Goal: Task Accomplishment & Management: Manage account settings

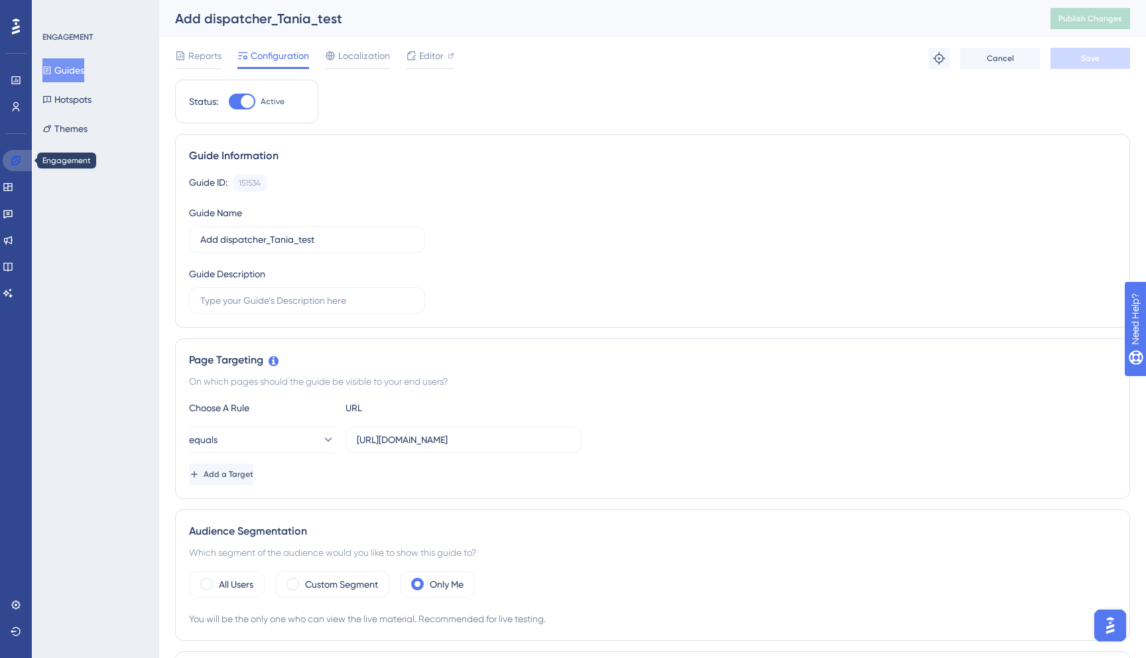
click at [15, 156] on icon at bounding box center [15, 160] width 9 height 9
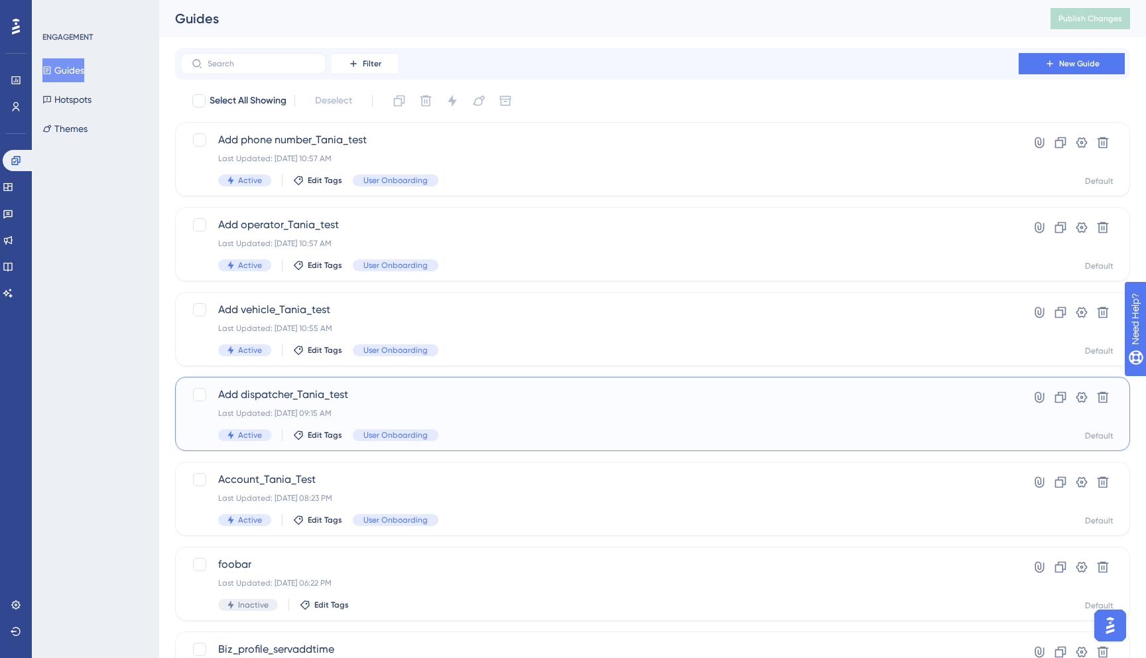
click at [422, 399] on span "Add dispatcher_Tania_test" at bounding box center [599, 395] width 762 height 16
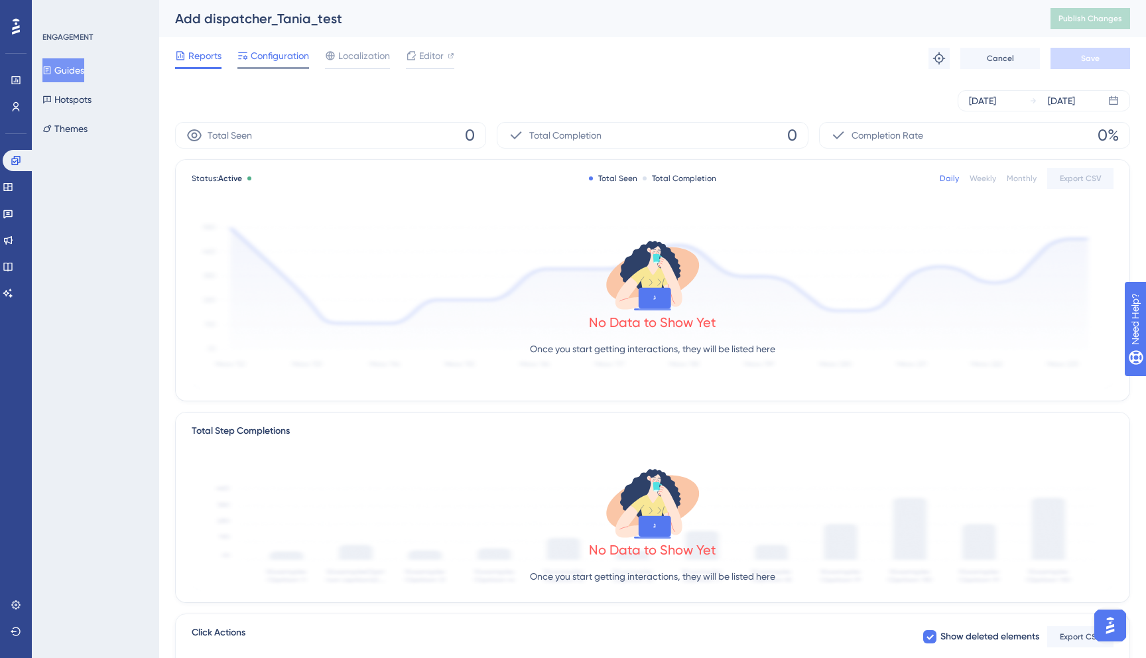
click at [289, 56] on span "Configuration" at bounding box center [280, 56] width 58 height 16
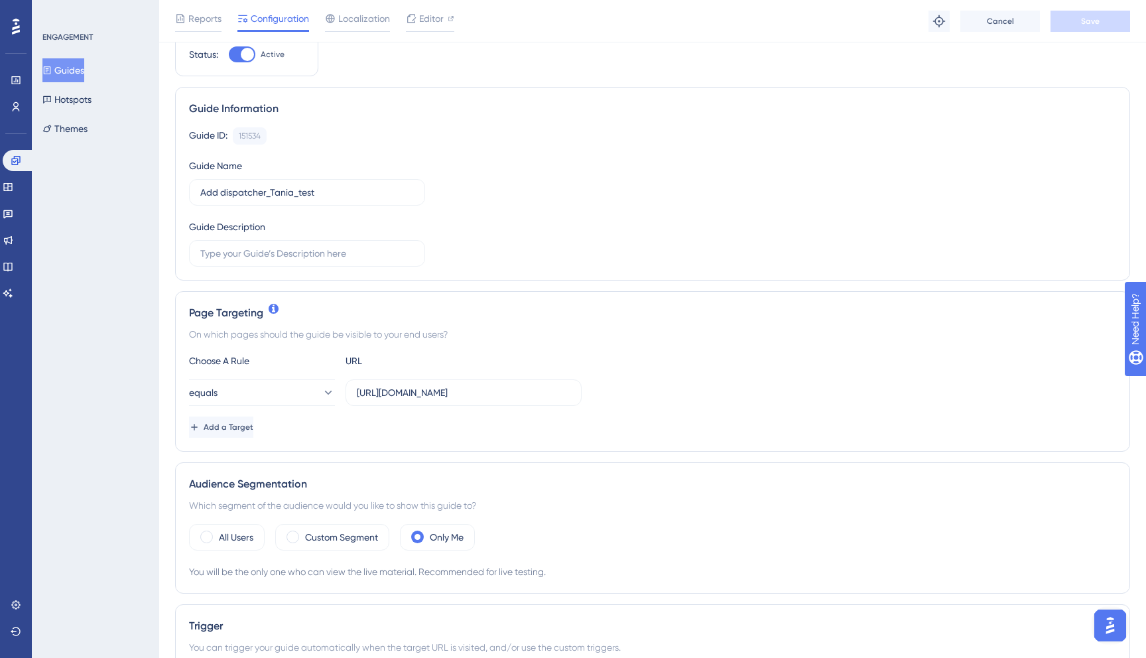
scroll to position [54, 0]
click at [321, 393] on icon at bounding box center [327, 391] width 13 height 13
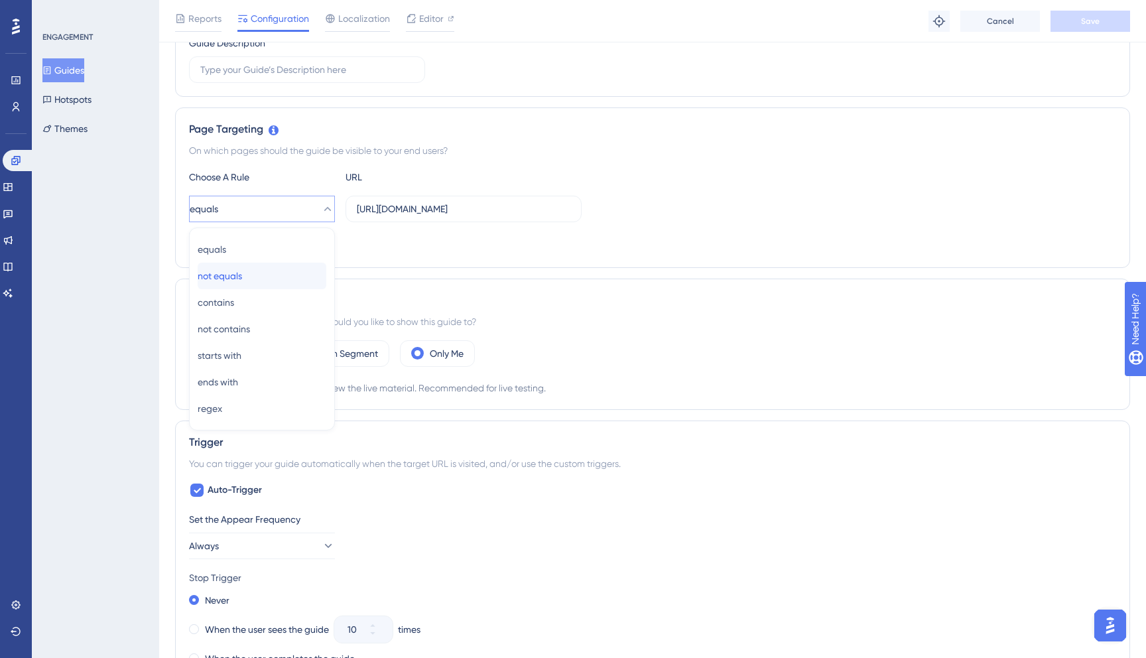
click at [269, 271] on div "not equals not equals" at bounding box center [262, 276] width 129 height 27
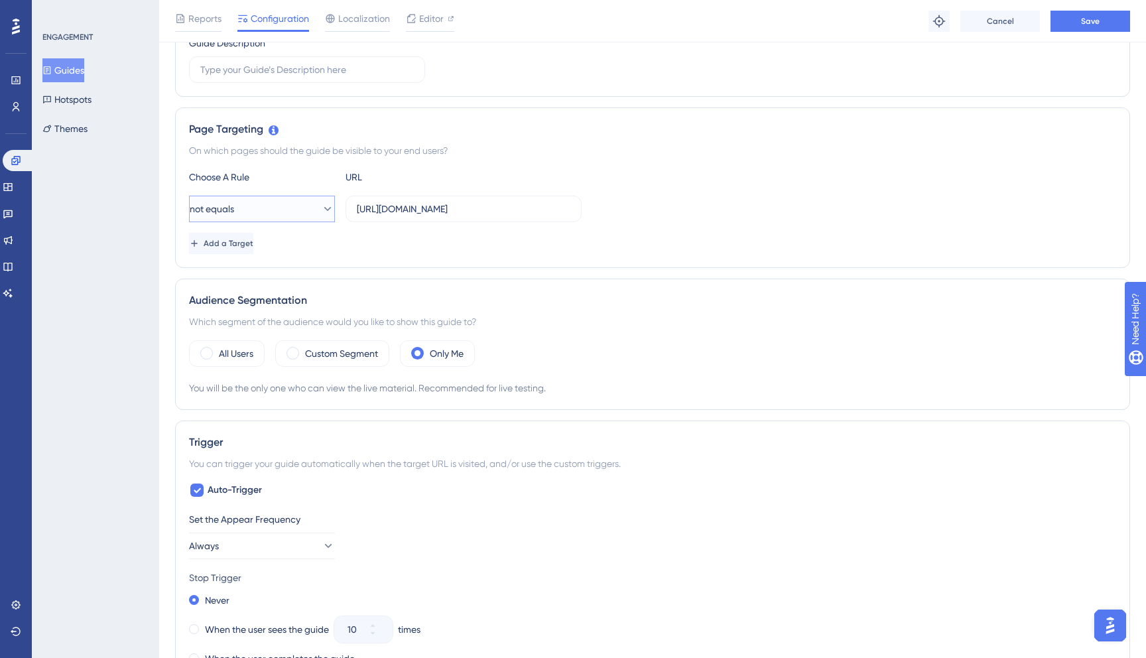
click at [296, 206] on button "not equals" at bounding box center [262, 209] width 146 height 27
click at [267, 241] on div "equals equals" at bounding box center [262, 249] width 129 height 27
click at [421, 206] on input "https://dispatcher.tow4tech-stag.com/account/users" at bounding box center [463, 209] width 213 height 15
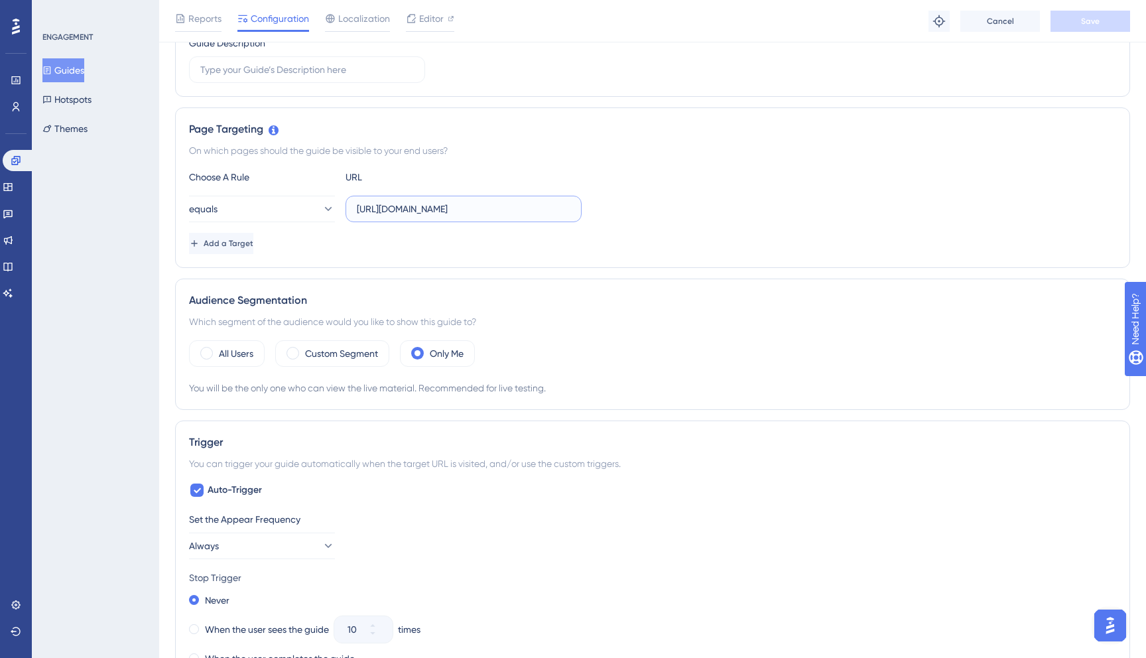
paste input "text"
type input "https://dispatcher.tow4tech.com/account/users"
click at [1091, 26] on span "Save" at bounding box center [1090, 21] width 19 height 11
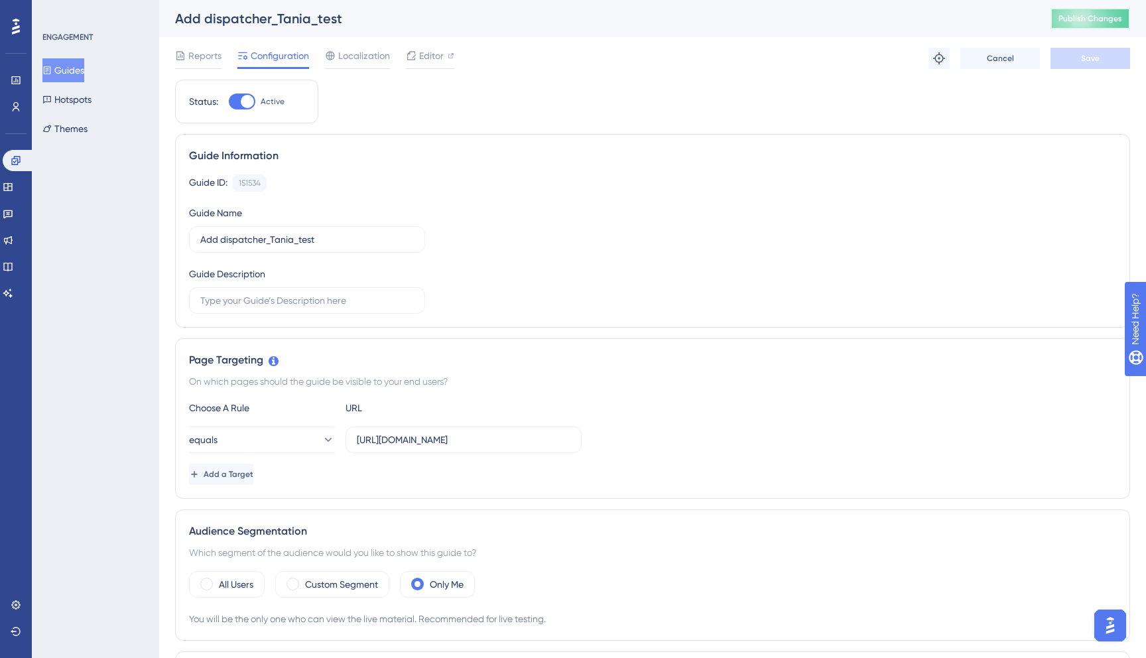
click at [1089, 21] on span "Publish Changes" at bounding box center [1090, 18] width 64 height 11
click at [428, 58] on span "Editor" at bounding box center [431, 56] width 25 height 16
click at [1092, 21] on span "Publish Changes" at bounding box center [1090, 18] width 64 height 11
click at [15, 168] on link at bounding box center [19, 160] width 32 height 21
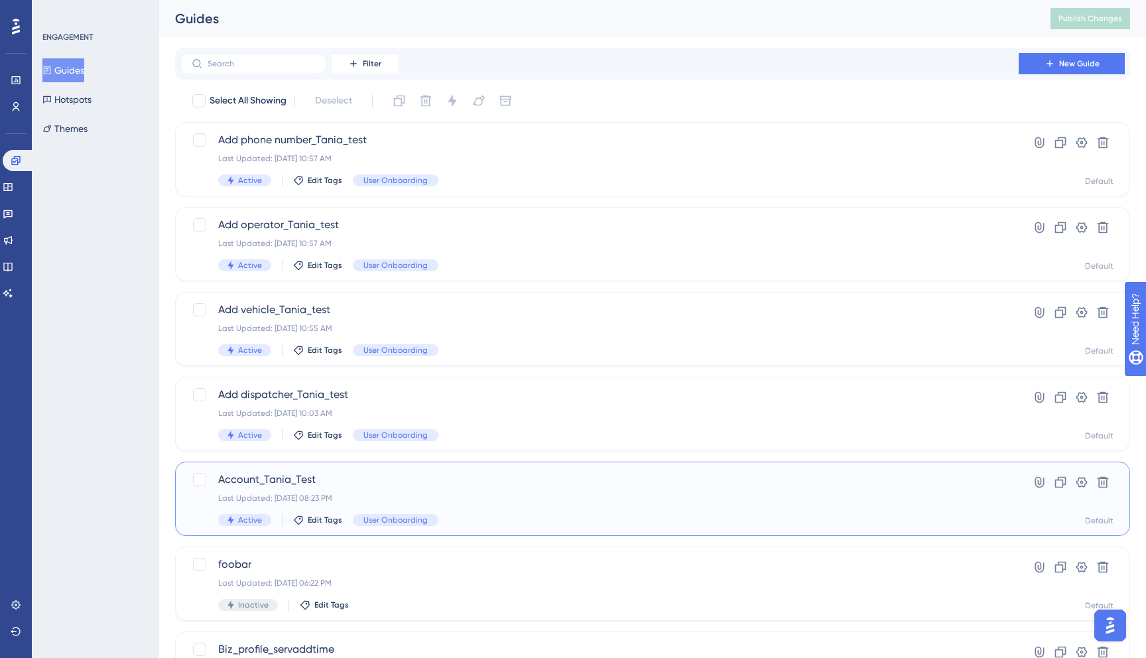
click at [328, 472] on span "Account_Tania_Test" at bounding box center [599, 479] width 762 height 16
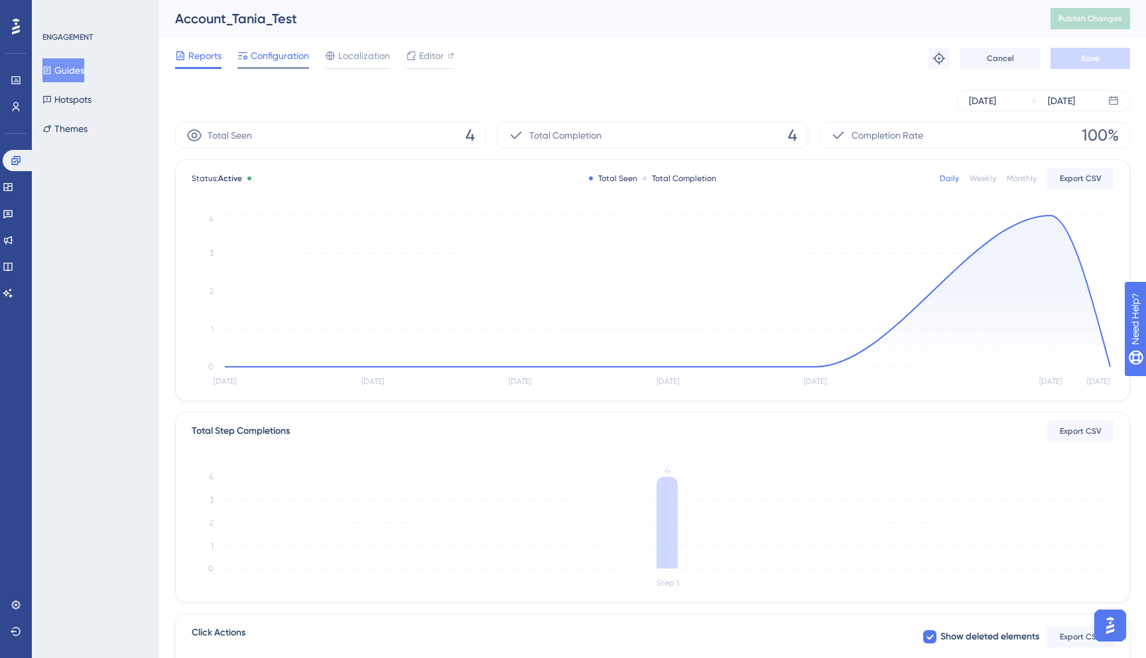
click at [284, 58] on span "Configuration" at bounding box center [280, 56] width 58 height 16
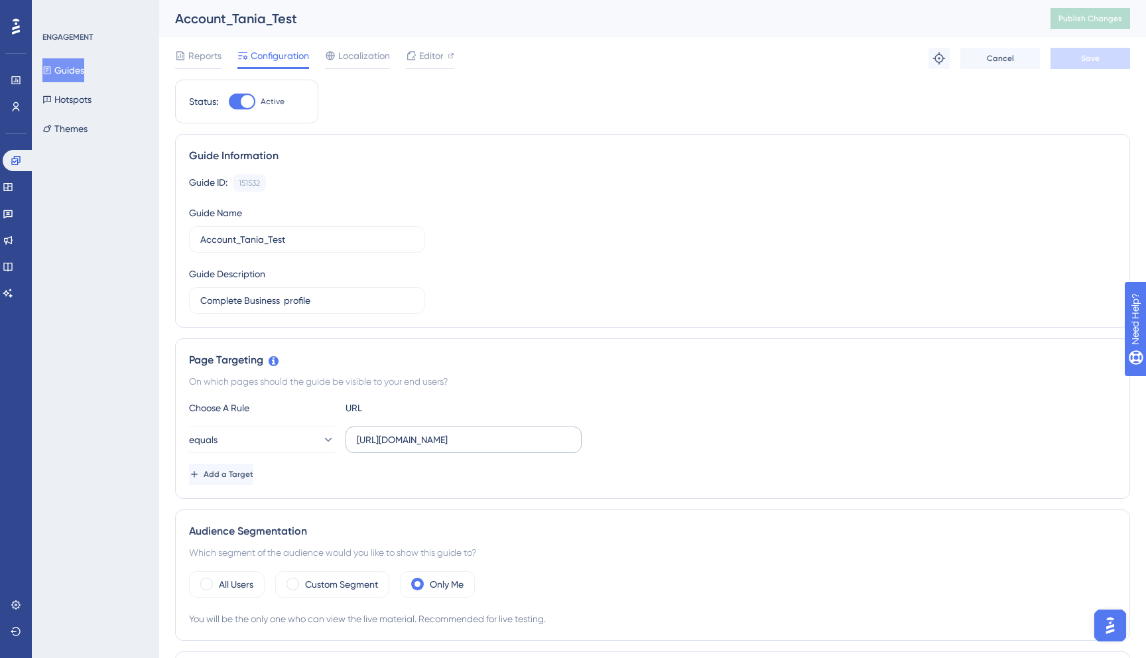
scroll to position [0, 40]
click at [436, 58] on span "Editor" at bounding box center [431, 56] width 25 height 16
click at [1081, 23] on span "Publish Changes" at bounding box center [1090, 18] width 64 height 11
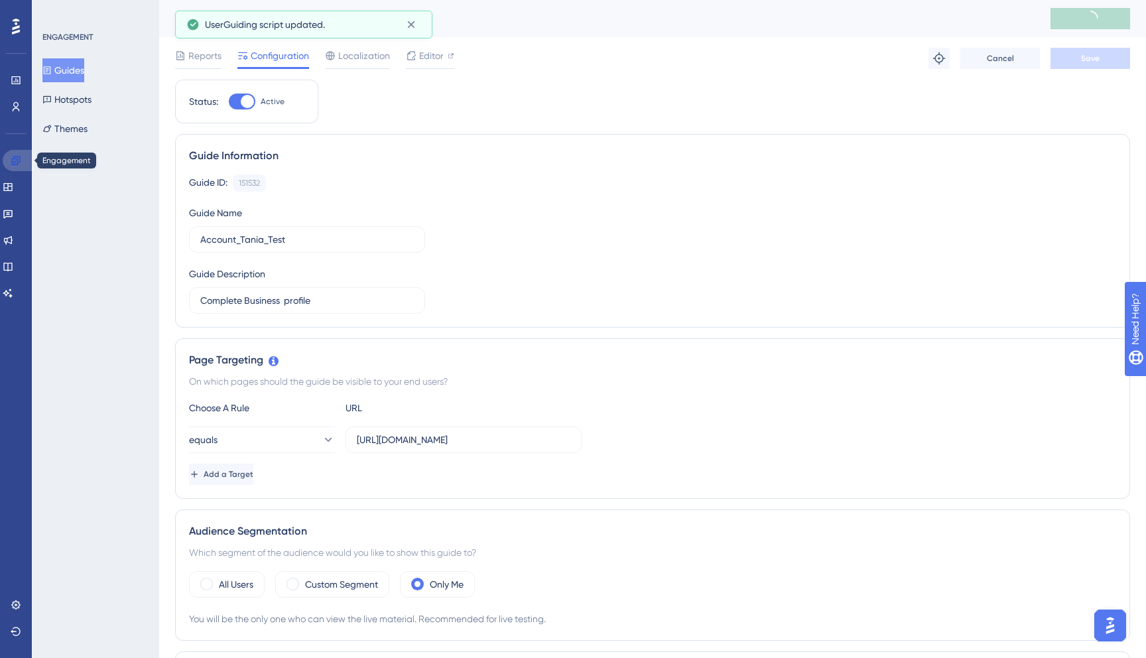
click at [19, 160] on icon at bounding box center [16, 160] width 11 height 11
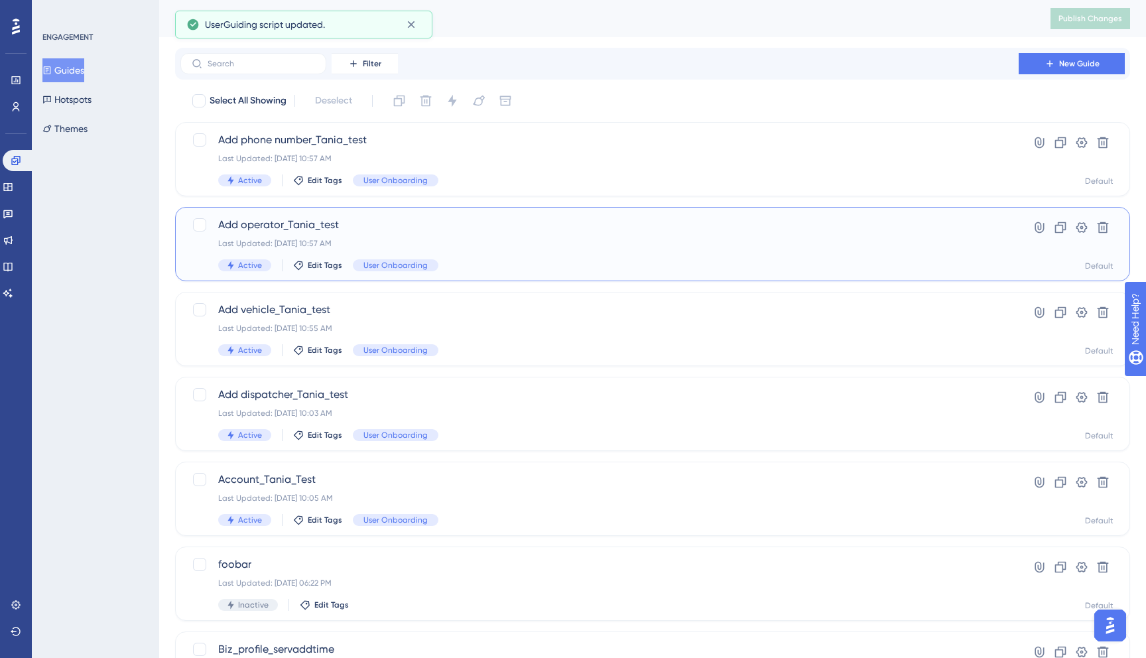
click at [338, 226] on span "Add operator_Tania_test" at bounding box center [599, 225] width 762 height 16
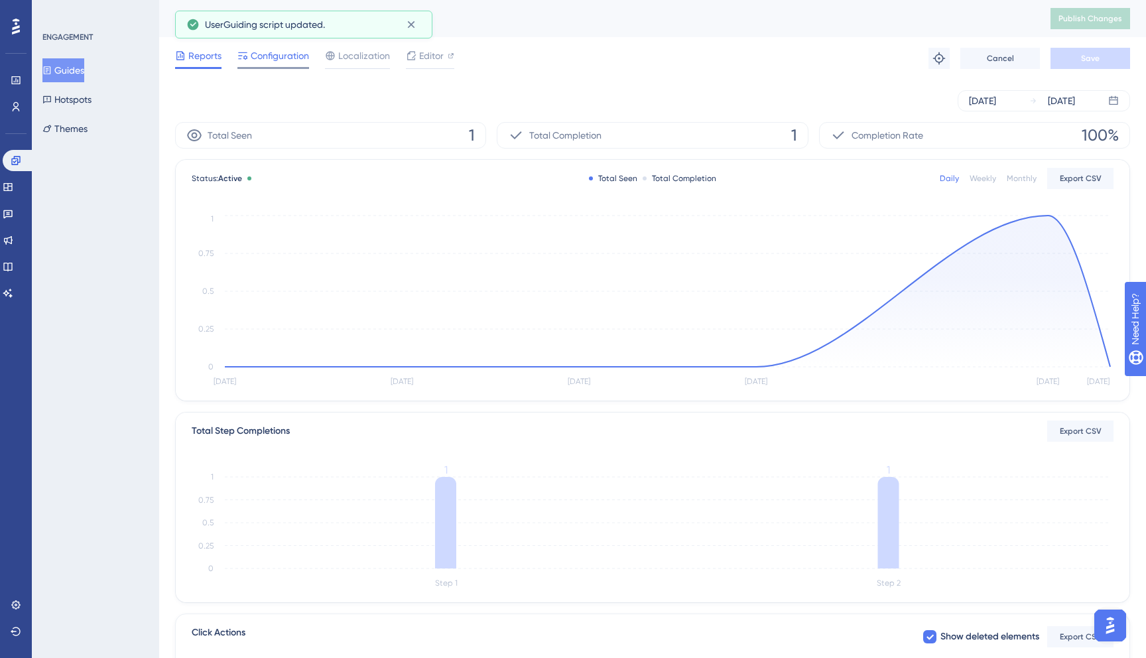
click at [284, 50] on span "Configuration" at bounding box center [280, 56] width 58 height 16
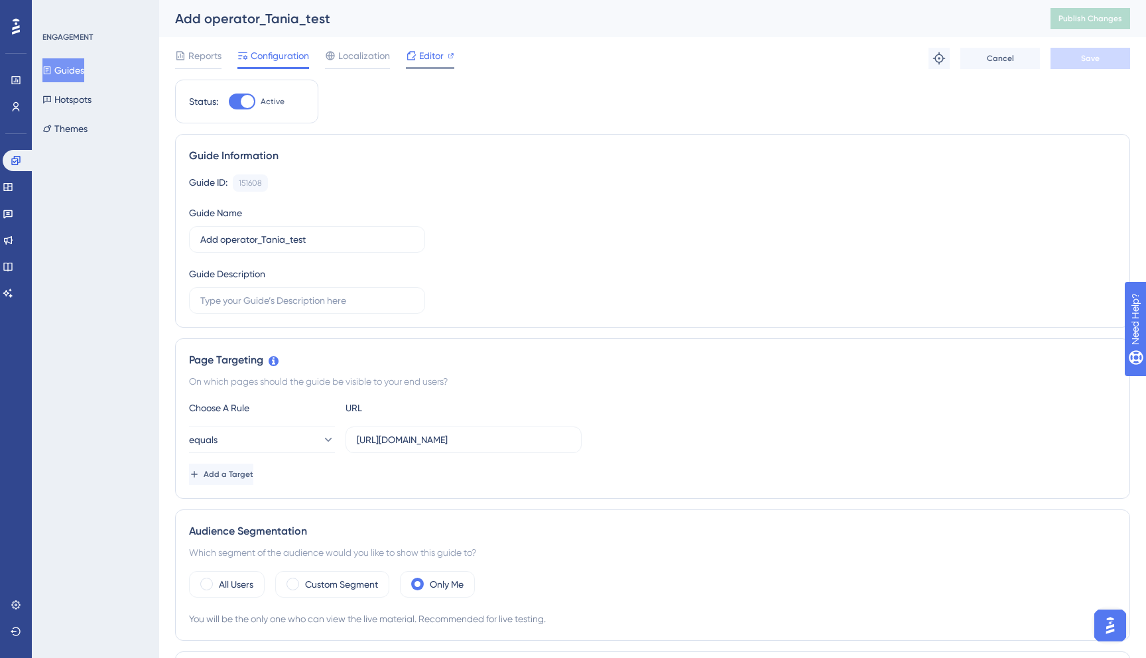
click at [424, 58] on span "Editor" at bounding box center [431, 56] width 25 height 16
click at [19, 157] on icon at bounding box center [16, 160] width 11 height 11
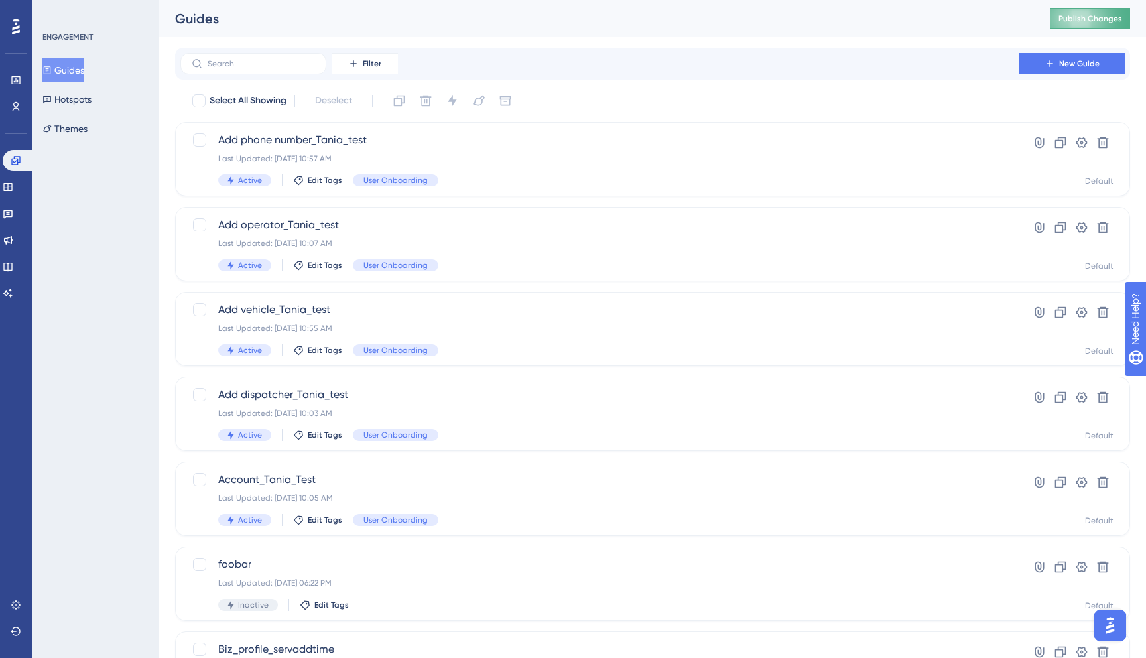
click at [1069, 21] on span "Publish Changes" at bounding box center [1090, 18] width 64 height 11
click at [12, 186] on icon at bounding box center [7, 187] width 9 height 8
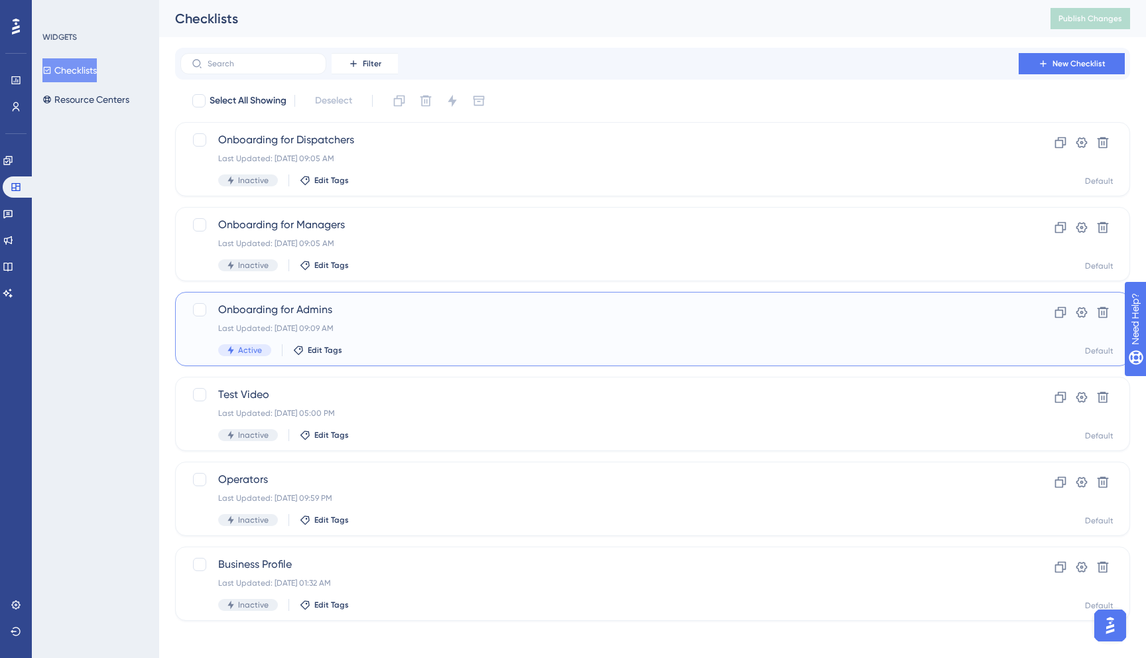
click at [326, 310] on span "Onboarding for Admins" at bounding box center [599, 310] width 762 height 16
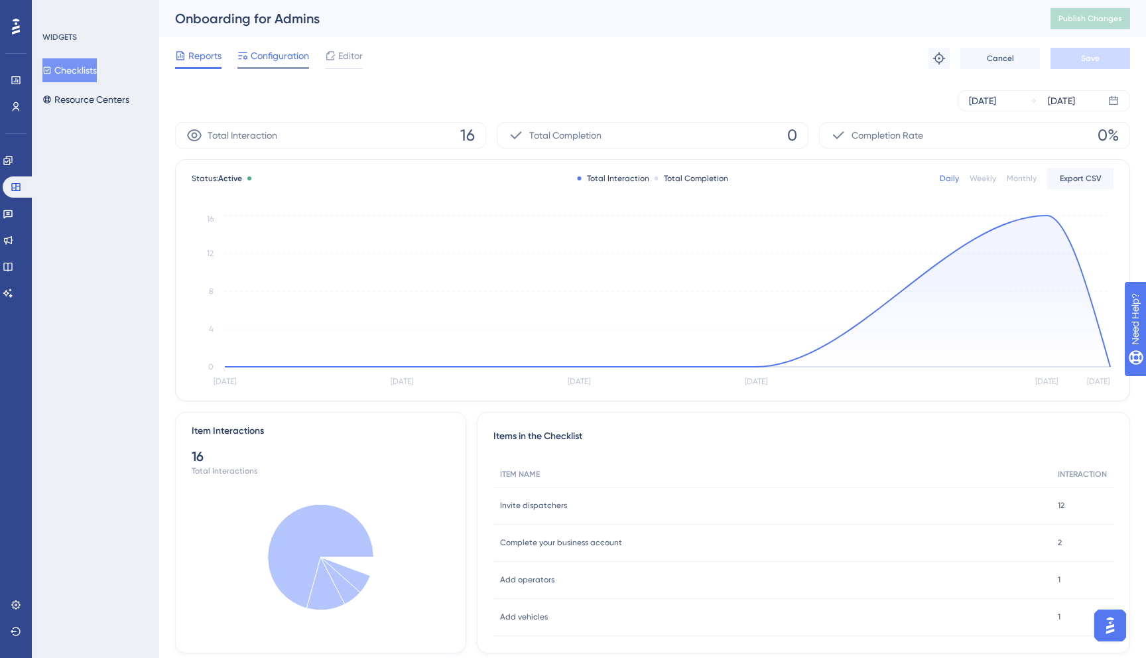
click at [271, 53] on span "Configuration" at bounding box center [280, 56] width 58 height 16
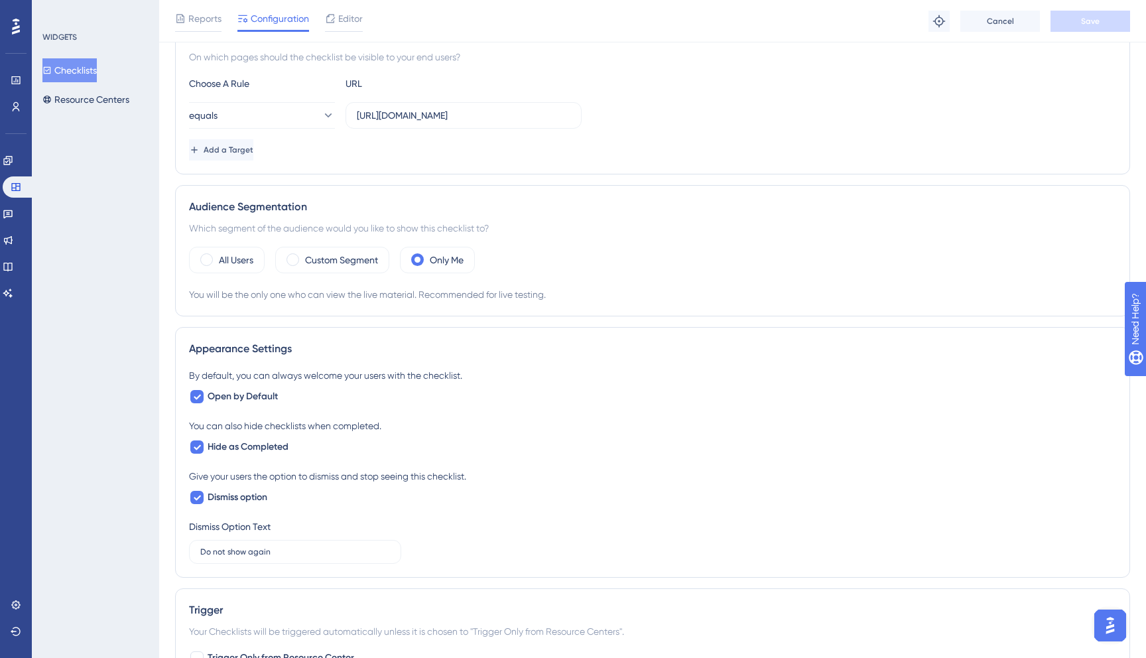
scroll to position [278, 0]
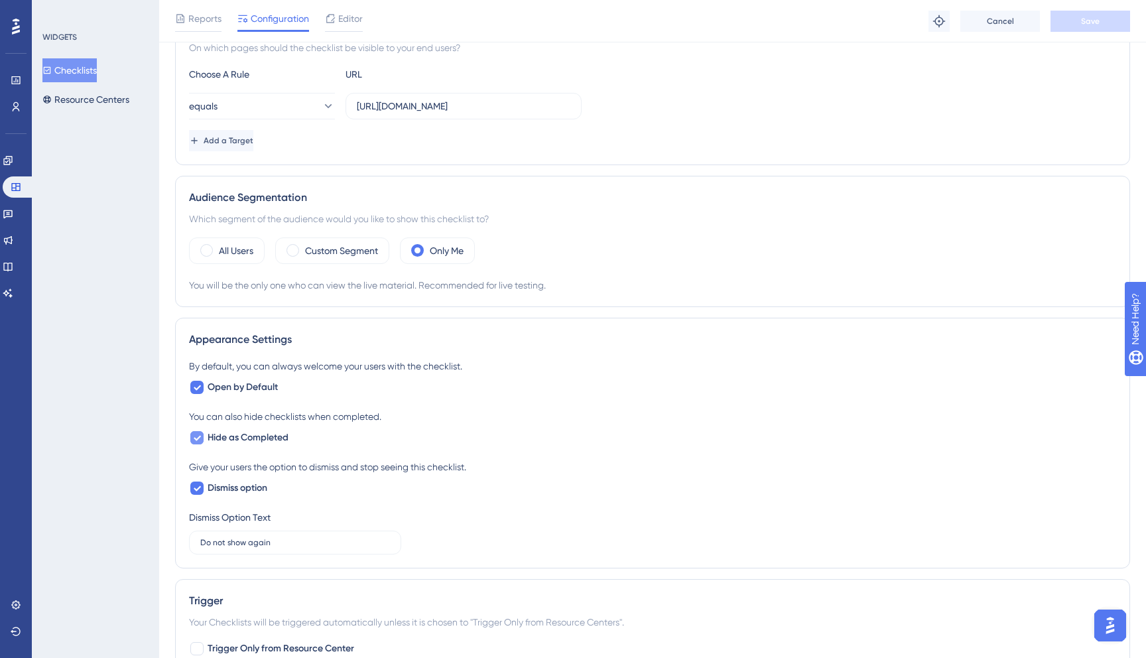
click at [194, 434] on icon at bounding box center [197, 437] width 8 height 11
checkbox input "false"
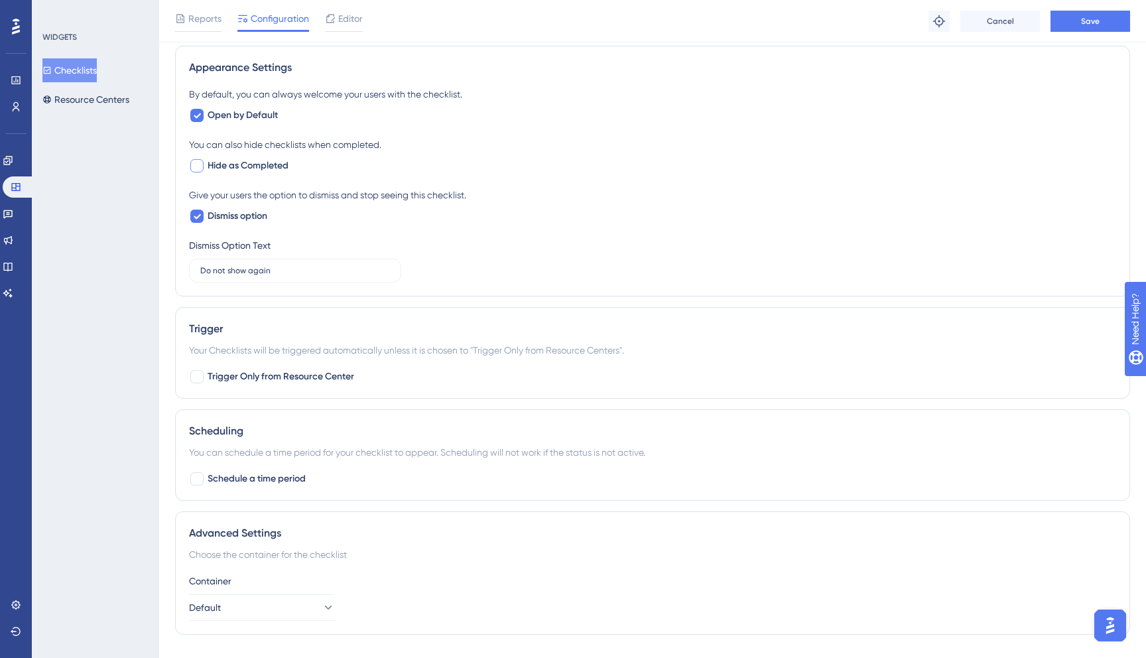
scroll to position [579, 0]
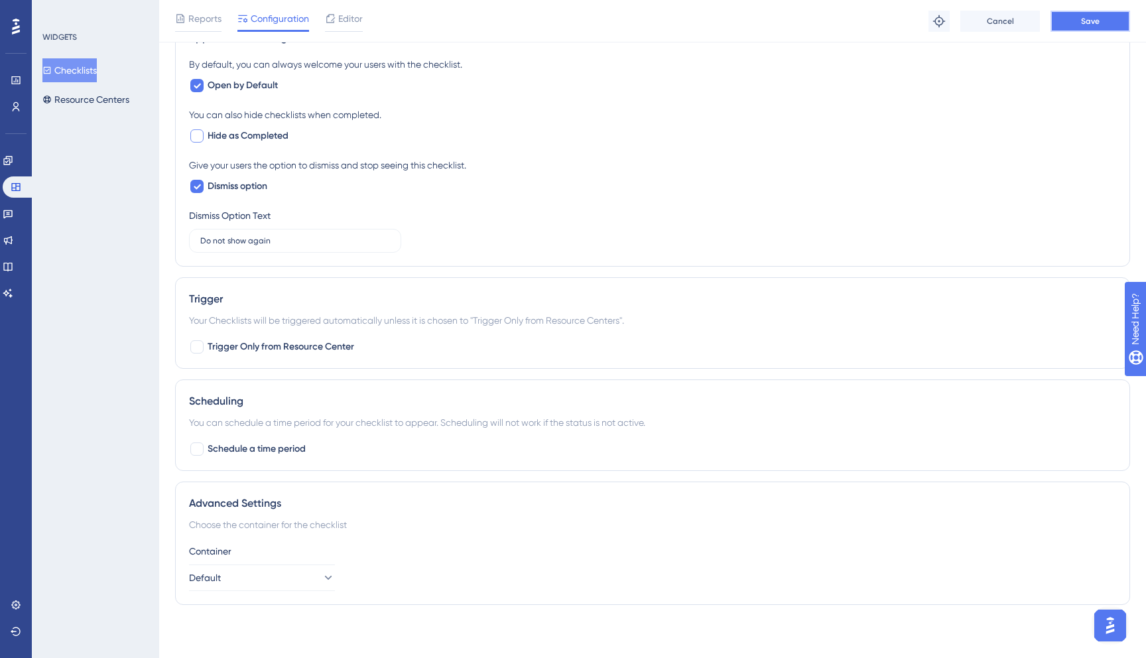
click at [1081, 28] on button "Save" at bounding box center [1090, 21] width 80 height 21
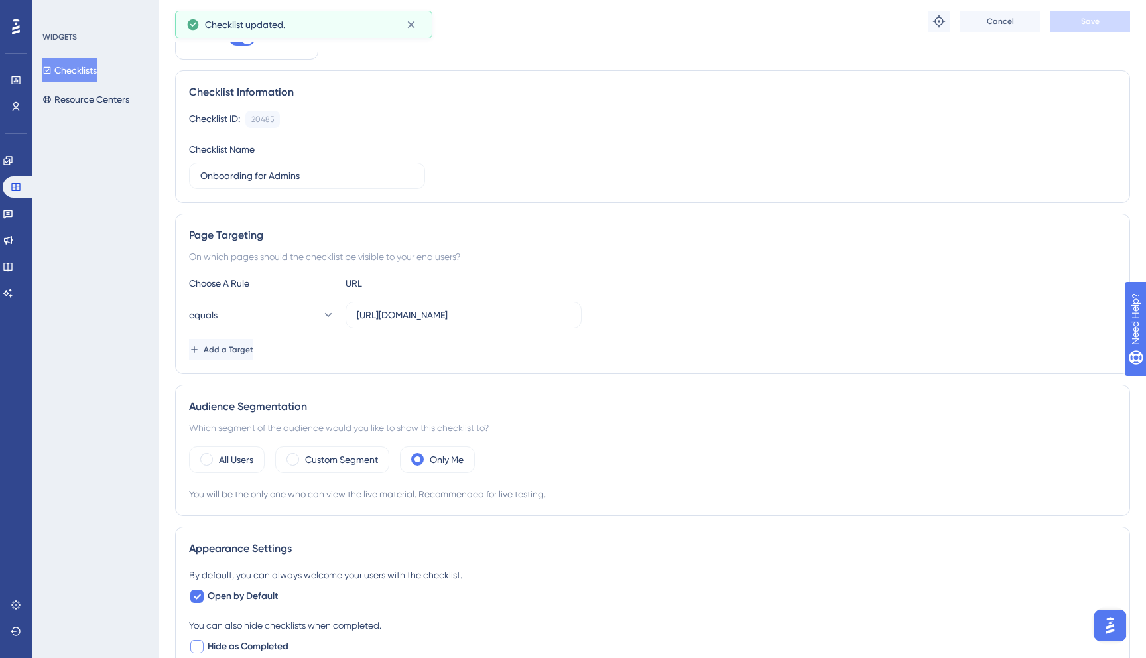
scroll to position [0, 0]
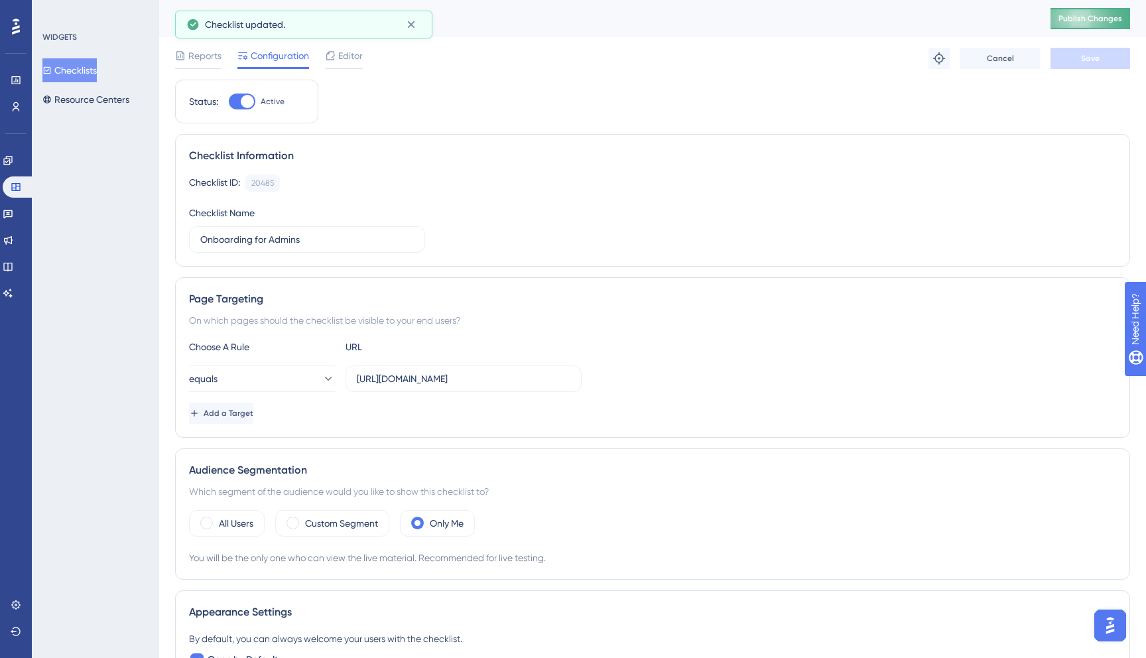
click at [1070, 27] on button "Publish Changes" at bounding box center [1090, 18] width 80 height 21
click at [343, 60] on span "Editor" at bounding box center [350, 56] width 25 height 16
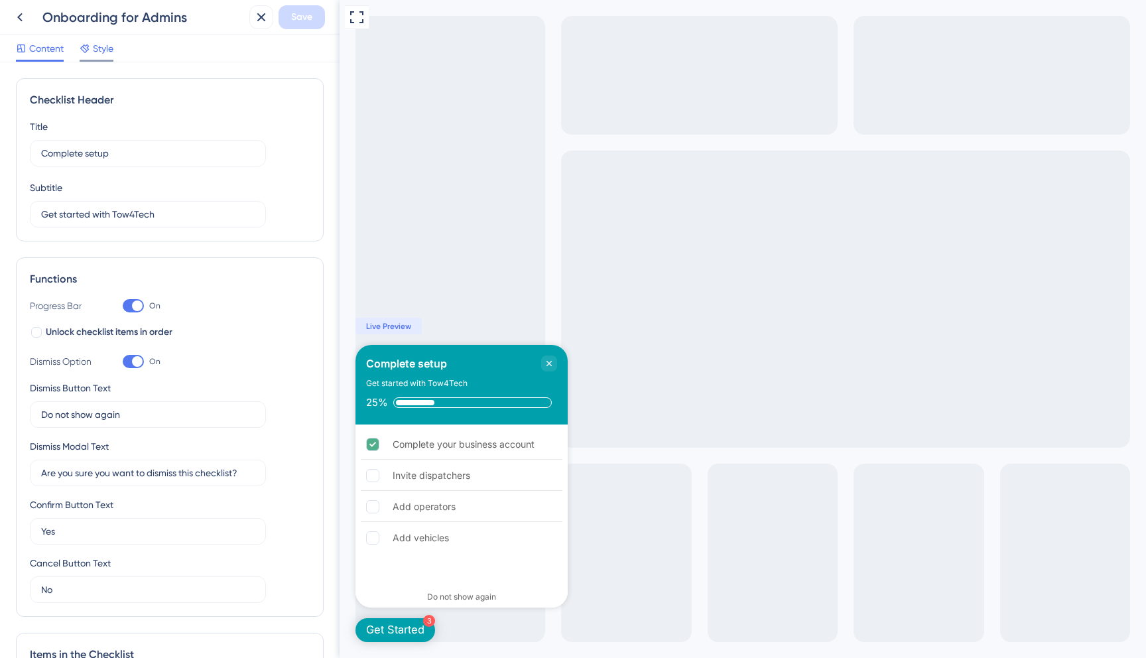
click at [97, 57] on div "Style" at bounding box center [97, 50] width 34 height 21
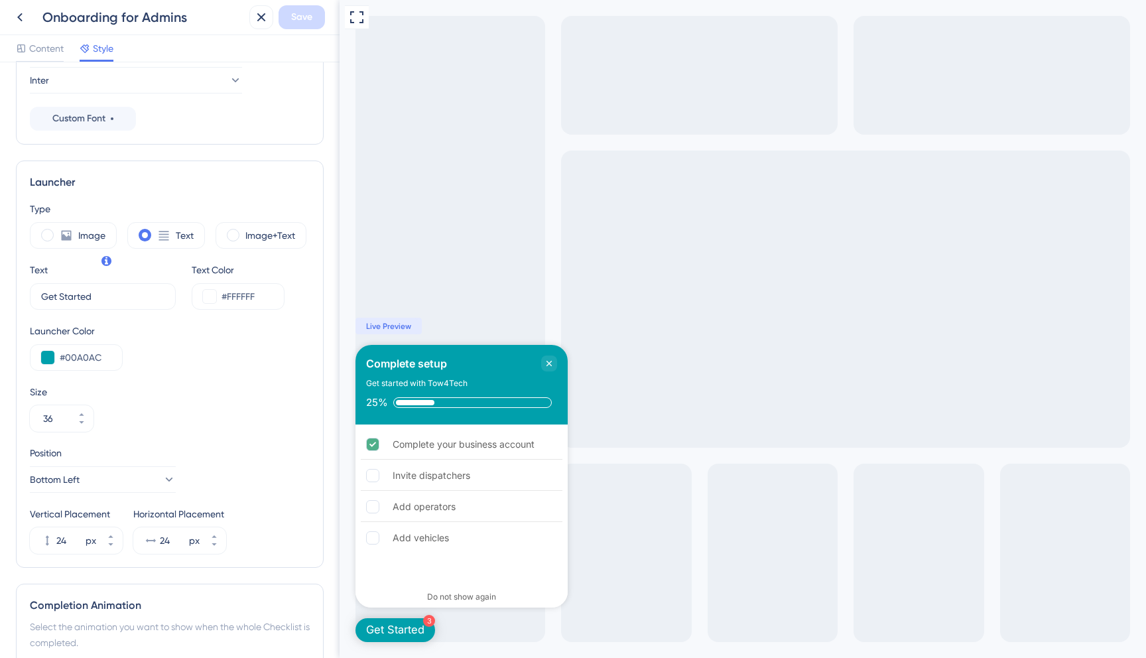
scroll to position [279, 0]
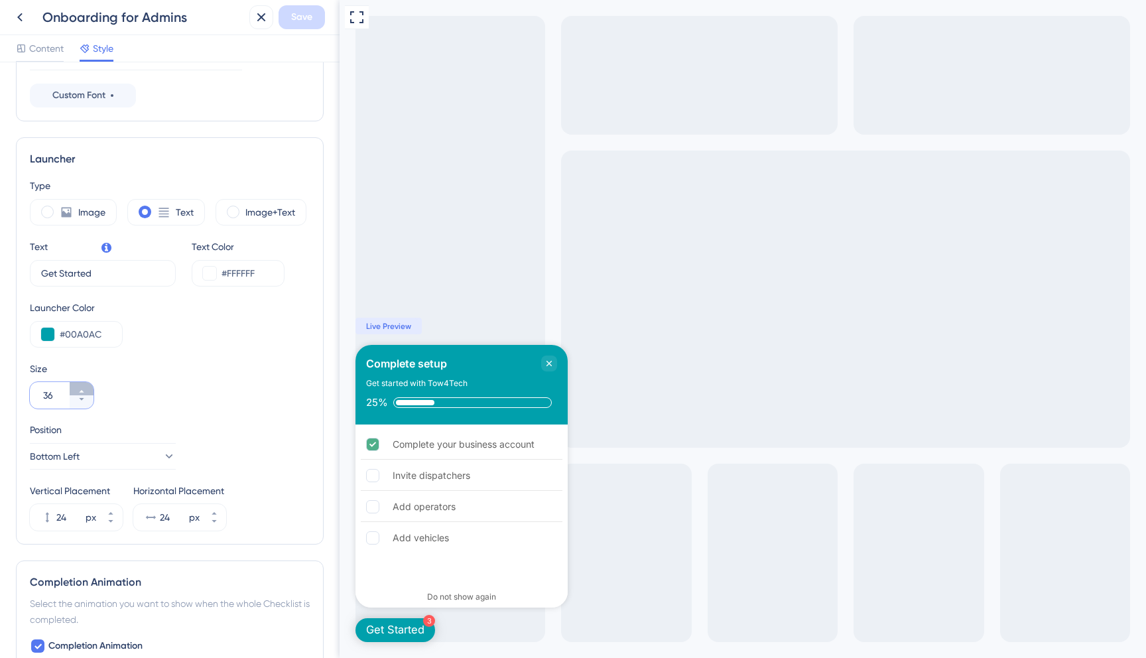
click at [80, 387] on icon at bounding box center [82, 391] width 8 height 8
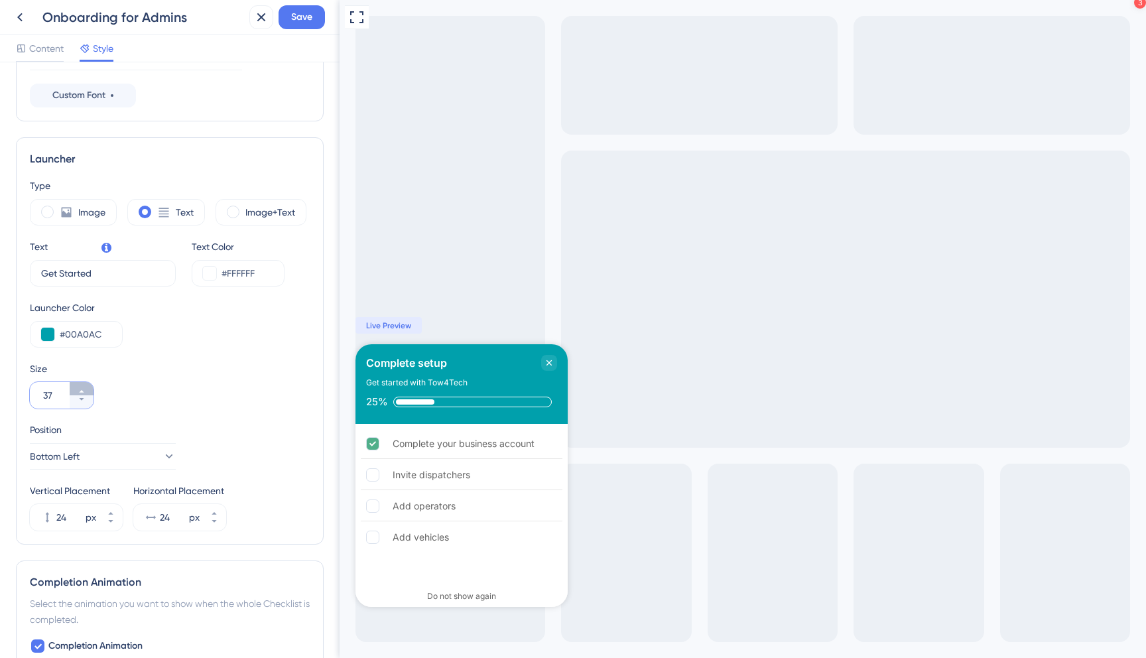
click at [80, 387] on icon at bounding box center [82, 391] width 8 height 8
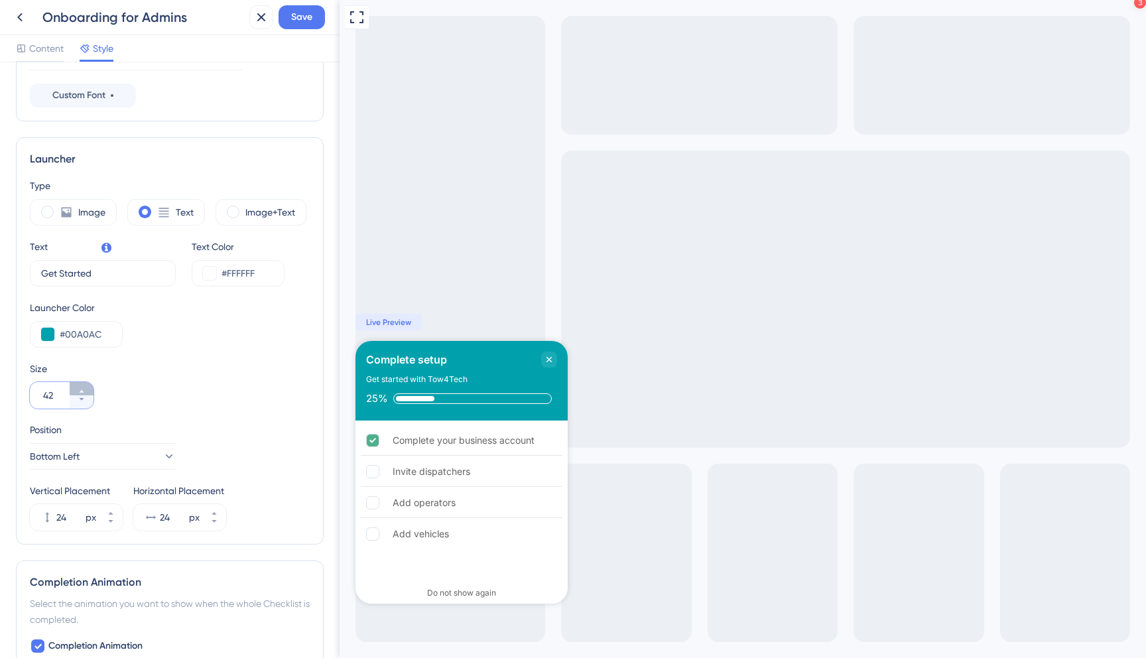
click at [80, 387] on icon at bounding box center [82, 391] width 8 height 8
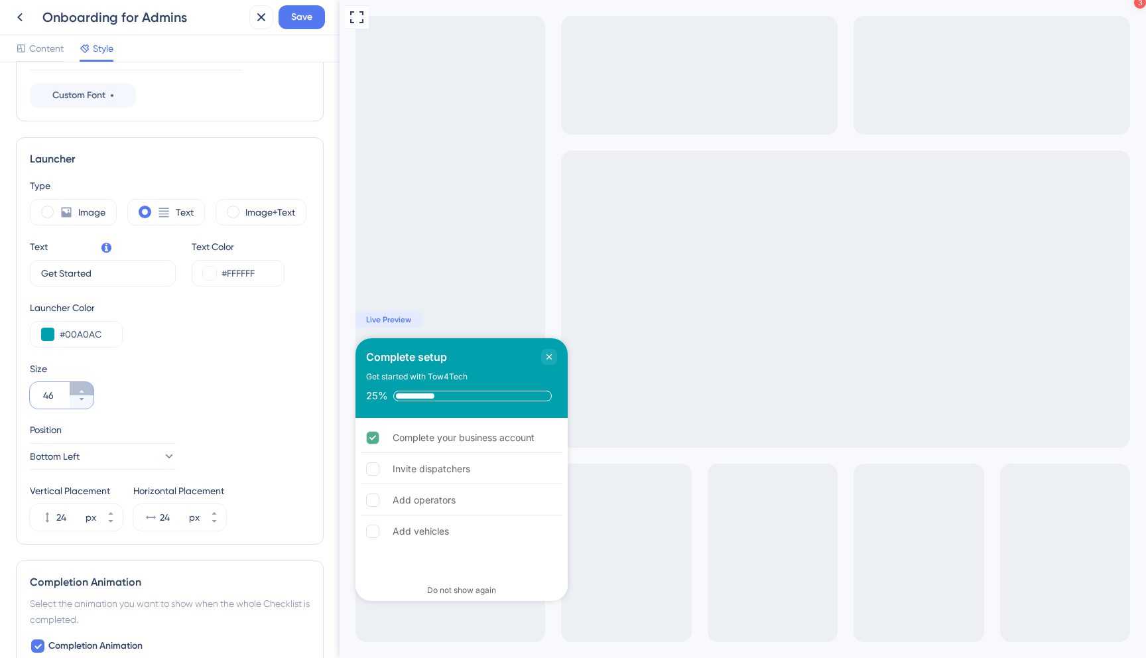
click at [80, 387] on icon at bounding box center [82, 391] width 8 height 8
type input "48"
click at [70, 512] on input "24" at bounding box center [69, 517] width 27 height 16
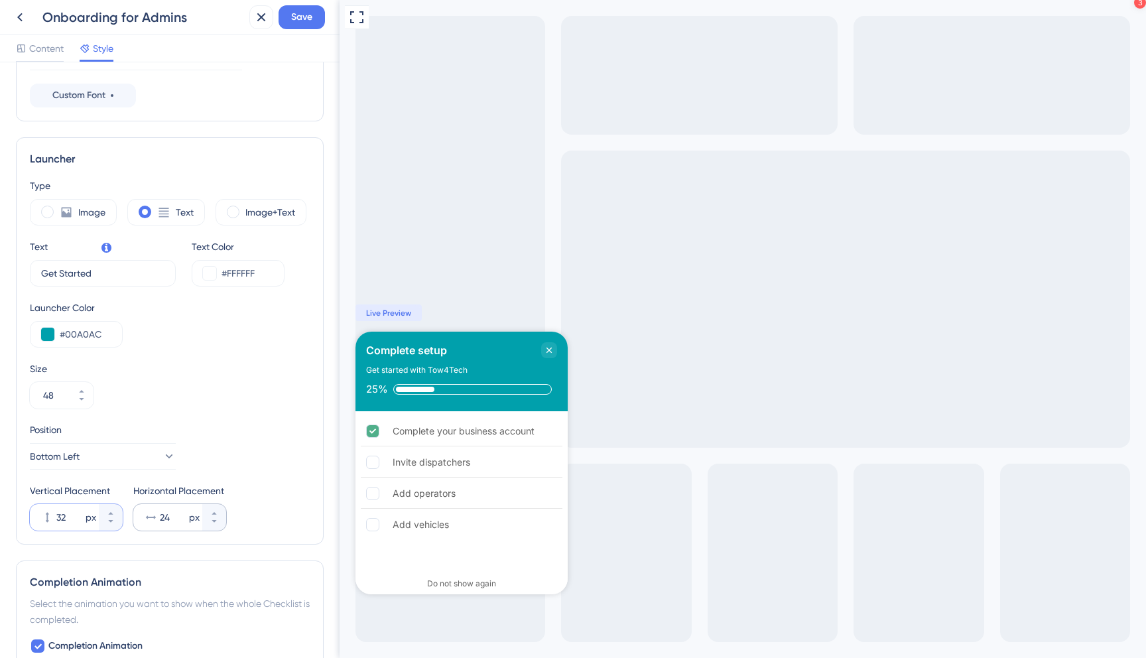
type input "32"
click at [170, 518] on input "24" at bounding box center [173, 517] width 27 height 16
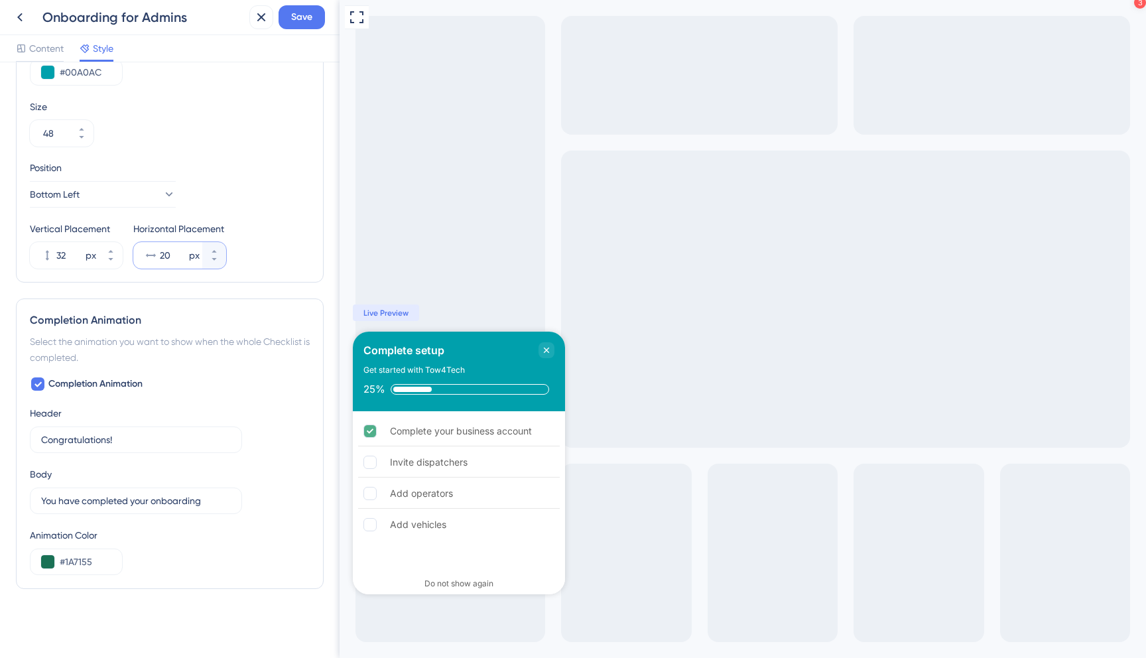
scroll to position [0, 0]
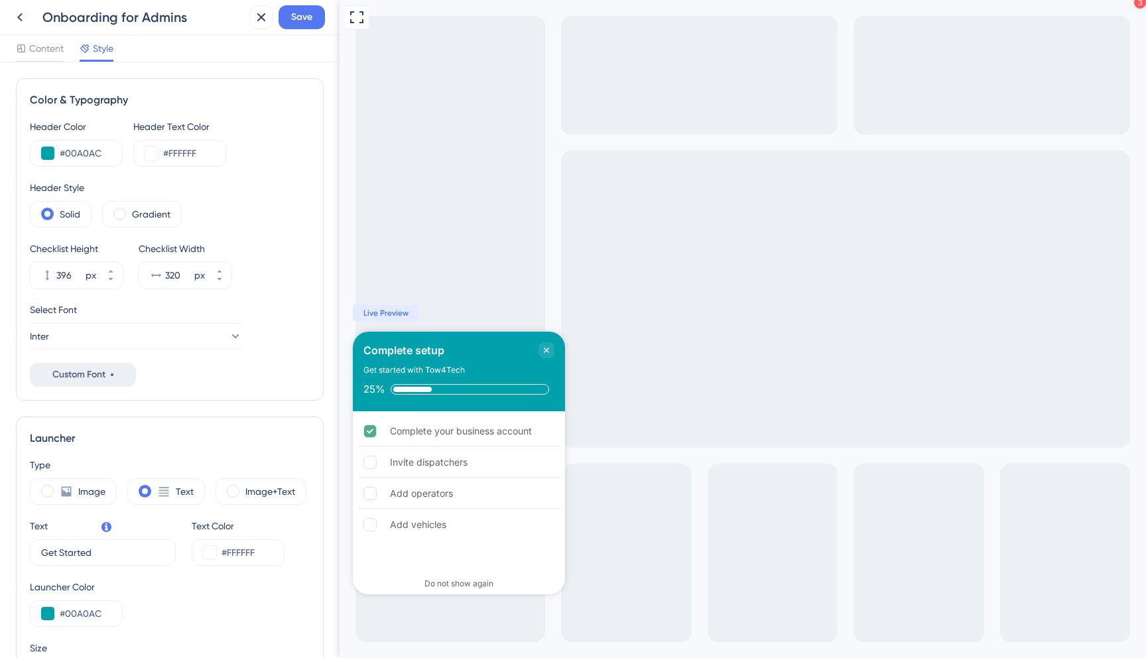
type input "20"
click at [121, 383] on button "Custom Font" at bounding box center [83, 375] width 106 height 24
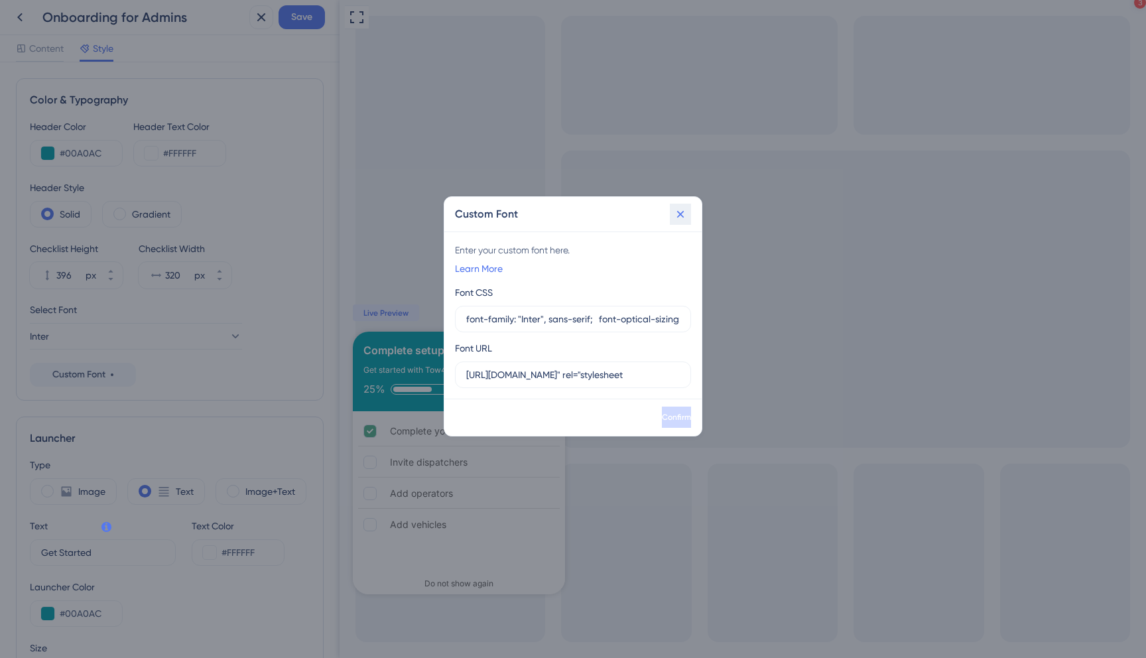
click at [686, 210] on icon at bounding box center [680, 214] width 13 height 13
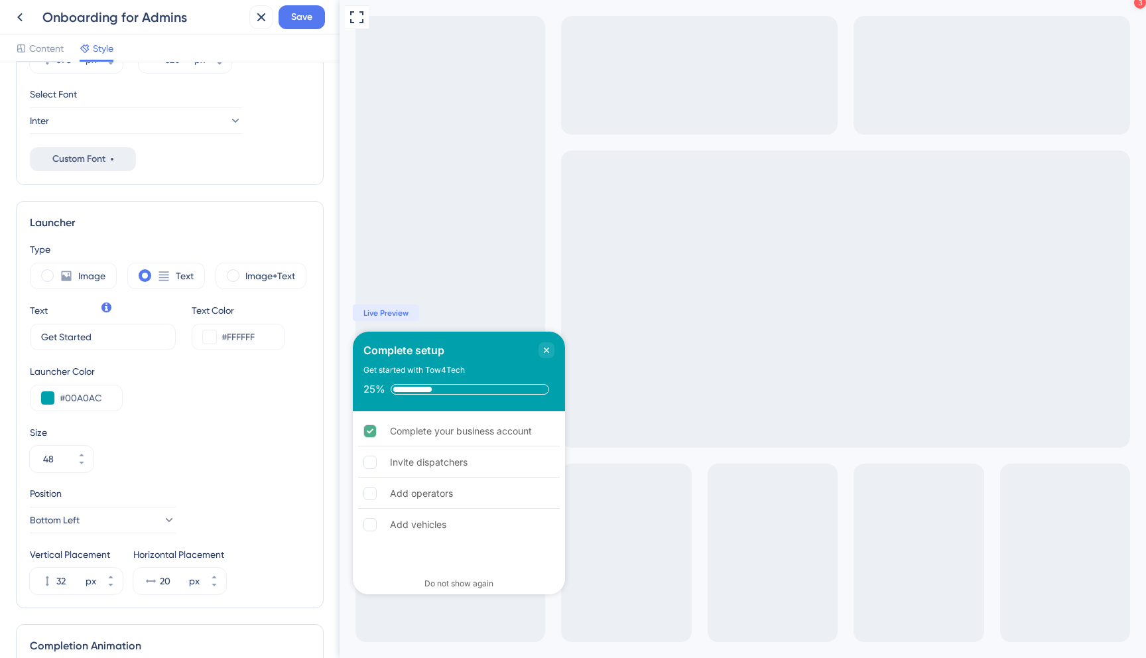
scroll to position [219, 0]
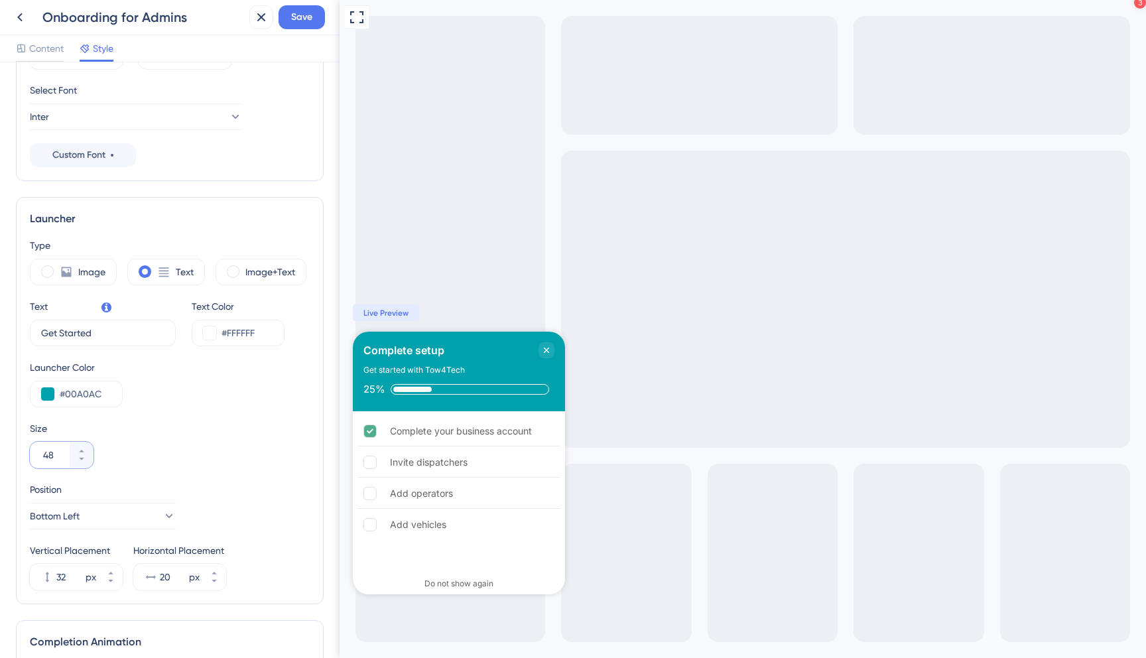
click at [58, 453] on input "48" at bounding box center [55, 455] width 24 height 16
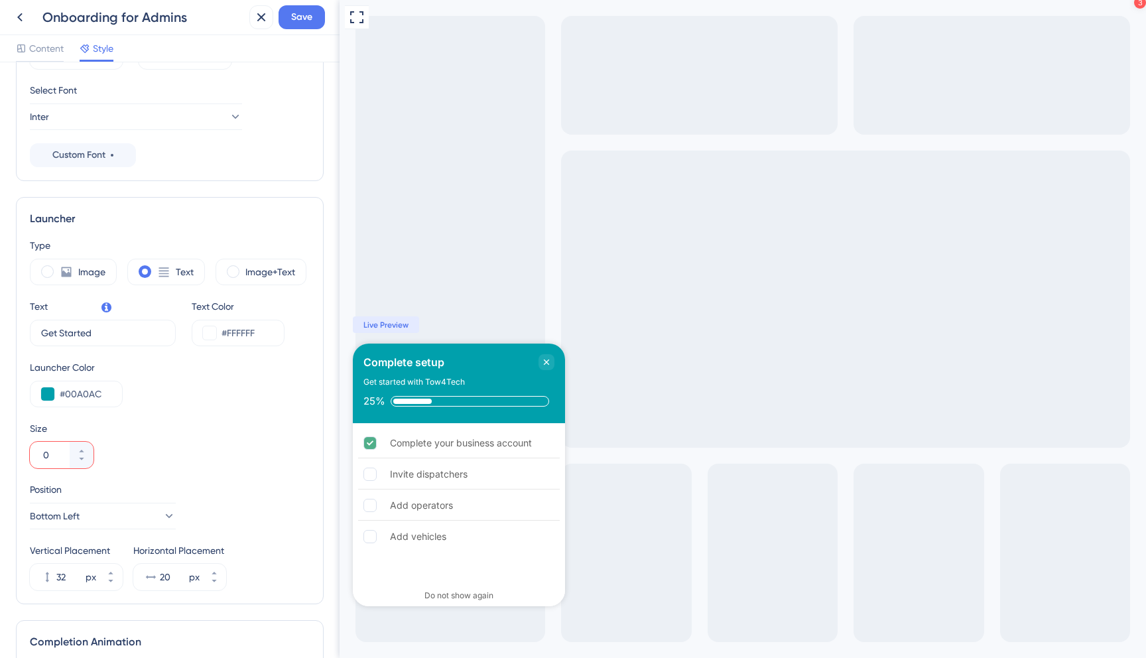
click at [46, 458] on input "0" at bounding box center [55, 455] width 24 height 16
drag, startPoint x: 49, startPoint y: 458, endPoint x: 36, endPoint y: 458, distance: 12.6
click at [36, 458] on div "0" at bounding box center [50, 455] width 40 height 27
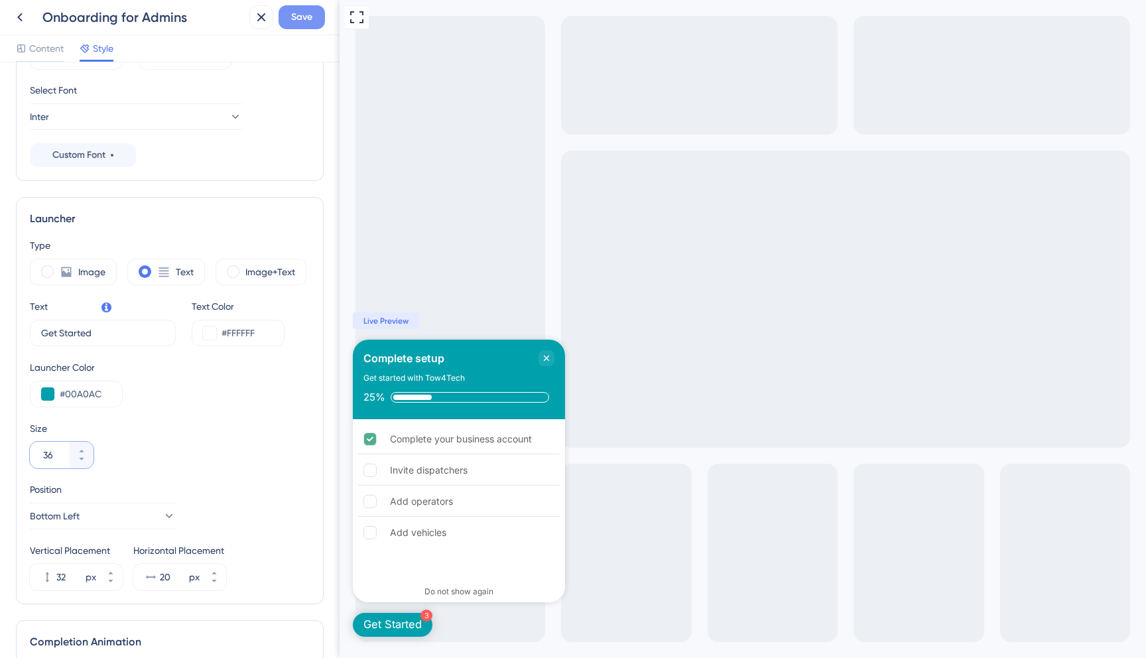
type input "36"
click at [296, 23] on span "Save" at bounding box center [301, 17] width 21 height 16
click at [20, 13] on icon at bounding box center [20, 17] width 16 height 16
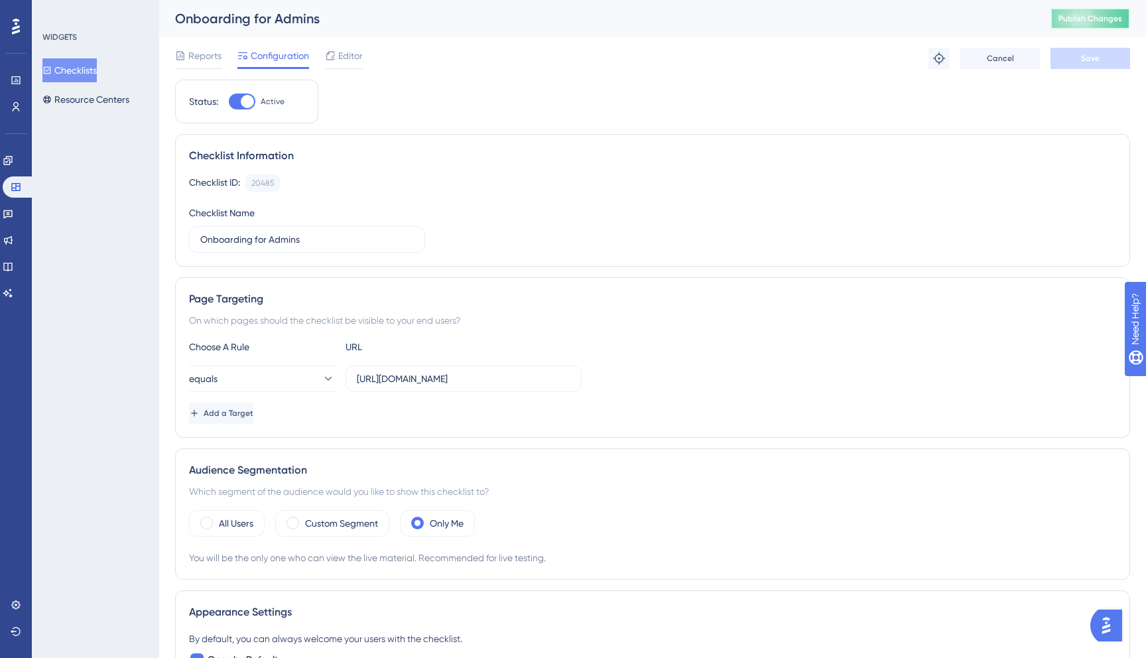
click at [1103, 27] on button "Publish Changes" at bounding box center [1090, 18] width 80 height 21
drag, startPoint x: 503, startPoint y: 381, endPoint x: 562, endPoint y: 387, distance: 60.0
click at [562, 387] on label "https://dispatcher.tow4tech.com/requests" at bounding box center [463, 378] width 236 height 27
type input "https://dispatcher.tow4tech.com/"
click at [255, 414] on span "Add a Target" at bounding box center [230, 413] width 50 height 11
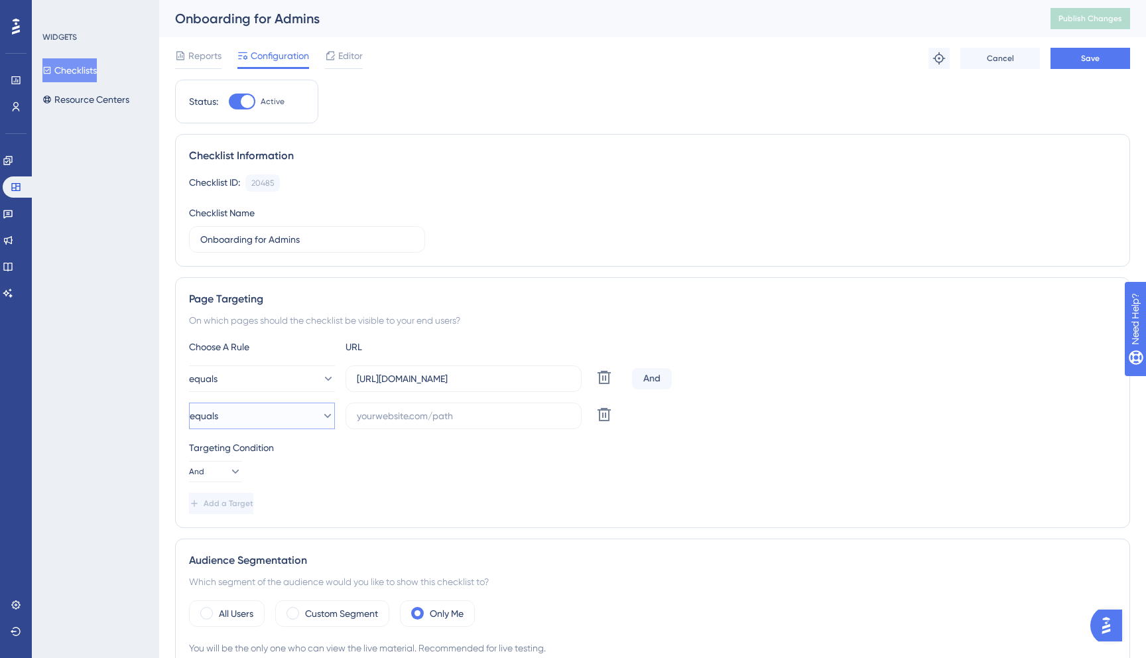
click at [304, 412] on button "equals" at bounding box center [262, 415] width 146 height 27
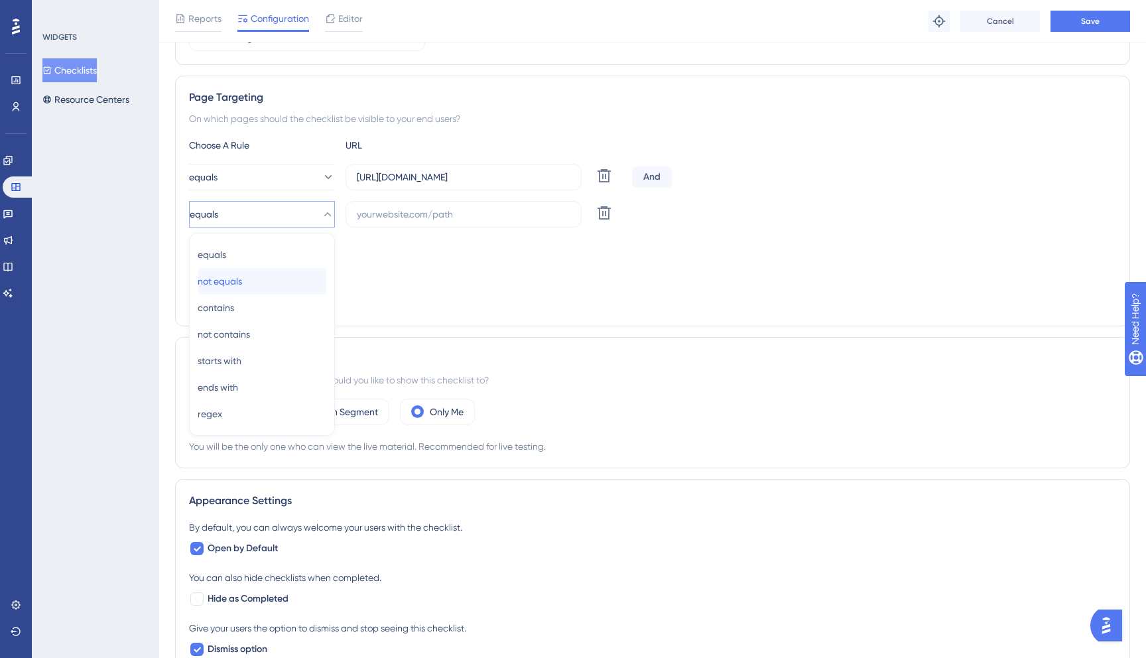
click at [258, 284] on div "not equals not equals" at bounding box center [262, 281] width 129 height 27
click at [381, 221] on label at bounding box center [463, 214] width 236 height 27
click at [381, 221] on input "text" at bounding box center [463, 214] width 213 height 15
paste input "https://dispatcher.tow4tech-stag.com/sign-in"
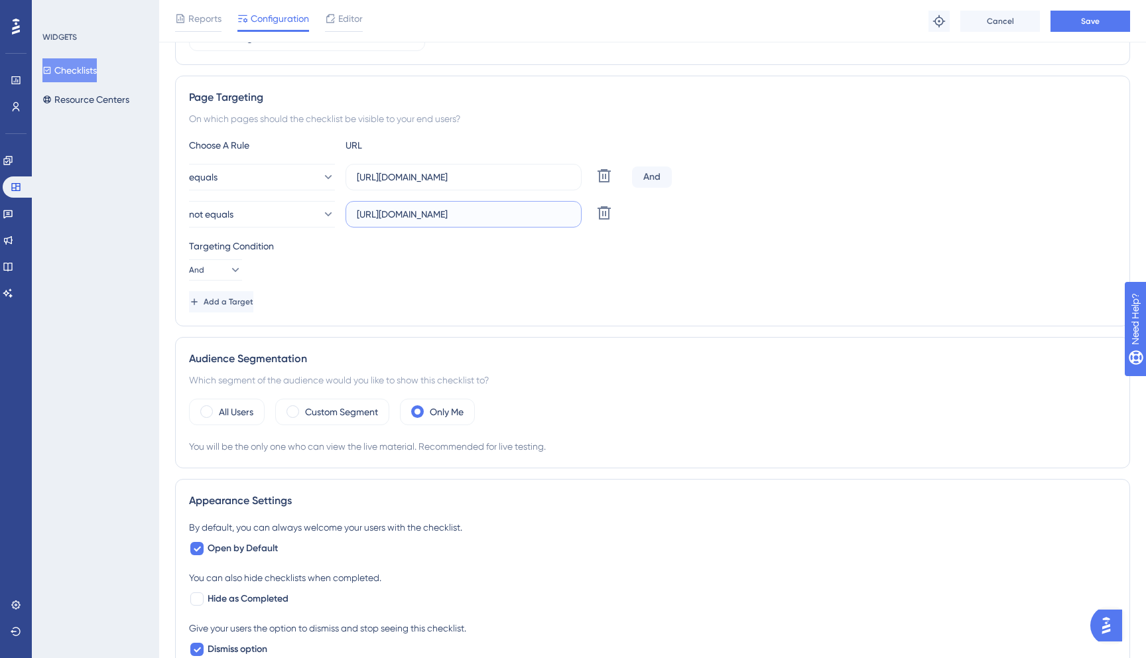
drag, startPoint x: 501, startPoint y: 218, endPoint x: 477, endPoint y: 213, distance: 25.0
click at [477, 213] on input "https://dispatcher.tow4tech-stag.com/sign-in" at bounding box center [463, 214] width 213 height 15
click at [556, 208] on input "https://dispatcher.tow4tech.com/sign-in" at bounding box center [463, 214] width 213 height 15
type input "https://dispatcher.tow4tech.com/sign-in"
click at [401, 293] on div "Add a Target" at bounding box center [652, 301] width 927 height 21
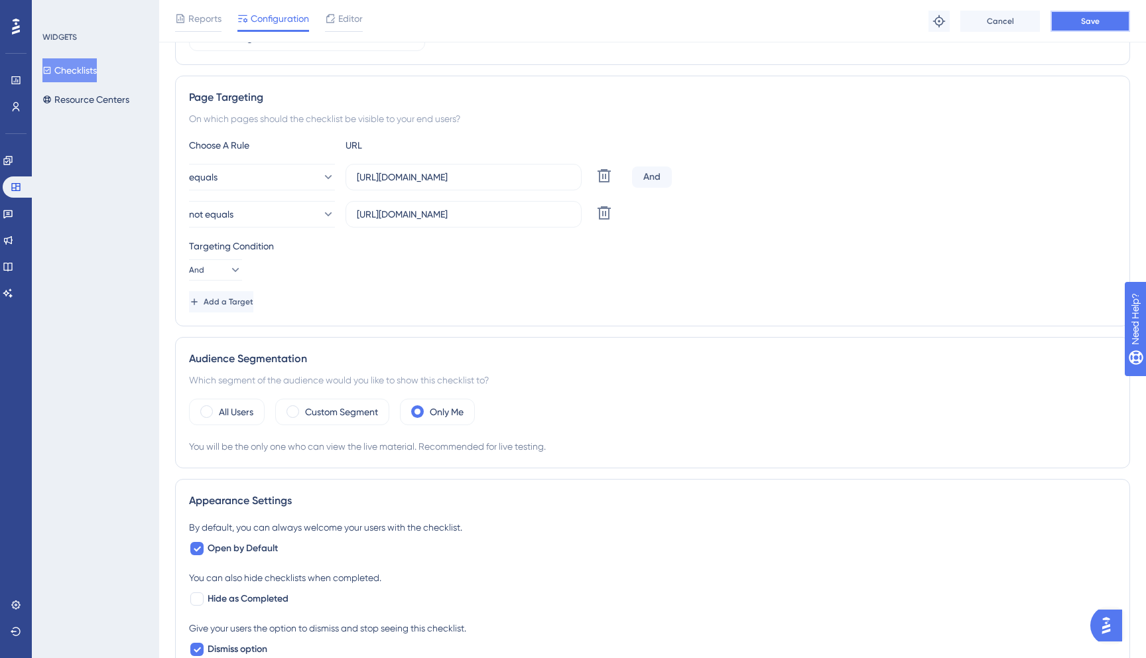
click at [1100, 19] on button "Save" at bounding box center [1090, 21] width 80 height 21
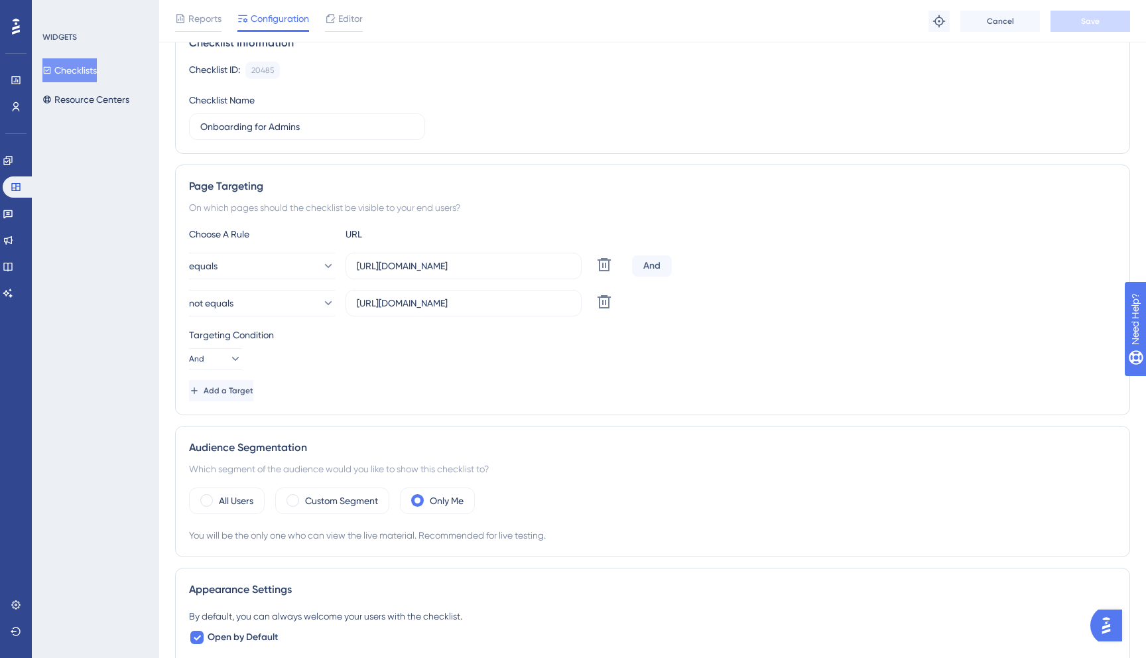
scroll to position [0, 0]
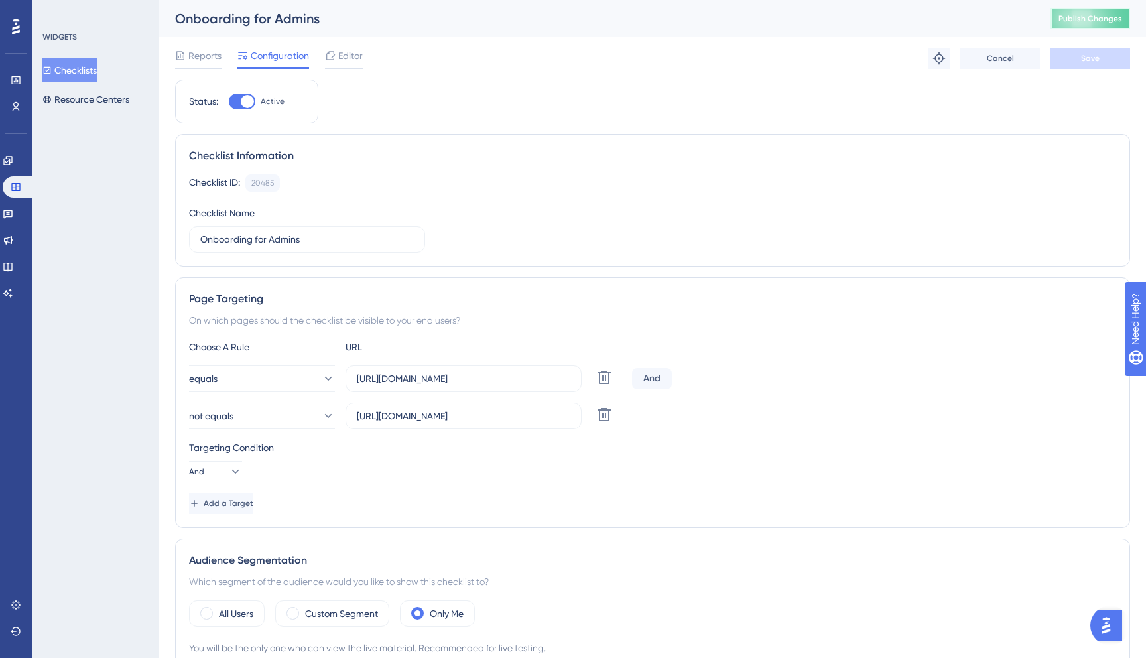
click at [1083, 28] on button "Publish Changes" at bounding box center [1090, 18] width 80 height 21
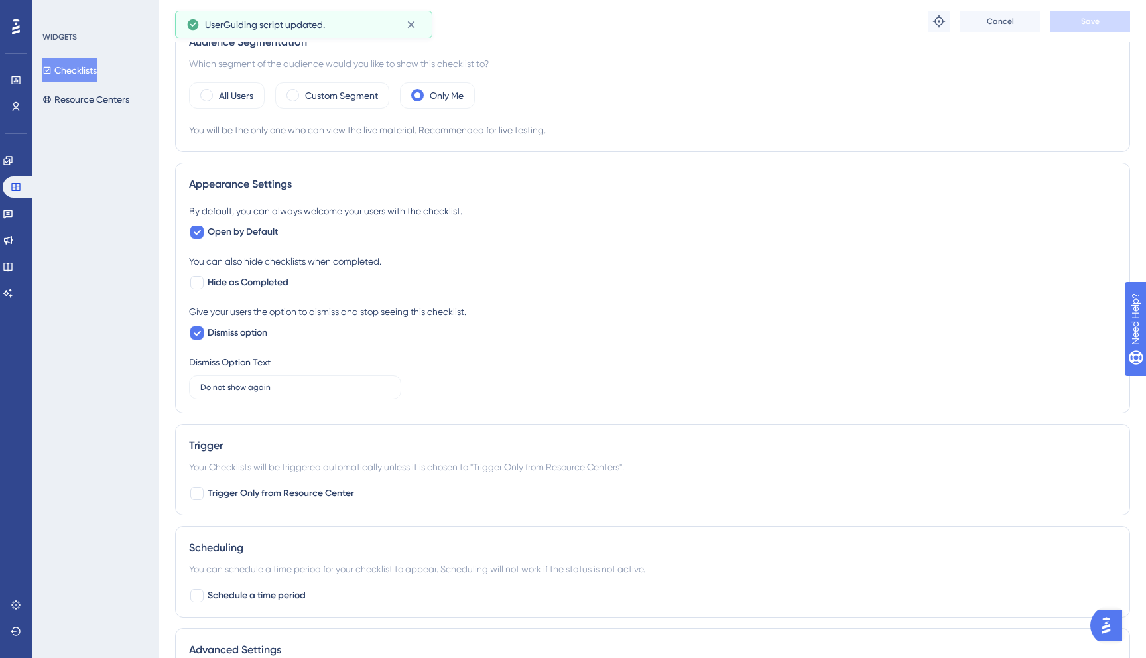
scroll to position [583, 0]
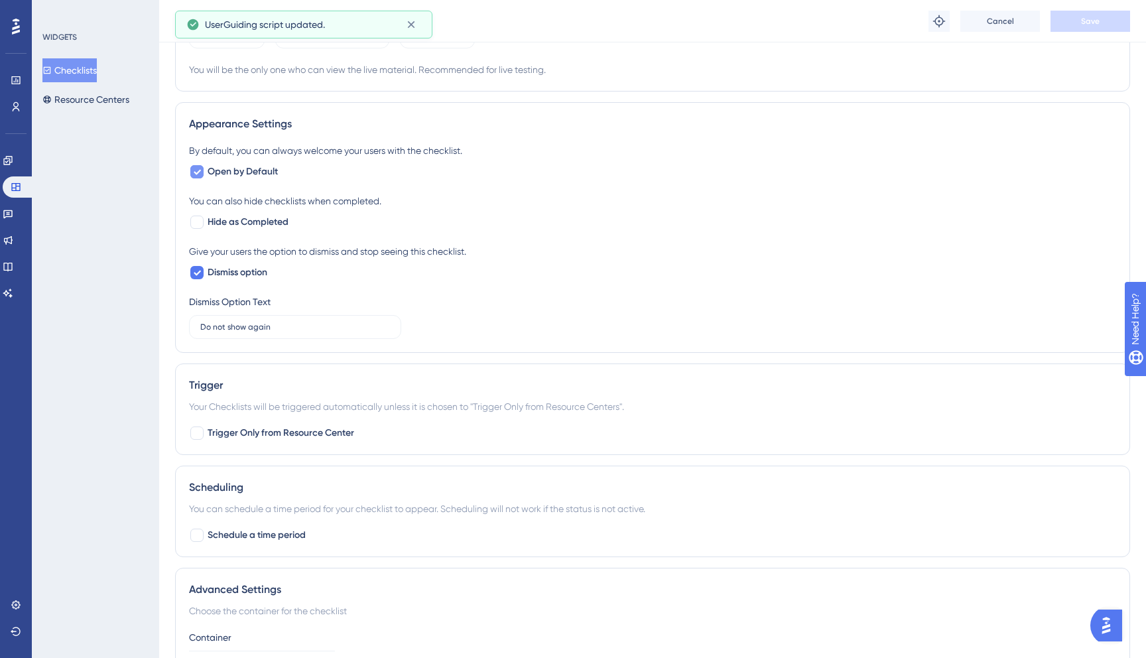
click at [194, 171] on icon at bounding box center [197, 172] width 7 height 5
checkbox input "false"
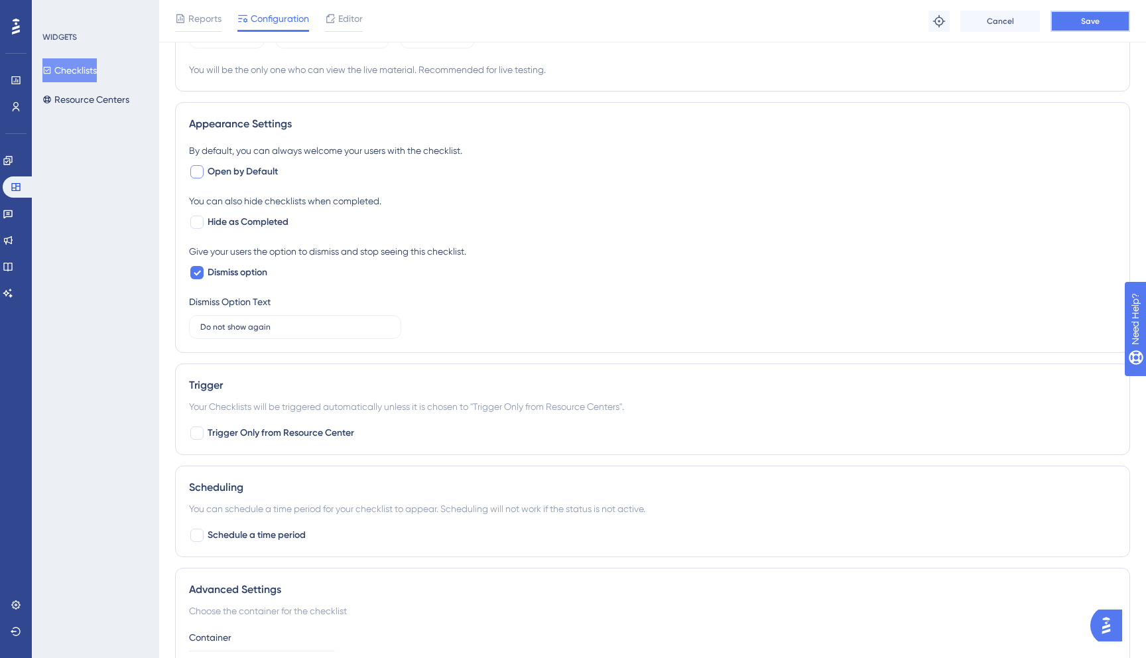
click at [1088, 23] on span "Save" at bounding box center [1090, 21] width 19 height 11
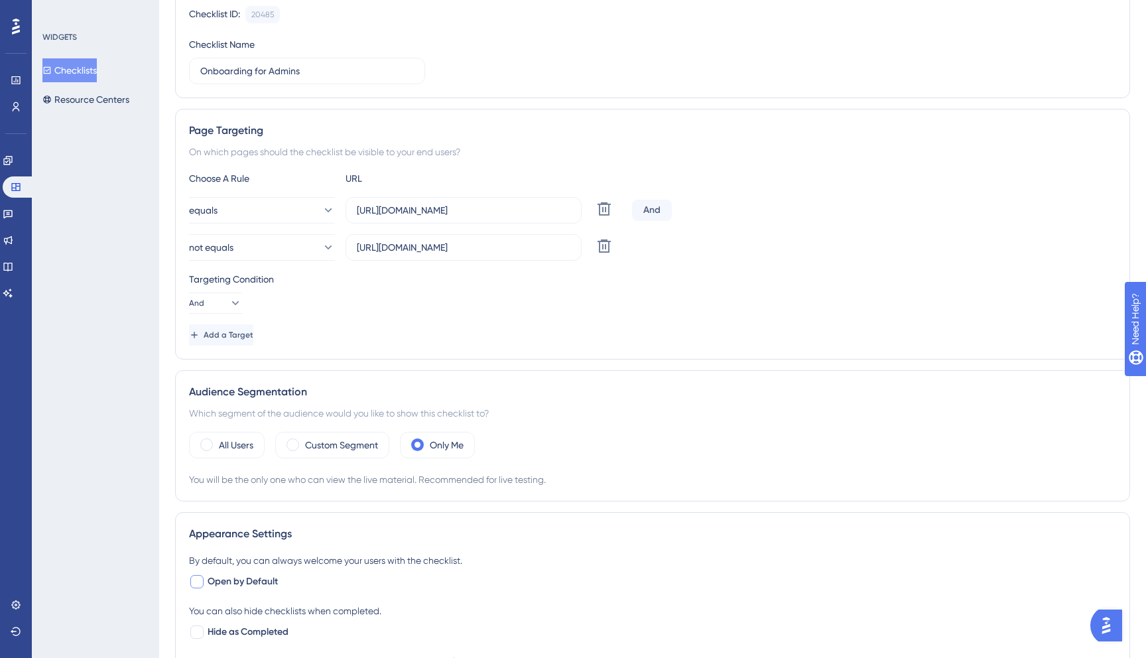
scroll to position [0, 0]
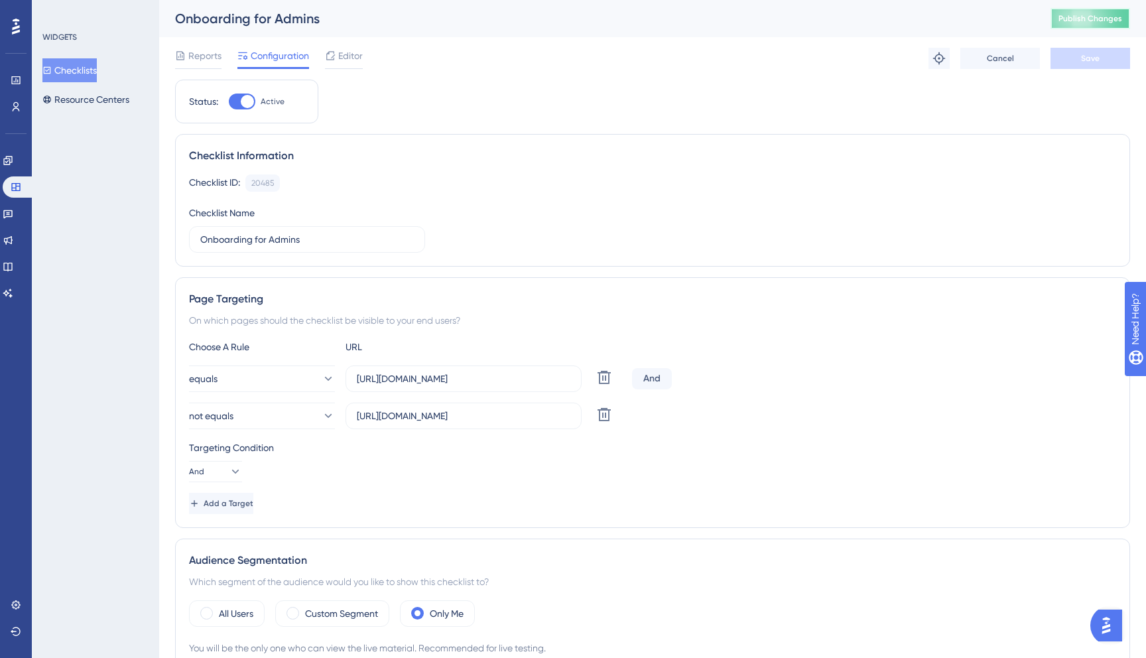
click at [1107, 14] on span "Publish Changes" at bounding box center [1090, 18] width 64 height 11
click at [471, 372] on input "https://dispatcher.tow4tech.com/" at bounding box center [463, 378] width 213 height 15
click at [538, 422] on input "https://dispatcher.tow4tech.com/sign-in" at bounding box center [463, 415] width 213 height 15
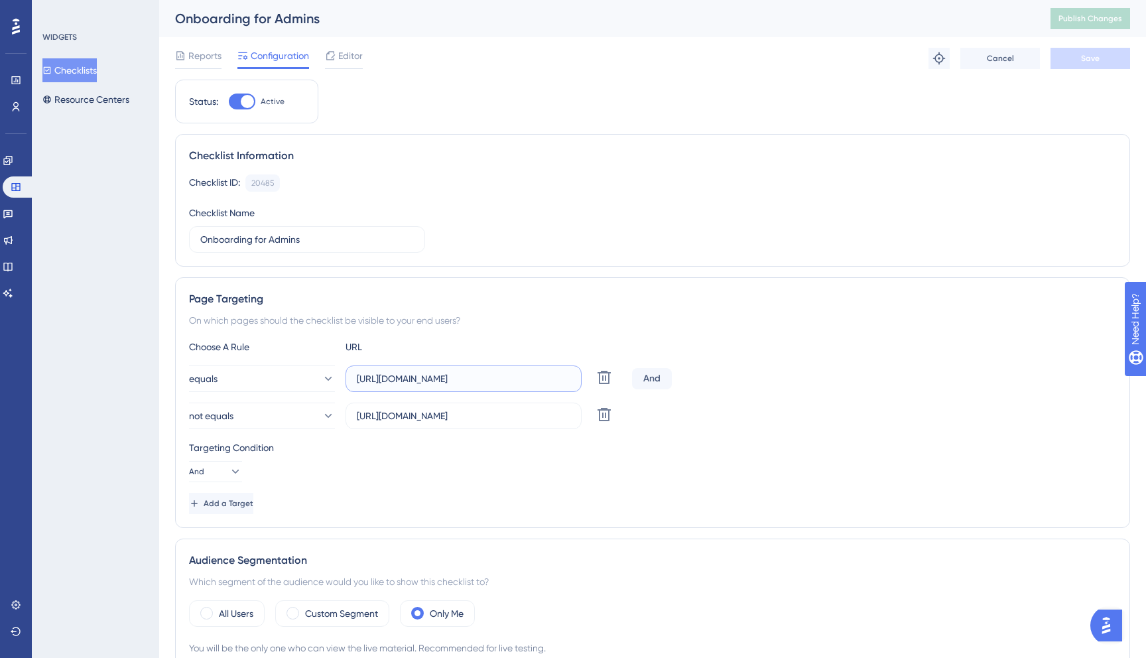
click at [426, 375] on input "https://dispatcher.tow4tech.com/" at bounding box center [463, 378] width 213 height 15
paste input "live-map"
type input "https://dispatcher.tow4tech.com/live-map"
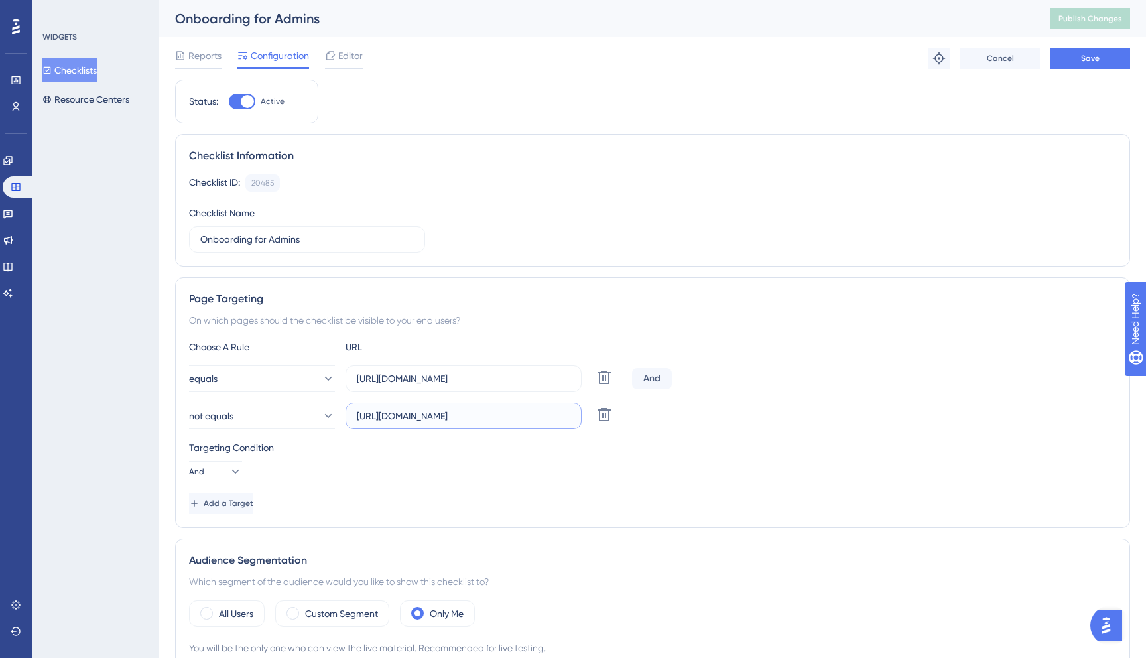
click at [491, 422] on input "https://dispatcher.tow4tech.com/sign-in" at bounding box center [463, 415] width 213 height 15
click at [294, 423] on button "not equals" at bounding box center [262, 415] width 146 height 27
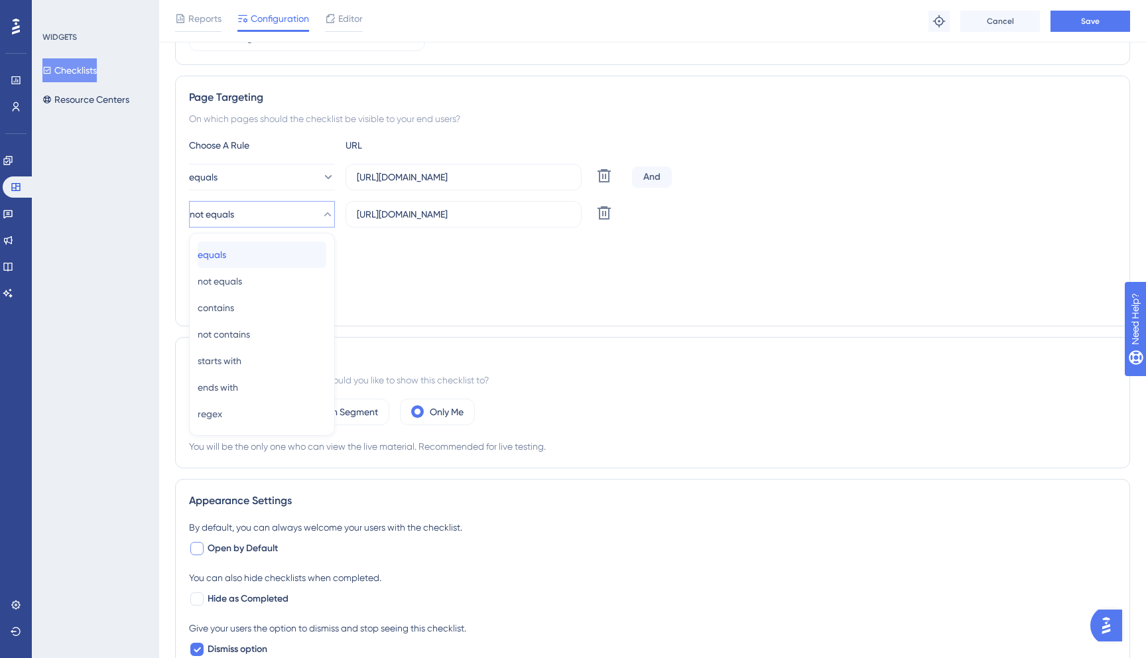
click at [225, 255] on span "equals" at bounding box center [212, 255] width 29 height 16
click at [410, 213] on input "https://dispatcher.tow4tech.com/sign-in" at bounding box center [463, 214] width 213 height 15
paste input "requests"
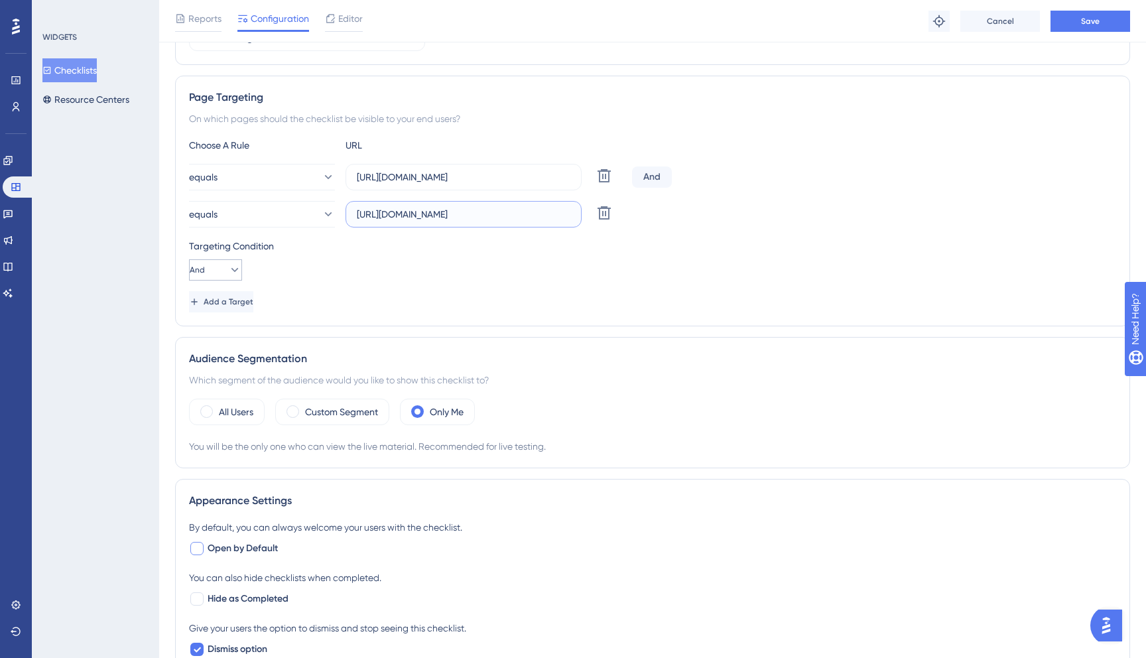
type input "https://dispatcher.tow4tech.com/requests"
click at [228, 272] on icon at bounding box center [234, 269] width 13 height 13
click at [226, 300] on div "And And" at bounding box center [215, 307] width 25 height 27
click at [227, 263] on button "And" at bounding box center [215, 269] width 53 height 21
click at [223, 270] on icon at bounding box center [226, 269] width 13 height 13
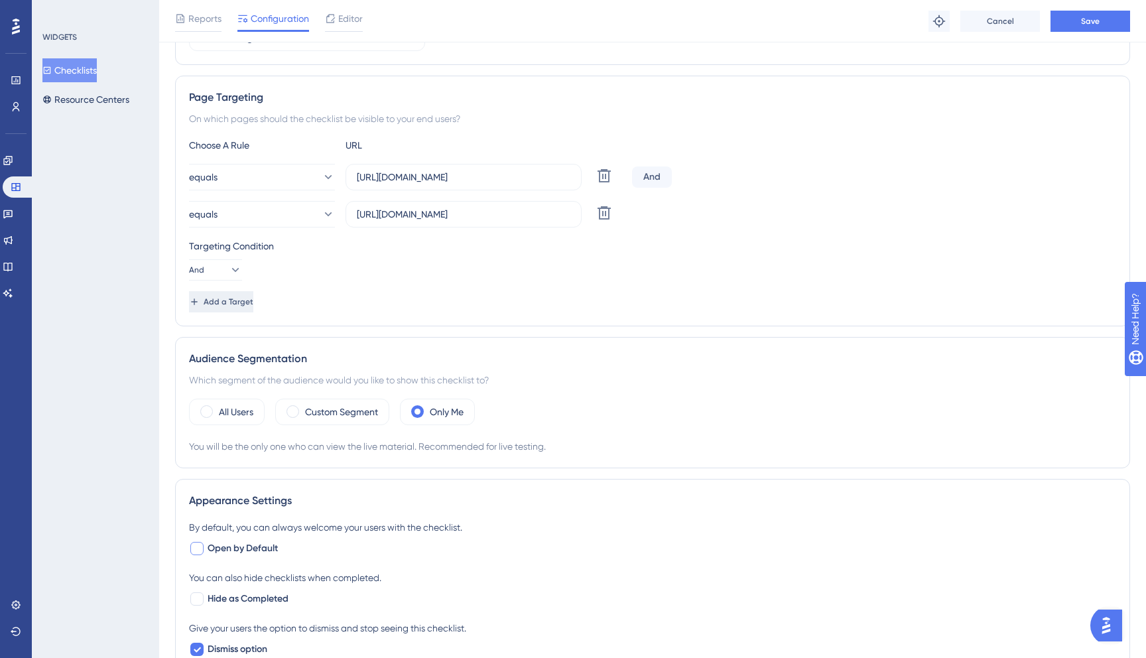
click at [246, 300] on span "Add a Target" at bounding box center [229, 301] width 50 height 11
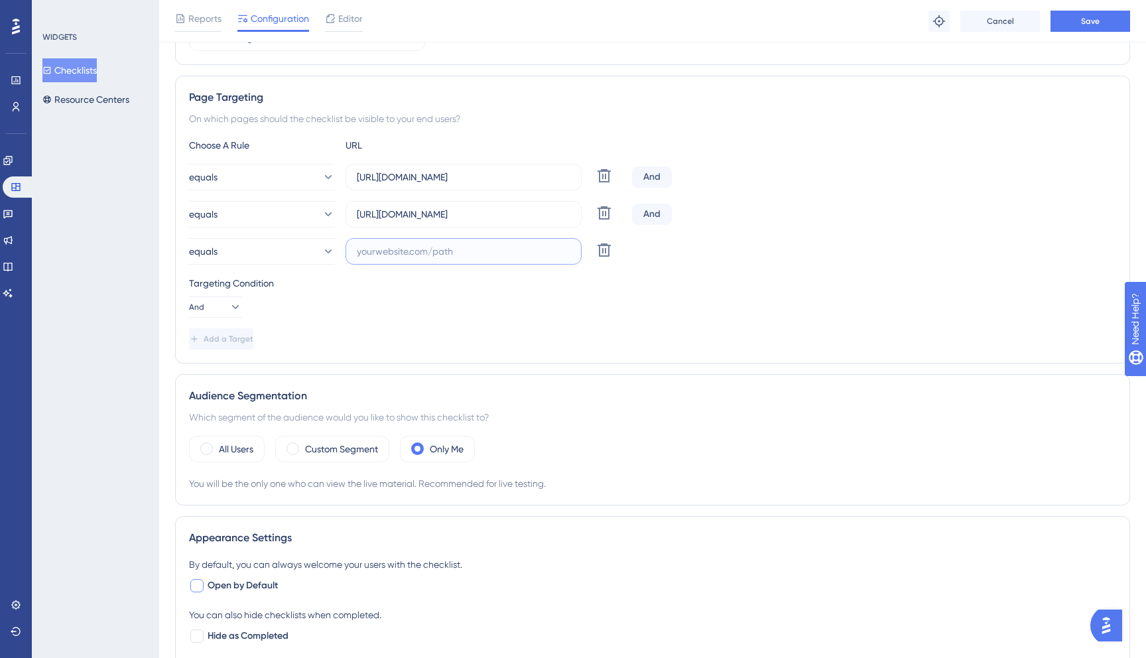
click at [428, 252] on input "text" at bounding box center [463, 251] width 213 height 15
paste input "https://dispatcher.tow4tech.com/drivers?ordering=on_duty"
drag, startPoint x: 491, startPoint y: 251, endPoint x: 653, endPoint y: 272, distance: 163.8
click at [654, 272] on div "Choose A Rule URL equals https://dispatcher.tow4tech.com/live-map Delete And eq…" at bounding box center [652, 243] width 927 height 212
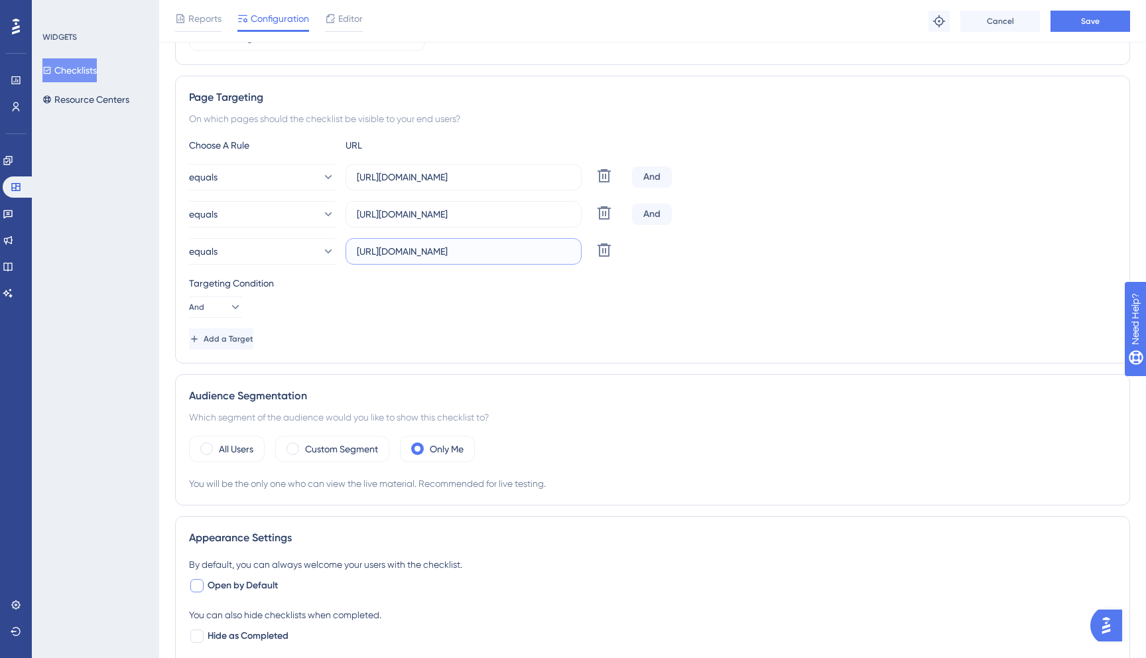
scroll to position [0, 0]
type input "https://dispatcher.tow4tech.com/drivers"
click at [228, 307] on icon at bounding box center [234, 306] width 13 height 13
click at [223, 347] on div "And And" at bounding box center [215, 344] width 25 height 27
click at [256, 349] on button "Add a Target" at bounding box center [222, 338] width 67 height 21
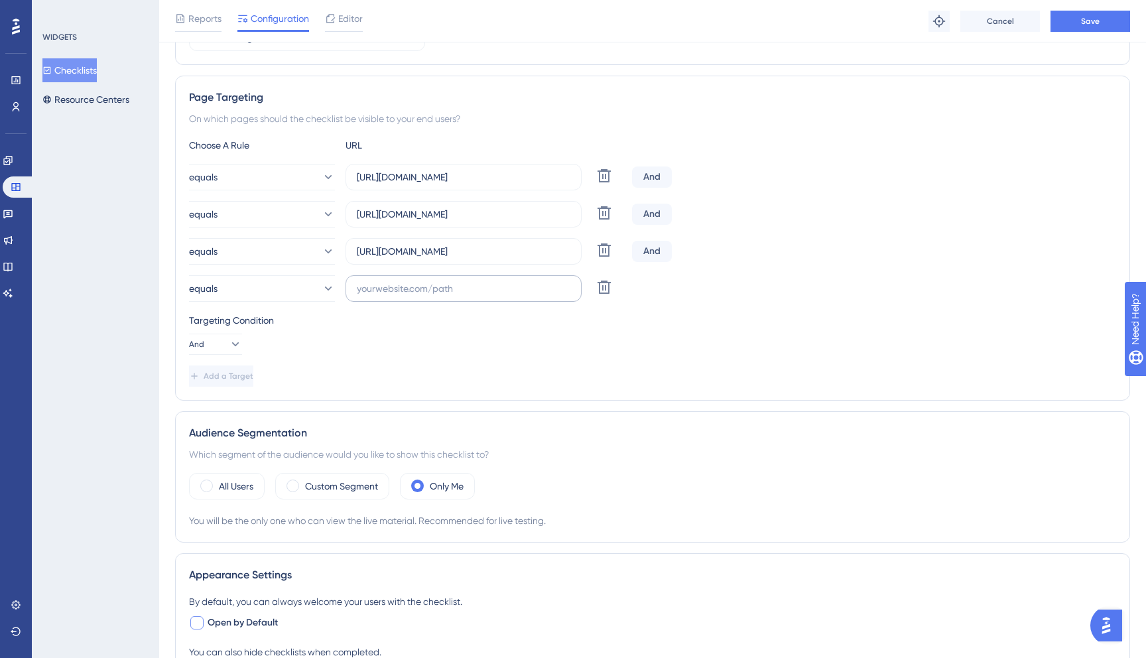
click at [398, 277] on label at bounding box center [463, 288] width 236 height 27
click at [398, 281] on input "text" at bounding box center [463, 288] width 213 height 15
paste input "https://dispatcher.tow4tech.com/drivers/add-driver"
type input "https://dispatcher.tow4tech.com/drivers/add-driver"
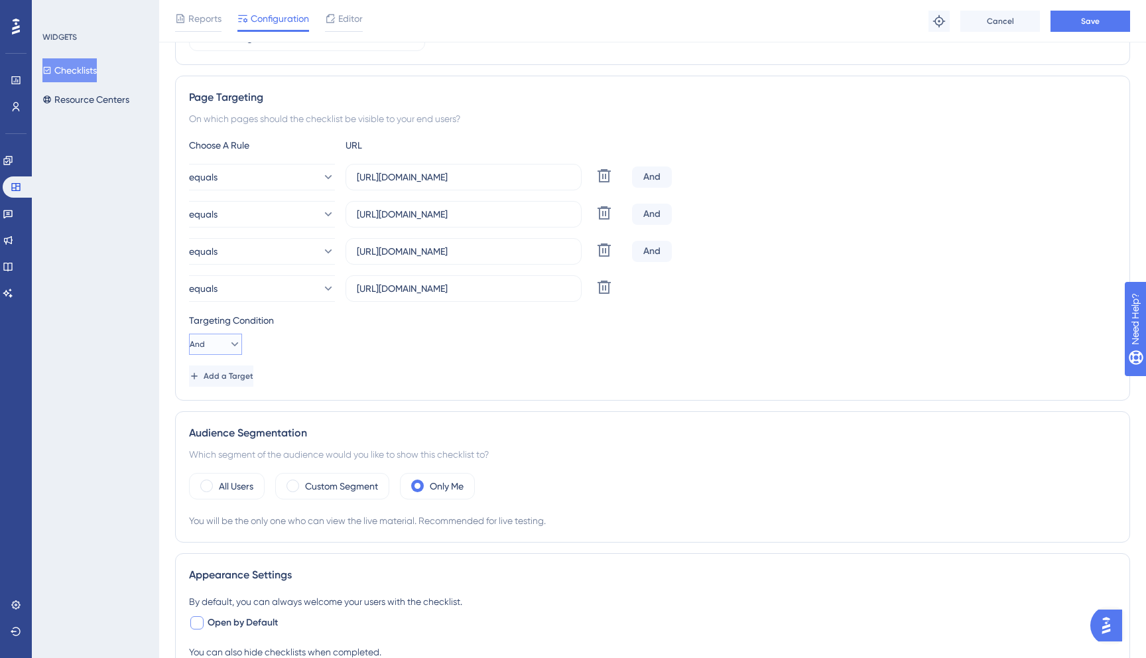
scroll to position [0, 0]
click at [205, 345] on span "And" at bounding box center [197, 344] width 15 height 11
click at [224, 381] on div "And And" at bounding box center [215, 382] width 25 height 27
click at [231, 345] on icon at bounding box center [234, 344] width 7 height 4
click at [217, 384] on span "And" at bounding box center [211, 382] width 17 height 16
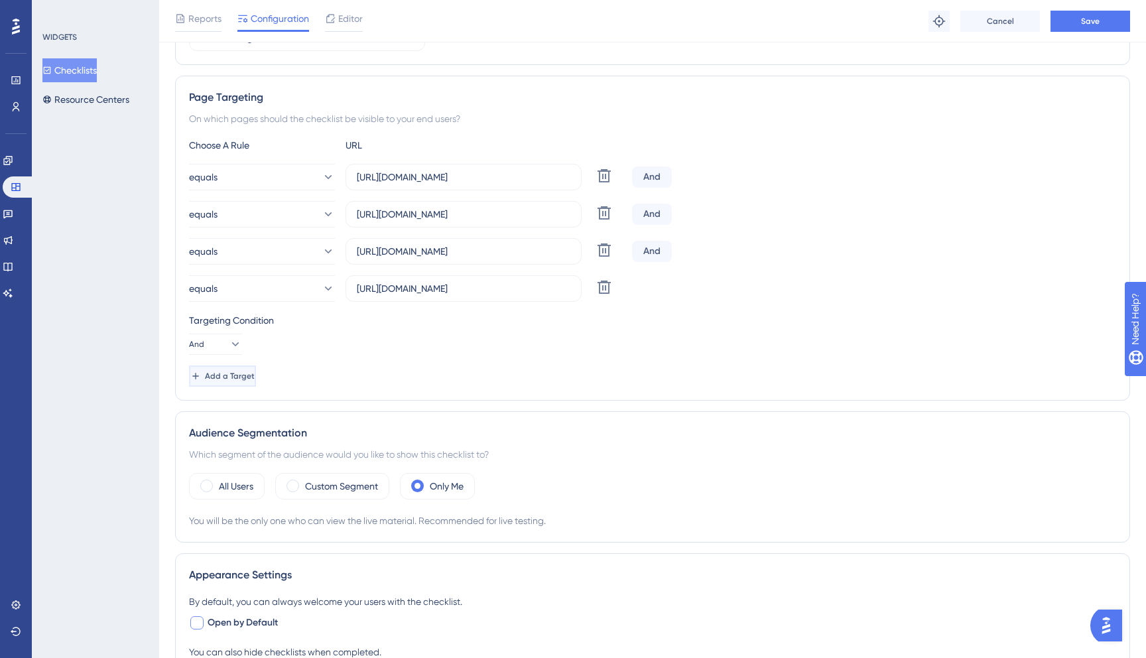
click at [237, 377] on span "Add a Target" at bounding box center [230, 376] width 50 height 11
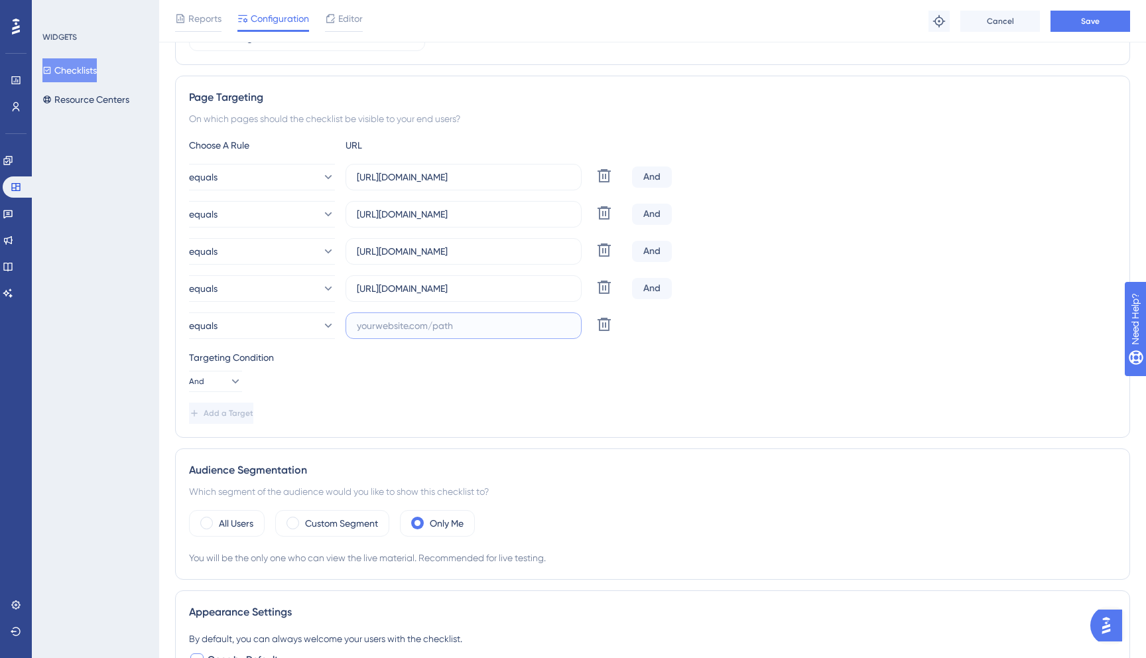
click at [446, 328] on input "text" at bounding box center [463, 325] width 213 height 15
paste input "https://dispatcher.tow4tech.com/vehicles"
type input "https://dispatcher.tow4tech.com/vehicles"
click at [213, 384] on button "And" at bounding box center [215, 381] width 53 height 21
click at [216, 424] on span "And" at bounding box center [211, 419] width 17 height 16
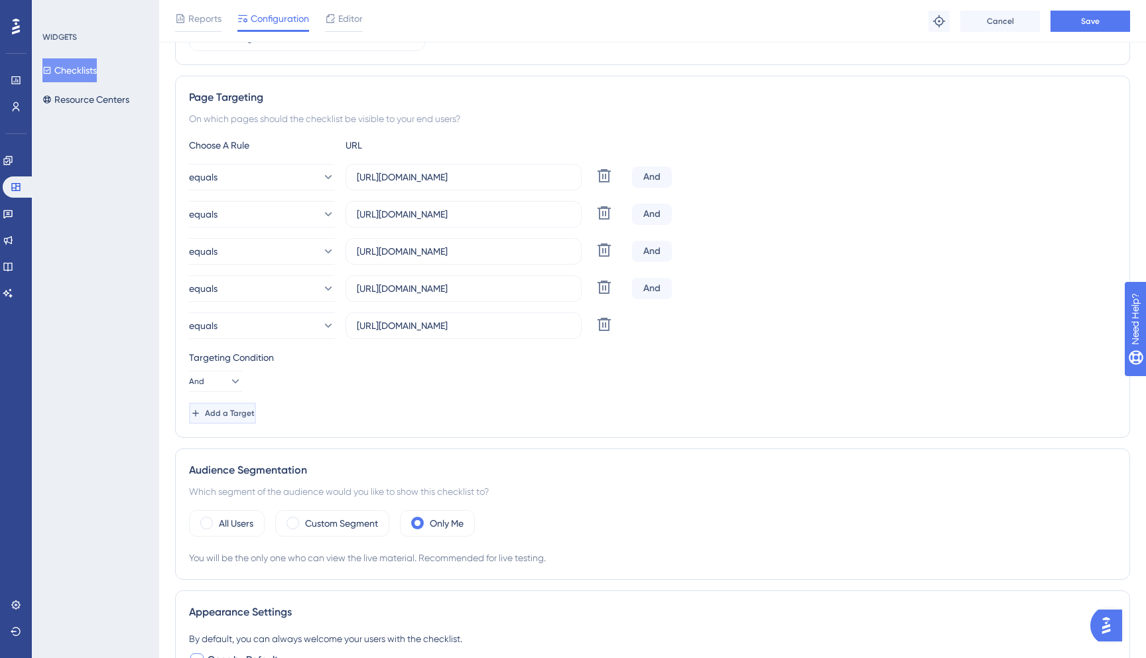
click at [255, 416] on span "Add a Target" at bounding box center [230, 413] width 50 height 11
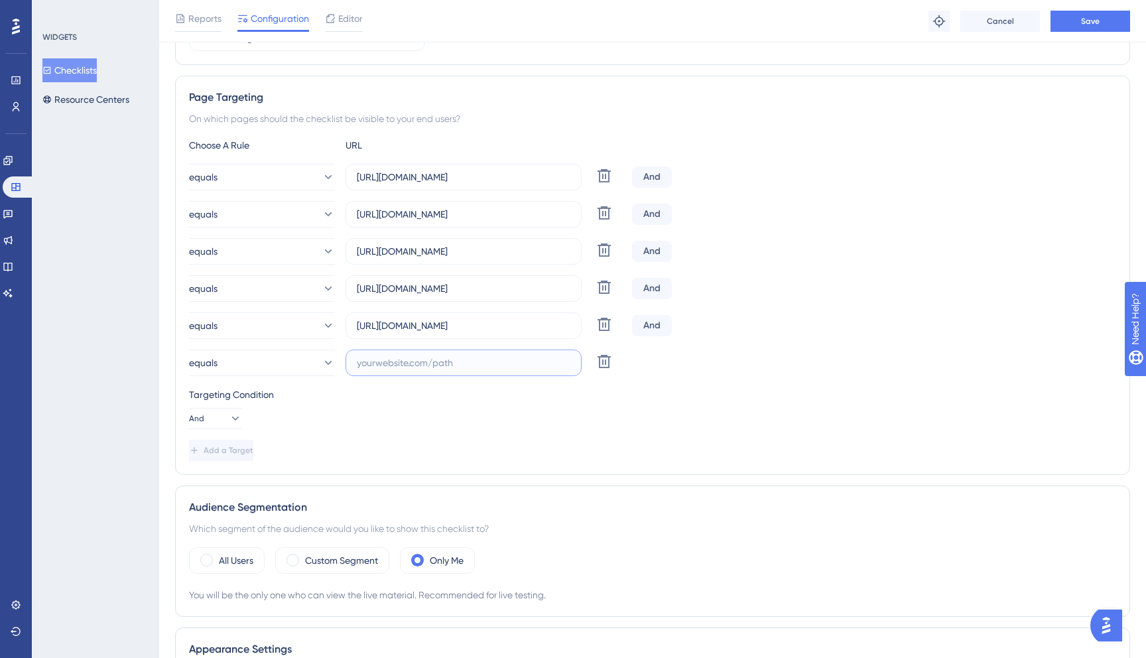
click at [418, 361] on input "text" at bounding box center [463, 362] width 213 height 15
paste input "https://dispatcher.tow4tech.com/vehicles/add-vehicle"
type input "https://dispatcher.tow4tech.com/vehicles/add-vehicle"
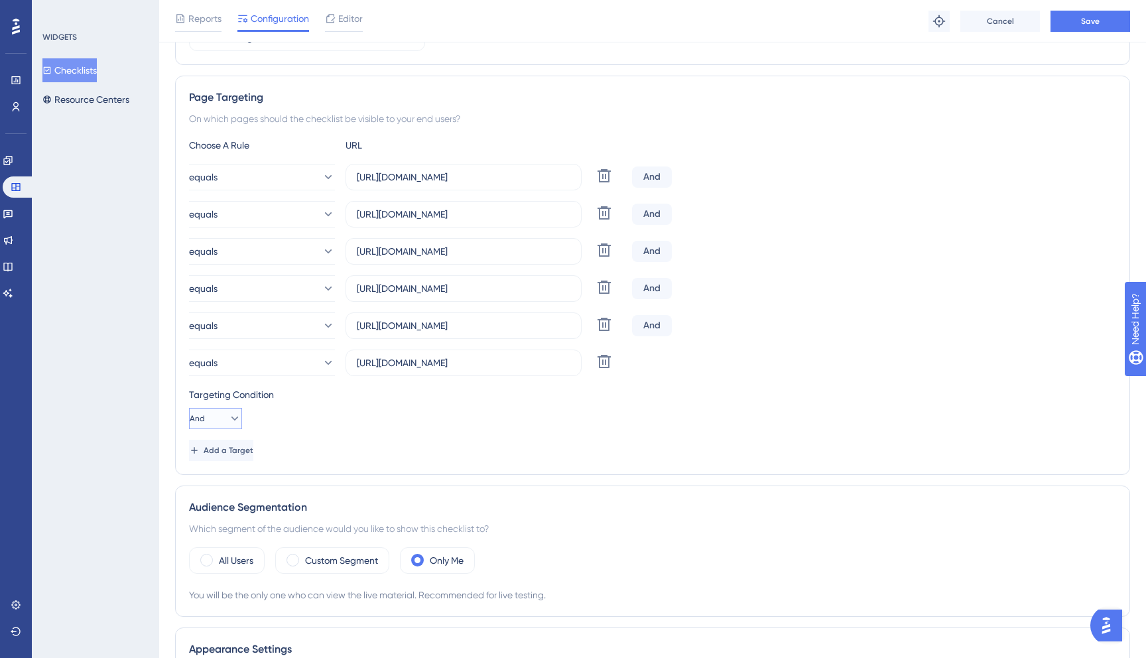
click at [213, 416] on button "And" at bounding box center [215, 418] width 53 height 21
click at [220, 444] on div "And And" at bounding box center [215, 456] width 25 height 27
click at [244, 452] on span "Add a Target" at bounding box center [230, 450] width 50 height 11
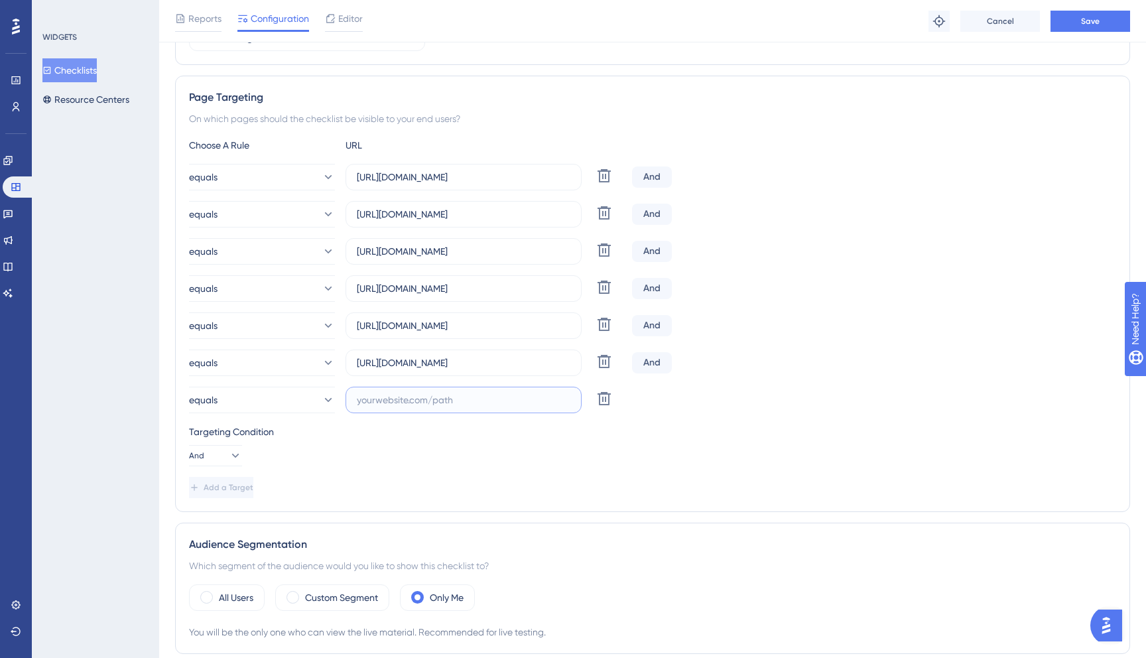
click at [396, 397] on input "text" at bounding box center [463, 399] width 213 height 15
paste input "https://dispatcher.tow4tech.com/account/business-profile"
type input "https://dispatcher.tow4tech.com/account/business-profile"
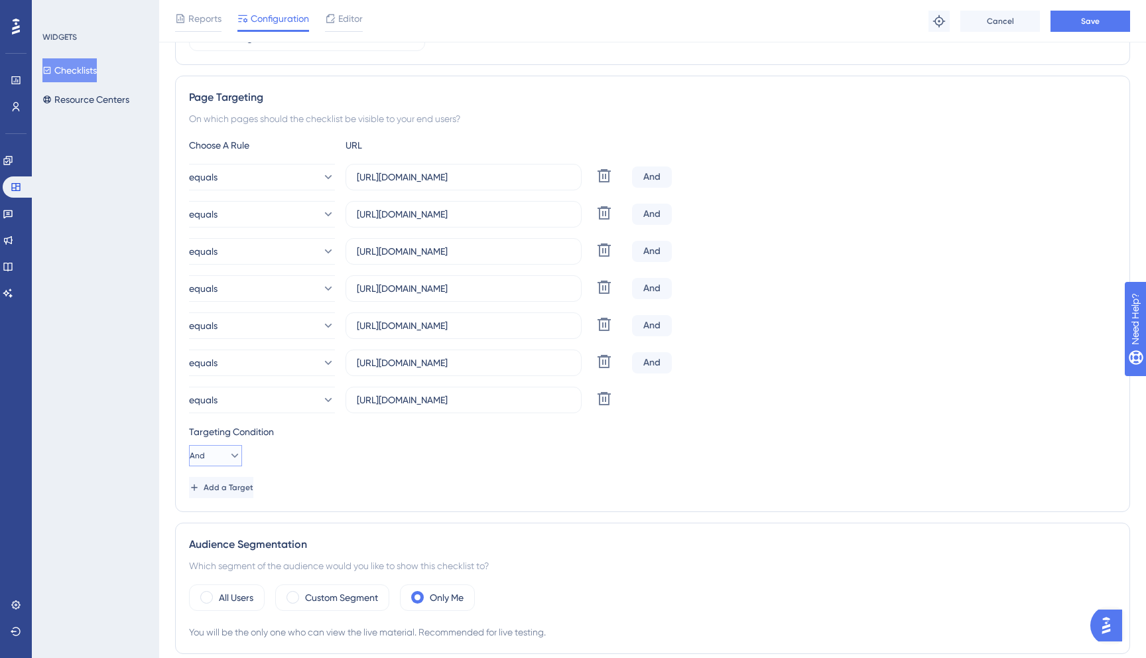
click at [215, 455] on button "And" at bounding box center [215, 455] width 53 height 21
click at [216, 493] on span "And" at bounding box center [211, 493] width 17 height 16
click at [255, 487] on span "Add a Target" at bounding box center [230, 487] width 50 height 11
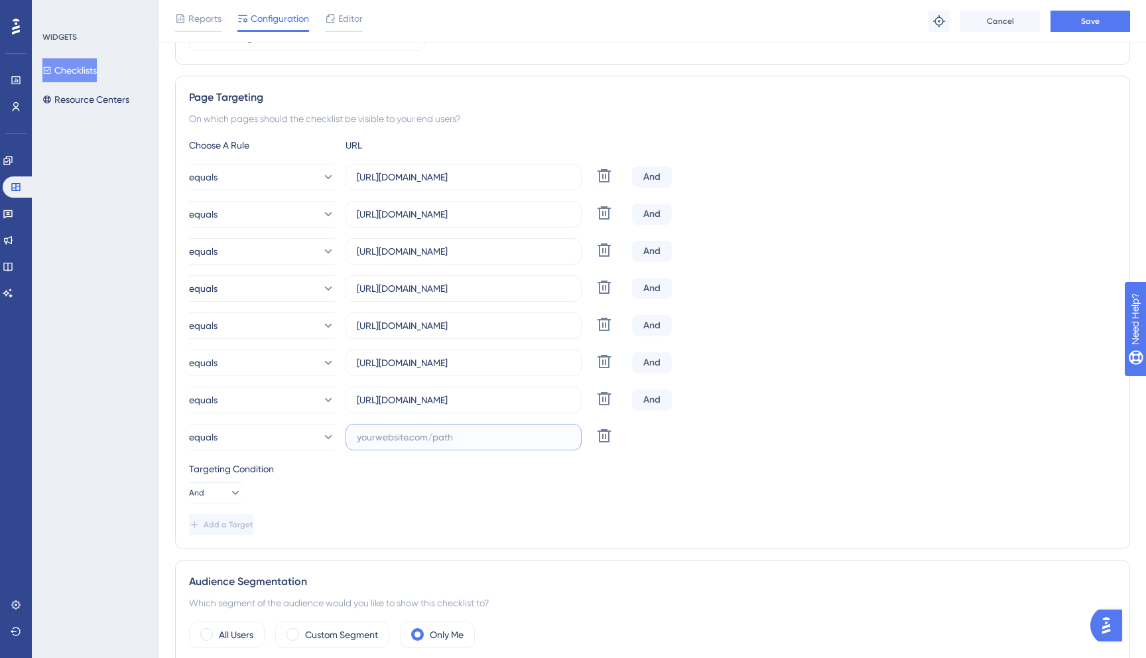
click at [444, 430] on input "text" at bounding box center [463, 437] width 213 height 15
click at [505, 400] on input "https://dispatcher.tow4tech.com/account/business-profile" at bounding box center [463, 399] width 213 height 15
click at [391, 437] on input "text" at bounding box center [463, 437] width 213 height 15
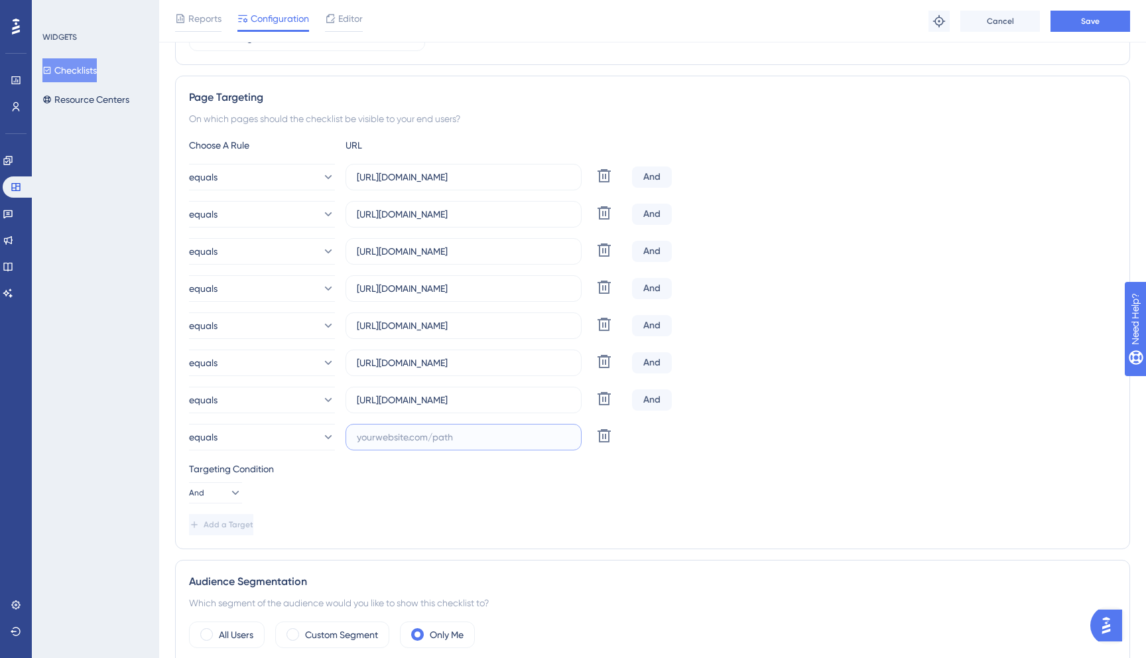
paste input "https://dispatcher.tow4tech.com/account/users"
type input "https://dispatcher.tow4tech.com/account/users"
click at [238, 520] on span "Add a Target" at bounding box center [230, 524] width 50 height 11
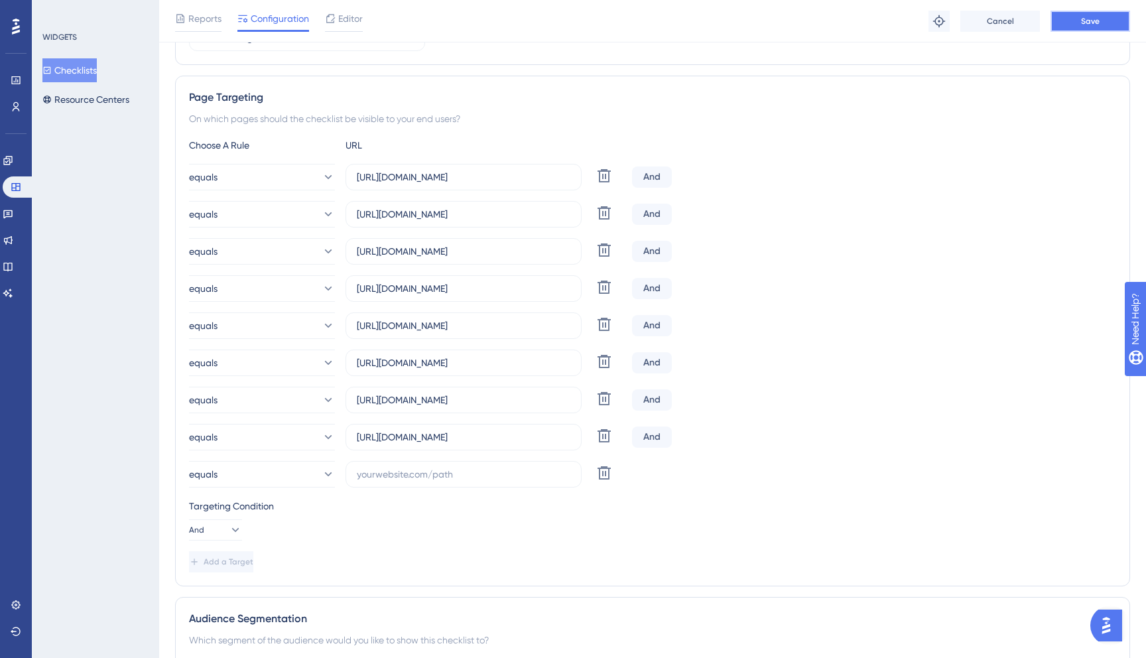
click at [1092, 21] on span "Save" at bounding box center [1090, 21] width 19 height 11
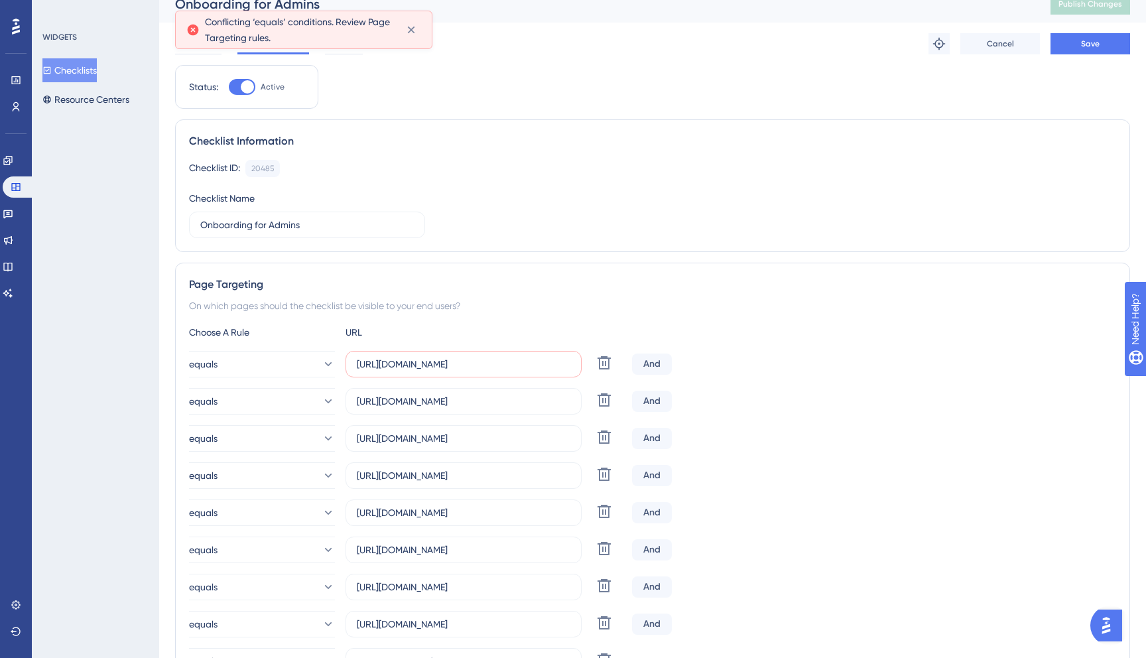
scroll to position [20, 0]
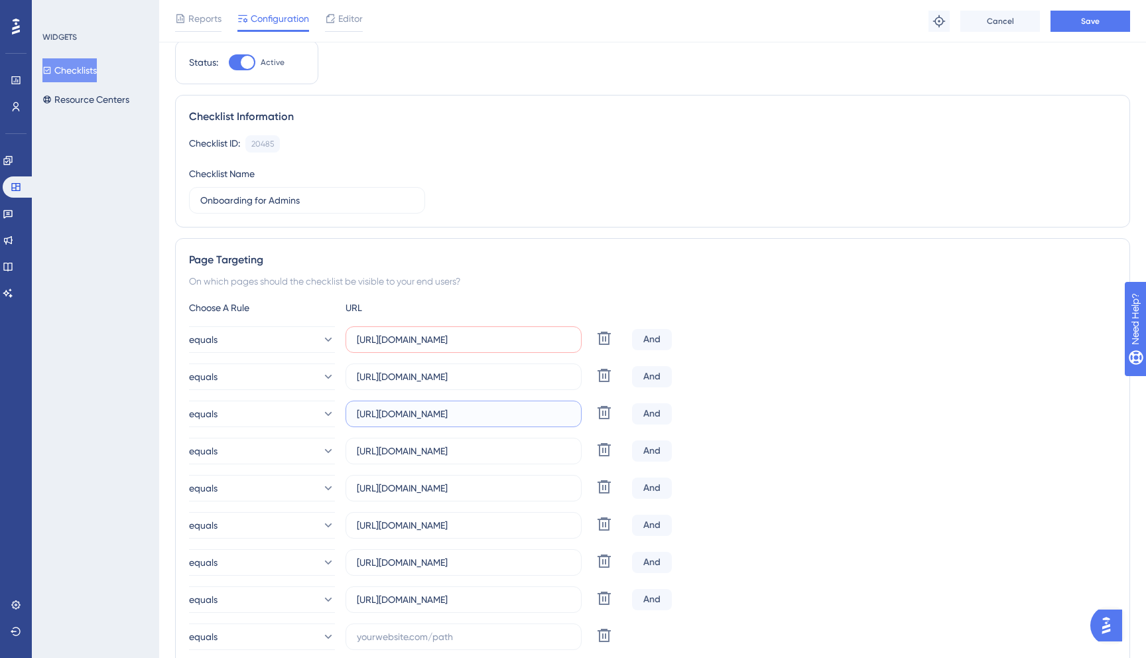
click at [557, 414] on input "https://dispatcher.tow4tech.com/drivers" at bounding box center [463, 413] width 213 height 15
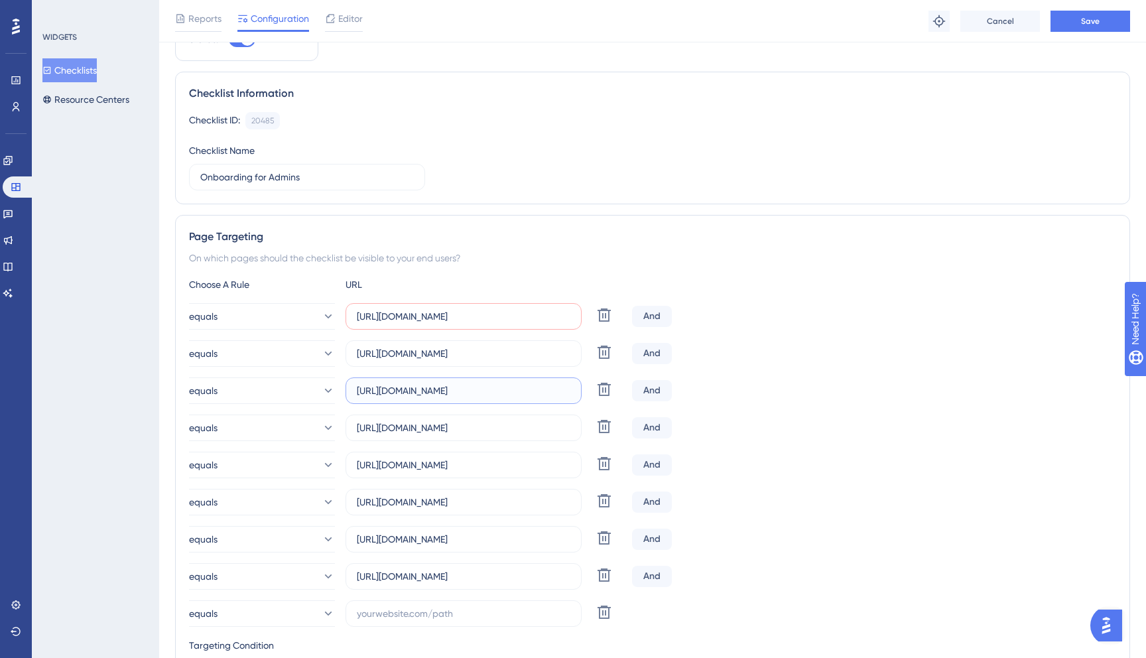
scroll to position [69, 0]
click at [563, 429] on input "https://dispatcher.tow4tech.com/drivers/add-driver" at bounding box center [463, 426] width 213 height 15
click at [560, 471] on label "https://dispatcher.tow4tech.com/vehicles" at bounding box center [463, 463] width 236 height 27
click at [560, 471] on input "https://dispatcher.tow4tech.com/vehicles" at bounding box center [463, 463] width 213 height 15
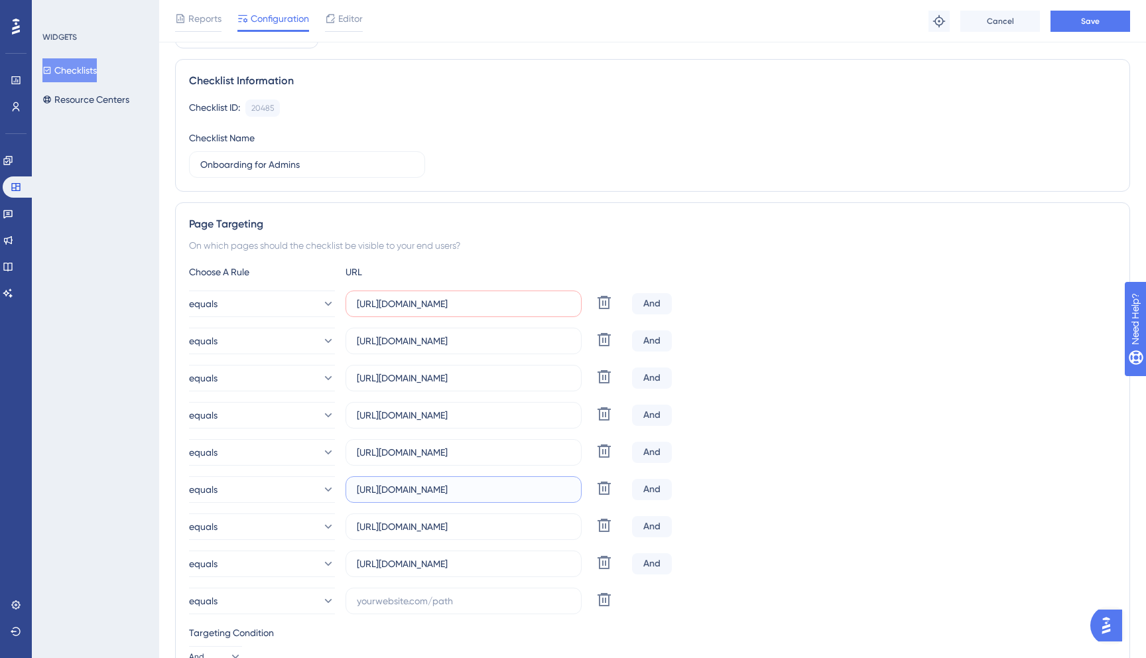
click at [560, 493] on input "https://dispatcher.tow4tech.com/vehicles/add-vehicle" at bounding box center [463, 489] width 213 height 15
click at [562, 522] on input "https://dispatcher.tow4tech.com/account/business-profile" at bounding box center [463, 526] width 213 height 15
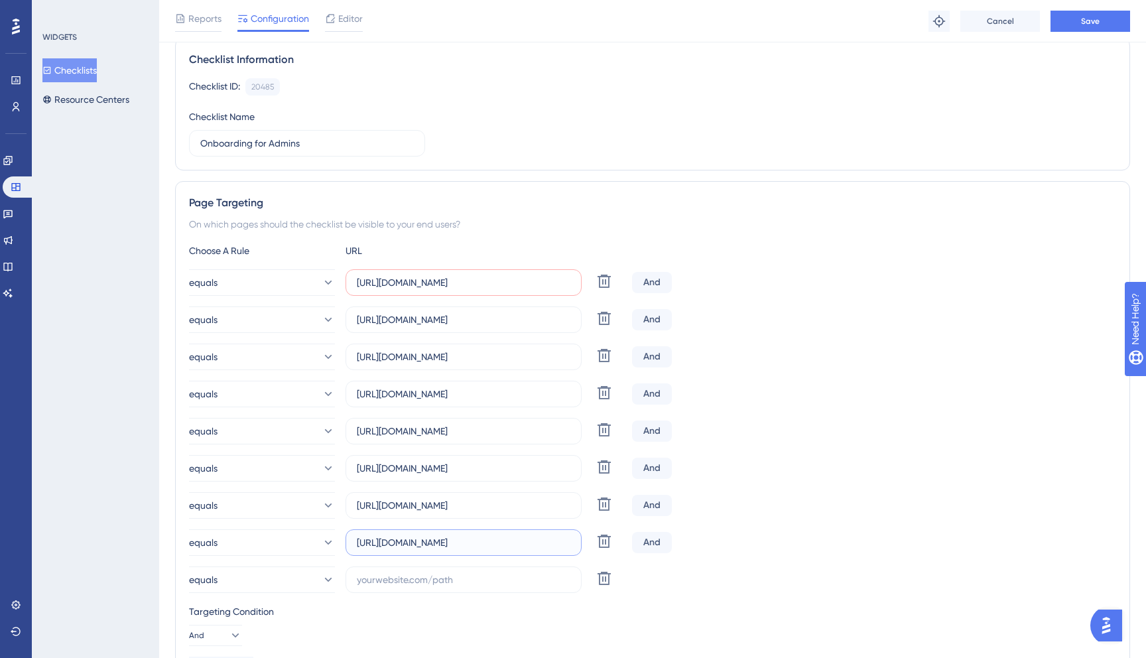
click at [563, 544] on input "https://dispatcher.tow4tech.com/account/users" at bounding box center [463, 542] width 213 height 15
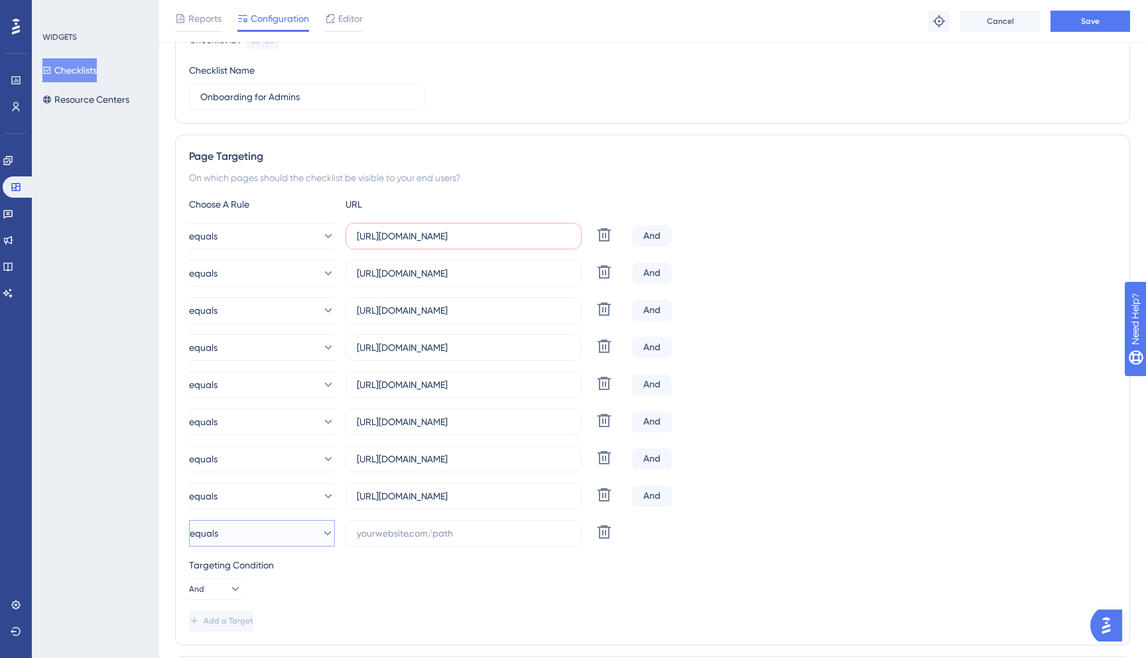
click at [324, 533] on icon at bounding box center [327, 533] width 7 height 4
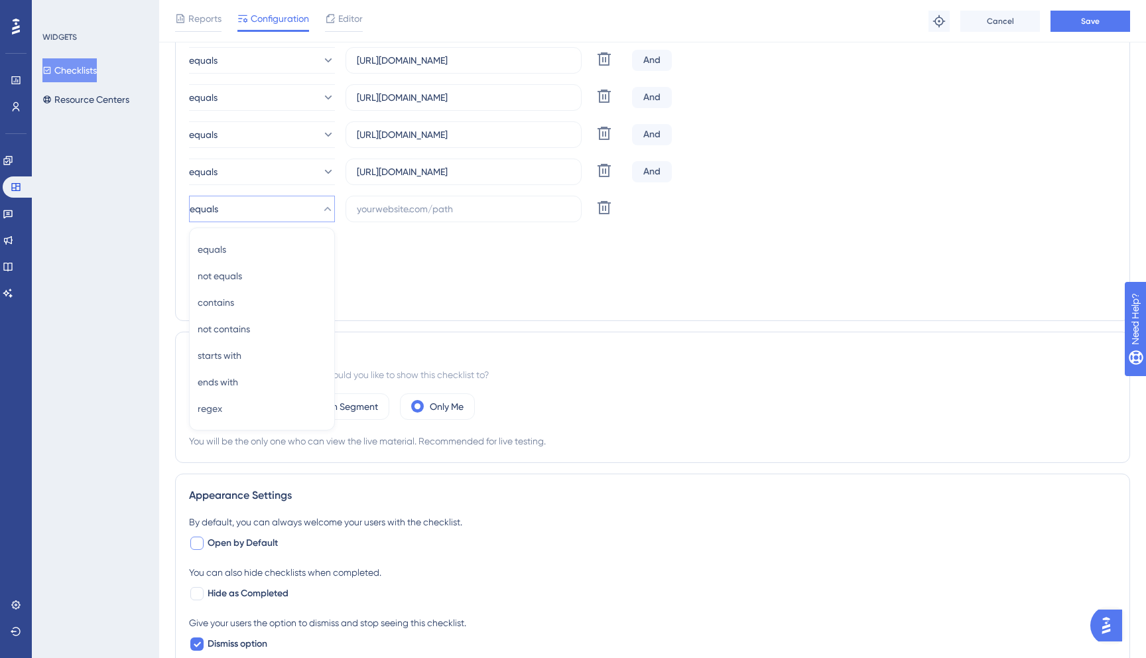
click at [386, 269] on div "Targeting Condition And" at bounding box center [652, 254] width 927 height 42
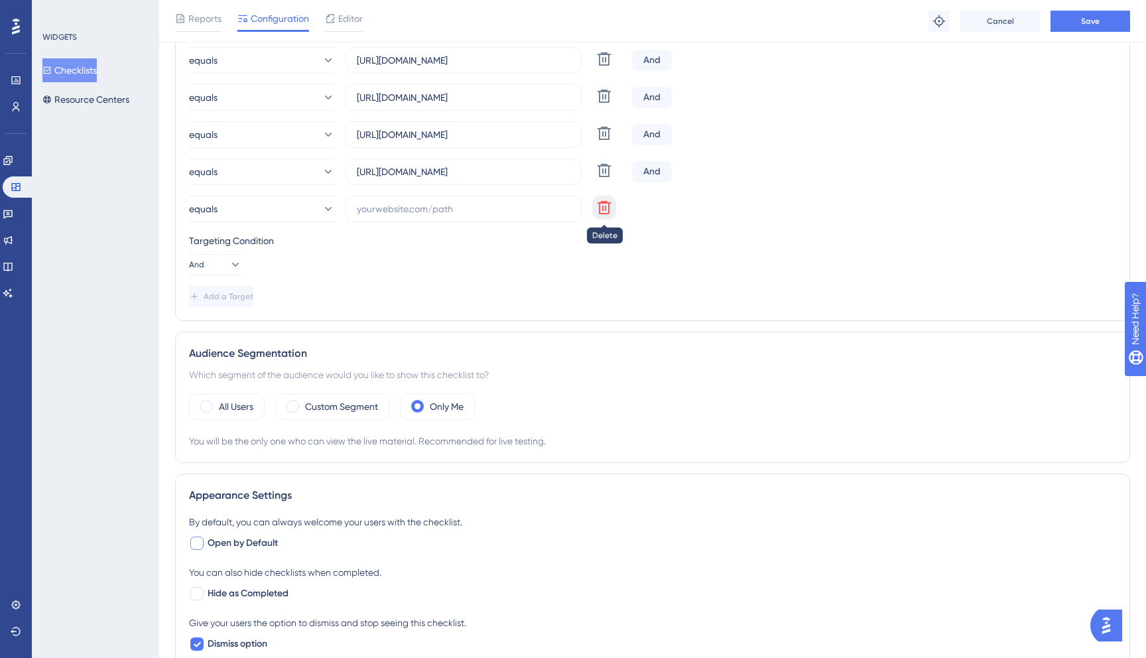
click at [610, 210] on icon at bounding box center [604, 208] width 16 height 16
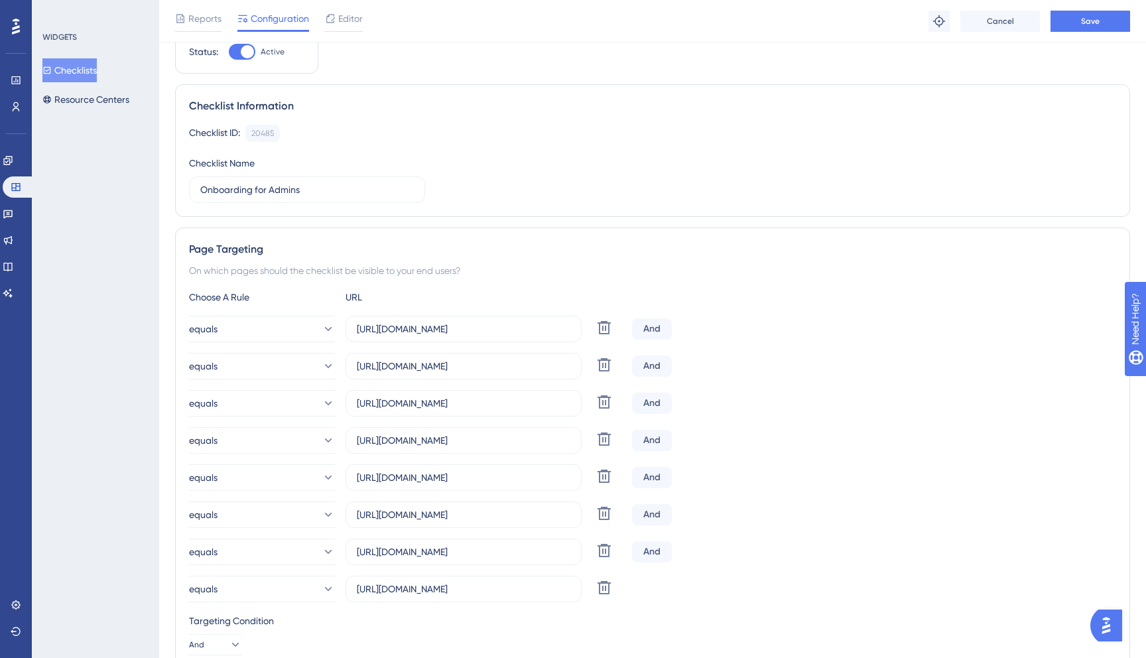
scroll to position [146, 0]
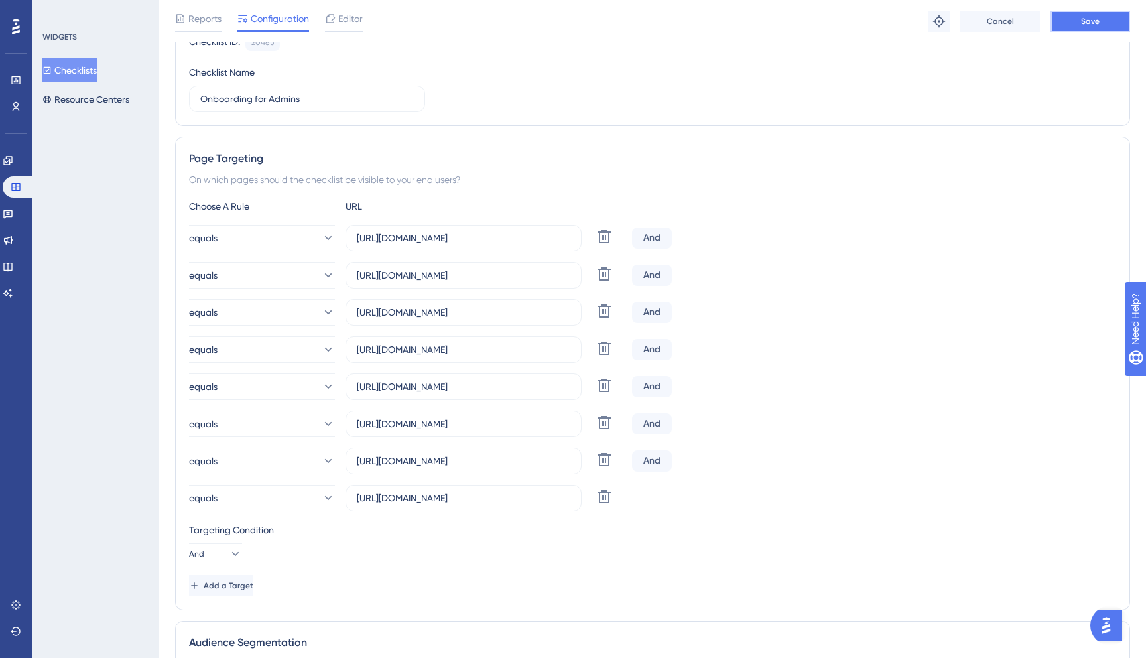
click at [1096, 27] on button "Save" at bounding box center [1090, 21] width 80 height 21
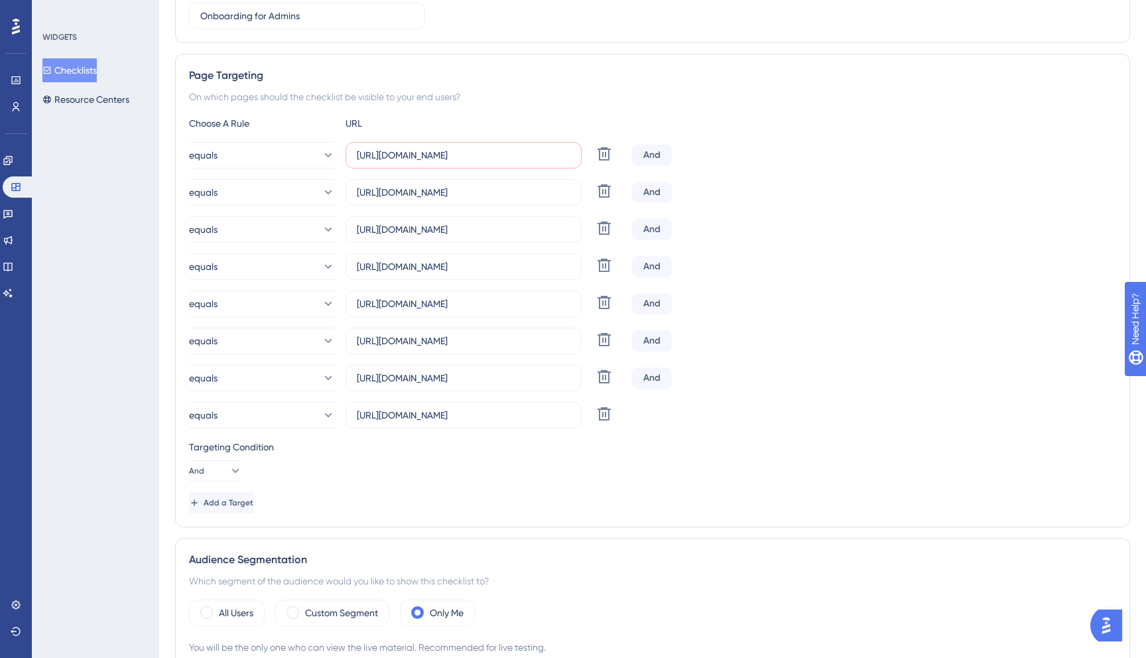
scroll to position [0, 0]
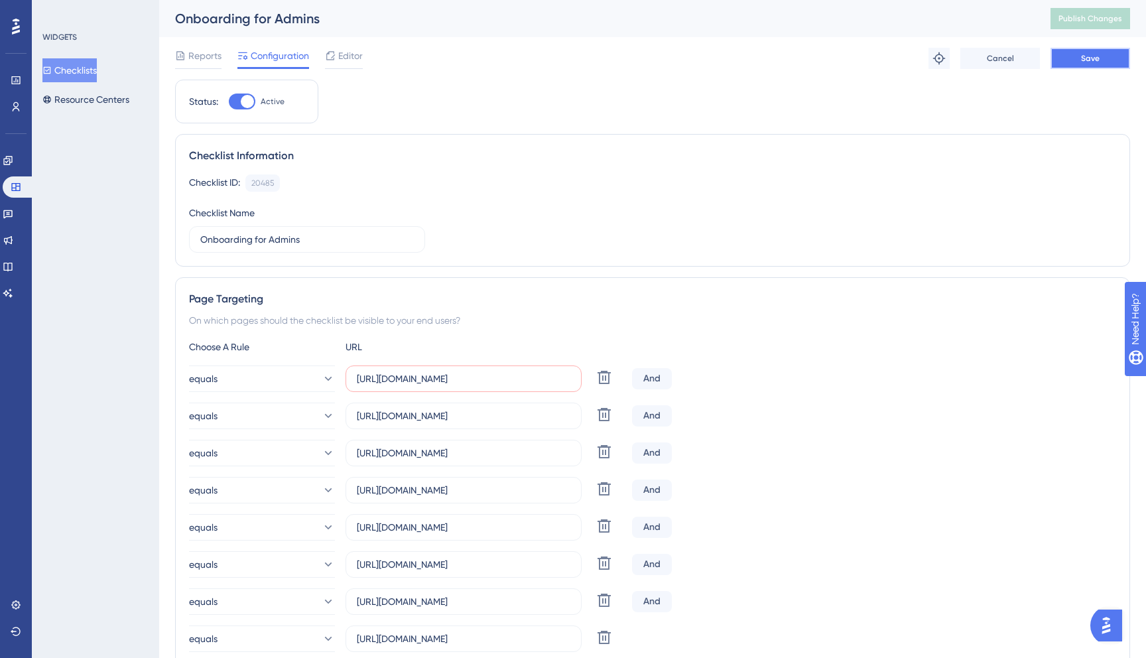
click at [1095, 54] on span "Save" at bounding box center [1090, 58] width 19 height 11
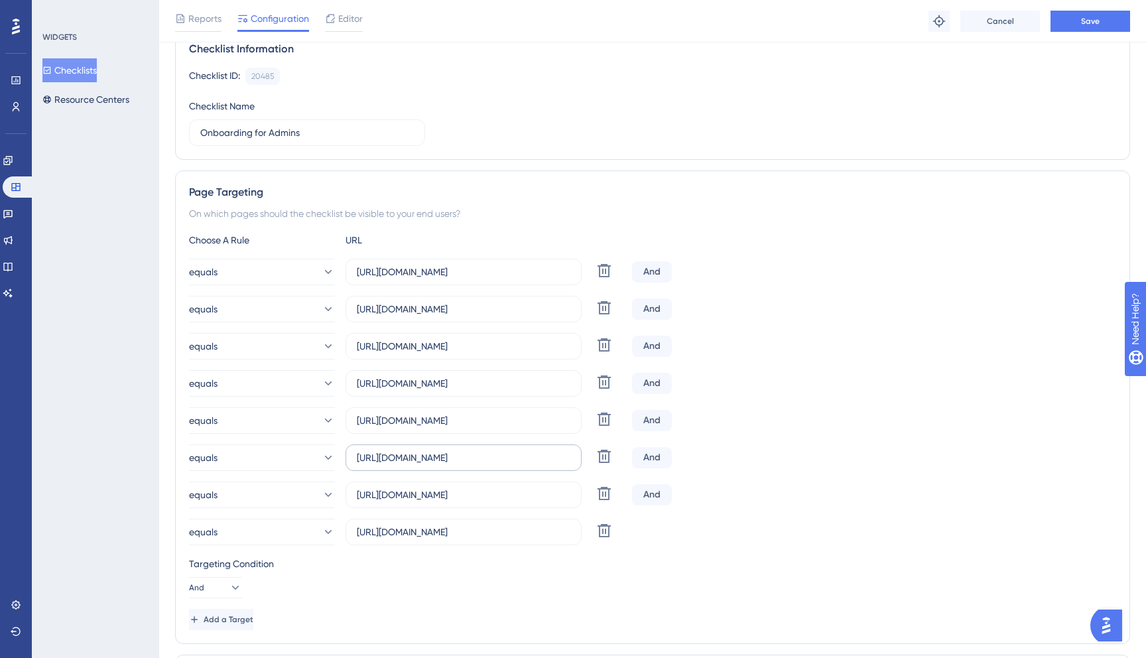
scroll to position [108, 0]
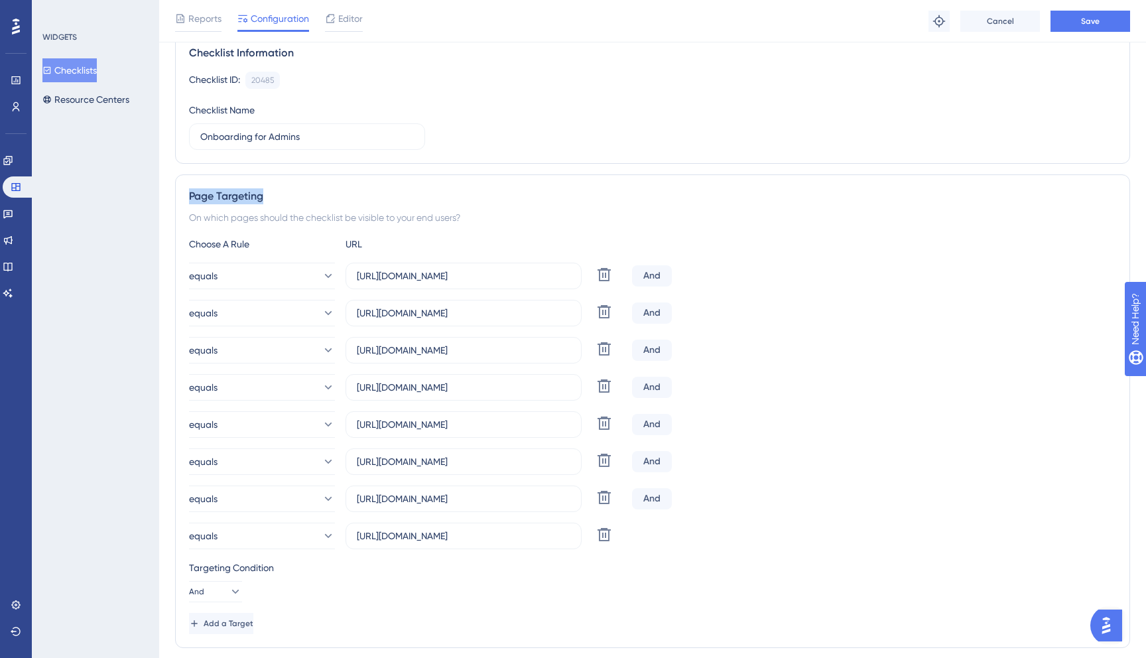
drag, startPoint x: 266, startPoint y: 201, endPoint x: 187, endPoint y: 202, distance: 78.9
click at [187, 202] on div "Page Targeting On which pages should the checklist be visible to your end users…" at bounding box center [652, 410] width 955 height 473
copy div "Page Targeting"
click at [1122, 627] on button "Open AI Assistant Launcher" at bounding box center [1106, 625] width 32 height 32
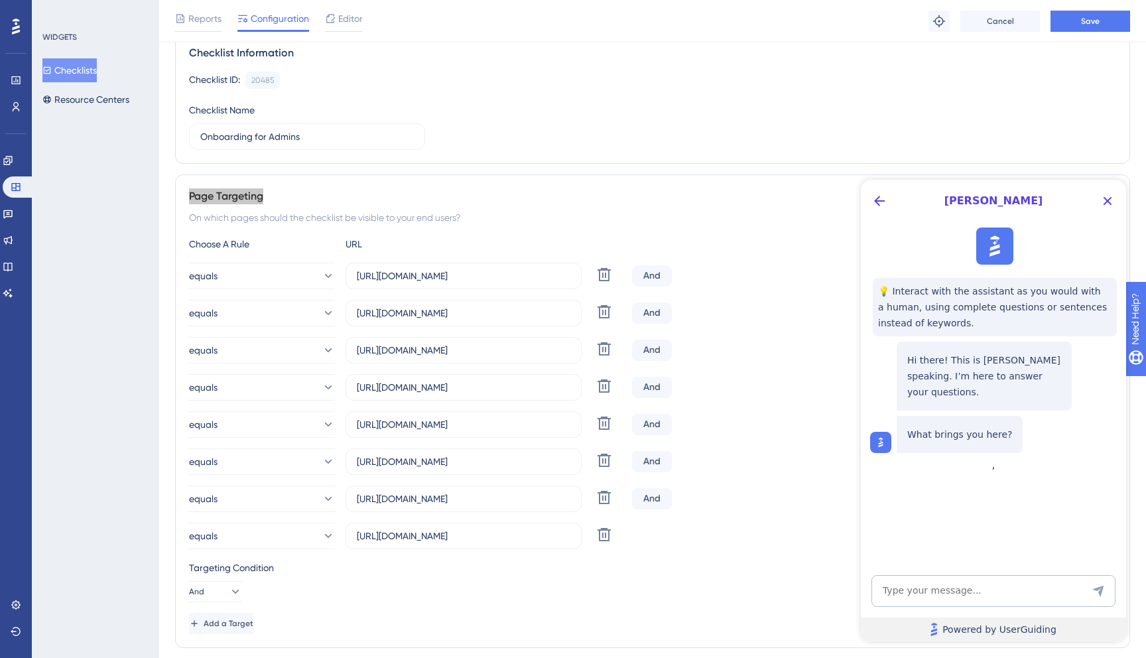
click at [1105, 623] on link "Powered by UserGuiding" at bounding box center [993, 629] width 265 height 24
click at [1050, 599] on textarea "AI Assistant Text Input" at bounding box center [993, 591] width 244 height 32
type textarea "How to setup page targeting correctly"
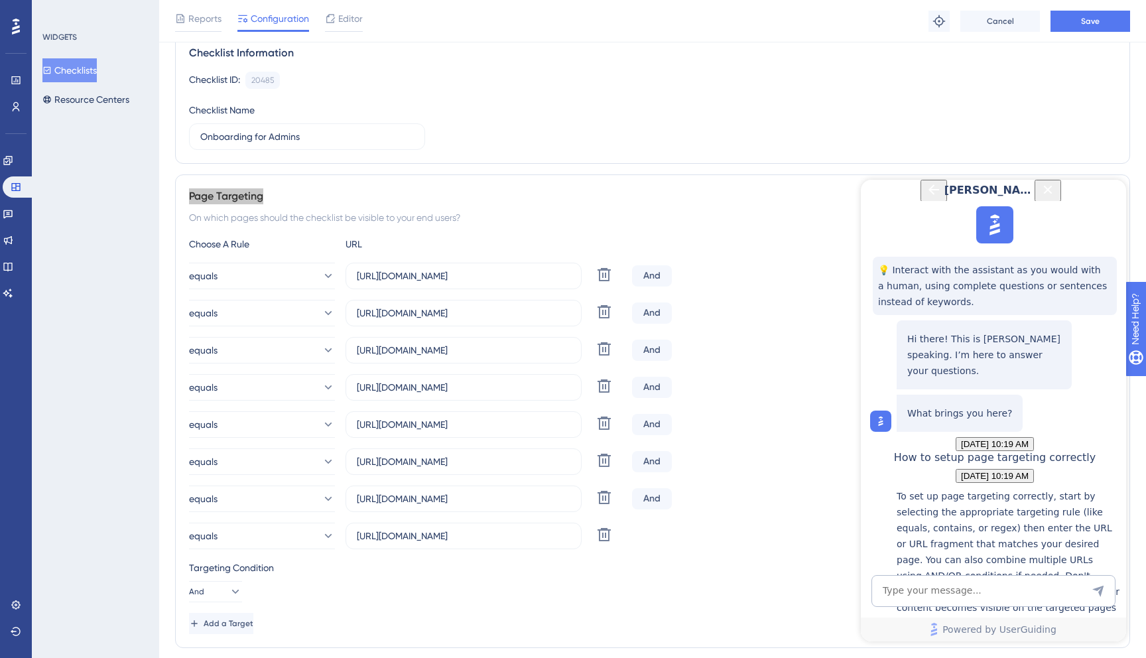
scroll to position [240, 0]
click at [331, 280] on button "equals" at bounding box center [262, 276] width 146 height 27
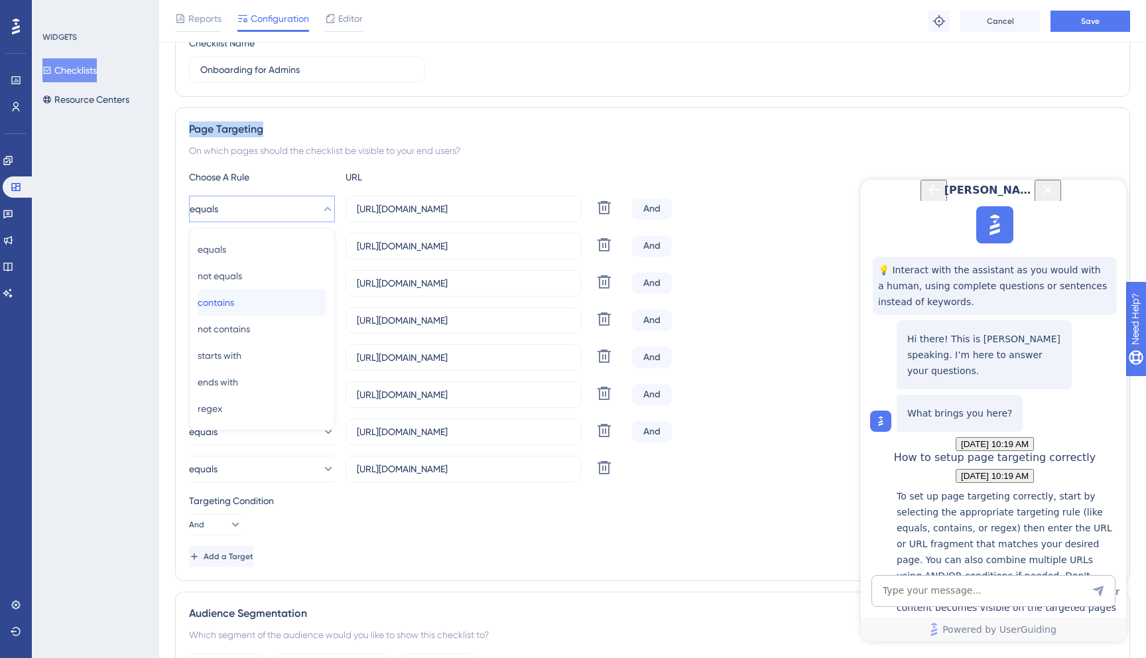
click at [277, 309] on div "contains contains" at bounding box center [262, 302] width 129 height 27
drag, startPoint x: 503, startPoint y: 212, endPoint x: 560, endPoint y: 213, distance: 57.0
click at [560, 213] on input "https://dispatcher.tow4tech.com/live-map" at bounding box center [463, 209] width 213 height 15
type input "https://dispatcher.tow4tech.com/"
click at [599, 239] on icon at bounding box center [604, 245] width 16 height 16
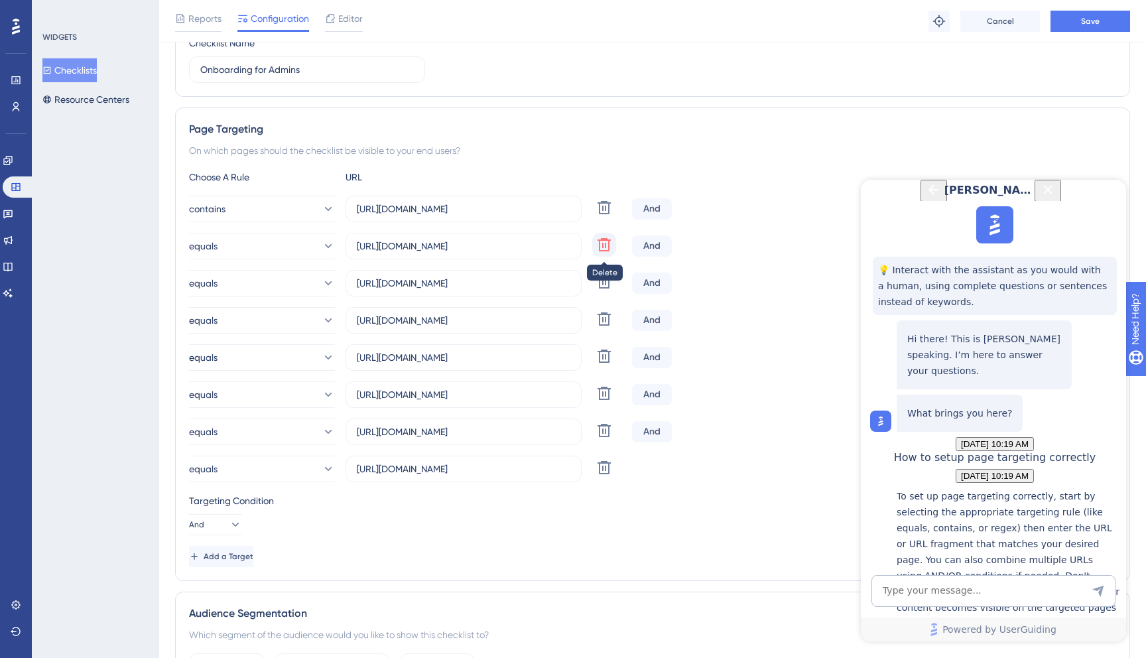
type input "https://dispatcher.tow4tech.com/drivers"
type input "https://dispatcher.tow4tech.com/drivers/add-driver"
type input "https://dispatcher.tow4tech.com/vehicles"
type input "https://dispatcher.tow4tech.com/vehicles/add-vehicle"
type input "https://dispatcher.tow4tech.com/account/business-profile"
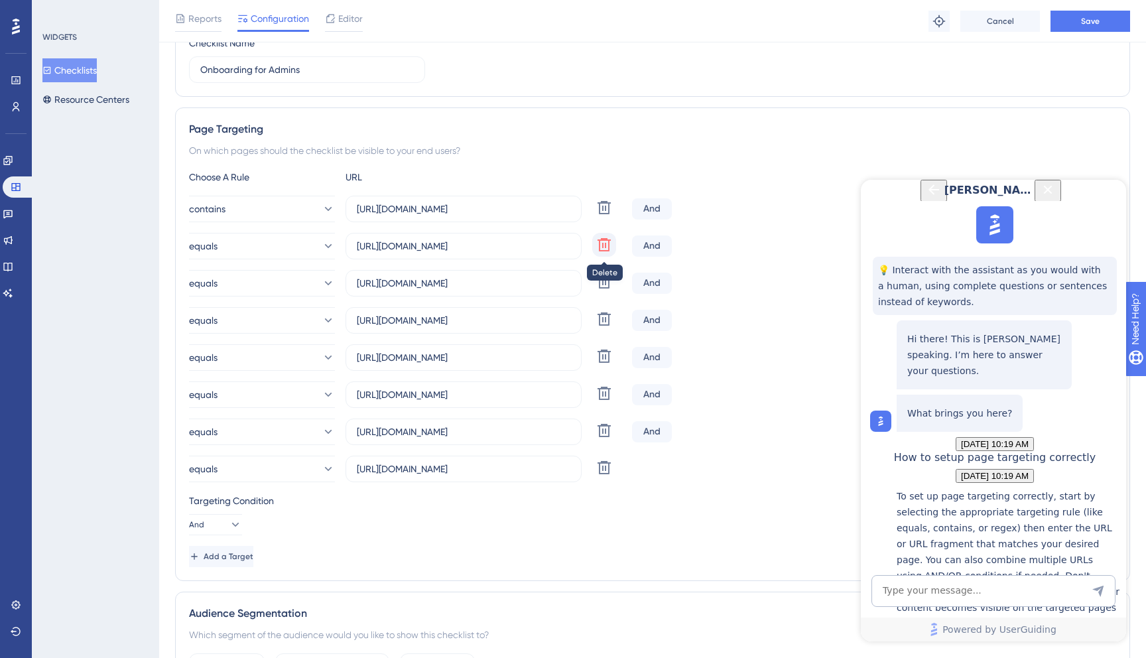
type input "https://dispatcher.tow4tech.com/account/users"
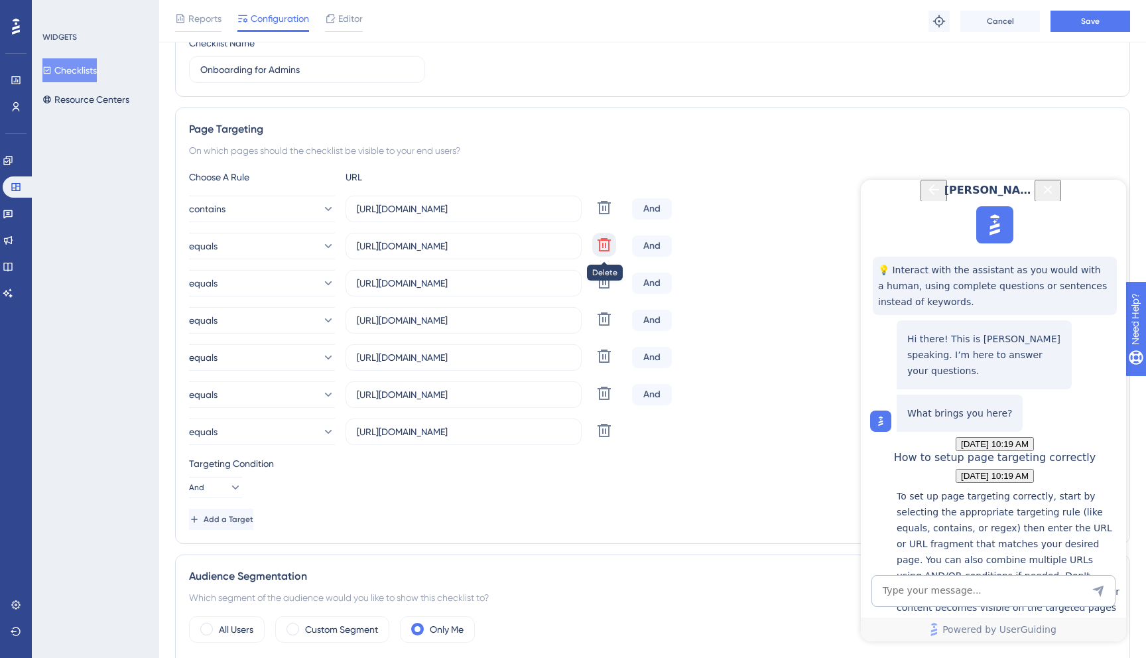
click at [599, 242] on icon at bounding box center [603, 244] width 13 height 13
type input "https://dispatcher.tow4tech.com/drivers/add-driver"
type input "https://dispatcher.tow4tech.com/vehicles"
type input "https://dispatcher.tow4tech.com/vehicles/add-vehicle"
type input "https://dispatcher.tow4tech.com/account/business-profile"
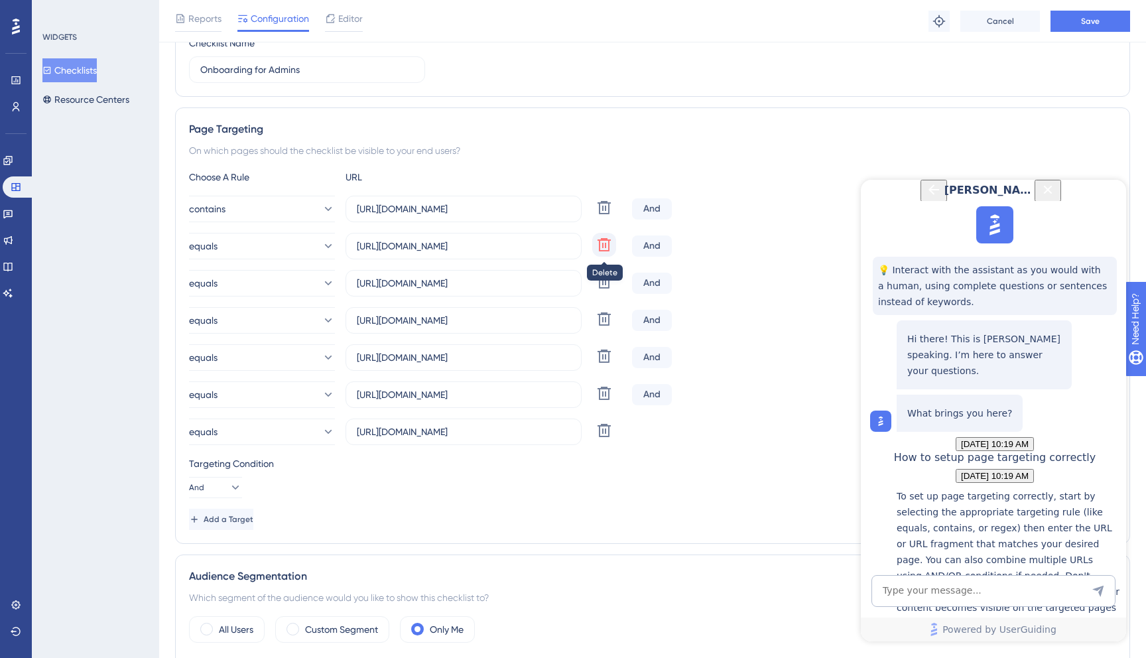
type input "https://dispatcher.tow4tech.com/account/users"
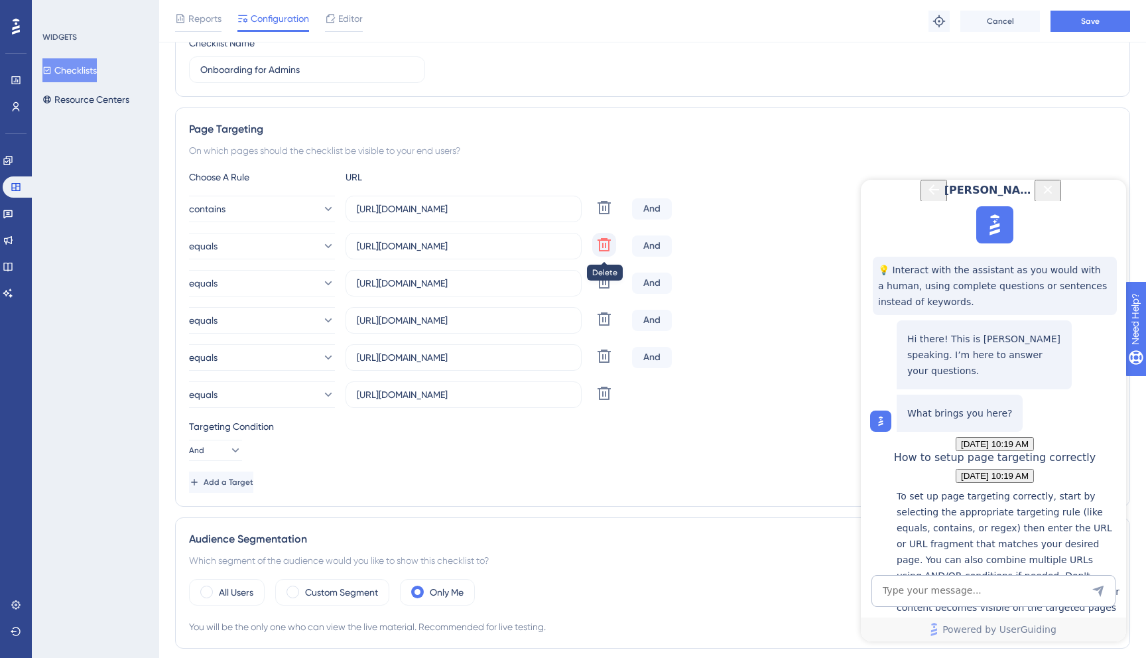
click at [599, 242] on icon at bounding box center [603, 244] width 13 height 13
type input "https://dispatcher.tow4tech.com/vehicles"
type input "https://dispatcher.tow4tech.com/vehicles/add-vehicle"
type input "https://dispatcher.tow4tech.com/account/business-profile"
type input "https://dispatcher.tow4tech.com/account/users"
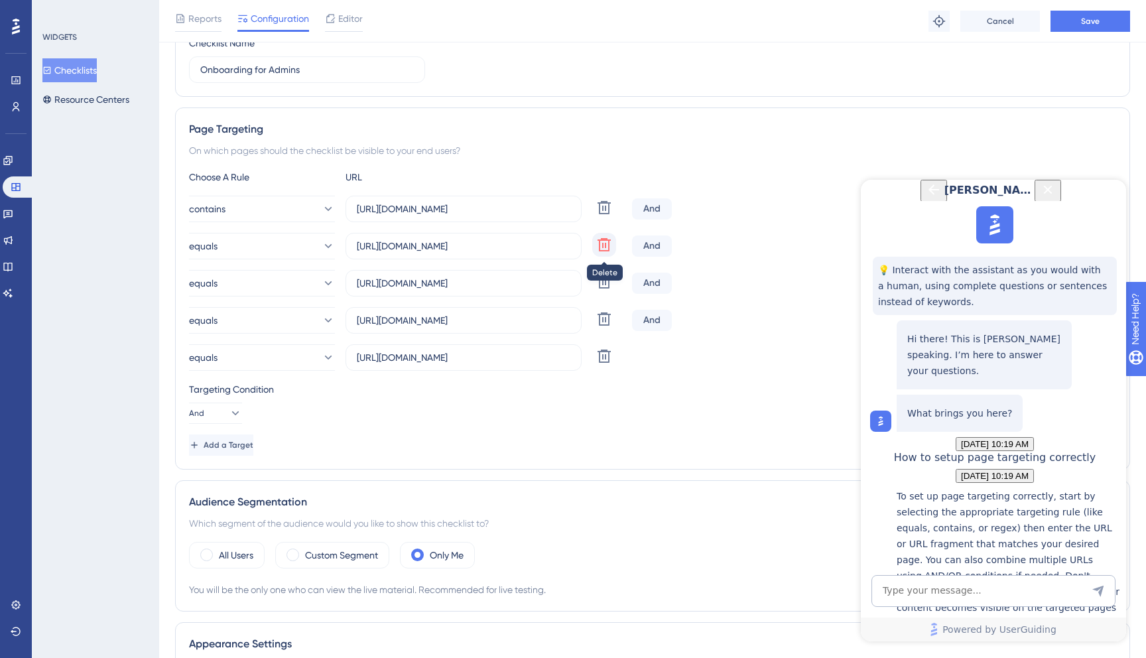
click at [599, 242] on icon at bounding box center [603, 244] width 13 height 13
type input "https://dispatcher.tow4tech.com/vehicles/add-vehicle"
type input "https://dispatcher.tow4tech.com/account/business-profile"
type input "https://dispatcher.tow4tech.com/account/users"
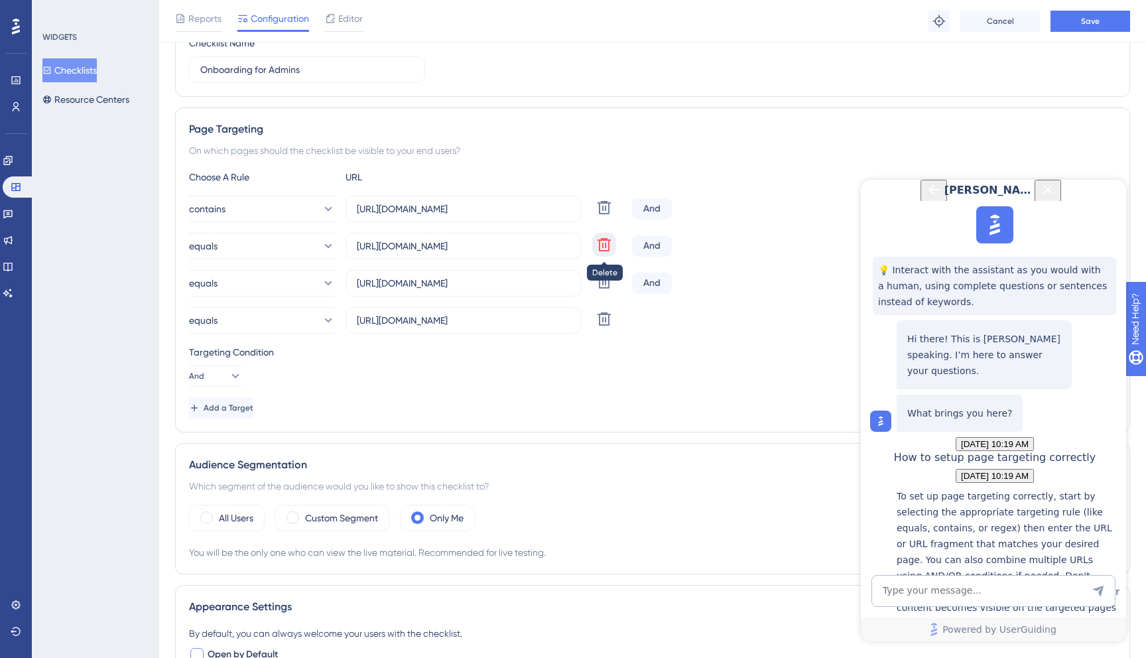
click at [599, 242] on icon at bounding box center [603, 244] width 13 height 13
type input "https://dispatcher.tow4tech.com/account/business-profile"
type input "https://dispatcher.tow4tech.com/account/users"
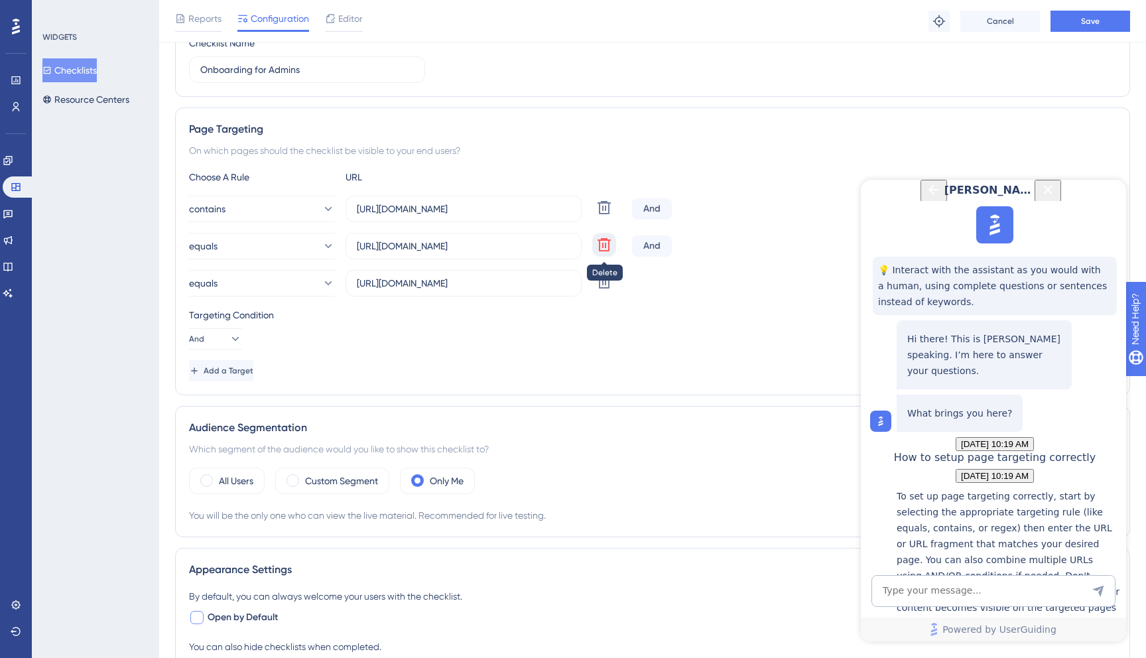
click at [599, 242] on icon at bounding box center [603, 244] width 13 height 13
type input "https://dispatcher.tow4tech.com/account/users"
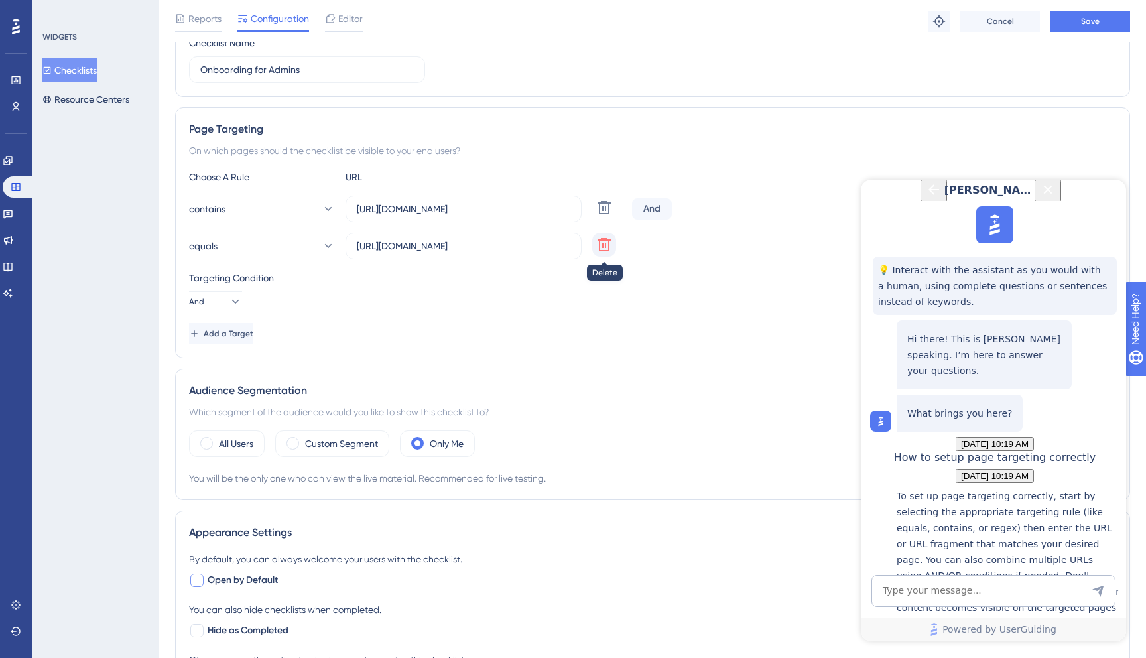
click at [599, 242] on icon at bounding box center [603, 244] width 13 height 13
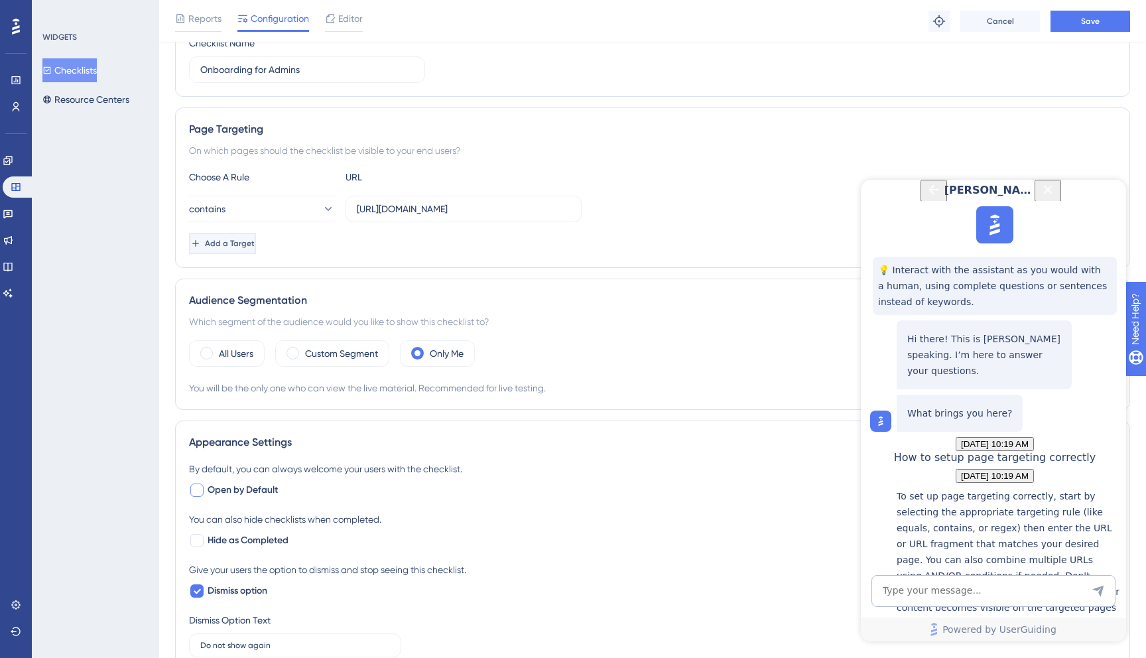
click at [256, 251] on button "Add a Target" at bounding box center [222, 243] width 67 height 21
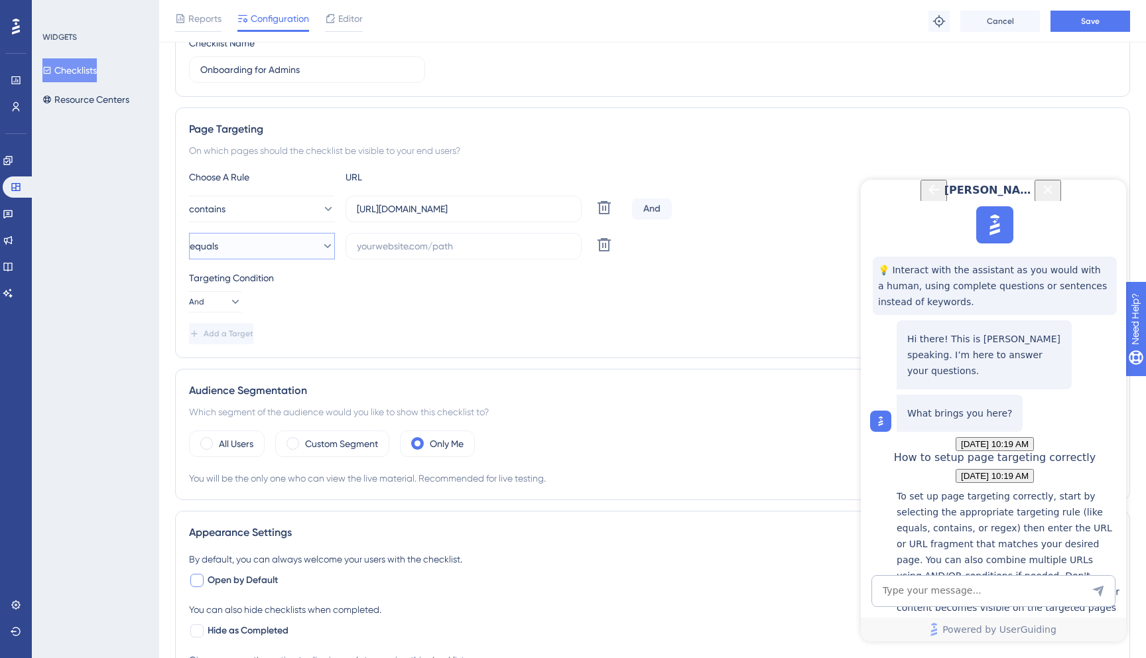
click at [249, 249] on button "equals" at bounding box center [262, 246] width 146 height 27
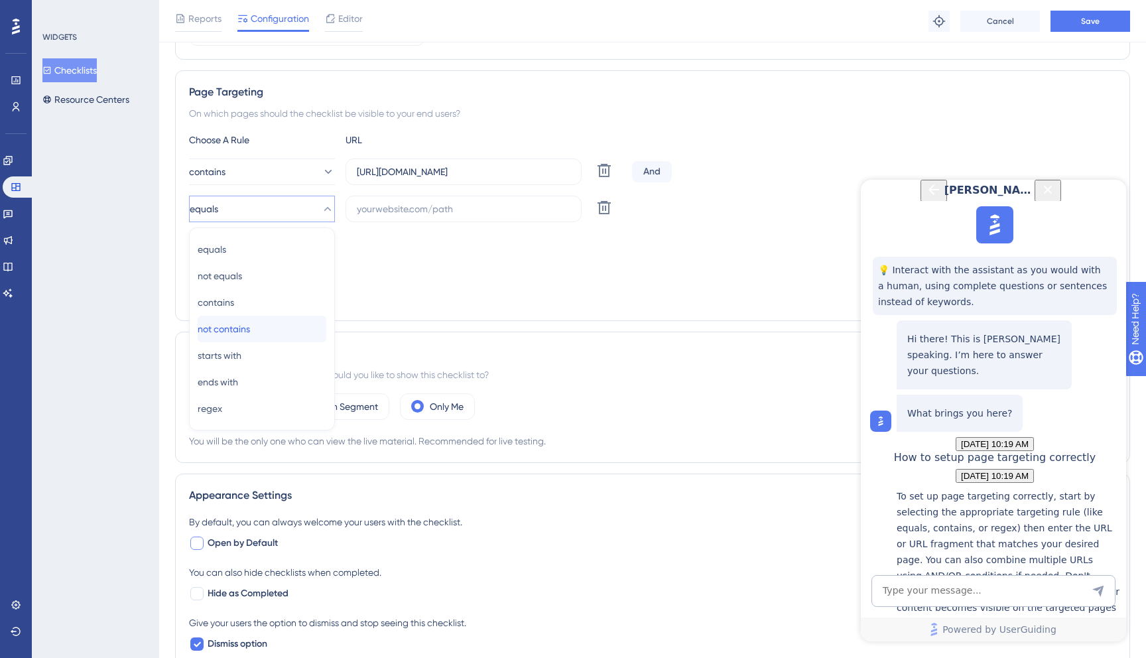
click at [250, 332] on span "not contains" at bounding box center [224, 329] width 52 height 16
click at [415, 215] on input "text" at bounding box center [463, 209] width 213 height 15
paste input "sign-in"
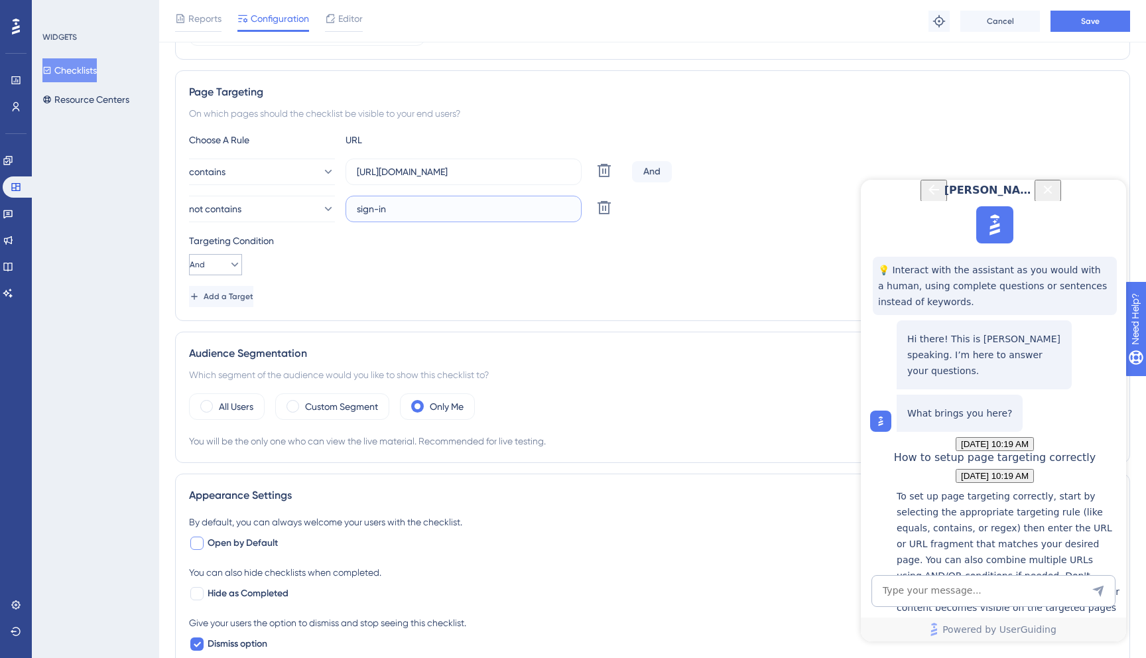
type input "sign-in"
click at [228, 268] on icon at bounding box center [234, 264] width 13 height 13
click at [227, 300] on div "And And" at bounding box center [215, 302] width 25 height 27
click at [233, 302] on button "Add a Target" at bounding box center [222, 296] width 67 height 21
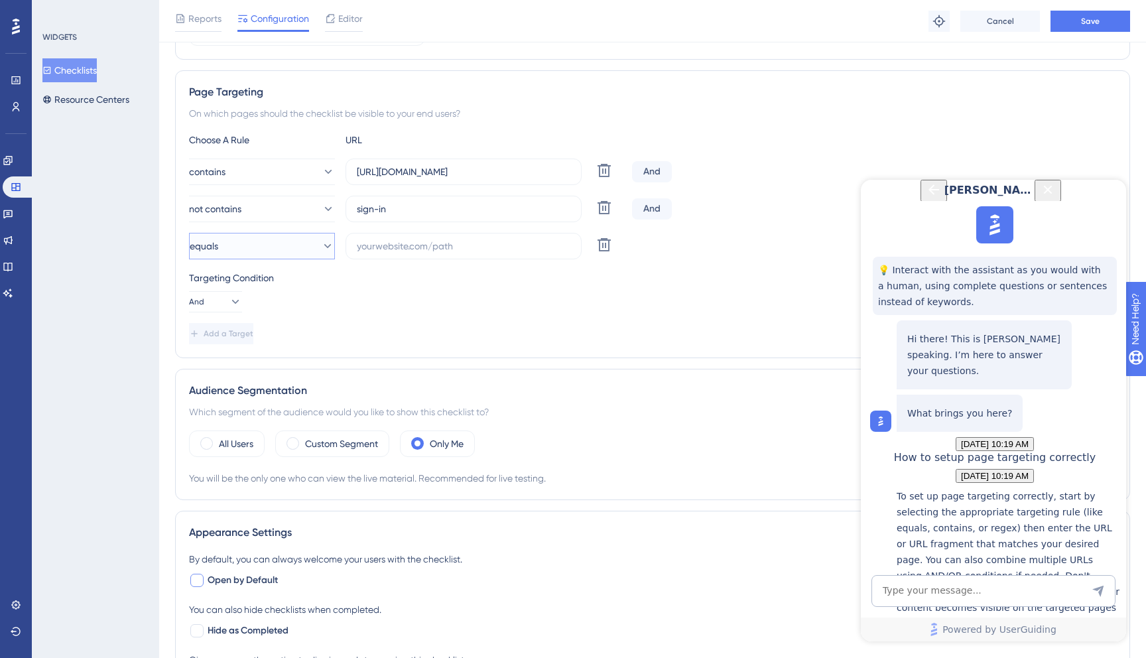
click at [241, 250] on button "equals" at bounding box center [262, 246] width 146 height 27
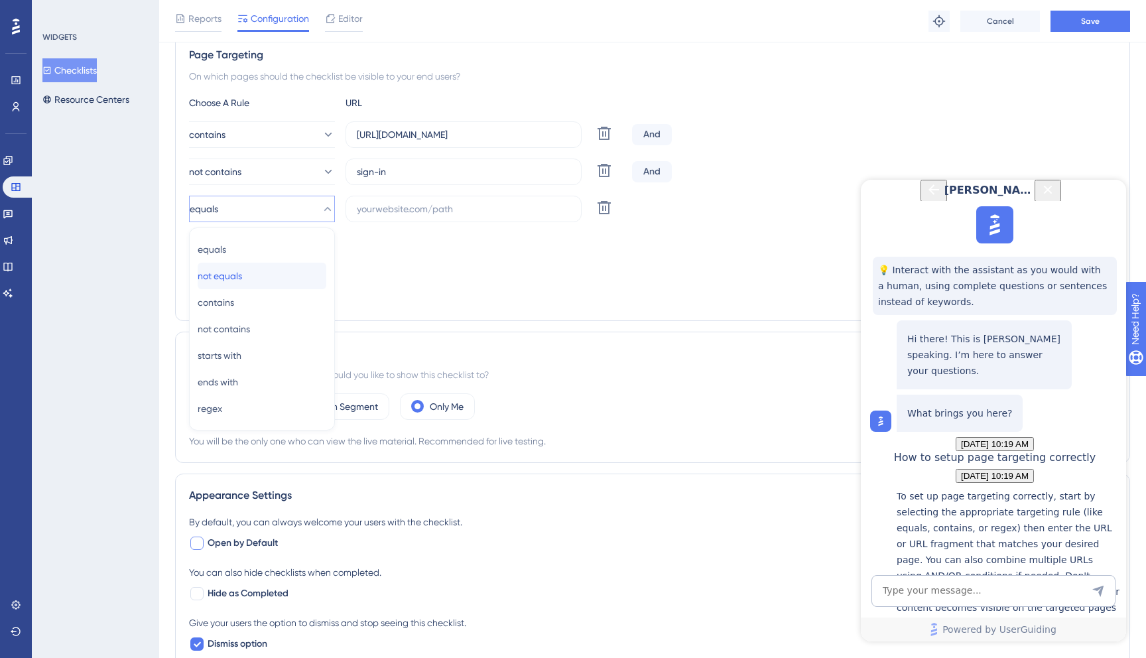
click at [254, 280] on div "not equals not equals" at bounding box center [262, 276] width 129 height 27
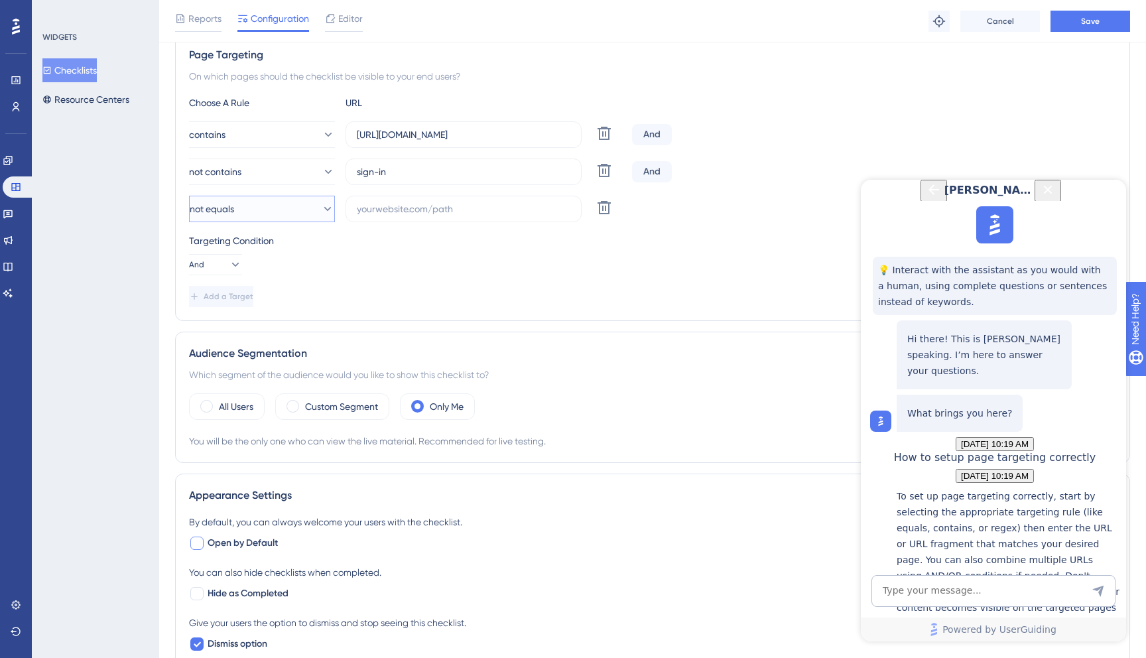
click at [294, 206] on button "not equals" at bounding box center [262, 209] width 146 height 27
click at [265, 298] on div "contains contains" at bounding box center [262, 302] width 129 height 27
click at [390, 204] on input "text" at bounding box center [463, 209] width 213 height 15
type input "login"
drag, startPoint x: 391, startPoint y: 211, endPoint x: 328, endPoint y: 210, distance: 63.7
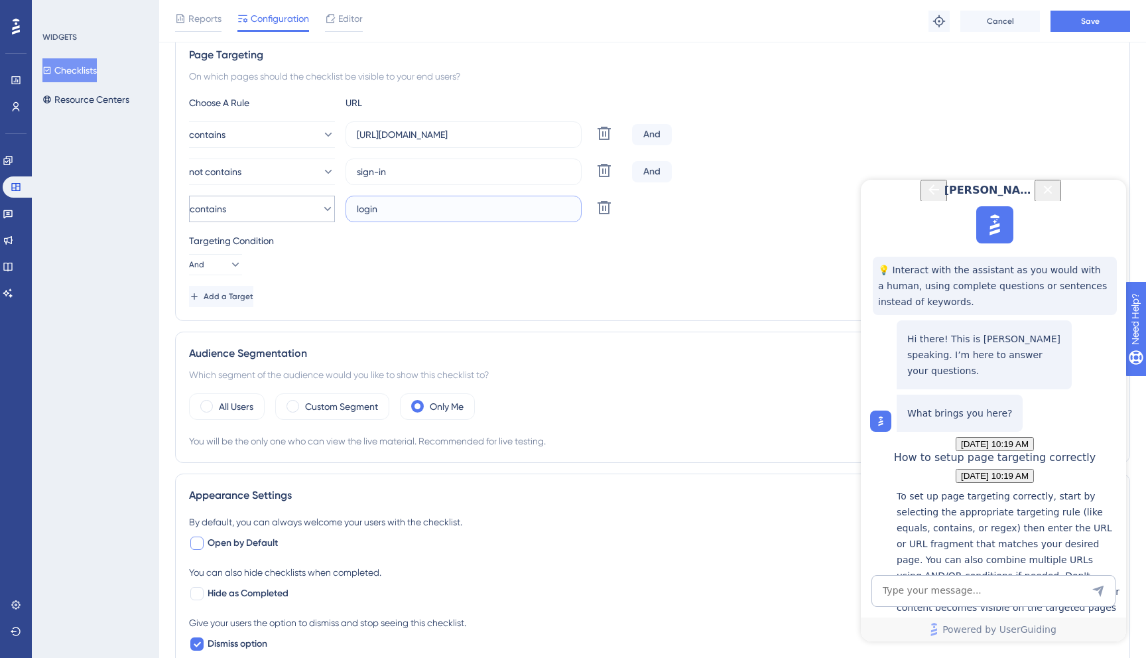
click at [328, 210] on div "contains login Delete" at bounding box center [408, 209] width 438 height 27
click at [461, 249] on div "Targeting Condition And" at bounding box center [652, 254] width 927 height 42
drag, startPoint x: 514, startPoint y: 133, endPoint x: 353, endPoint y: 135, distance: 161.1
click at [353, 135] on label "https://dispatcher.tow4tech.com/" at bounding box center [463, 134] width 236 height 27
click at [1055, 198] on icon "Close Button" at bounding box center [1048, 190] width 16 height 16
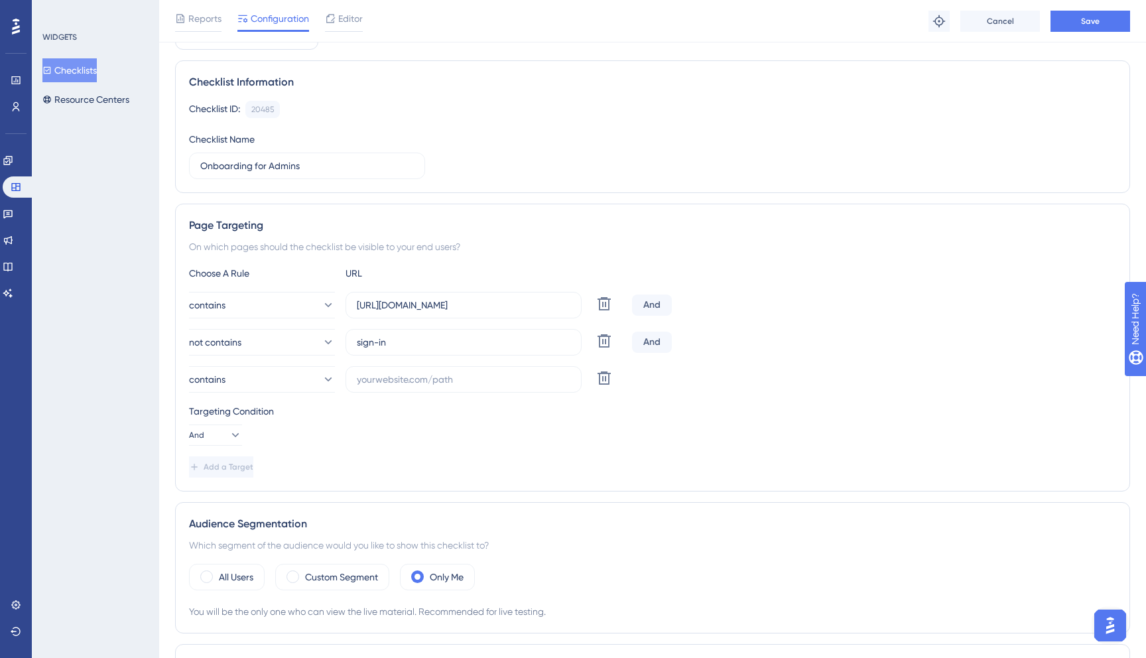
scroll to position [74, 0]
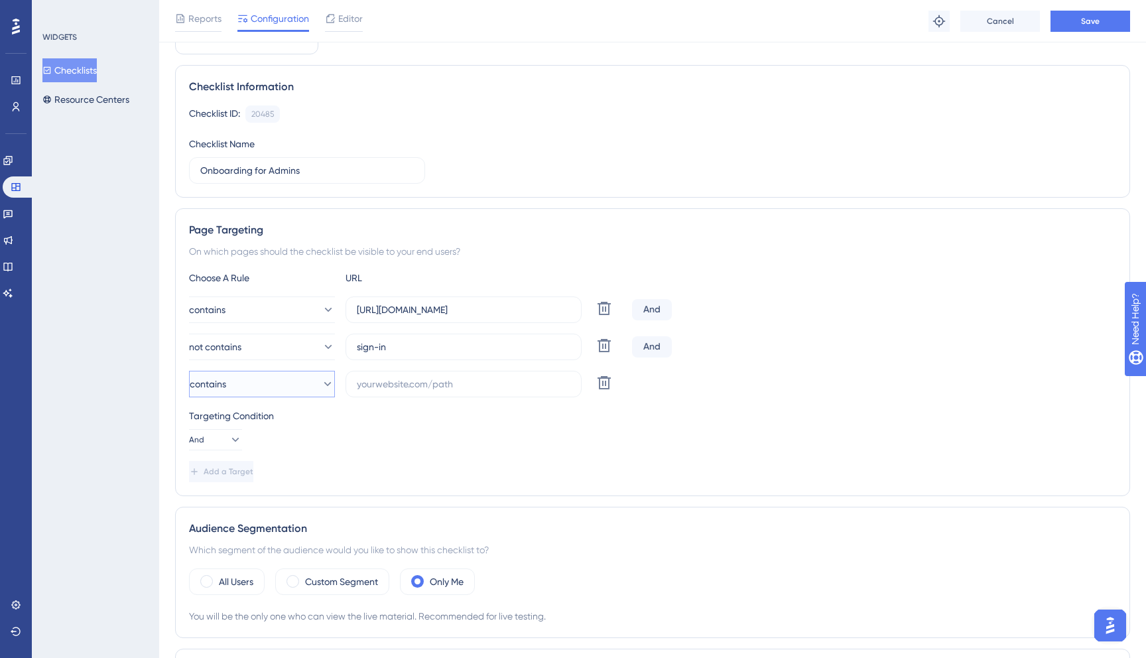
click at [321, 387] on icon at bounding box center [327, 383] width 13 height 13
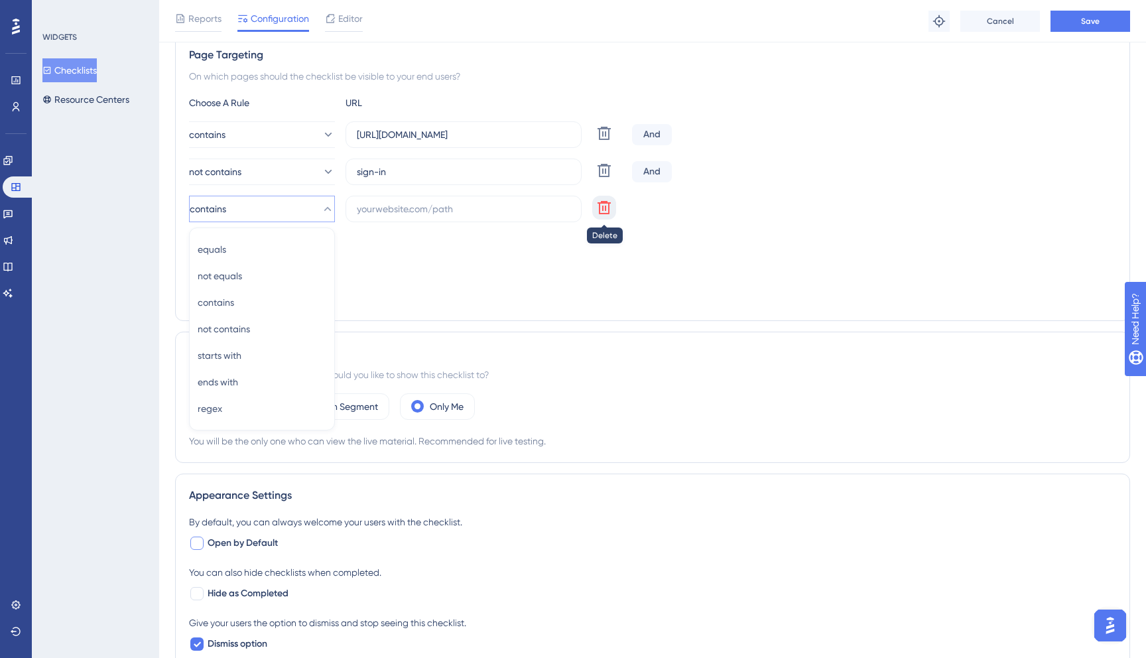
click at [606, 211] on icon at bounding box center [604, 208] width 16 height 16
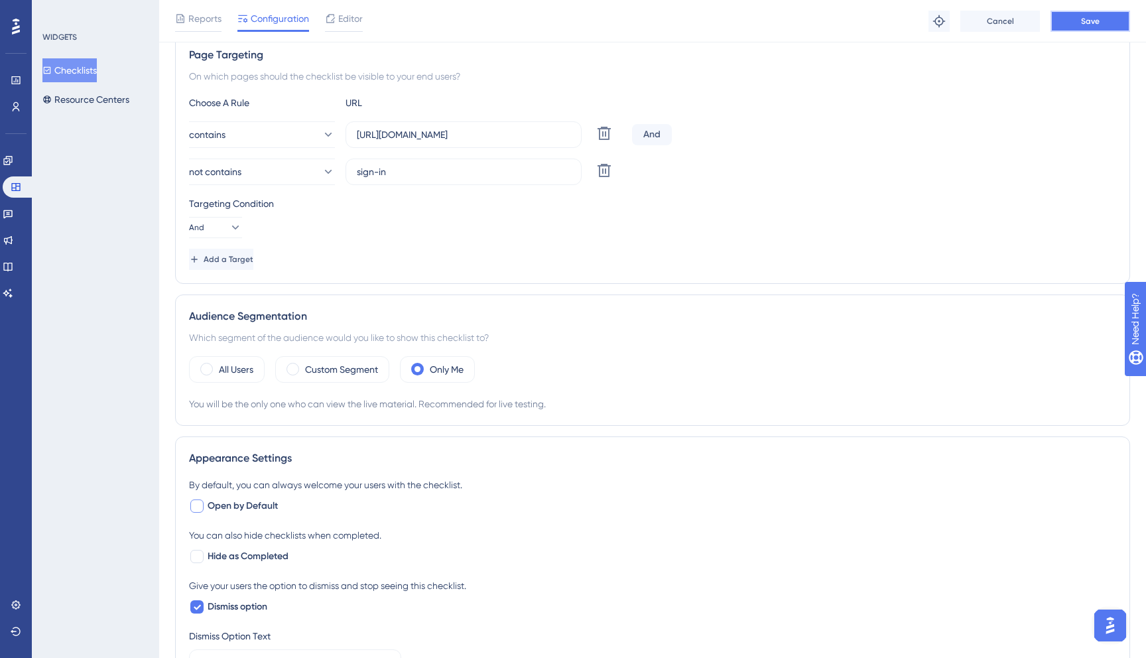
click at [1126, 23] on button "Save" at bounding box center [1090, 21] width 80 height 21
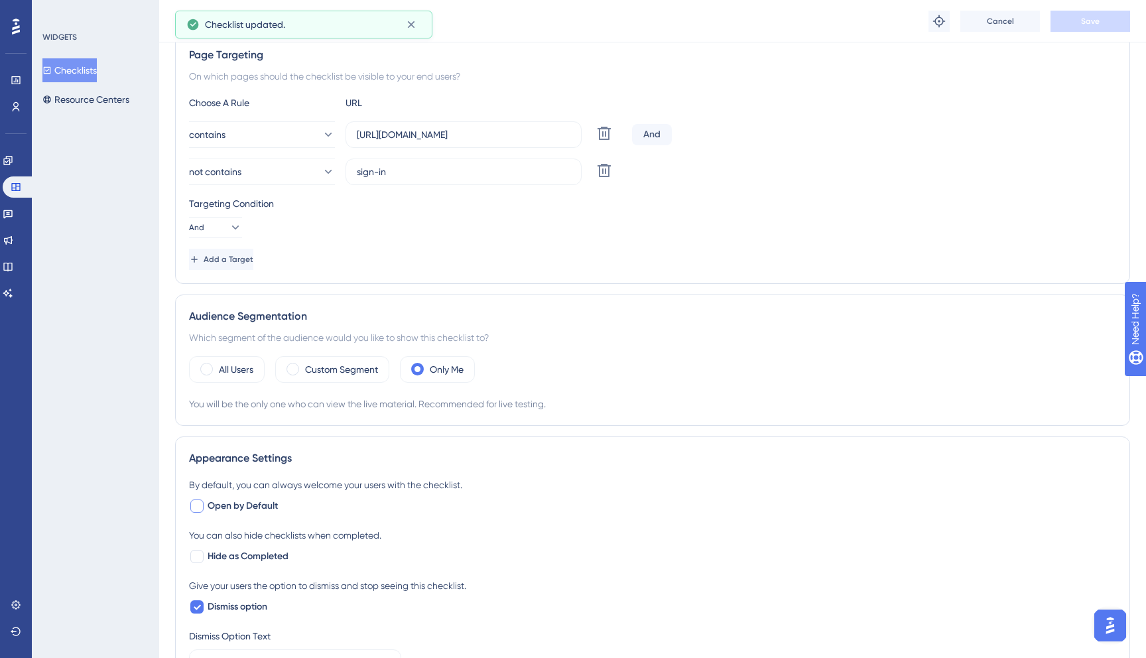
scroll to position [0, 0]
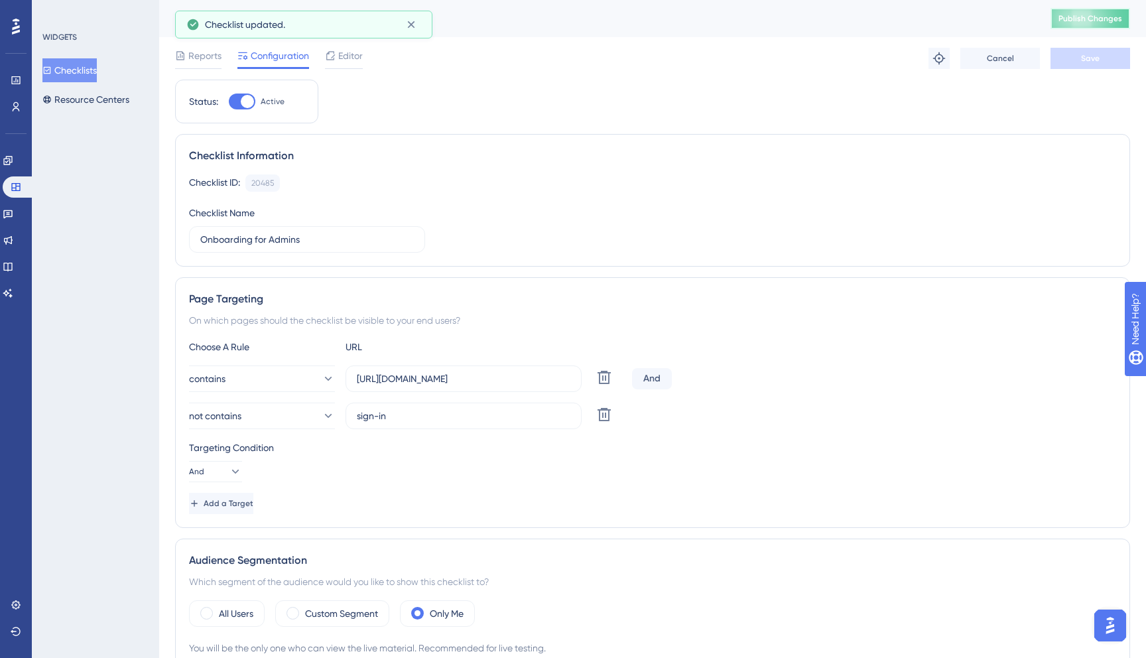
click at [1079, 19] on span "Publish Changes" at bounding box center [1090, 18] width 64 height 11
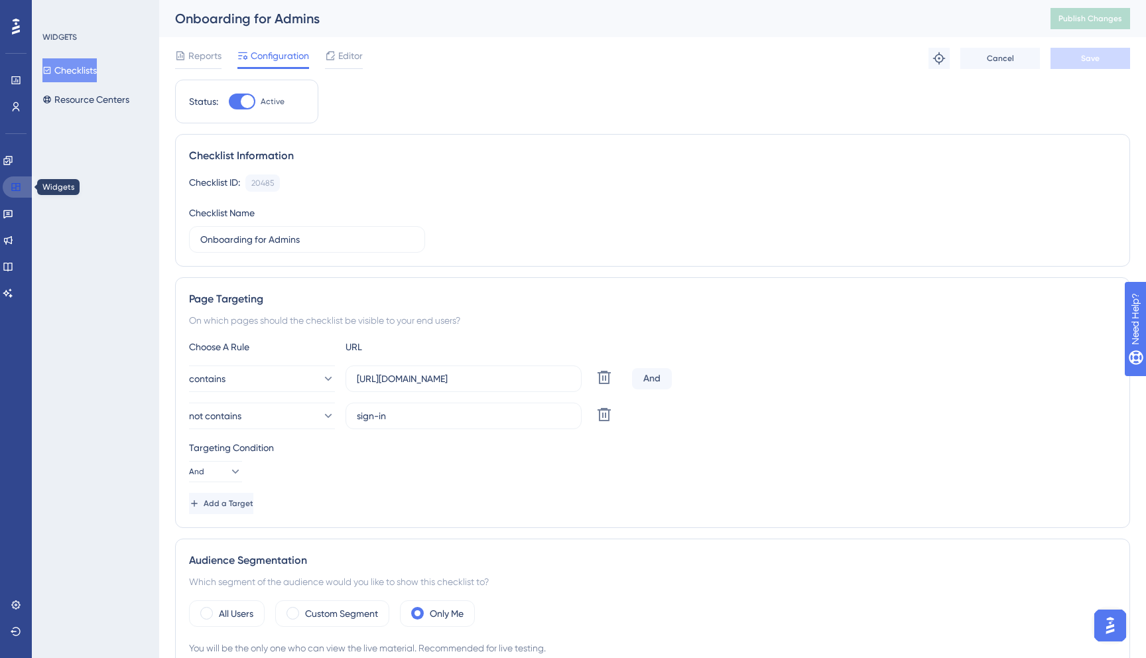
click at [23, 187] on link at bounding box center [19, 186] width 32 height 21
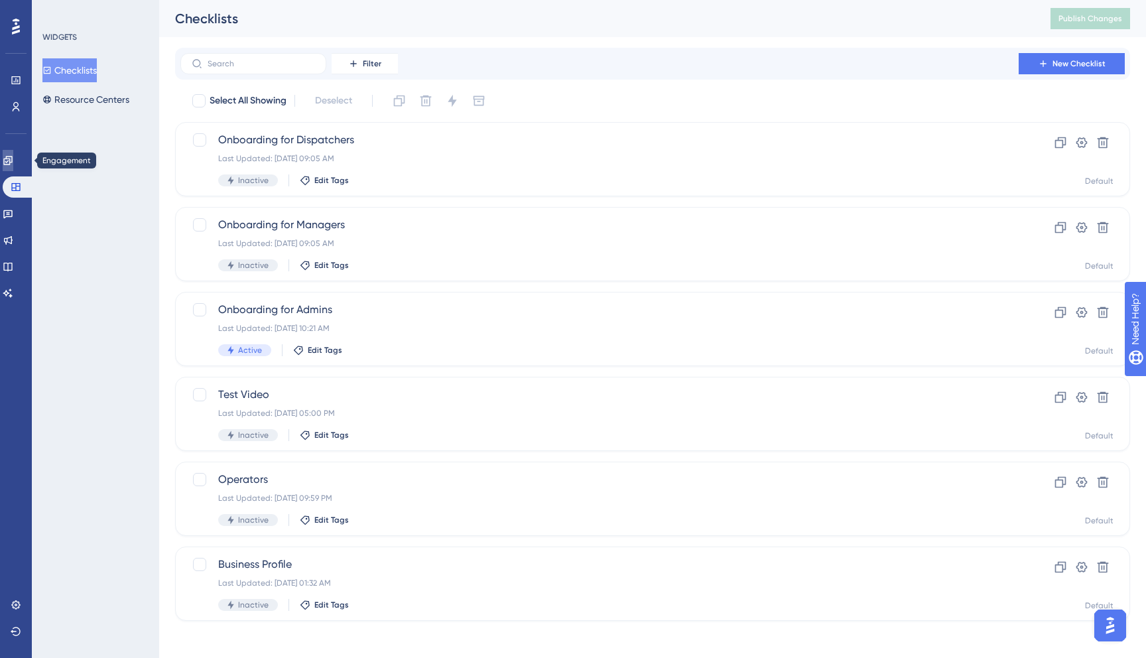
click at [11, 156] on icon at bounding box center [8, 160] width 11 height 11
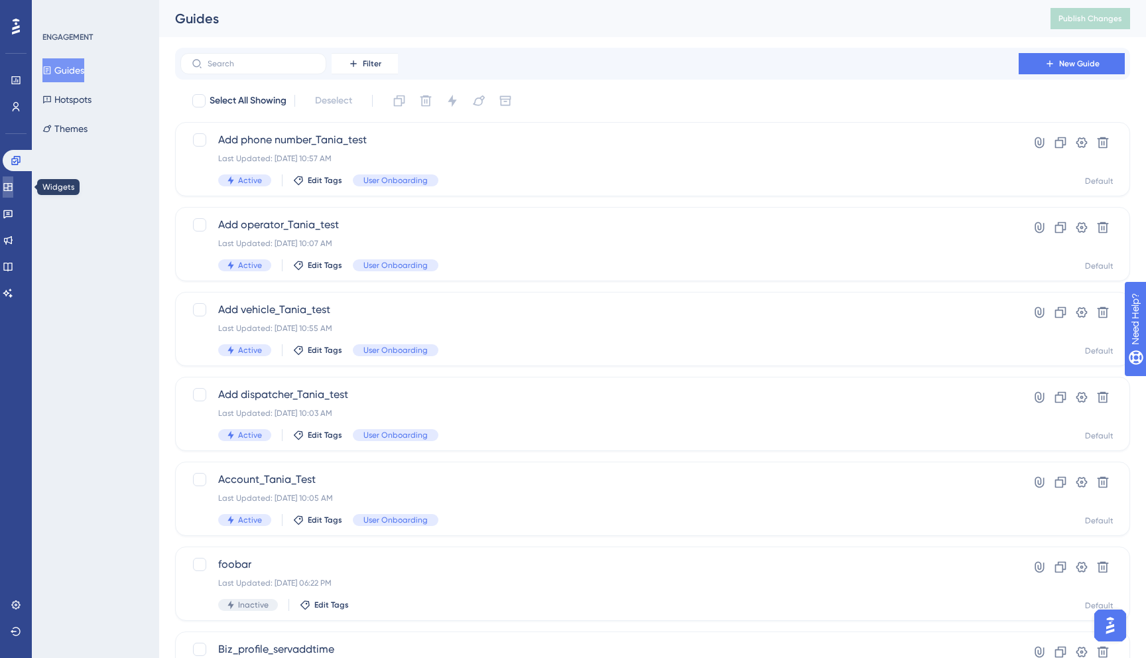
click at [13, 194] on link at bounding box center [8, 186] width 11 height 21
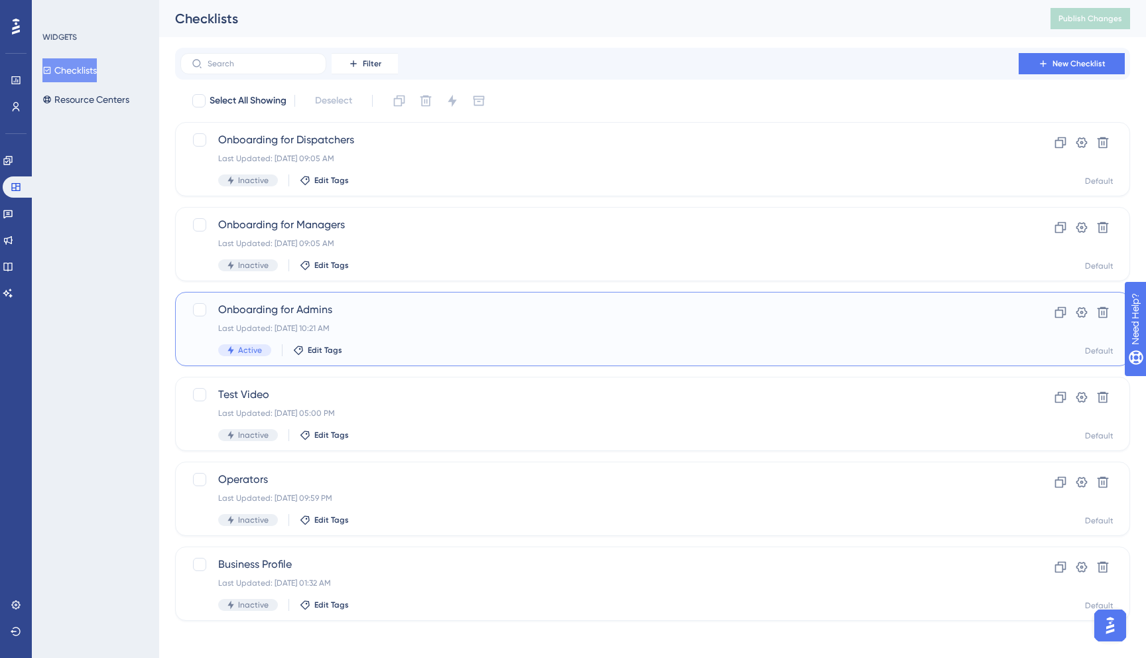
click at [462, 339] on div "Onboarding for Admins Last Updated: Sep 15 2025, 10:21 AM Active Edit Tags" at bounding box center [599, 329] width 762 height 54
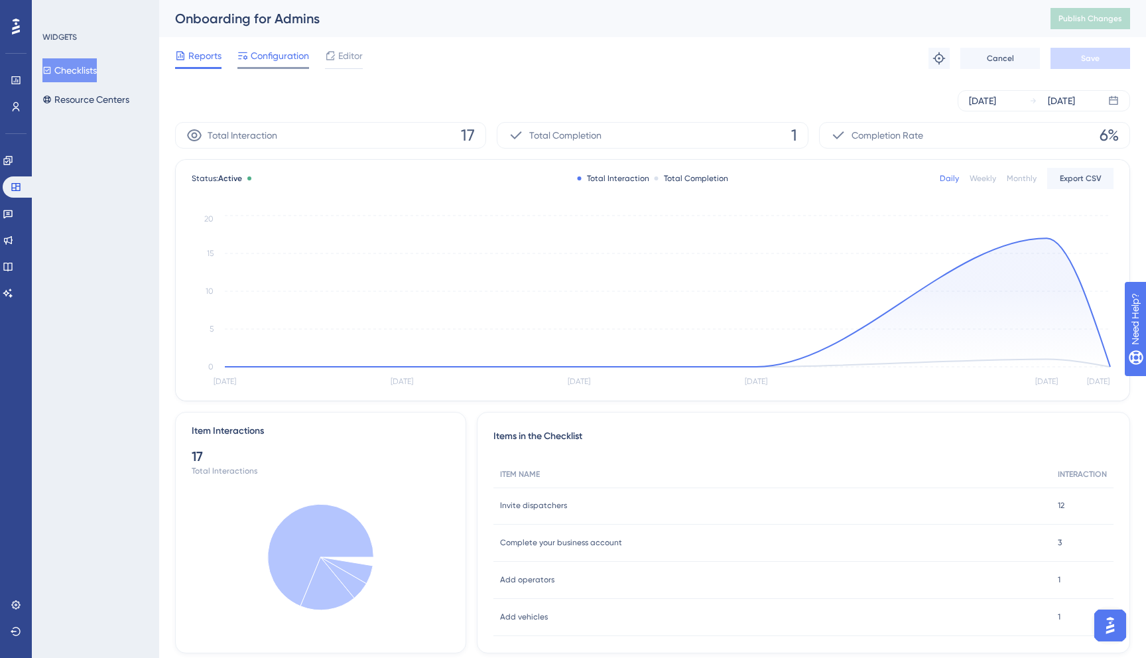
click at [272, 60] on span "Configuration" at bounding box center [280, 56] width 58 height 16
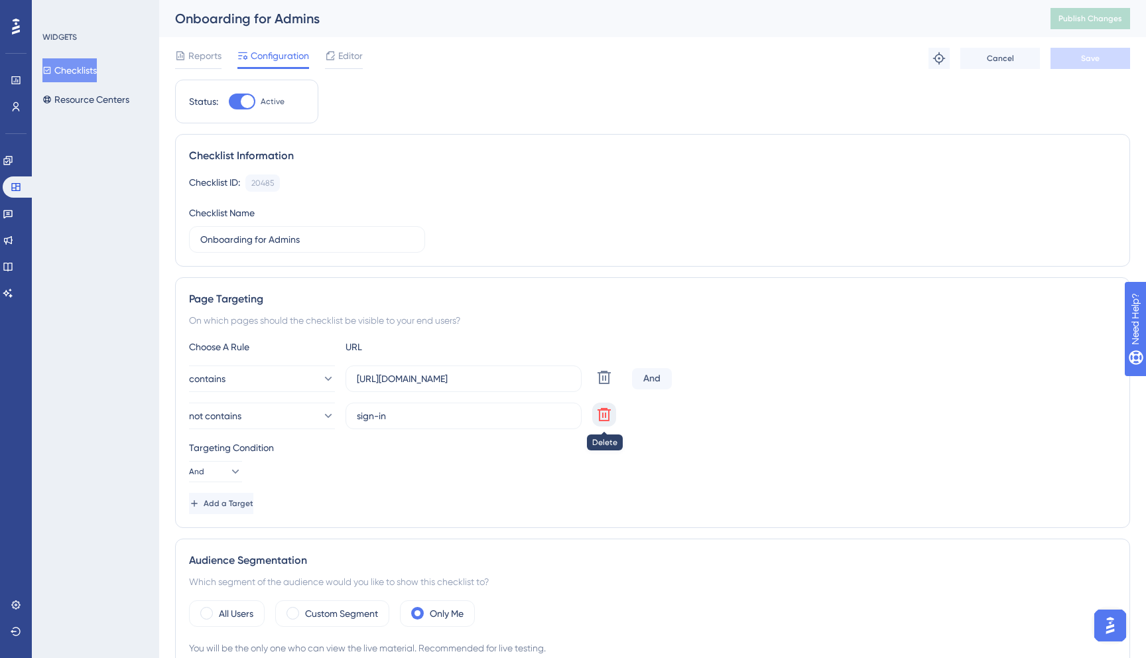
click at [599, 410] on icon at bounding box center [603, 414] width 13 height 13
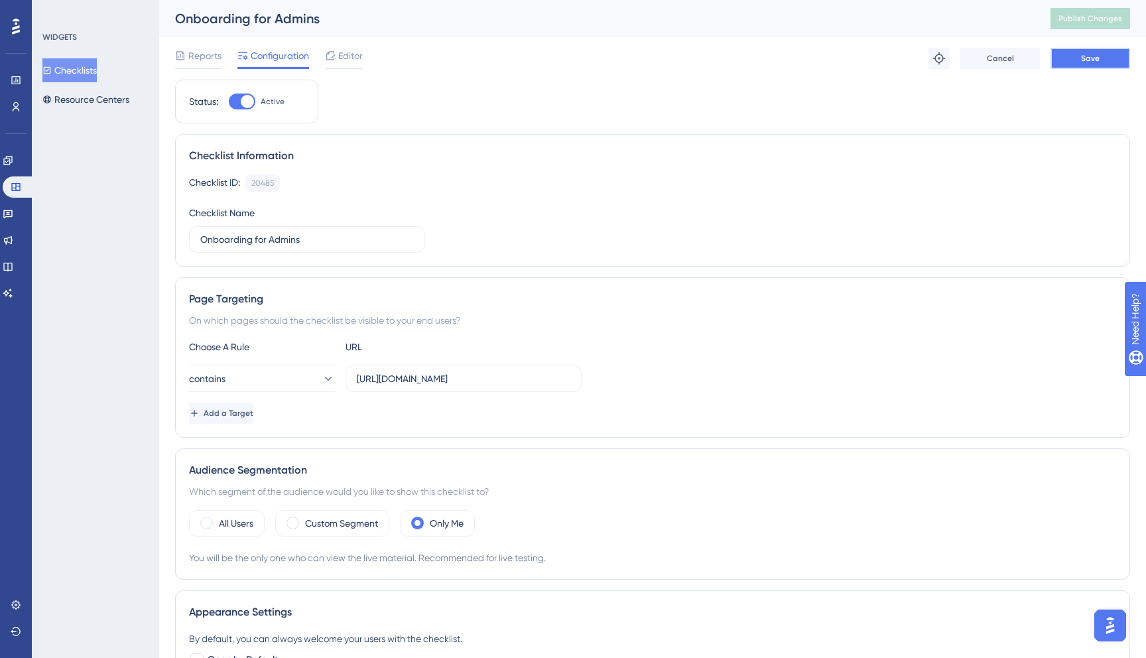
click at [1091, 60] on span "Save" at bounding box center [1090, 58] width 19 height 11
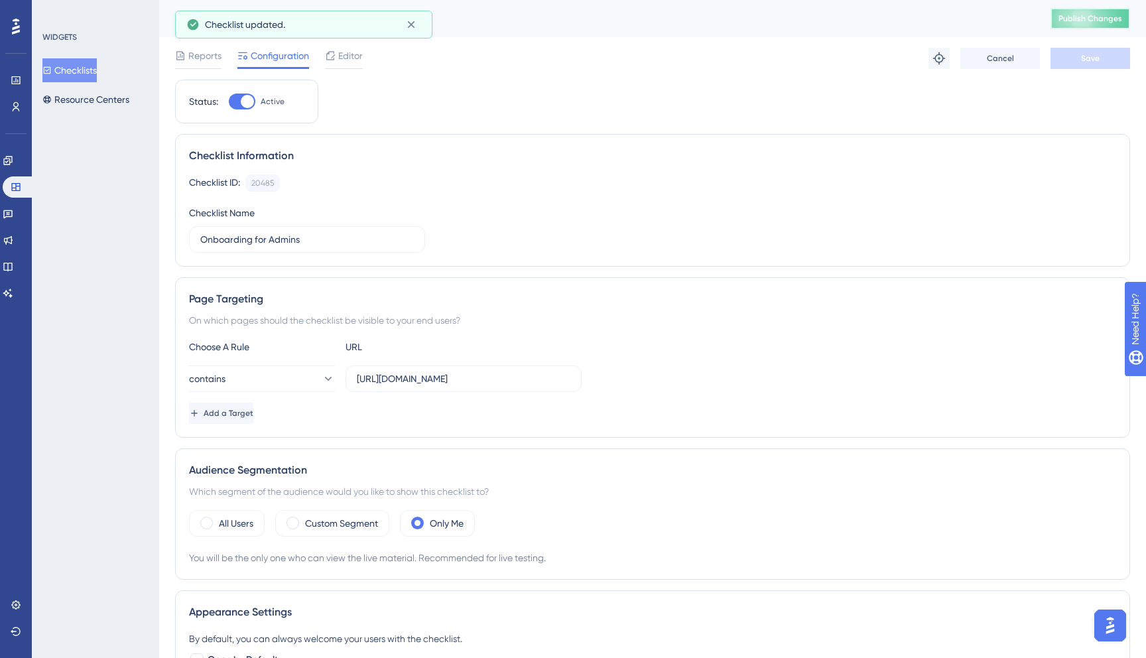
click at [1071, 14] on span "Publish Changes" at bounding box center [1090, 18] width 64 height 11
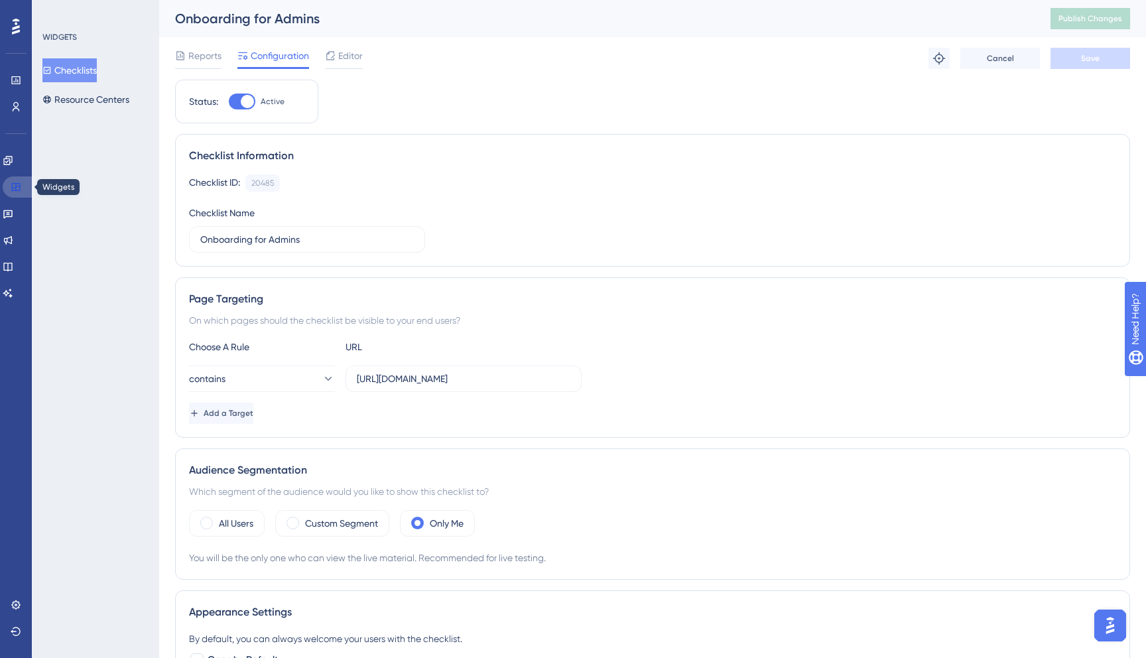
click at [13, 183] on icon at bounding box center [15, 187] width 9 height 8
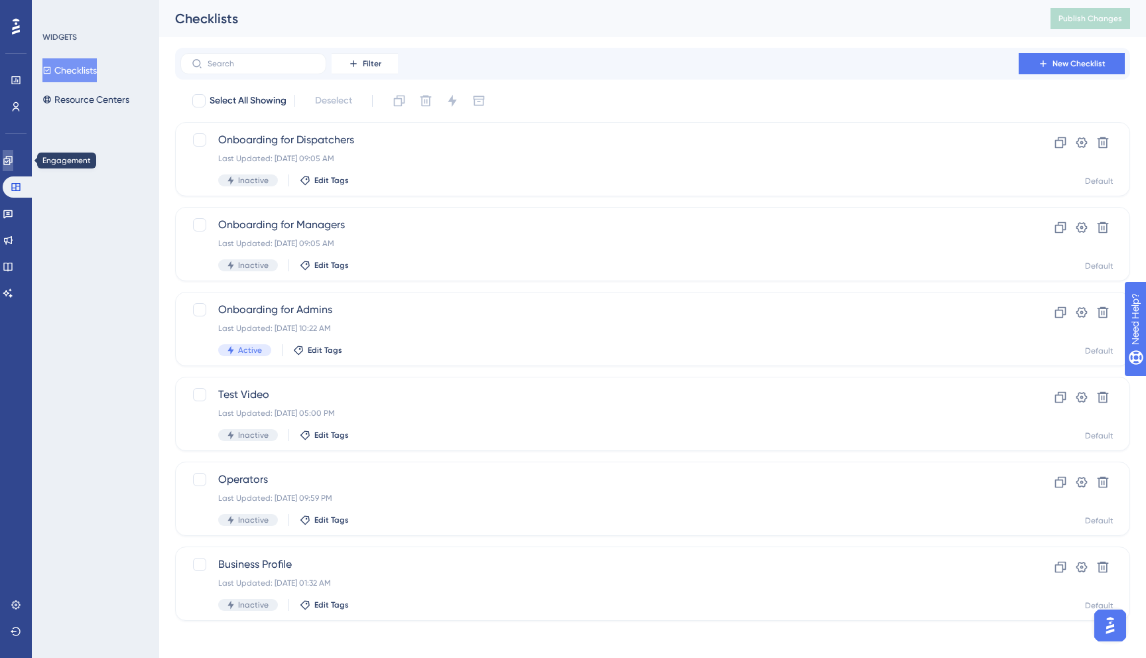
click at [13, 166] on link at bounding box center [8, 160] width 11 height 21
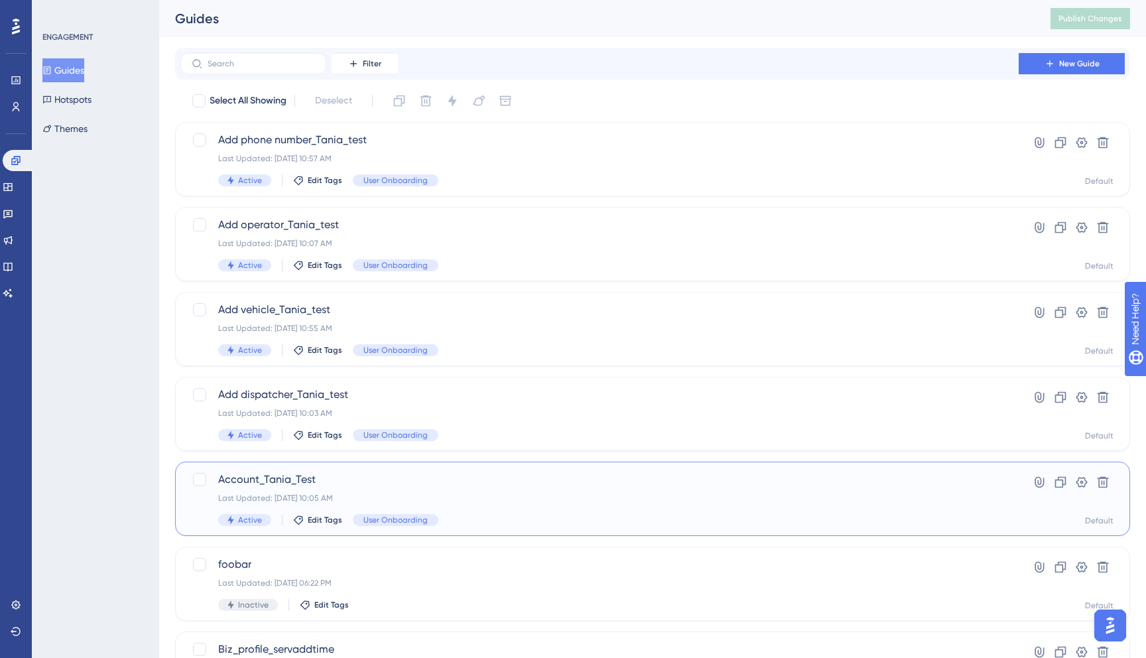
click at [503, 487] on div "Account_Tania_Test Last Updated: Sep 15 2025, 10:05 AM Active Edit Tags User On…" at bounding box center [599, 498] width 762 height 54
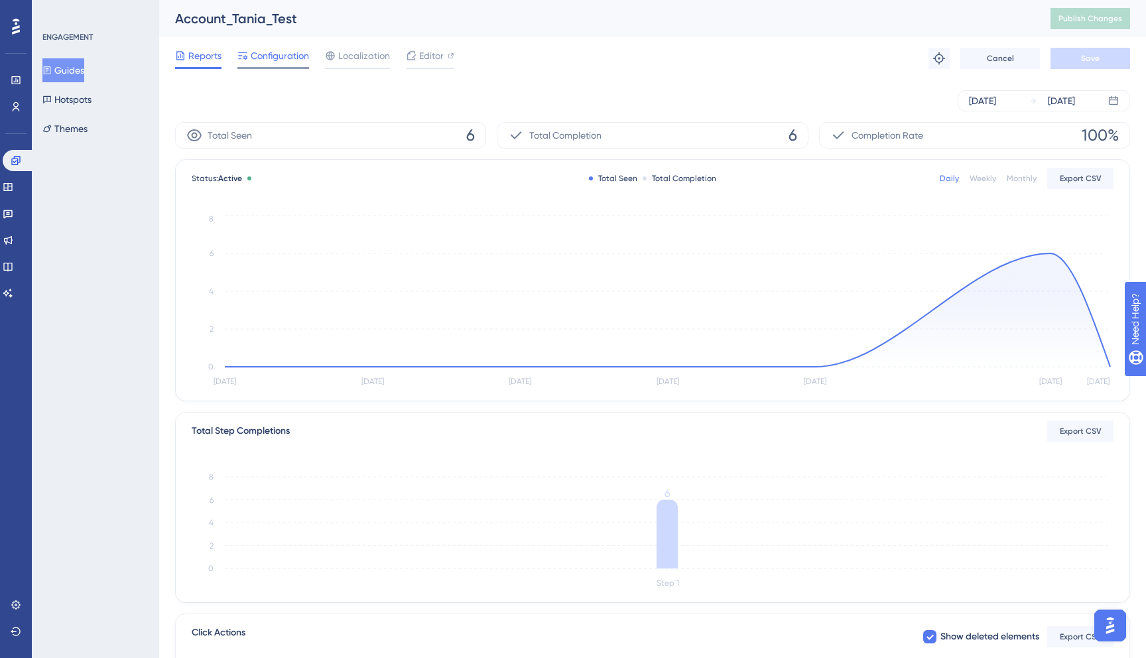
click at [267, 61] on span "Configuration" at bounding box center [280, 56] width 58 height 16
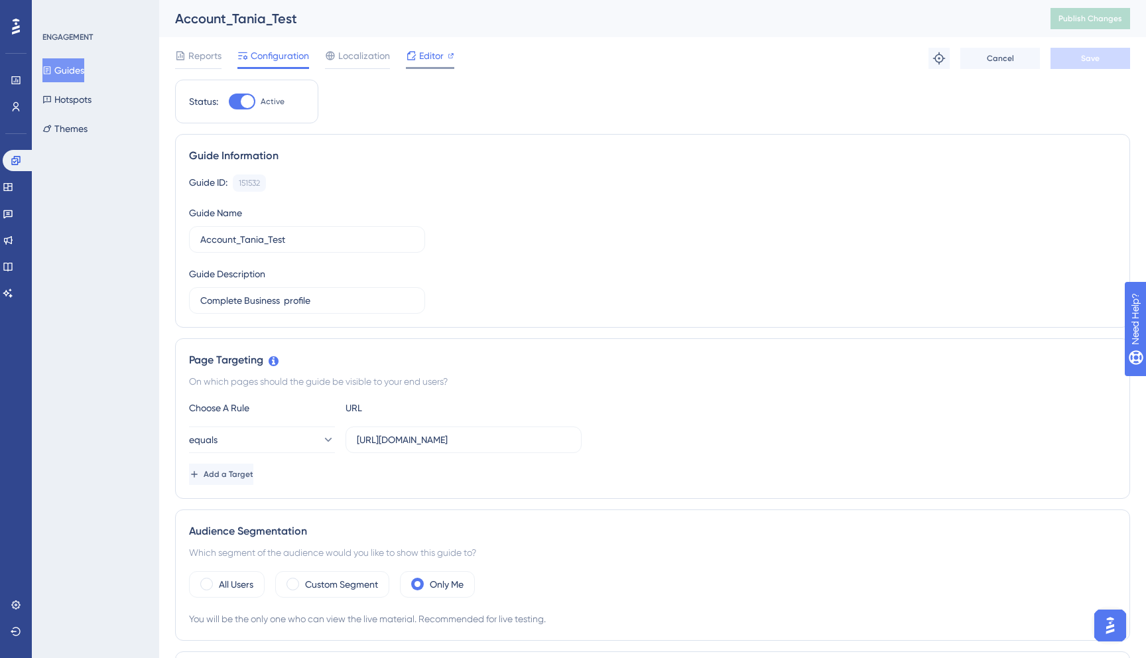
click at [437, 60] on span "Editor" at bounding box center [431, 56] width 25 height 16
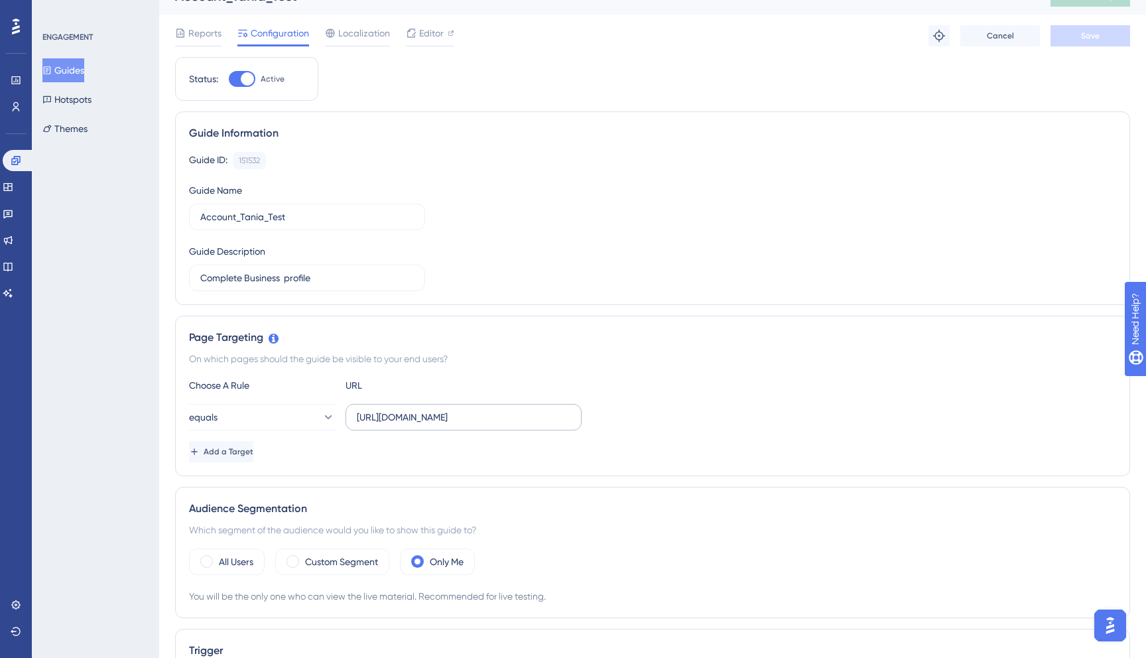
click at [432, 406] on label "https://dispatcher.tow4tech.com/account/business-profile" at bounding box center [463, 417] width 236 height 27
click at [432, 410] on input "https://dispatcher.tow4tech.com/account/business-profile" at bounding box center [463, 417] width 213 height 15
click at [433, 417] on input "https://dispatcher.tow4tech.com/account/business-profile" at bounding box center [463, 417] width 213 height 15
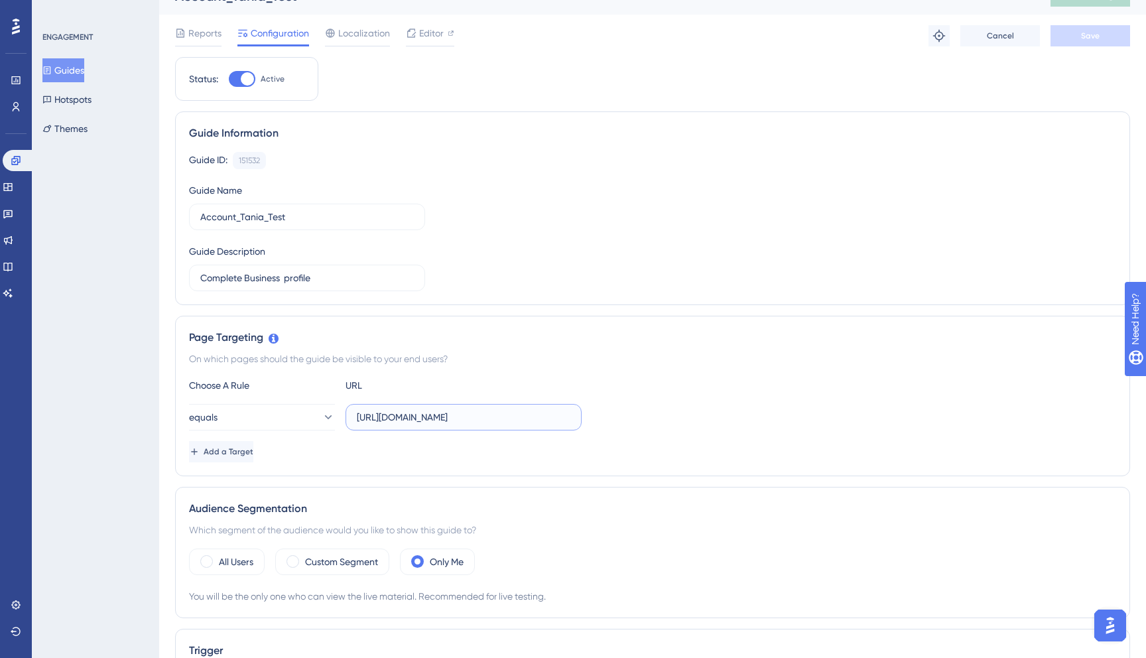
click at [433, 417] on input "https://dispatcher.tow4tech.com/account/business-profile" at bounding box center [463, 417] width 213 height 15
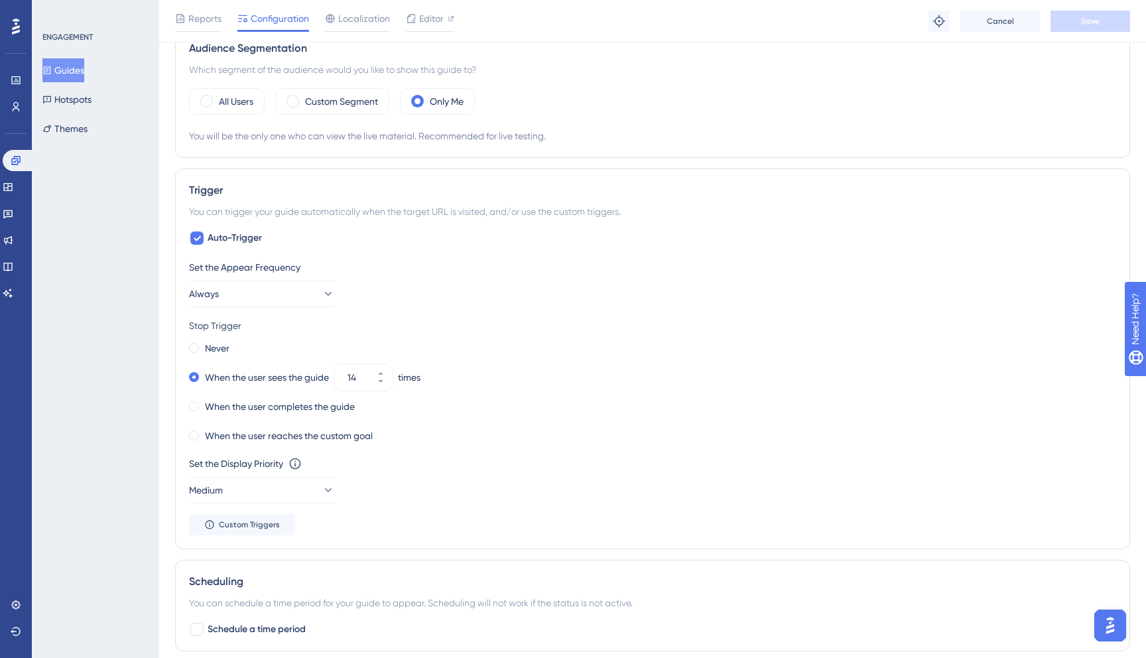
scroll to position [491, 0]
click at [359, 375] on input "14" at bounding box center [356, 375] width 19 height 16
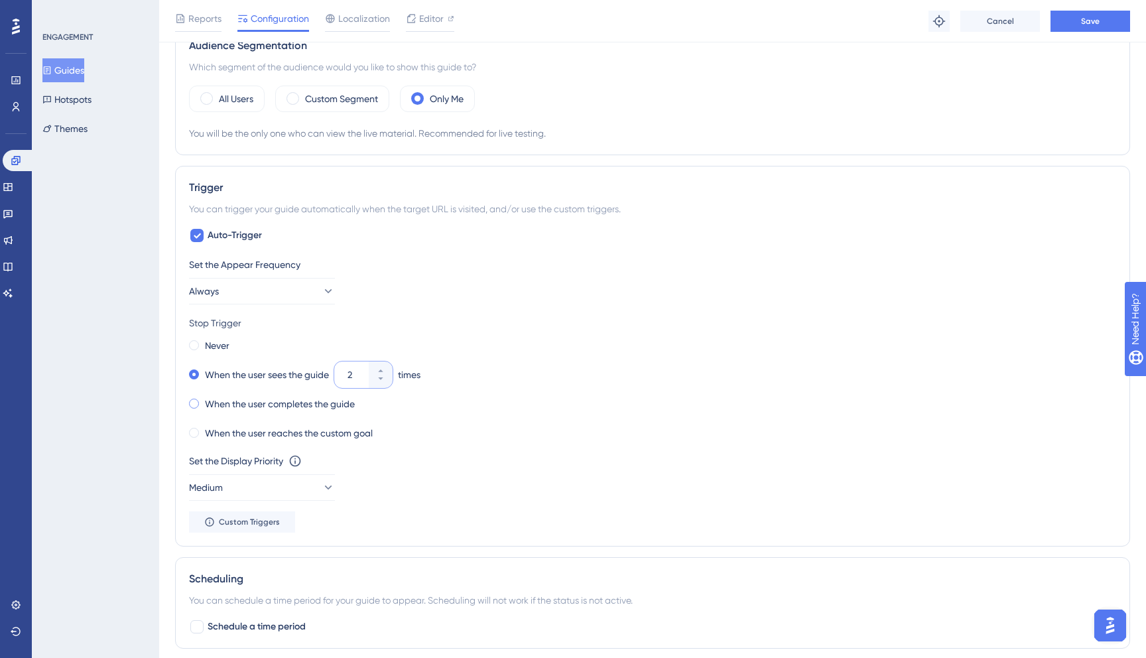
type input "2"
click at [263, 404] on label "When the user completes the guide" at bounding box center [280, 404] width 150 height 16
click at [244, 436] on label "When the user reaches the custom goal" at bounding box center [289, 433] width 168 height 16
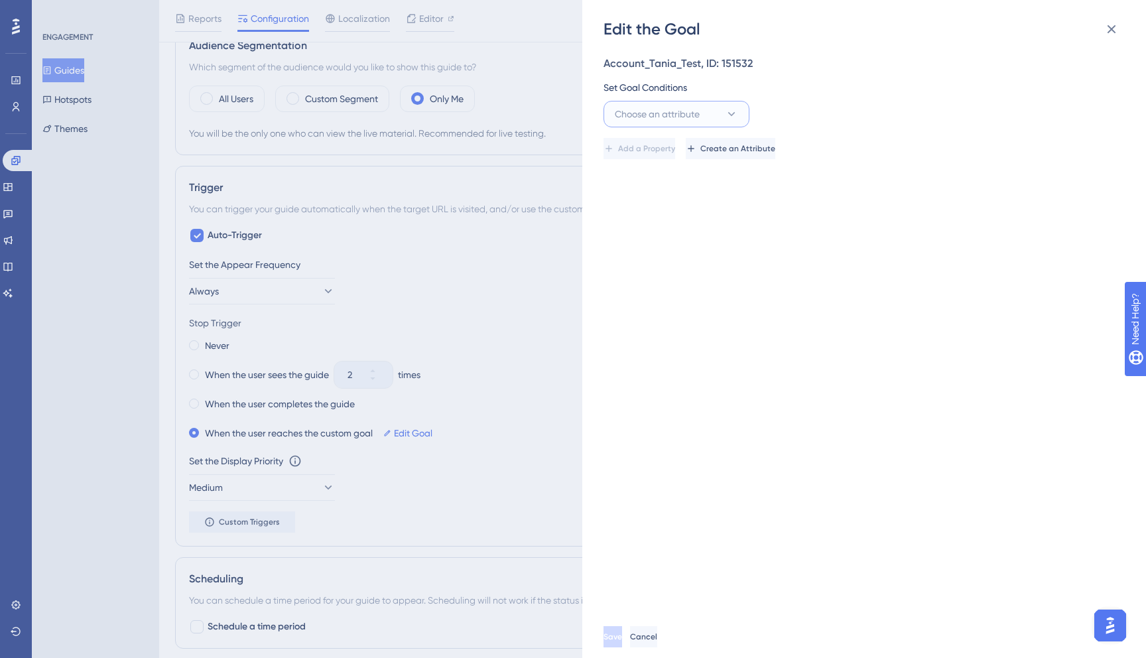
click at [717, 117] on button "Choose an attribute" at bounding box center [676, 114] width 146 height 27
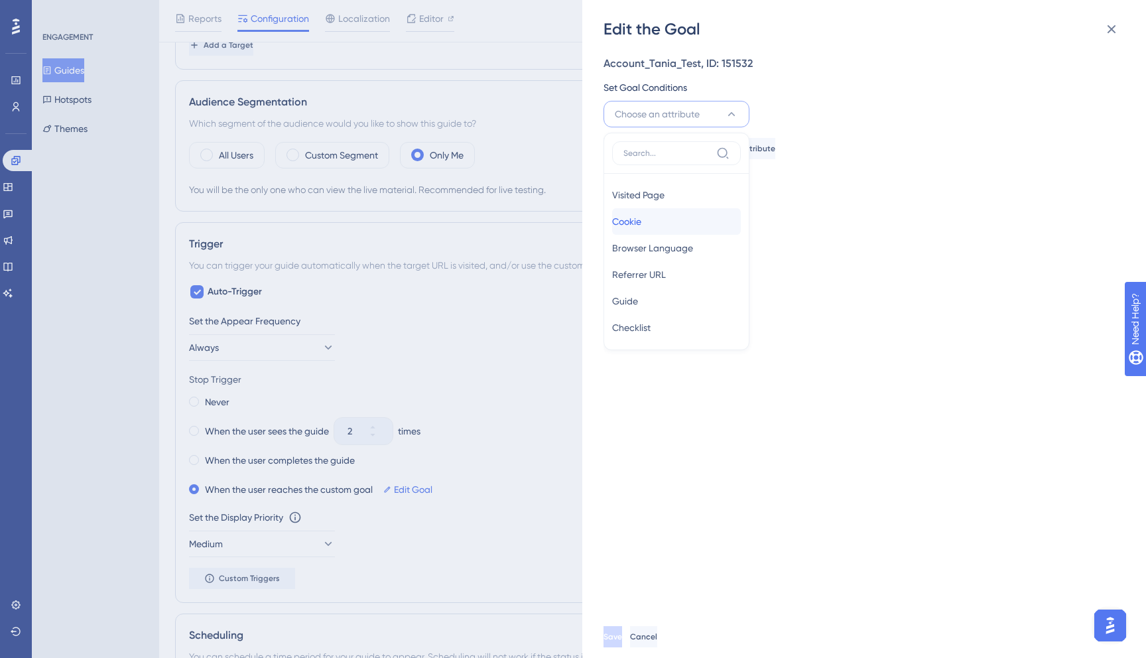
click at [674, 228] on div "Cookie Cookie" at bounding box center [676, 221] width 129 height 27
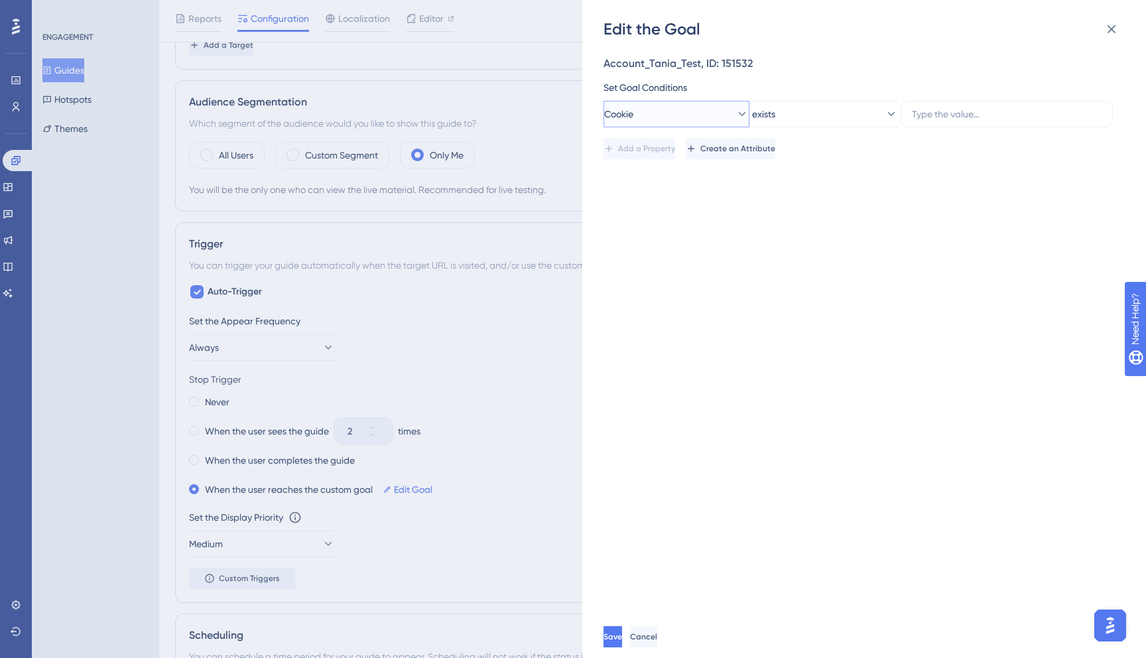
click at [680, 109] on button "Cookie" at bounding box center [676, 114] width 146 height 27
click at [664, 202] on span "Visited Page" at bounding box center [638, 195] width 52 height 16
click at [861, 116] on button "is" at bounding box center [825, 114] width 146 height 27
click at [667, 120] on button "Visited Page" at bounding box center [676, 114] width 146 height 27
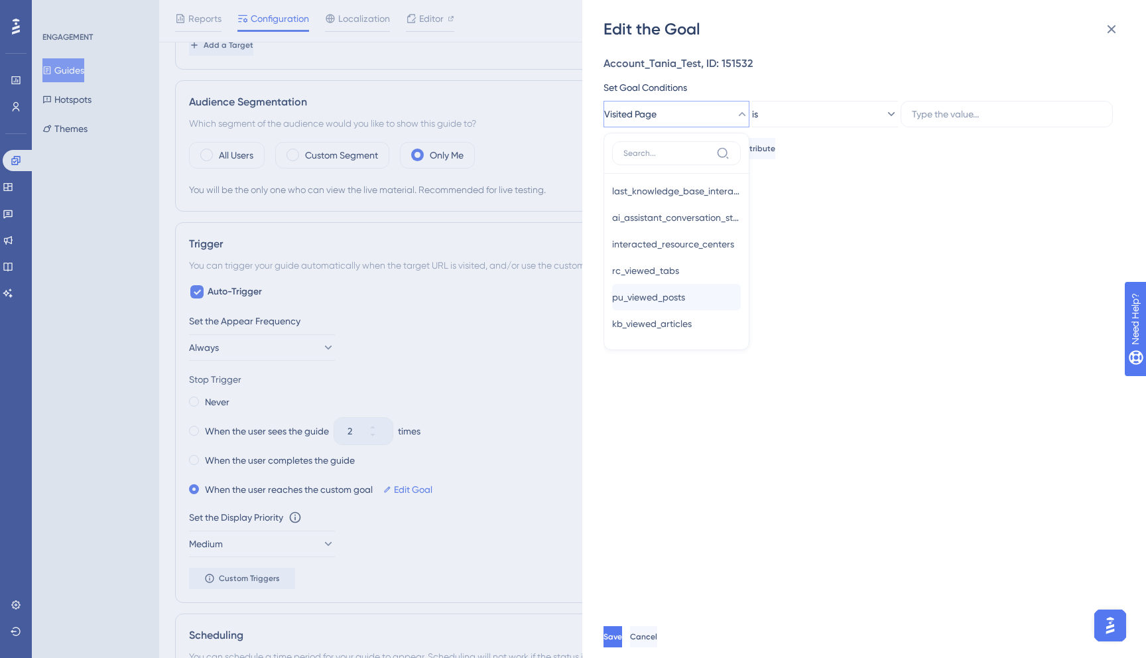
scroll to position [381, 0]
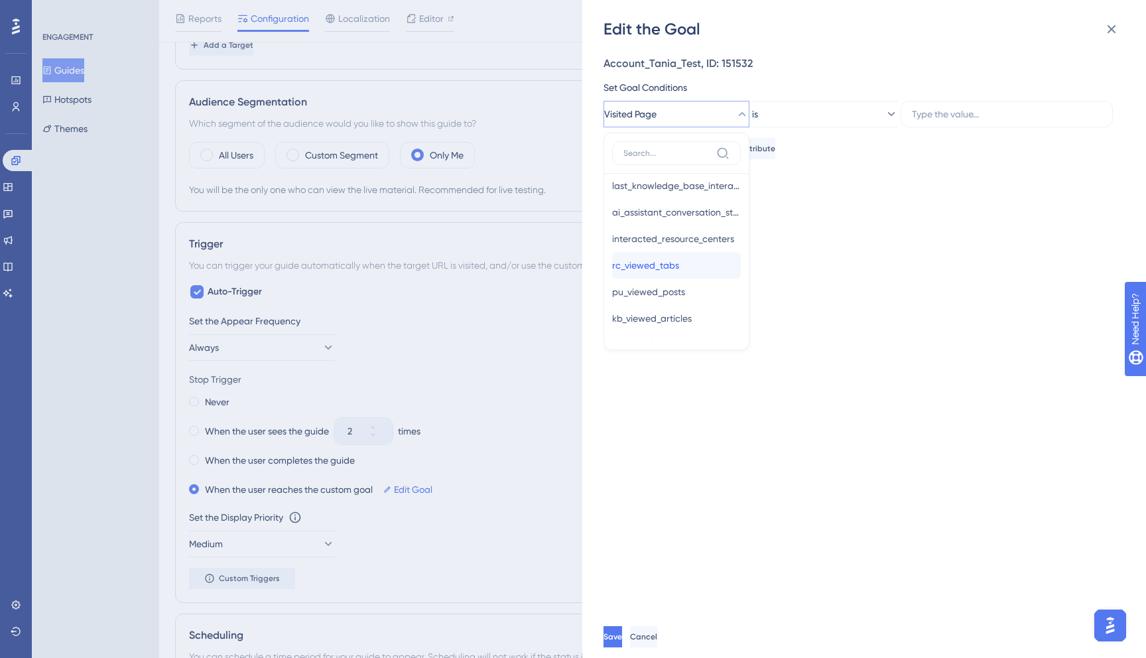
click at [679, 270] on span "rc_viewed_tabs" at bounding box center [645, 265] width 67 height 16
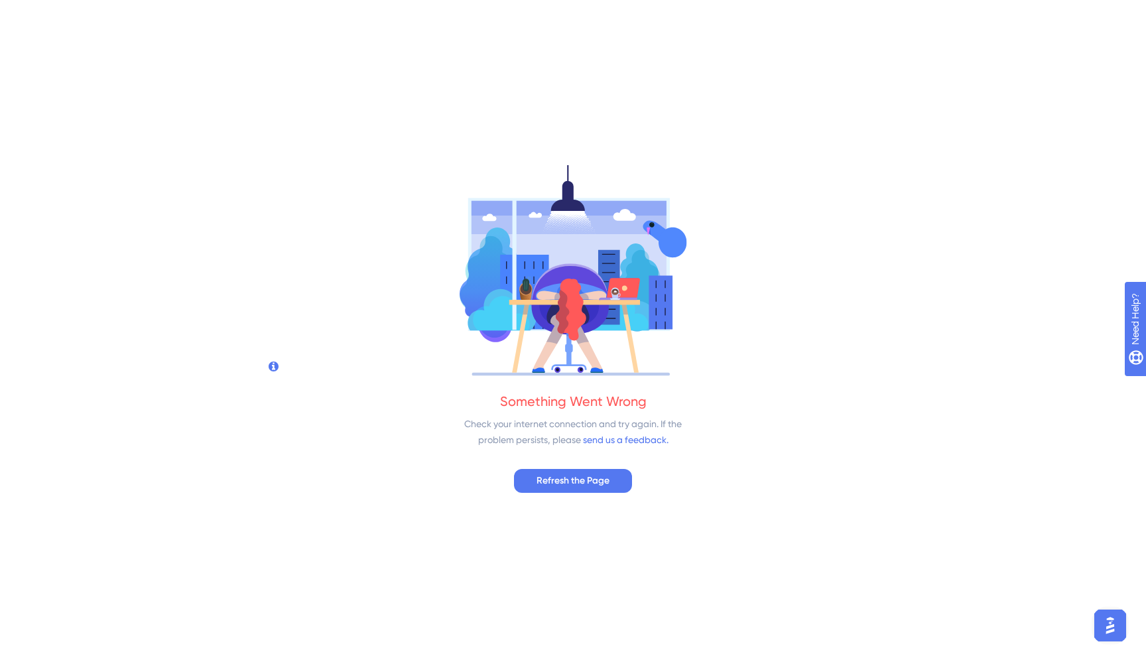
scroll to position [0, 0]
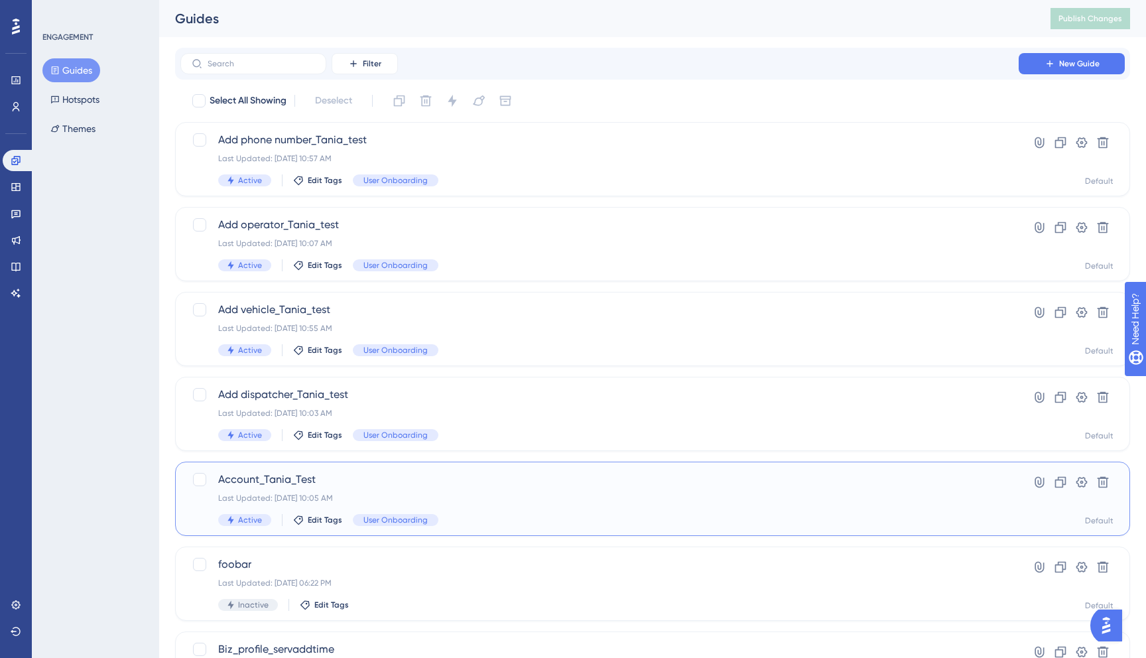
click at [442, 499] on div "Last Updated: Sep 15 2025, 10:05 AM" at bounding box center [599, 498] width 762 height 11
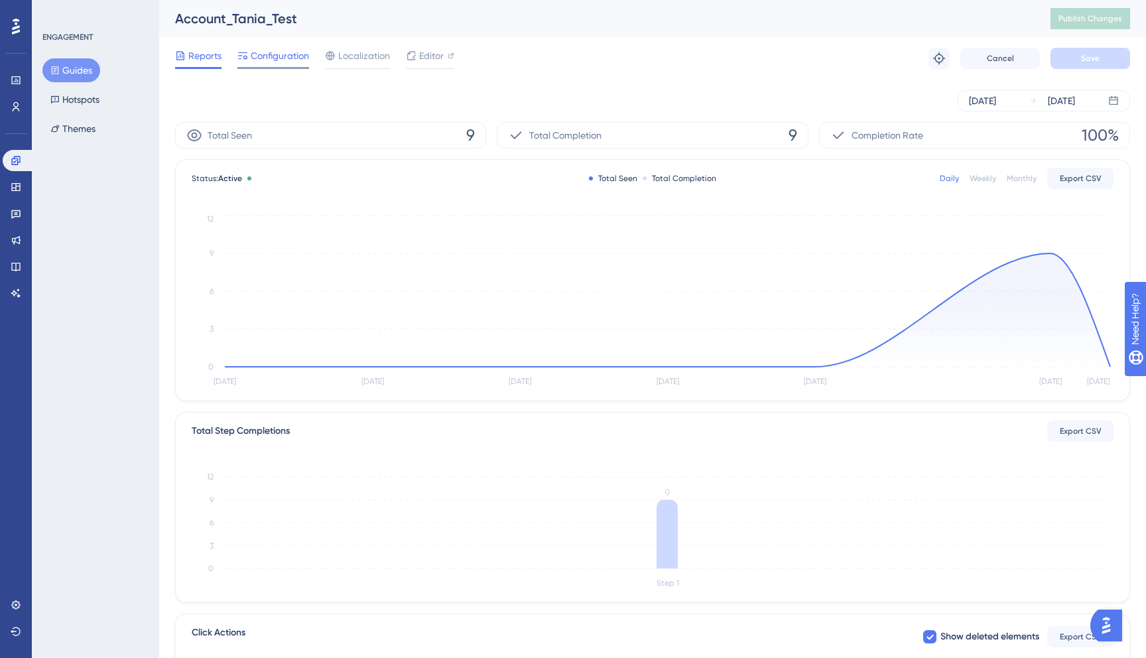
click at [267, 60] on span "Configuration" at bounding box center [280, 56] width 58 height 16
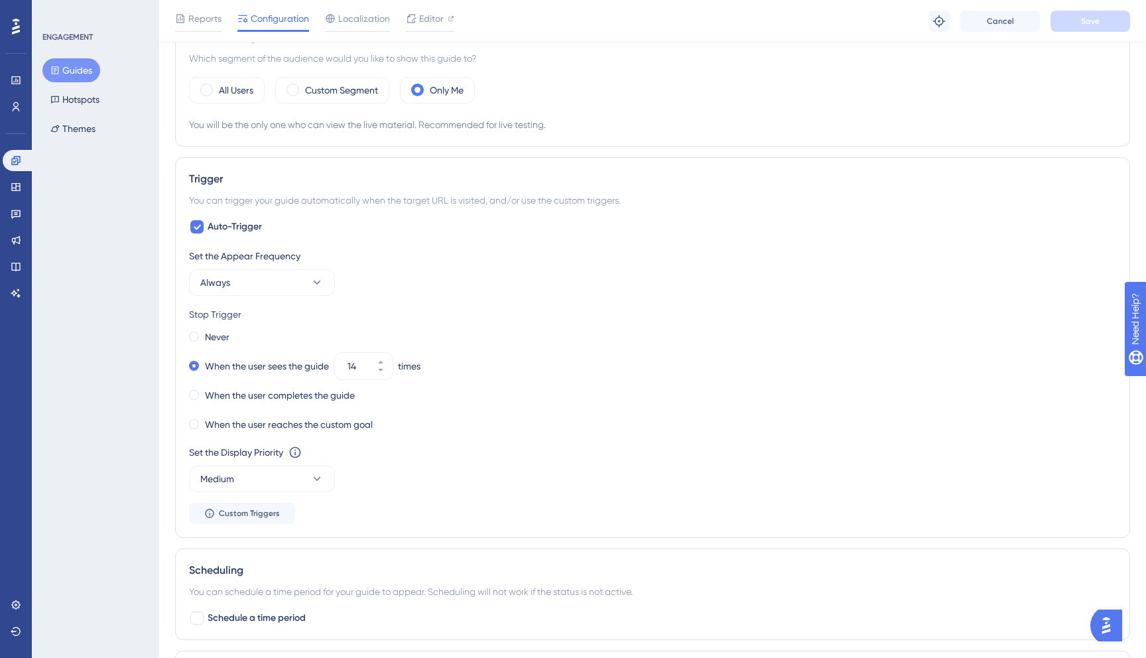
scroll to position [530, 0]
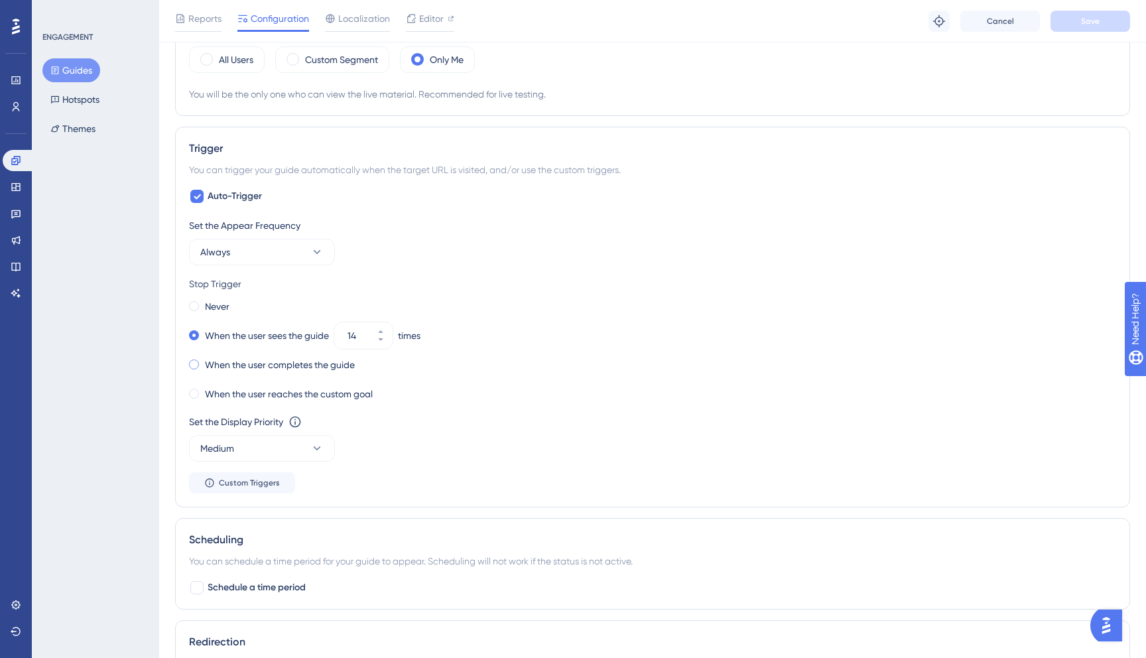
click at [199, 362] on div "When the user completes the guide" at bounding box center [272, 364] width 166 height 19
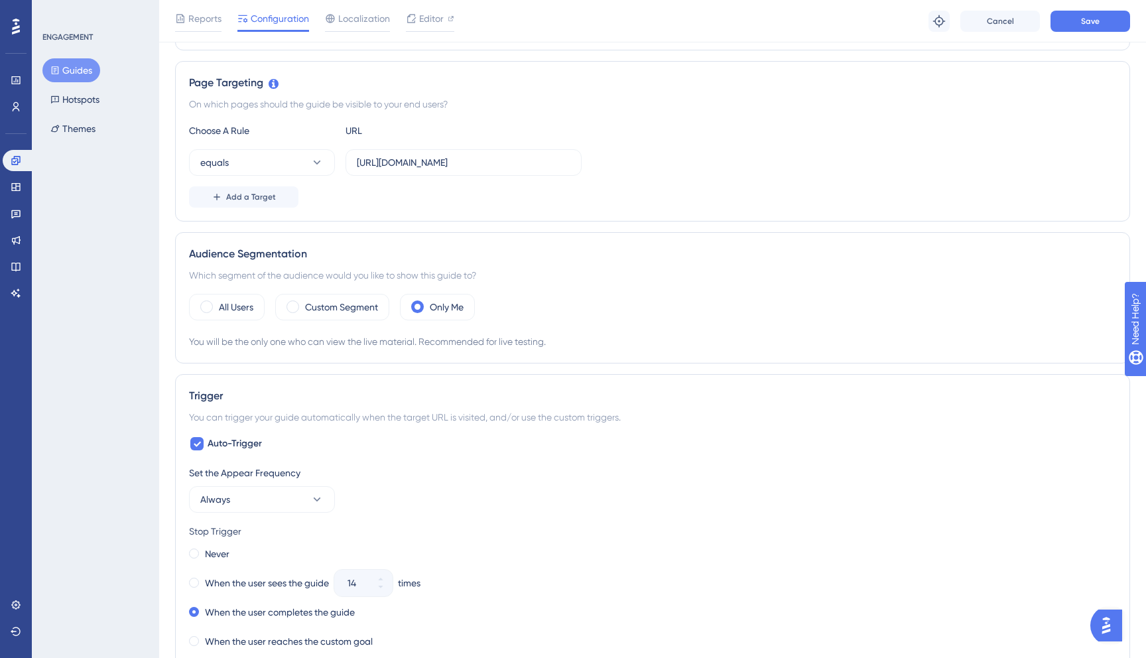
scroll to position [337, 0]
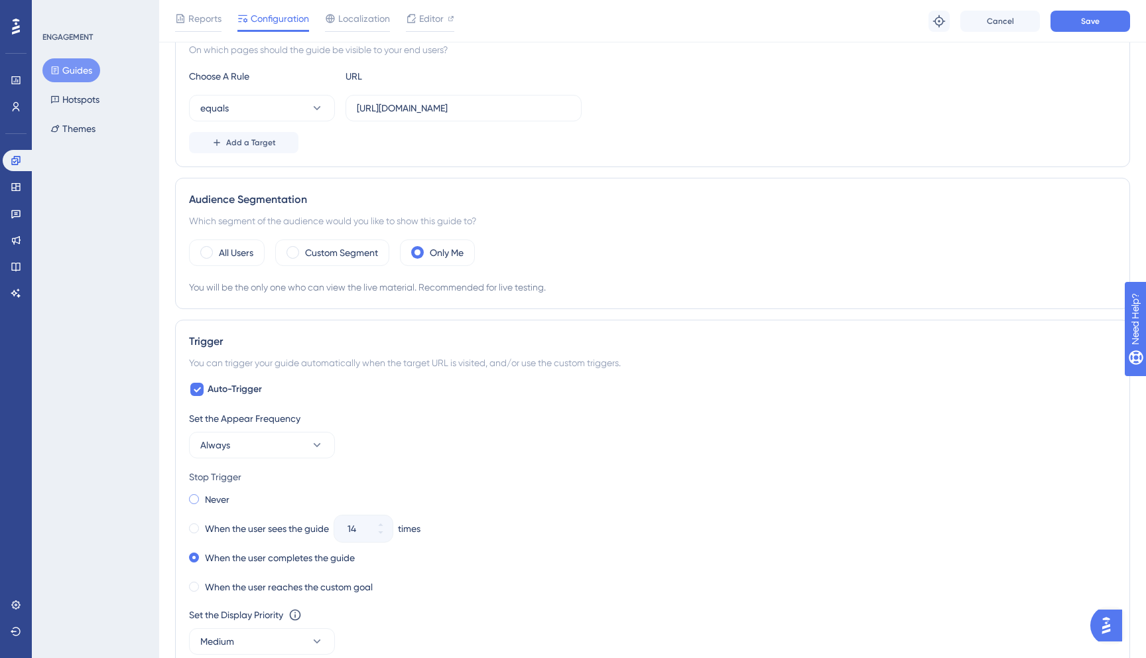
click at [211, 503] on label "Never" at bounding box center [217, 499] width 25 height 16
click at [1077, 18] on button "Save" at bounding box center [1090, 21] width 80 height 21
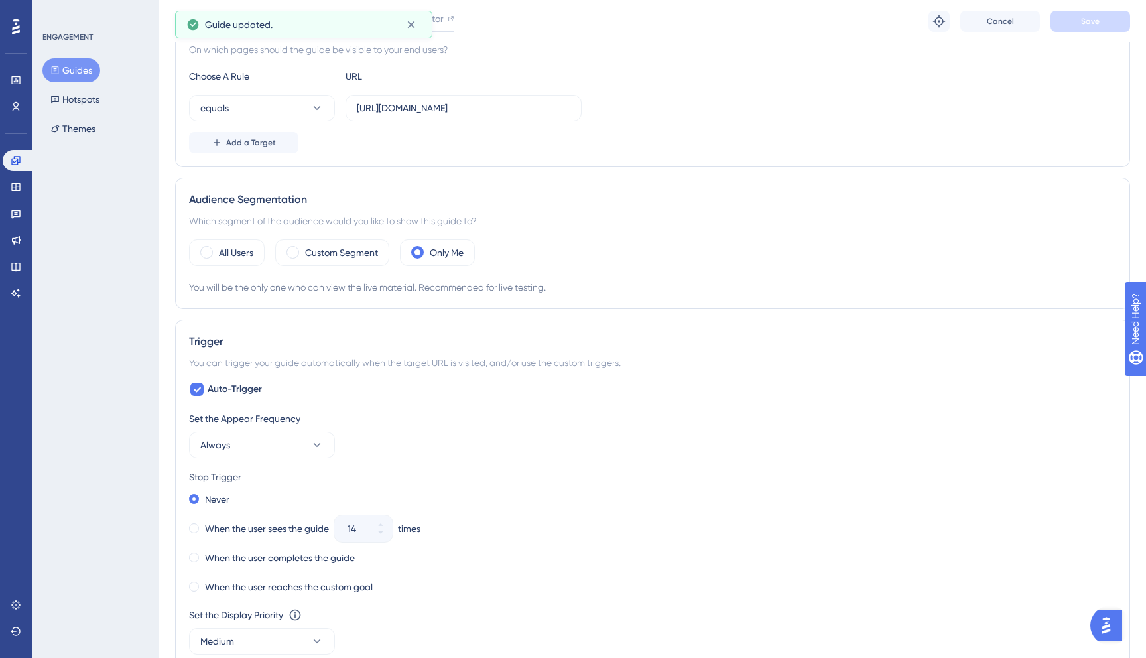
scroll to position [0, 0]
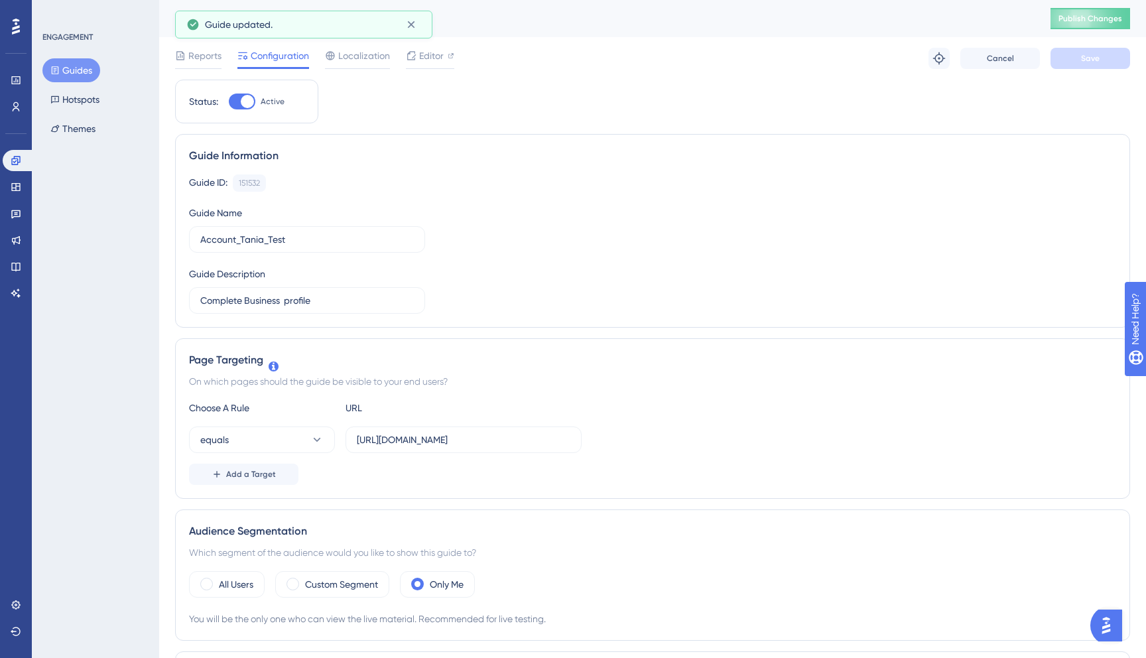
click at [65, 78] on button "Guides" at bounding box center [71, 70] width 58 height 24
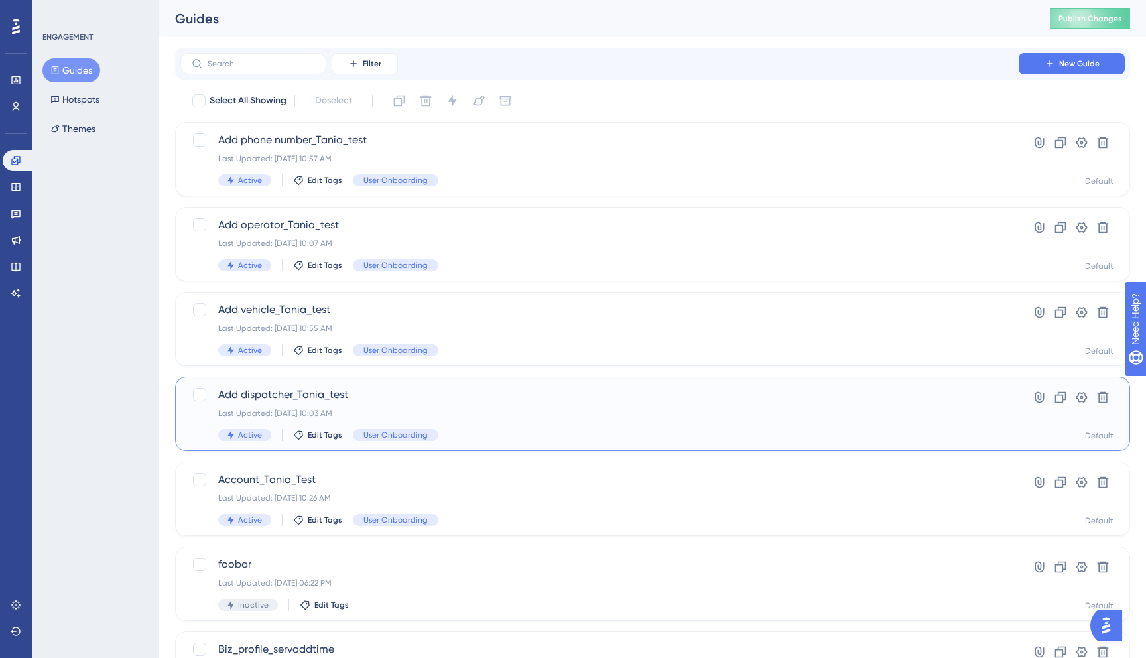
click at [398, 384] on div "Add dispatcher_Tania_test Last Updated: Sep 15 2025, 10:03 AM Active Edit Tags …" at bounding box center [652, 414] width 955 height 74
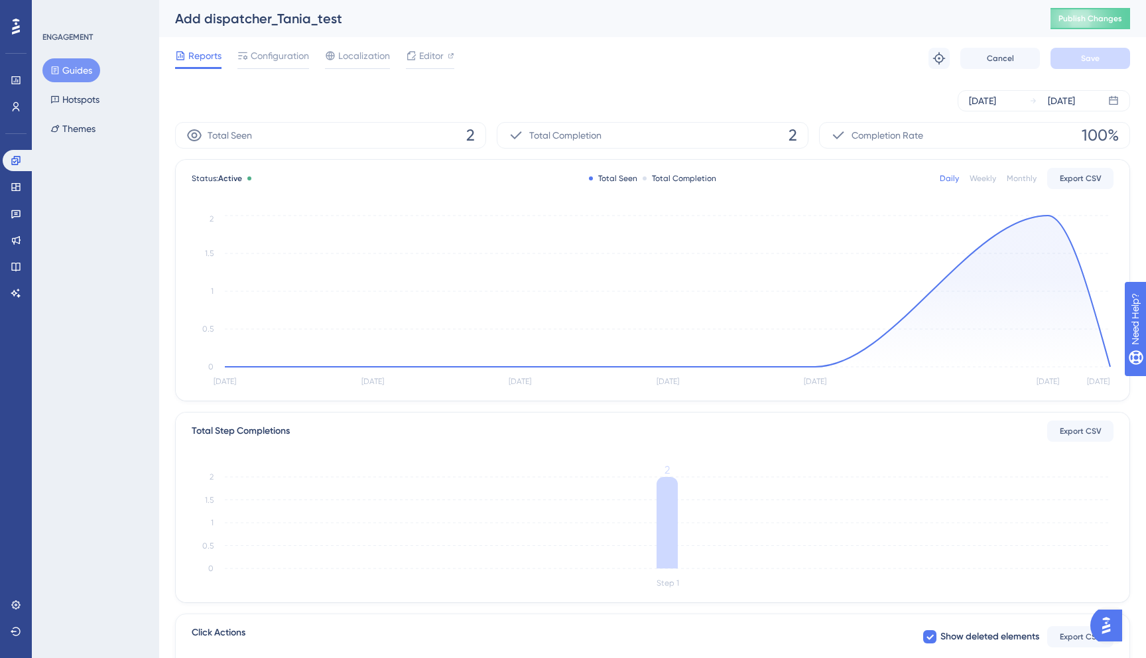
click at [271, 70] on div "Reports Configuration Localization Editor Troubleshoot Cancel Save" at bounding box center [652, 58] width 955 height 42
click at [269, 58] on span "Configuration" at bounding box center [280, 56] width 58 height 16
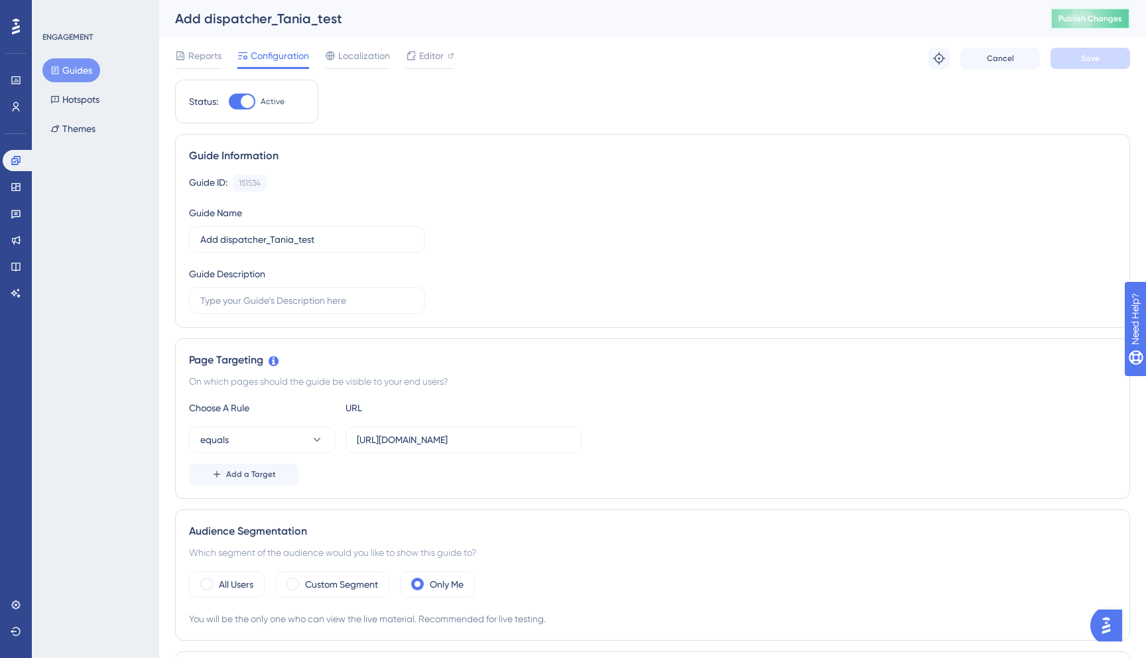
click at [1093, 21] on span "Publish Changes" at bounding box center [1090, 18] width 64 height 11
click at [66, 75] on button "Guides" at bounding box center [71, 70] width 58 height 24
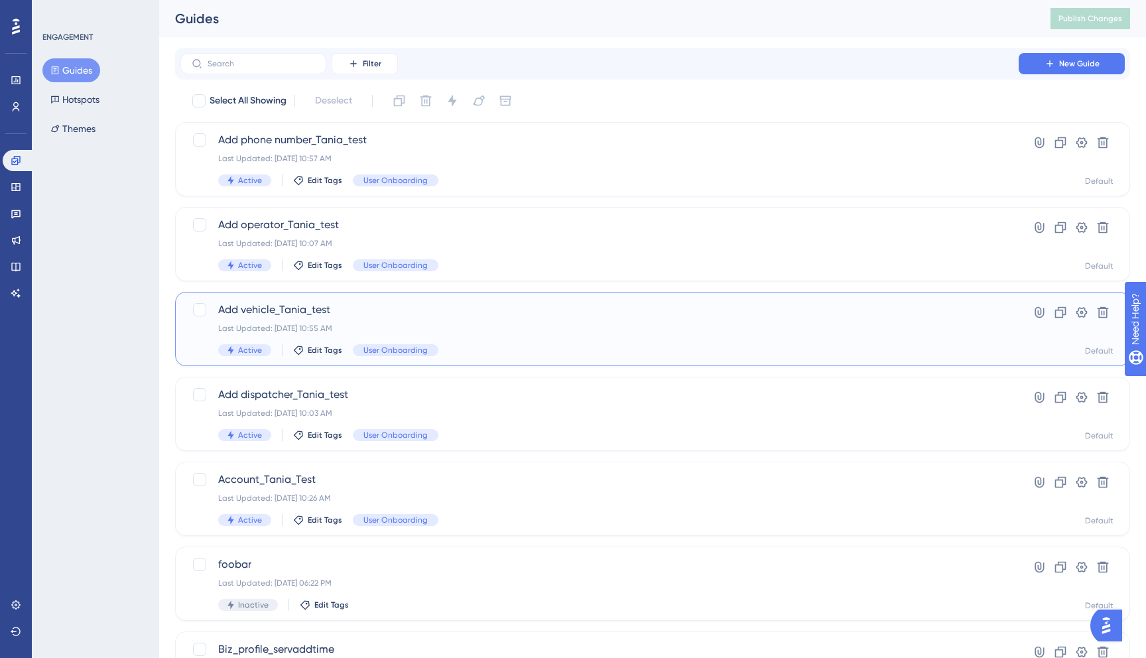
click at [319, 308] on span "Add vehicle_Tania_test" at bounding box center [599, 310] width 762 height 16
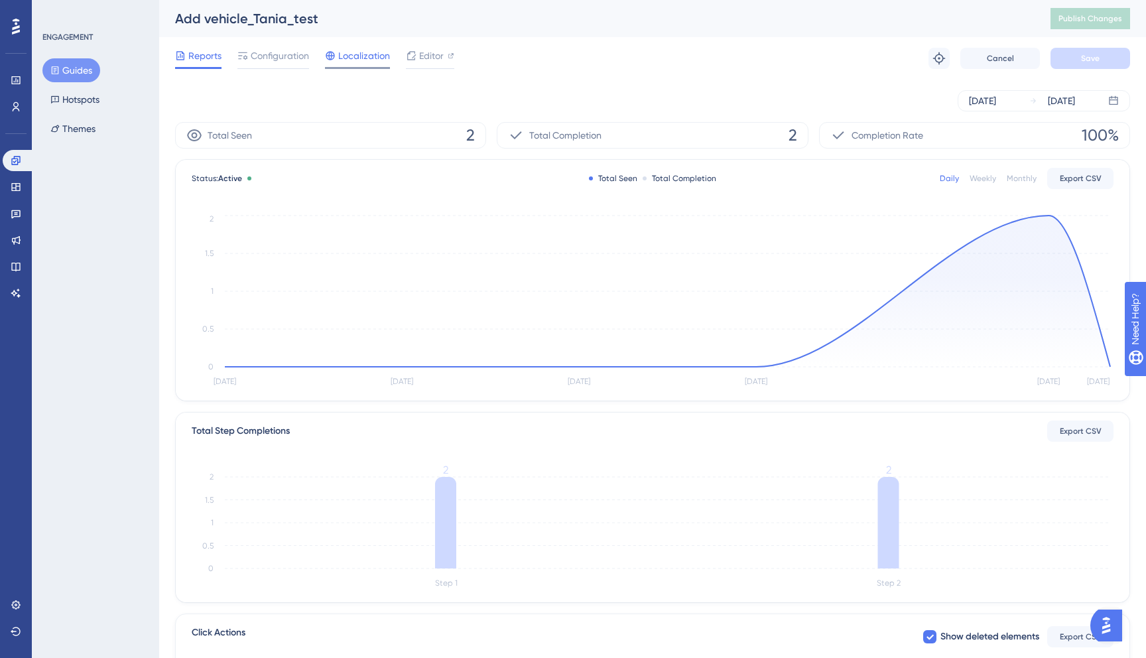
click at [355, 53] on span "Localization" at bounding box center [364, 56] width 52 height 16
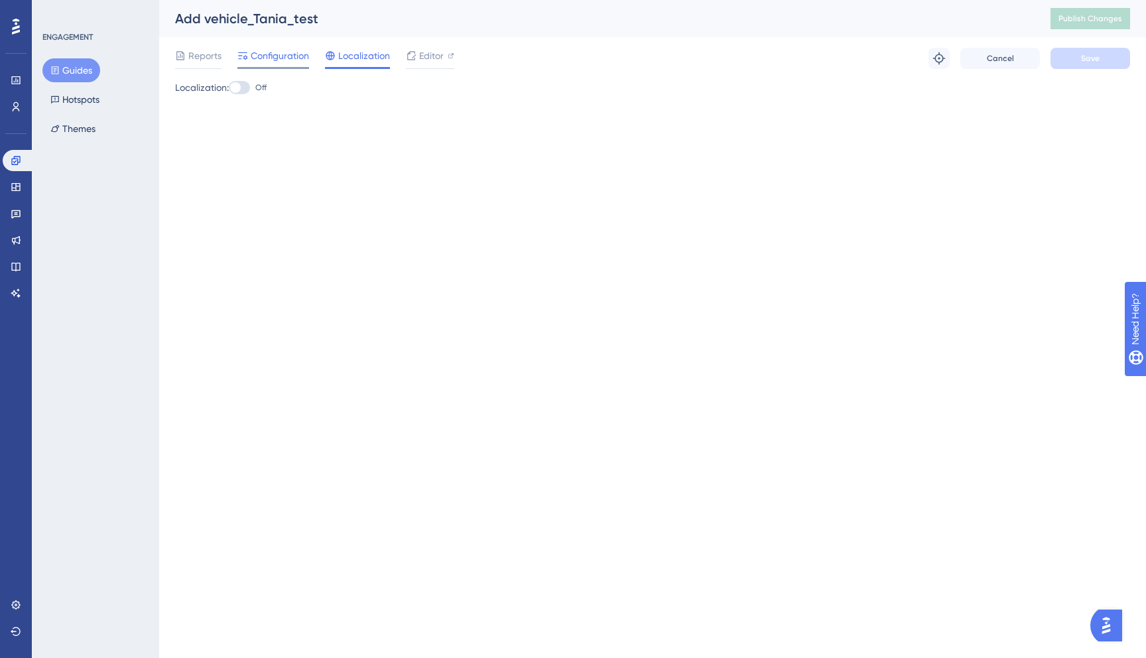
click at [271, 50] on span "Configuration" at bounding box center [280, 56] width 58 height 16
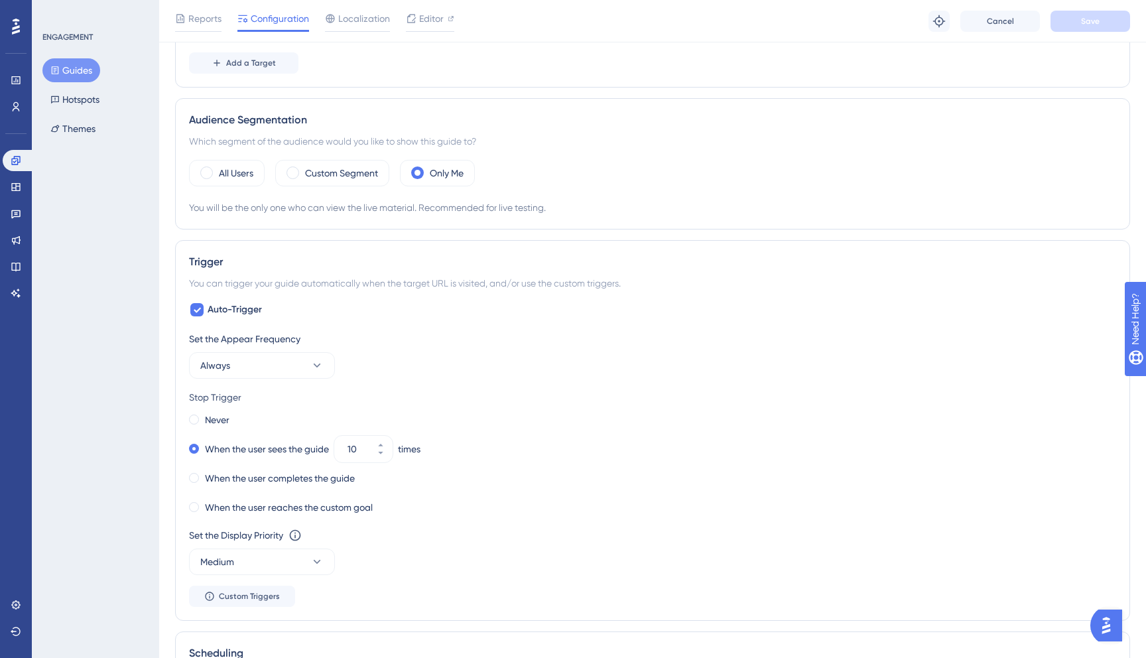
scroll to position [422, 0]
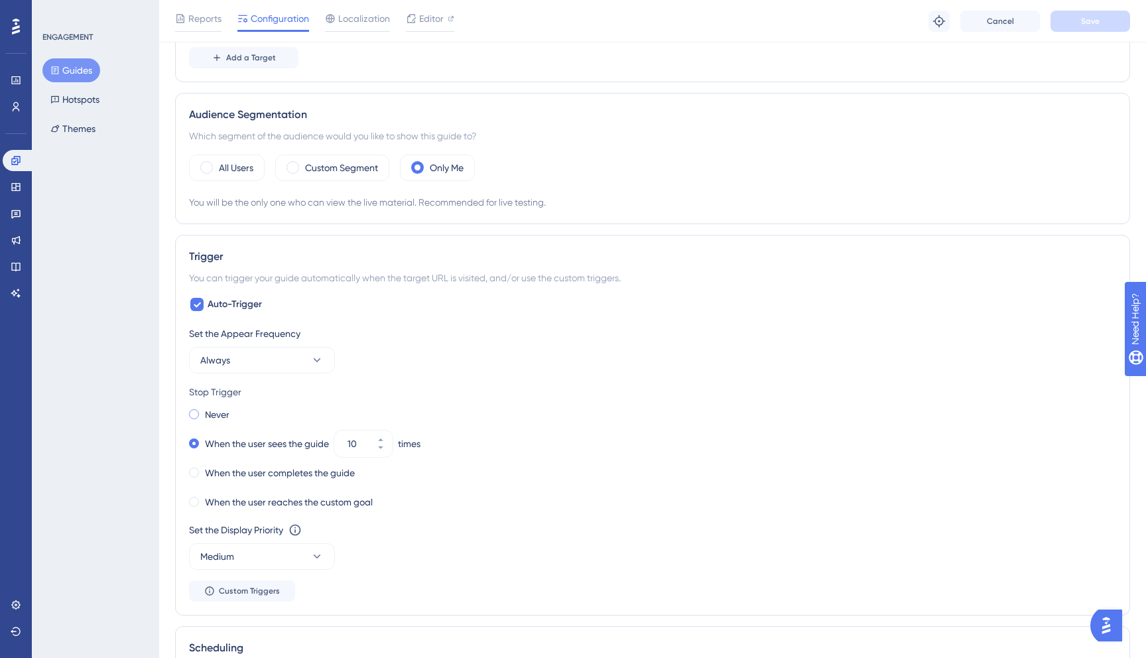
click at [197, 411] on span at bounding box center [194, 414] width 10 height 10
click at [203, 411] on input "radio" at bounding box center [203, 411] width 0 height 0
click at [1094, 16] on span "Save" at bounding box center [1090, 21] width 19 height 11
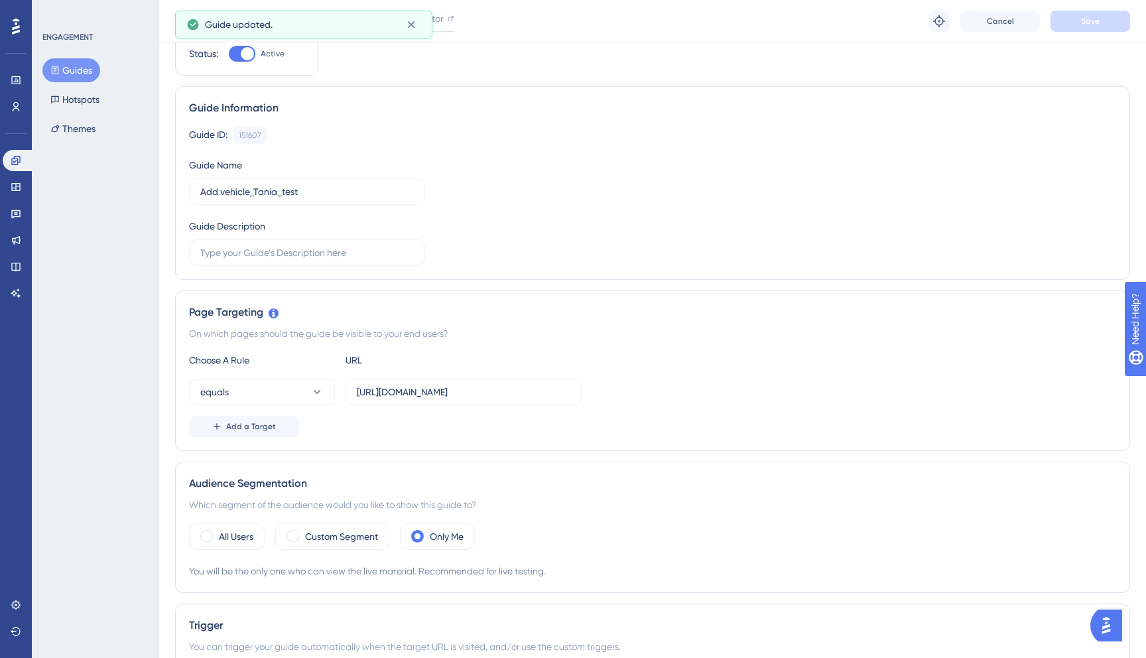
scroll to position [0, 0]
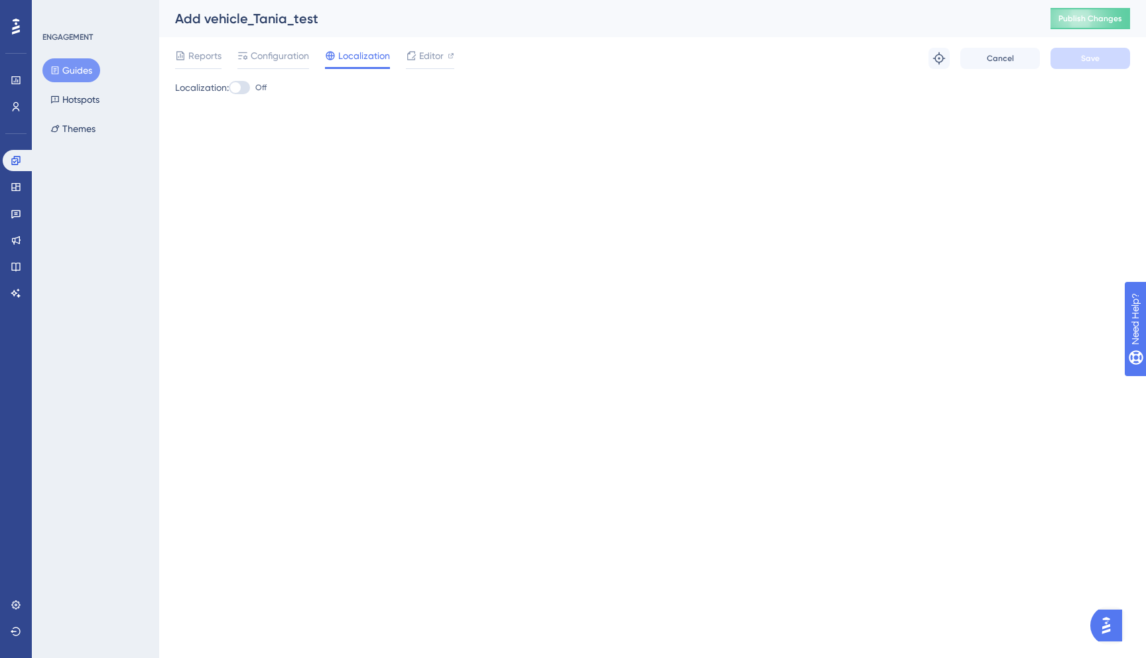
click at [57, 72] on icon at bounding box center [54, 70] width 9 height 9
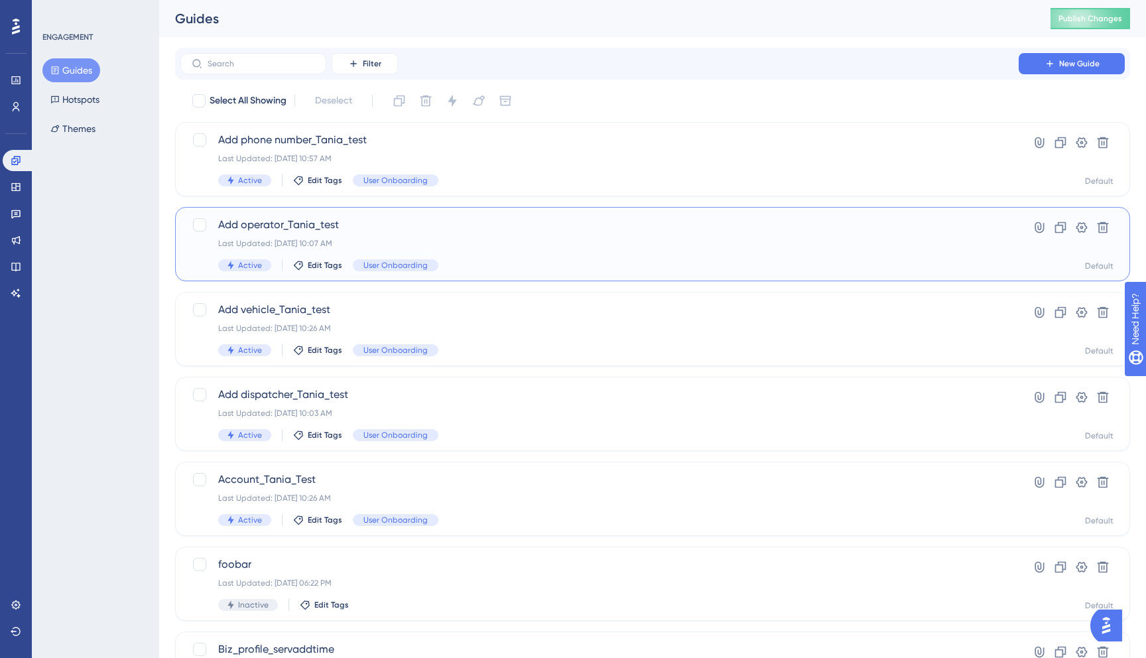
click at [349, 221] on span "Add operator_Tania_test" at bounding box center [599, 225] width 762 height 16
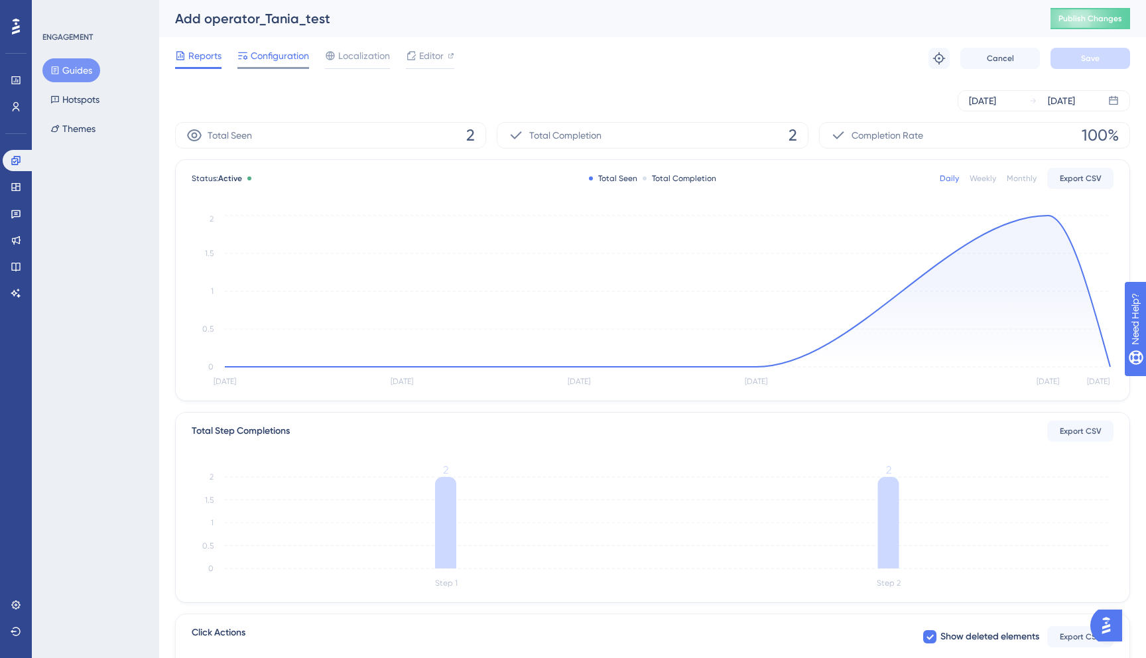
click at [274, 57] on span "Configuration" at bounding box center [280, 56] width 58 height 16
click at [1079, 17] on span "Publish Changes" at bounding box center [1090, 18] width 64 height 11
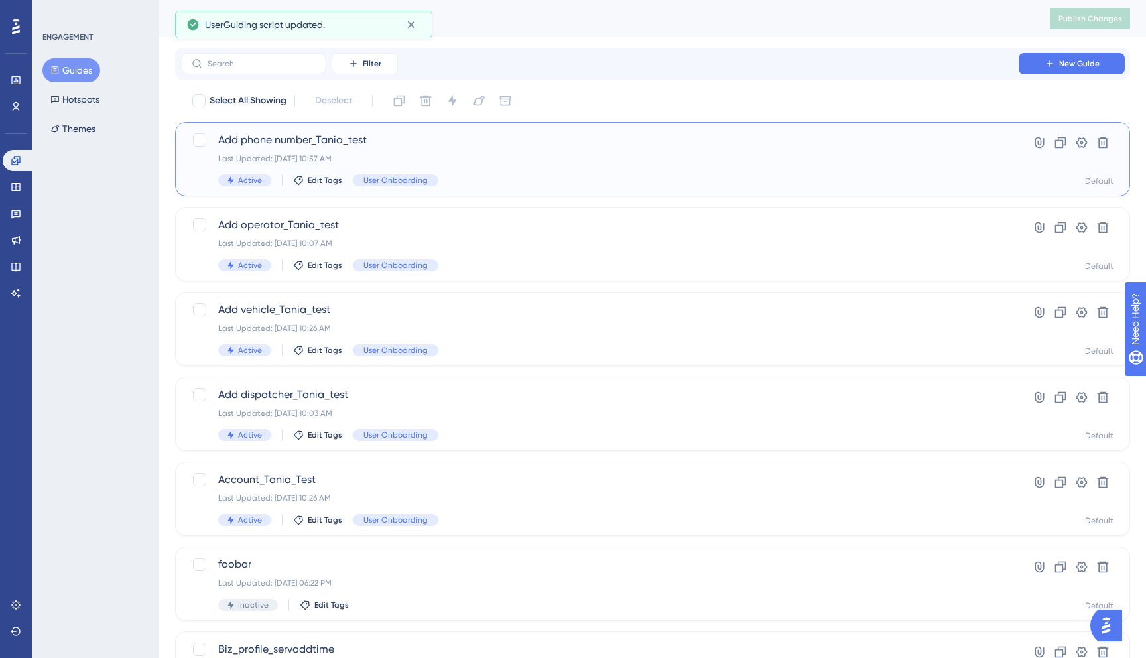
click at [270, 149] on div "Add phone number_Tania_test Last Updated: Sep 12 2025, 10:57 AM Active Edit Tag…" at bounding box center [599, 159] width 762 height 54
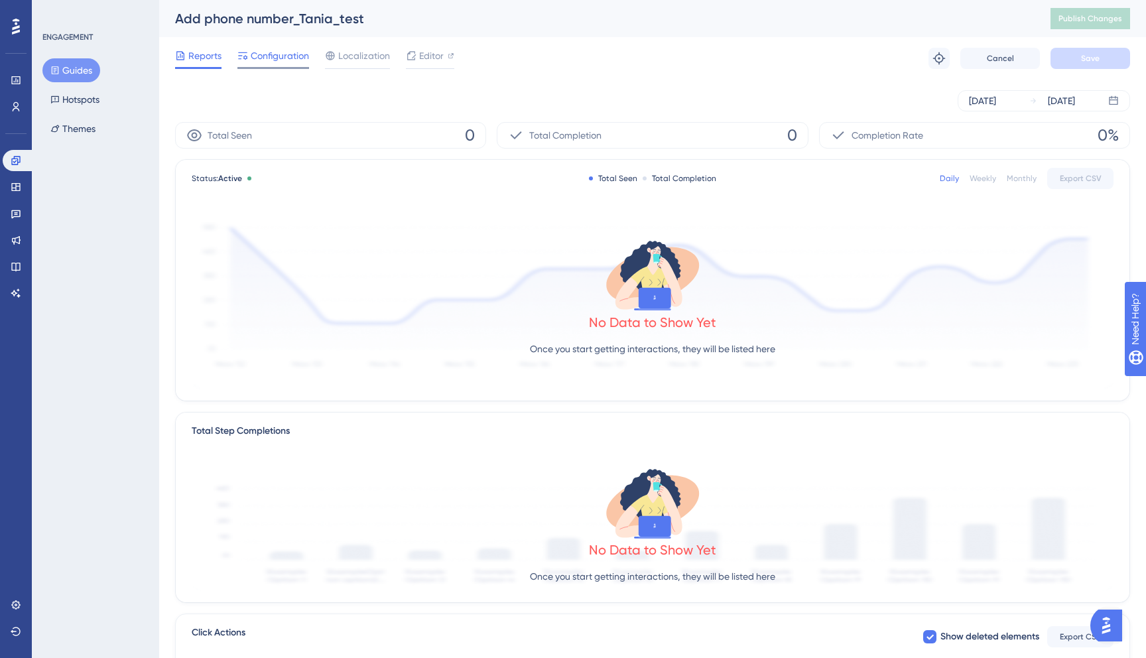
click at [277, 48] on span "Configuration" at bounding box center [280, 56] width 58 height 16
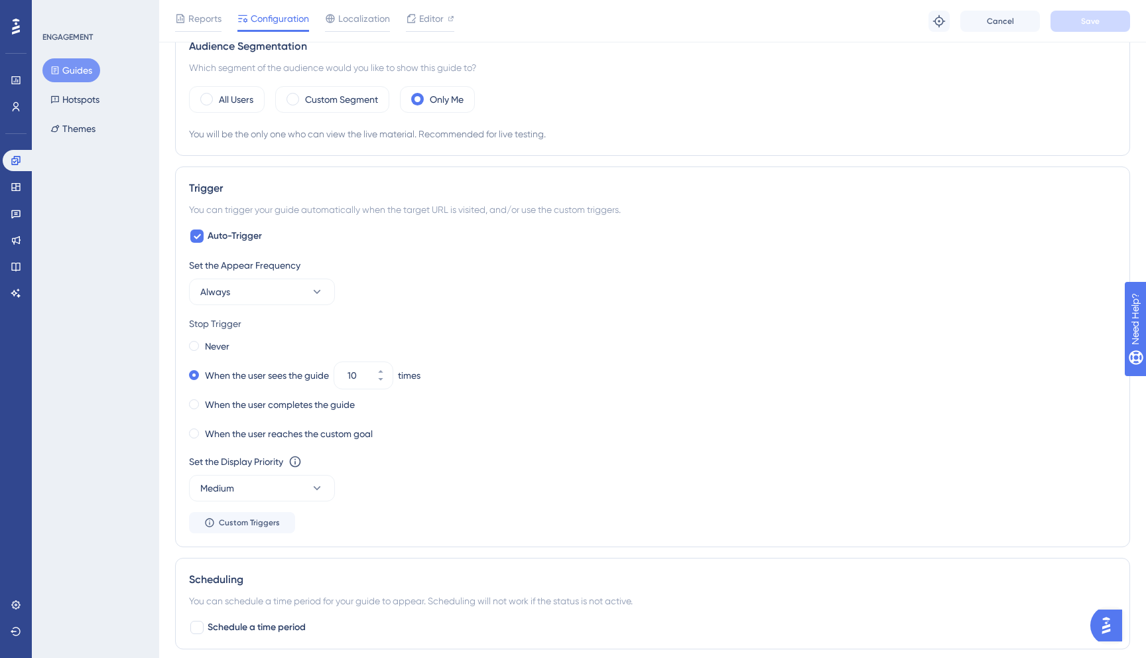
scroll to position [491, 0]
click at [200, 347] on div "Never" at bounding box center [209, 345] width 40 height 19
click at [1092, 16] on span "Save" at bounding box center [1090, 21] width 19 height 11
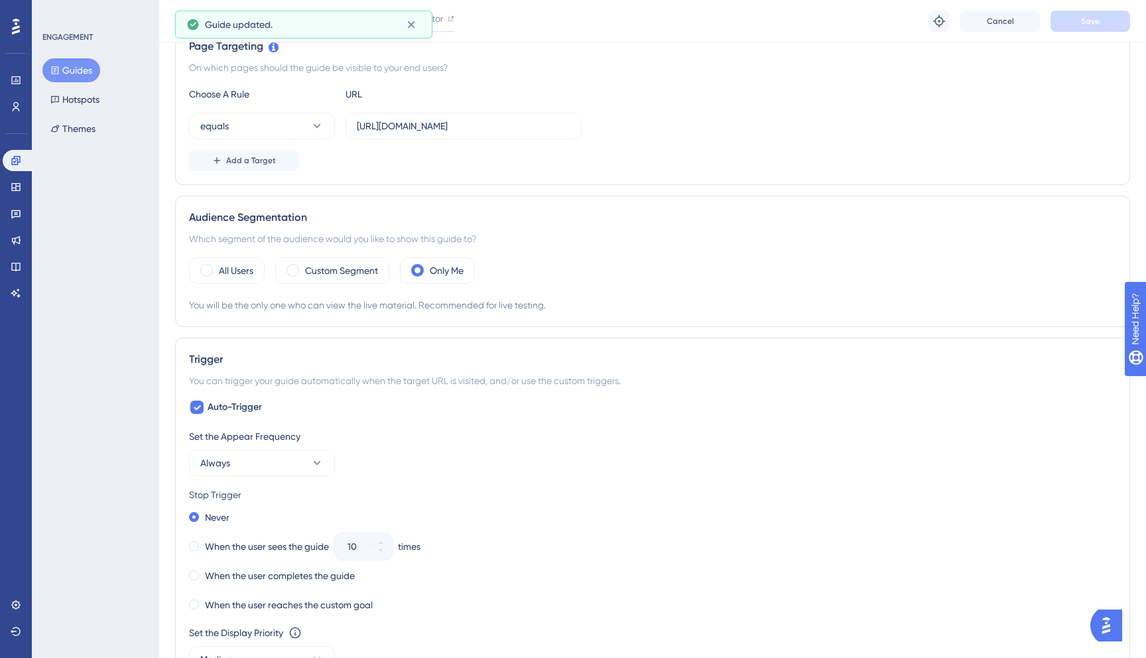
scroll to position [0, 0]
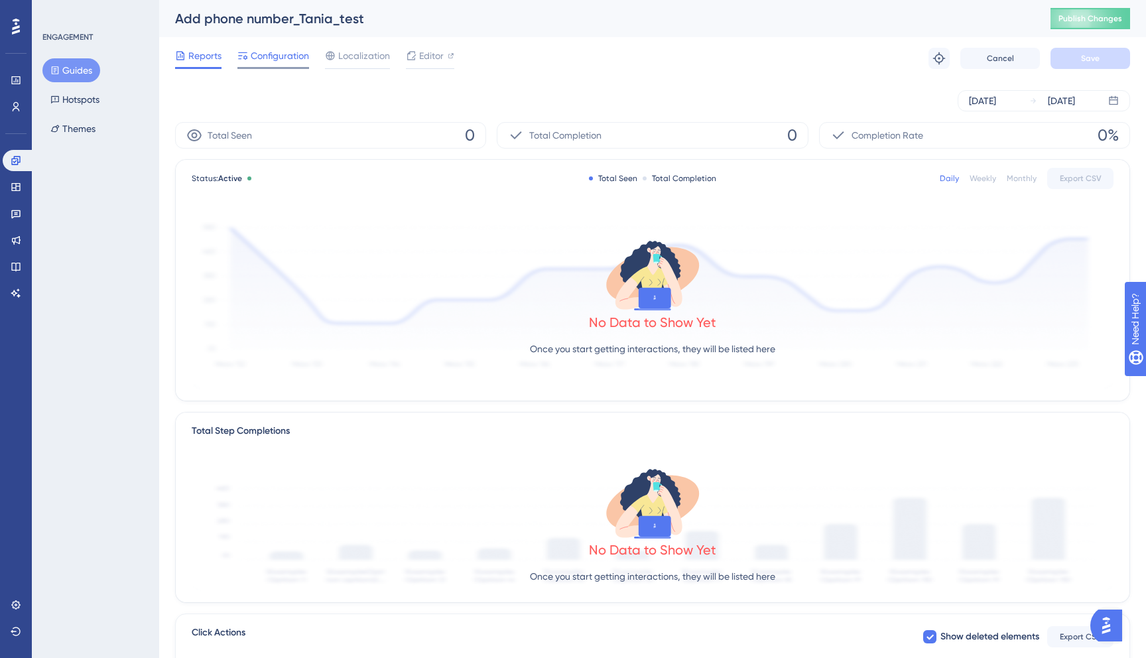
click at [278, 61] on span "Configuration" at bounding box center [280, 56] width 58 height 16
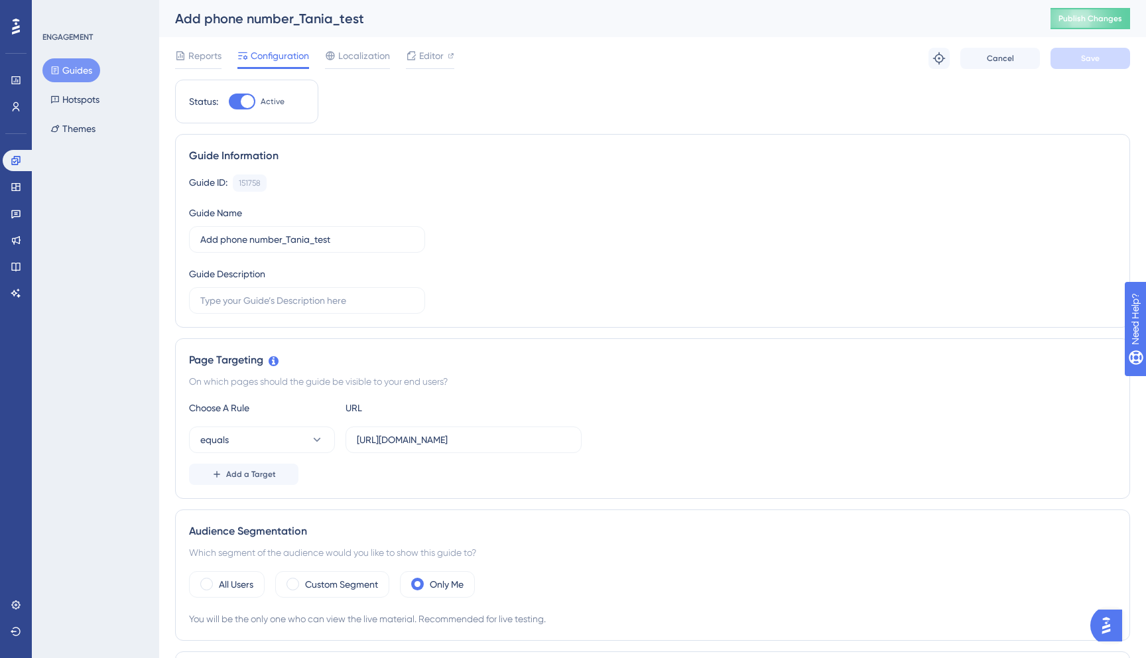
click at [56, 81] on button "Guides" at bounding box center [71, 70] width 58 height 24
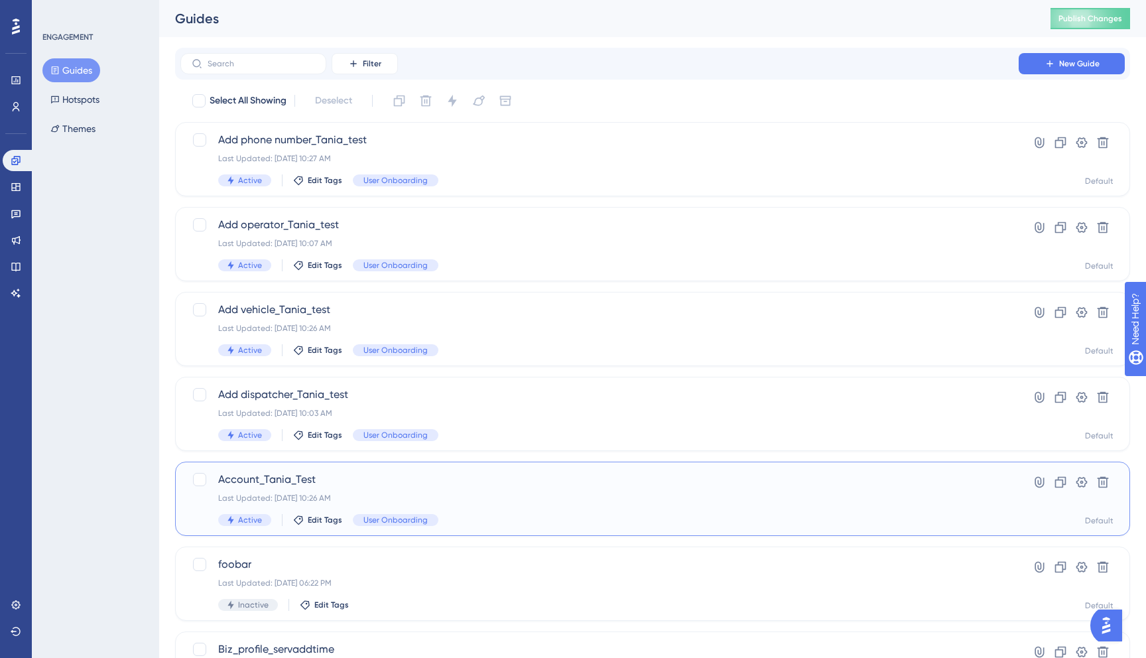
click at [434, 465] on div "Account_Tania_Test Last Updated: Sep 15 2025, 10:26 AM Active Edit Tags User On…" at bounding box center [652, 498] width 955 height 74
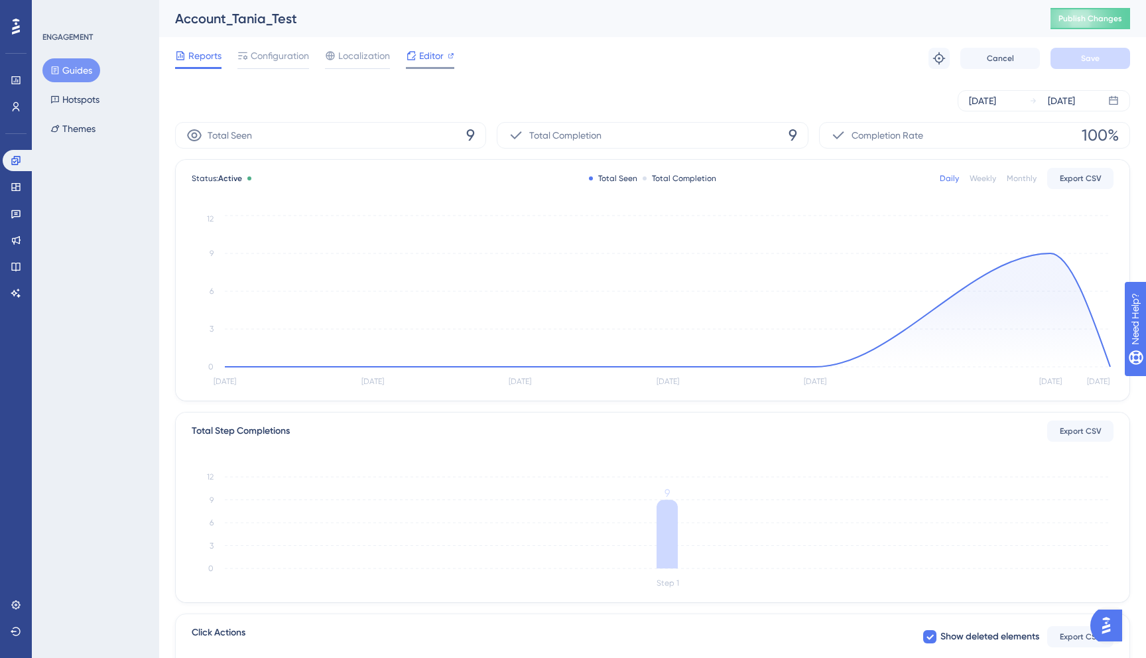
click at [422, 60] on span "Editor" at bounding box center [431, 56] width 25 height 16
click at [1105, 23] on span "Publish Changes" at bounding box center [1090, 18] width 64 height 11
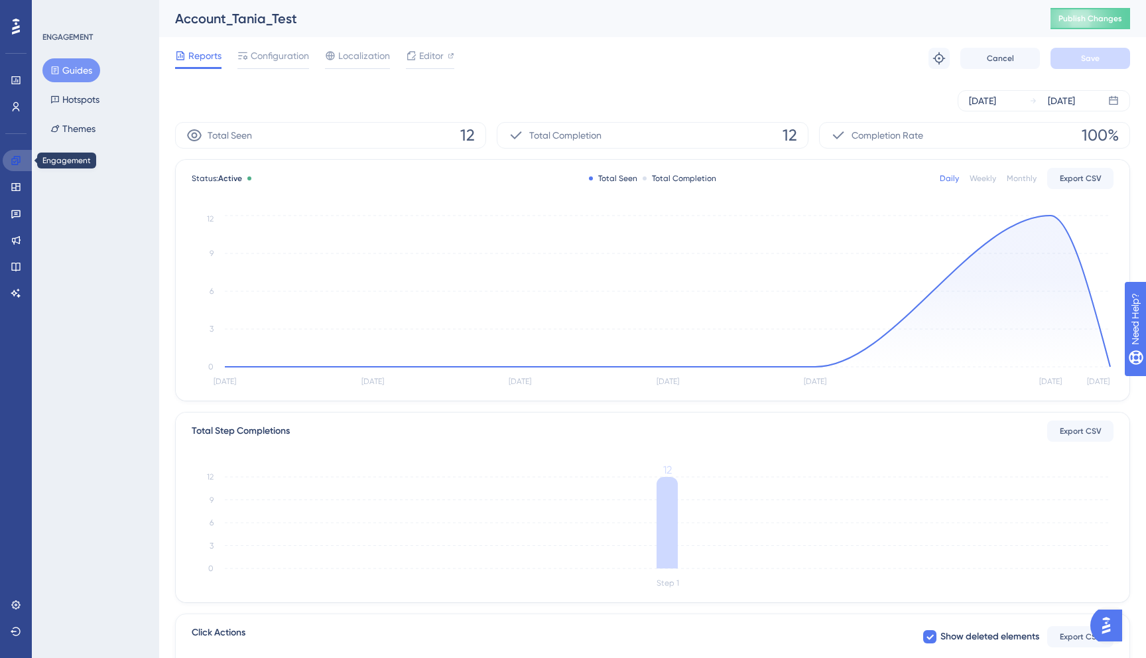
click at [7, 166] on link at bounding box center [19, 160] width 32 height 21
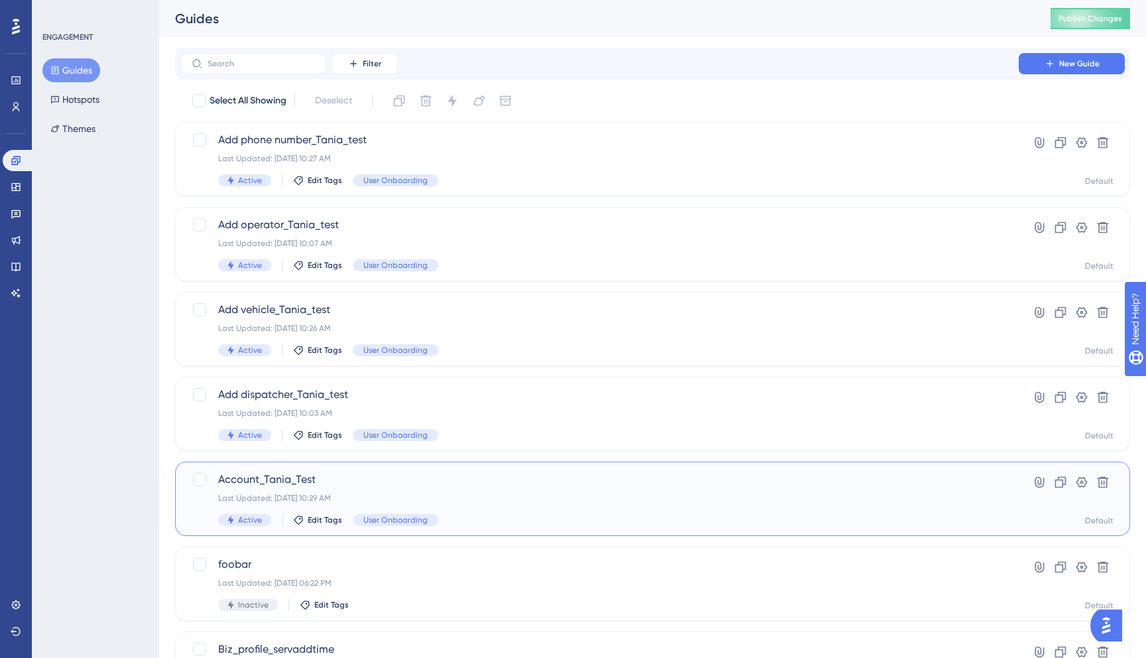
click at [379, 486] on span "Account_Tania_Test" at bounding box center [599, 479] width 762 height 16
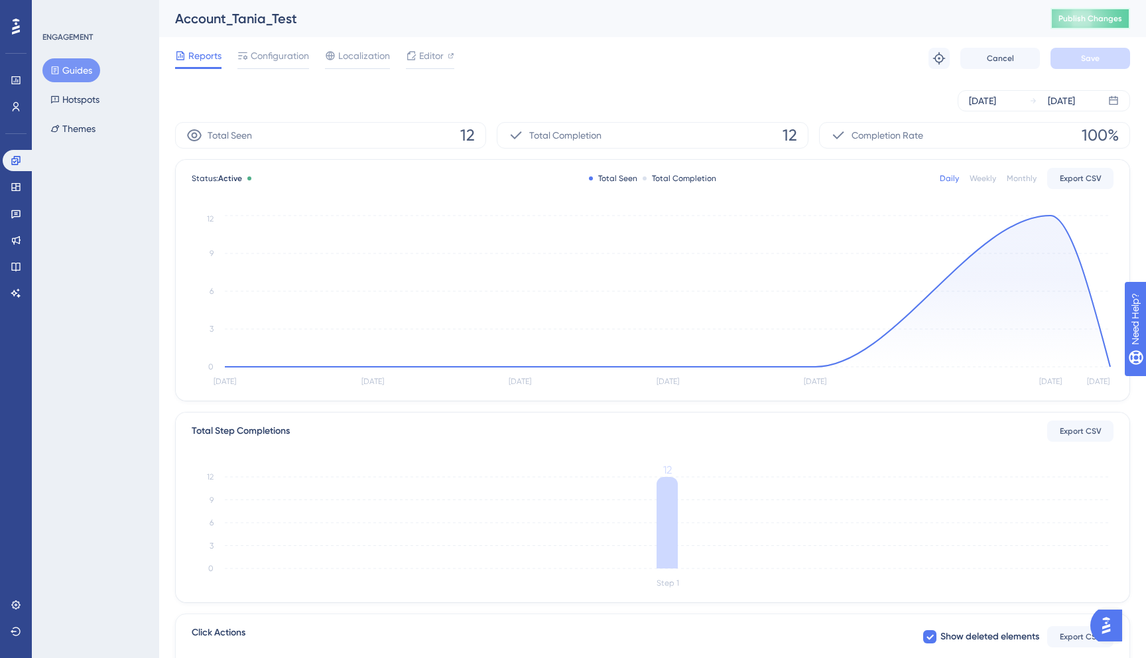
click at [1074, 21] on span "Publish Changes" at bounding box center [1090, 18] width 64 height 11
click at [13, 166] on link at bounding box center [19, 160] width 32 height 21
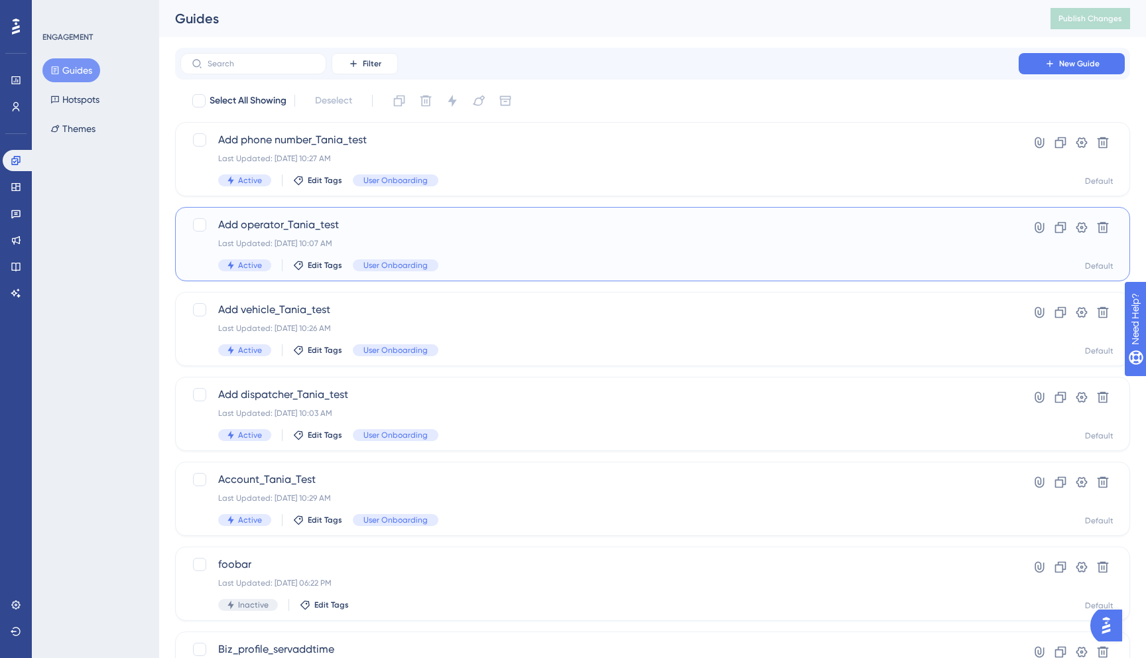
click at [375, 219] on span "Add operator_Tania_test" at bounding box center [599, 225] width 762 height 16
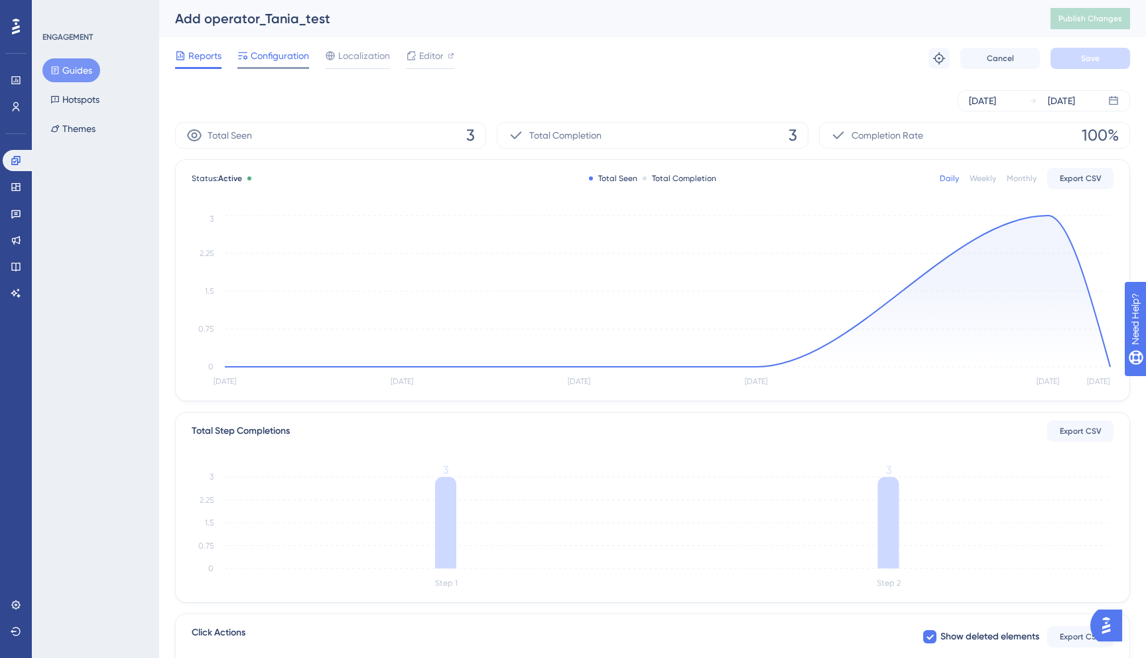
click at [282, 59] on span "Configuration" at bounding box center [280, 56] width 58 height 16
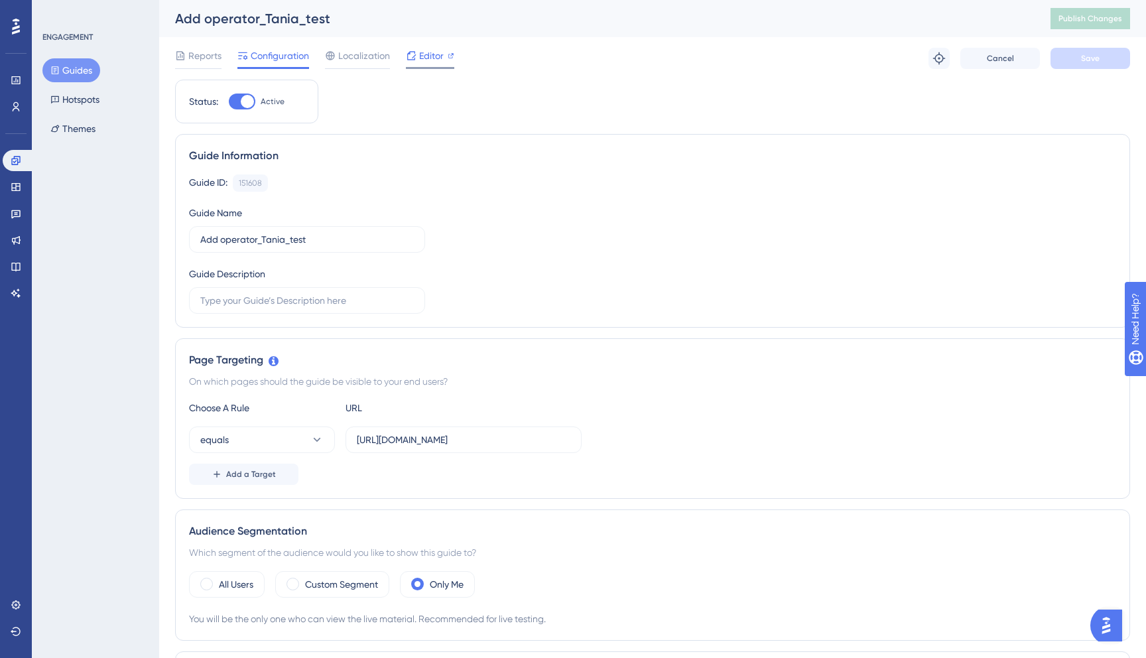
click at [438, 57] on span "Editor" at bounding box center [431, 56] width 25 height 16
click at [446, 62] on div "Editor" at bounding box center [430, 56] width 48 height 16
click at [24, 160] on link at bounding box center [19, 160] width 32 height 21
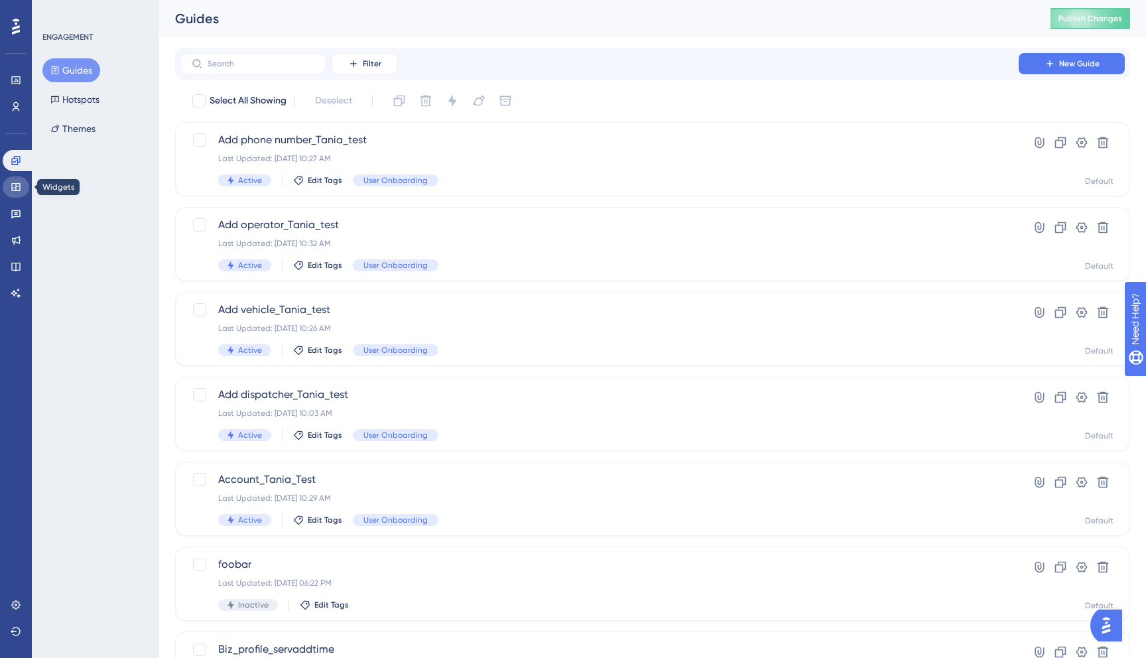
click at [11, 188] on icon at bounding box center [16, 187] width 11 height 11
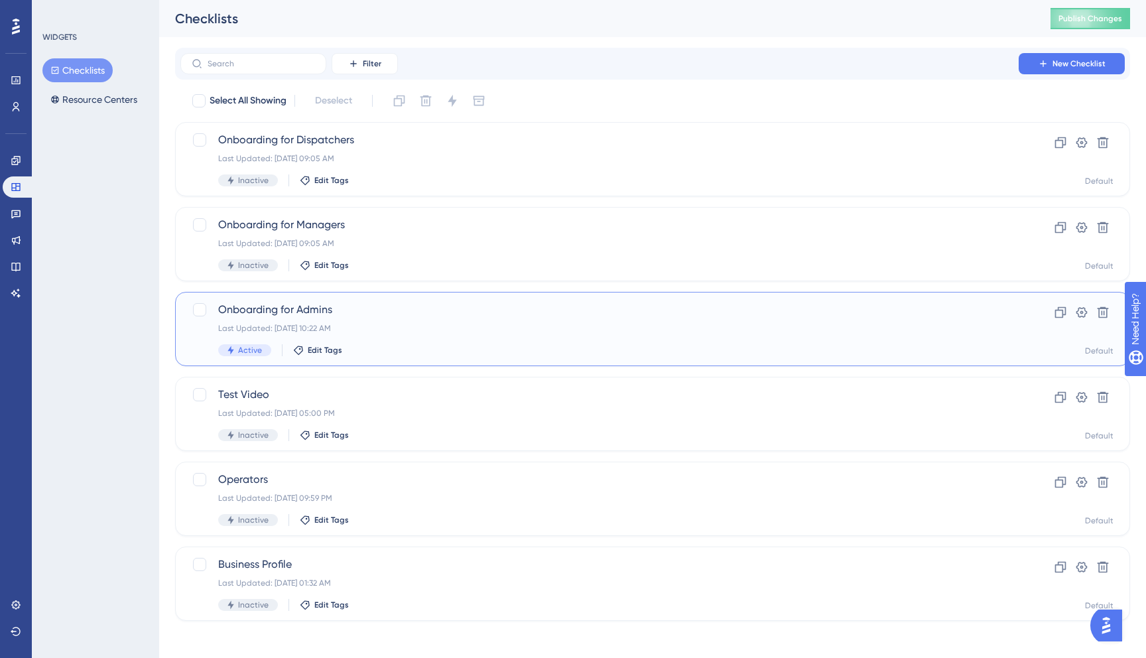
click at [306, 319] on div "Onboarding for Admins Last Updated: Sep 15 2025, 10:22 AM Active Edit Tags" at bounding box center [599, 329] width 762 height 54
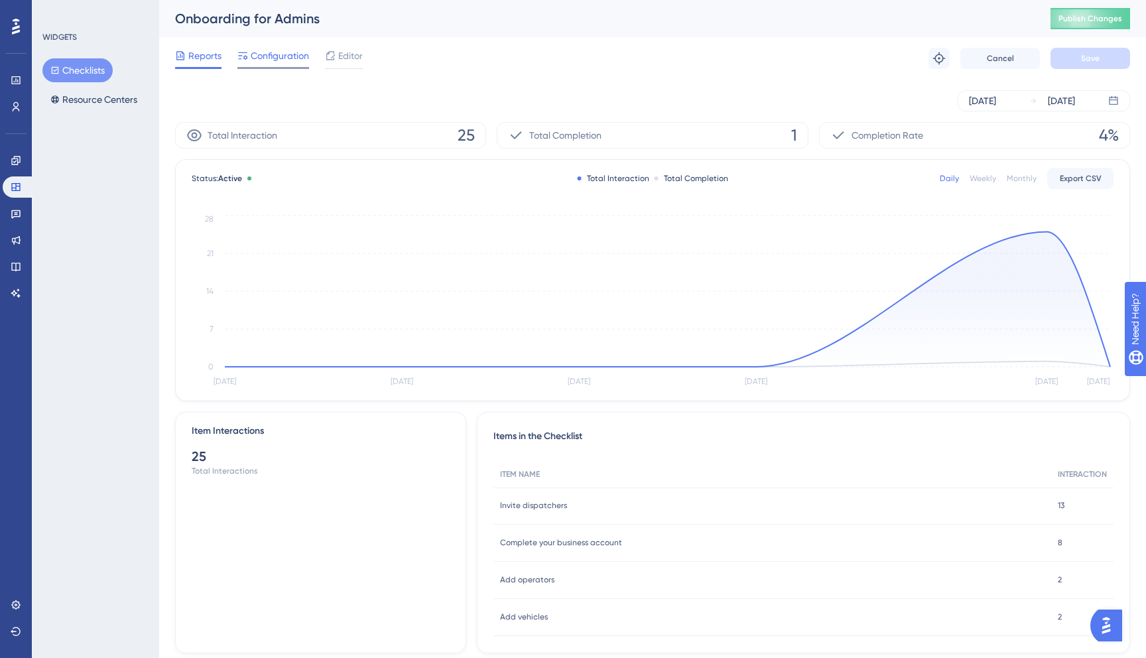
click at [273, 60] on span "Configuration" at bounding box center [280, 56] width 58 height 16
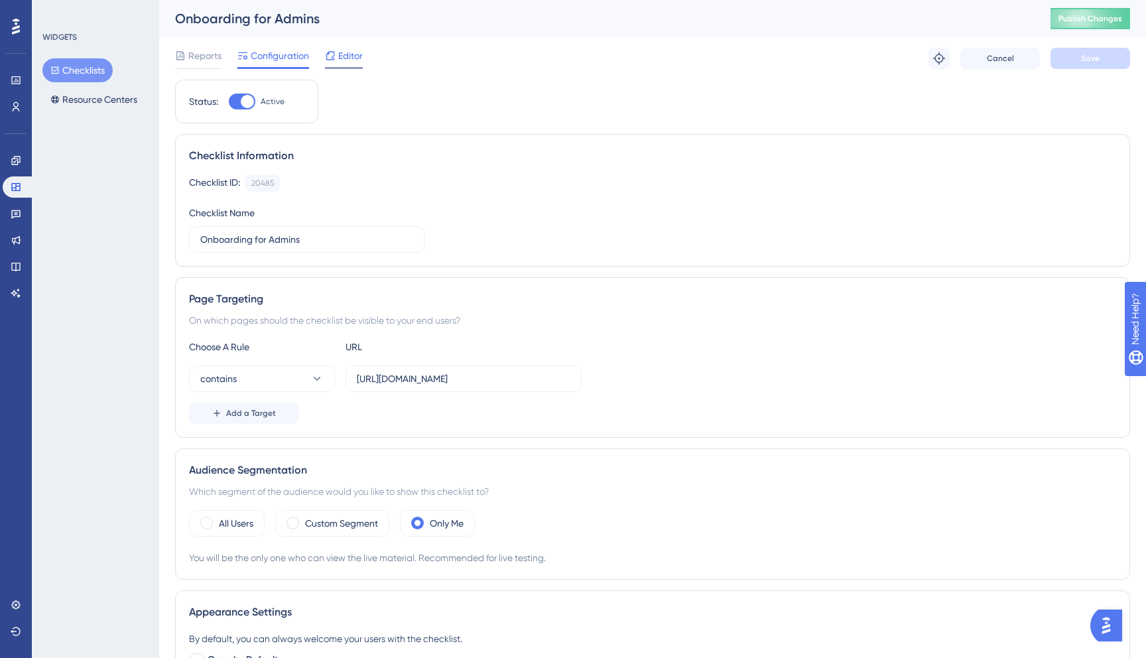
click at [332, 68] on div at bounding box center [344, 68] width 38 height 2
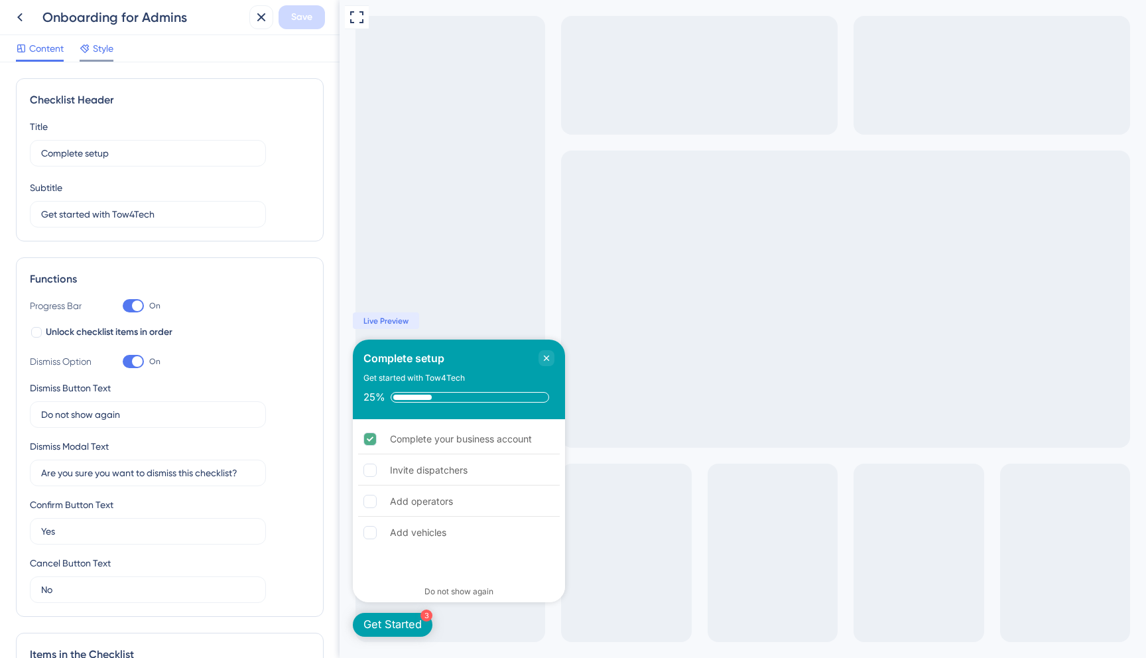
click at [90, 50] on icon at bounding box center [85, 48] width 11 height 11
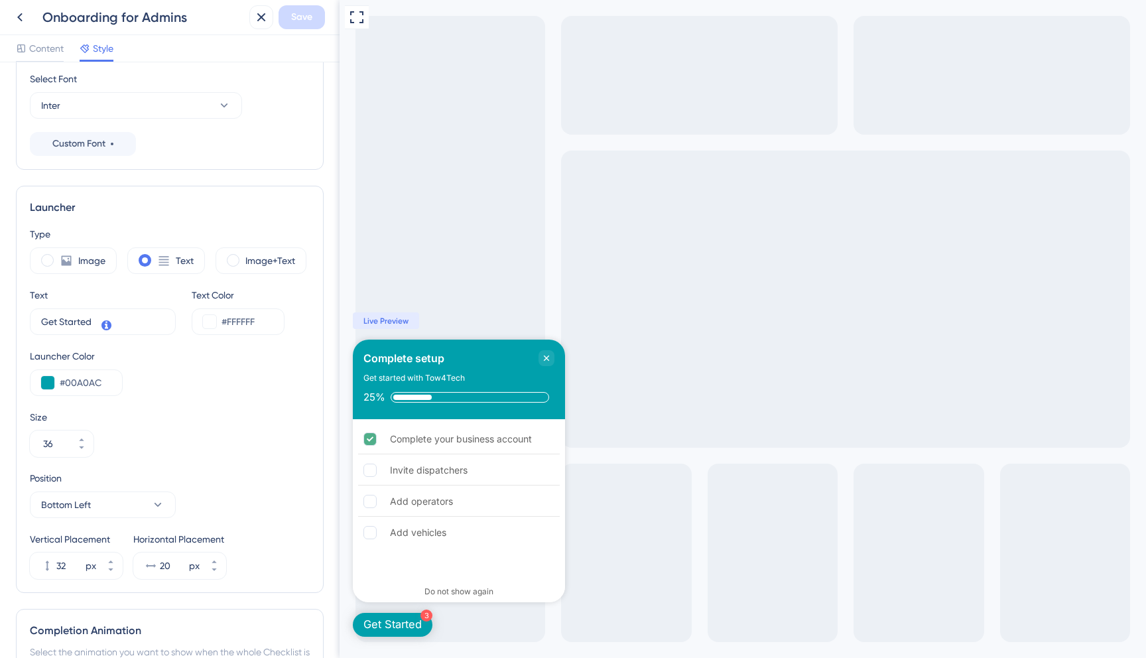
scroll to position [231, 0]
click at [242, 255] on div "Image+Text" at bounding box center [260, 260] width 91 height 27
type input "34"
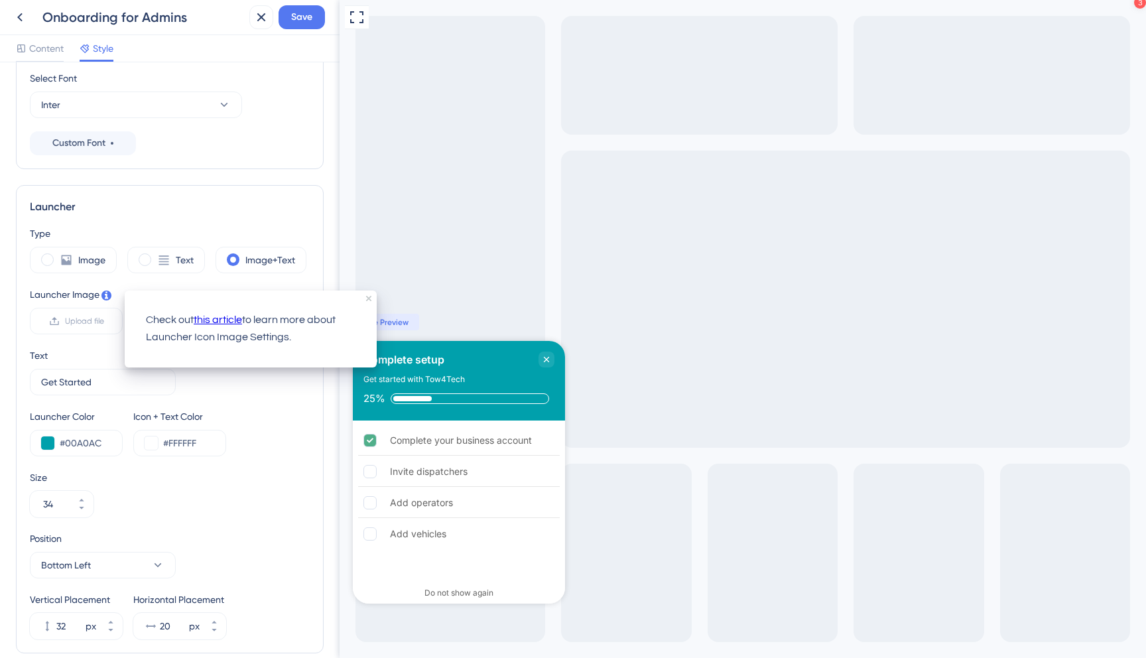
scroll to position [0, 0]
click at [205, 319] on link "this article" at bounding box center [218, 320] width 48 height 17
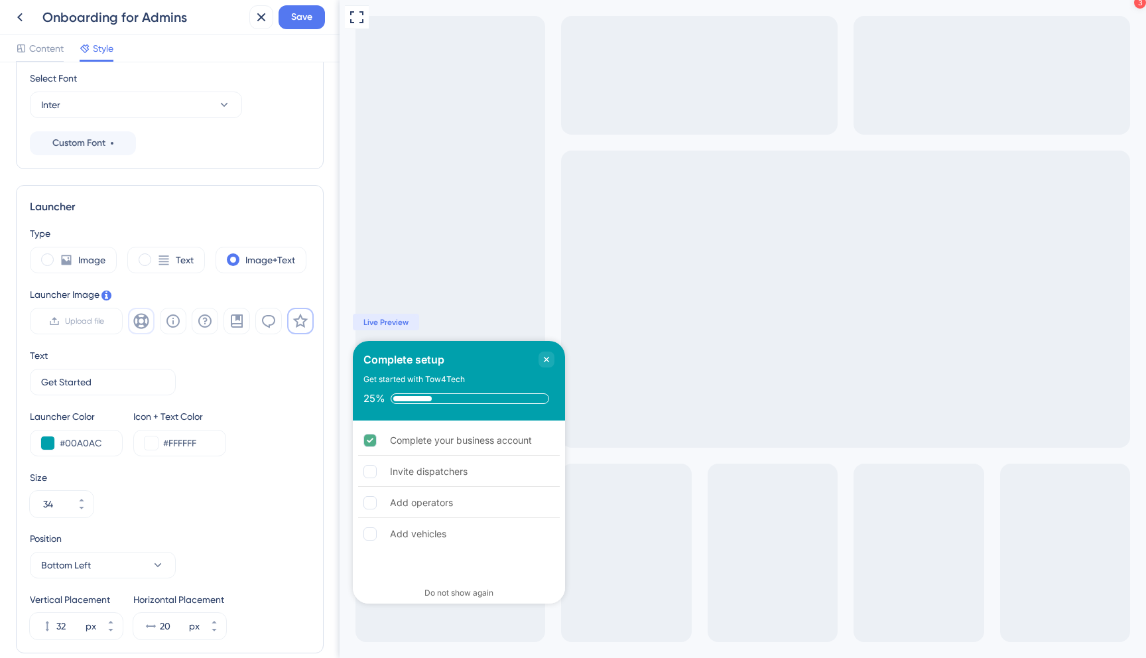
click at [149, 324] on button at bounding box center [141, 321] width 27 height 27
click at [176, 325] on icon at bounding box center [172, 320] width 13 height 13
click at [198, 326] on icon at bounding box center [205, 321] width 16 height 16
click at [242, 324] on icon at bounding box center [237, 320] width 12 height 13
click at [266, 323] on icon at bounding box center [269, 321] width 16 height 16
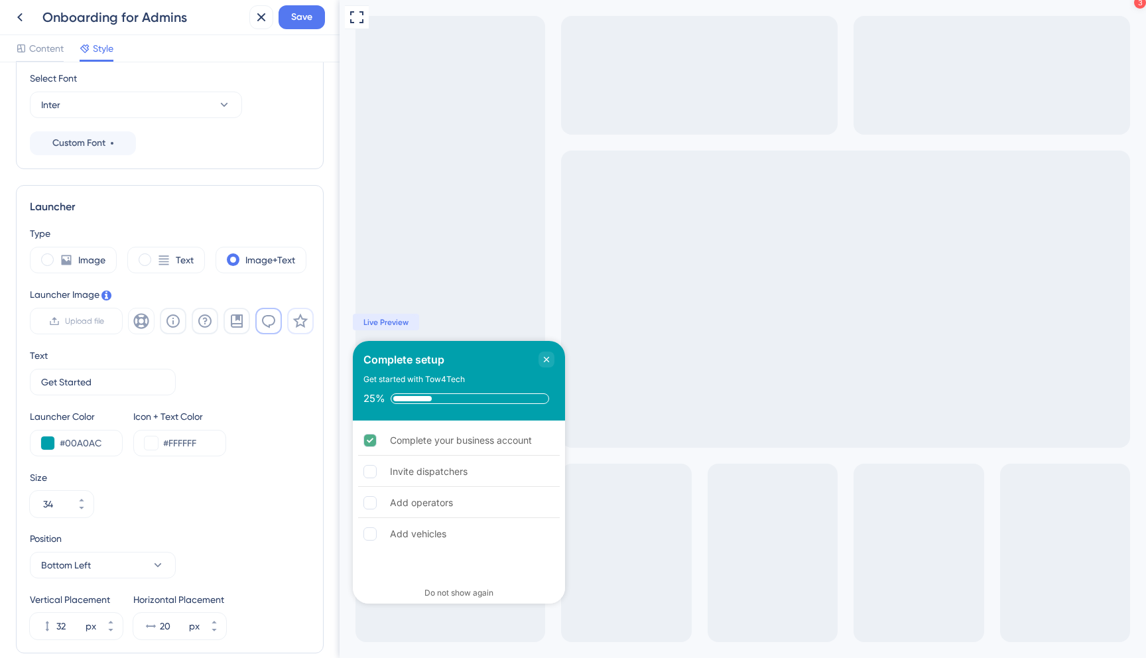
click at [300, 322] on icon at bounding box center [300, 321] width 16 height 16
click at [227, 314] on button at bounding box center [236, 321] width 27 height 27
click at [298, 23] on span "Save" at bounding box center [301, 17] width 21 height 16
click at [90, 318] on span "Upload file" at bounding box center [84, 321] width 39 height 11
click at [104, 321] on input "Upload file" at bounding box center [104, 321] width 0 height 0
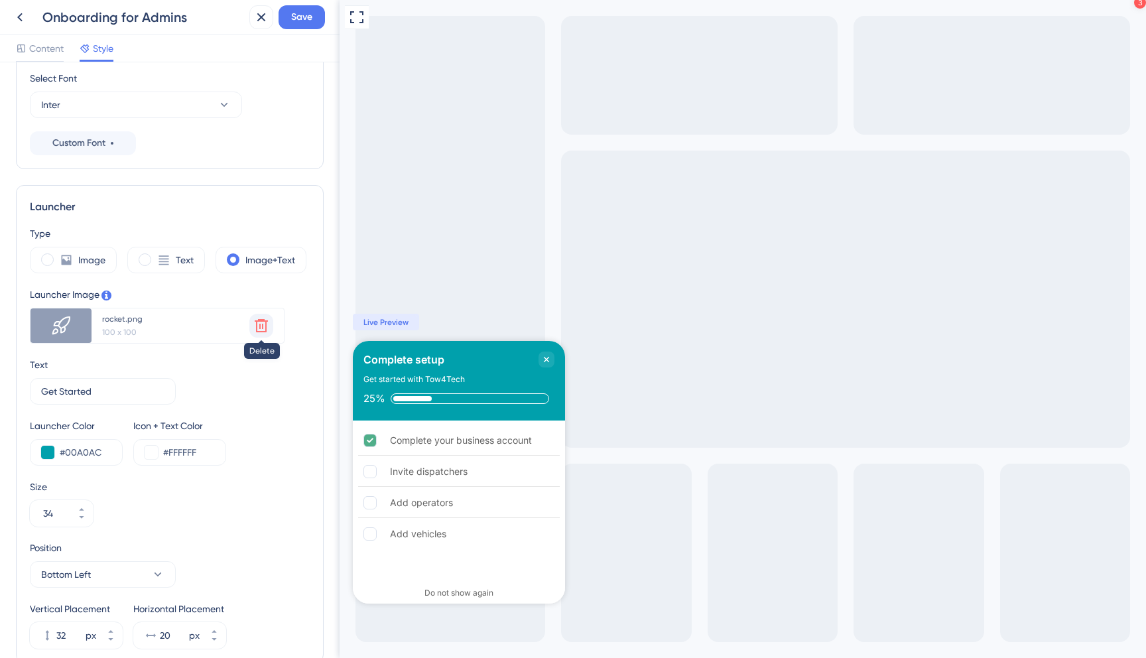
click at [258, 321] on icon at bounding box center [261, 325] width 13 height 13
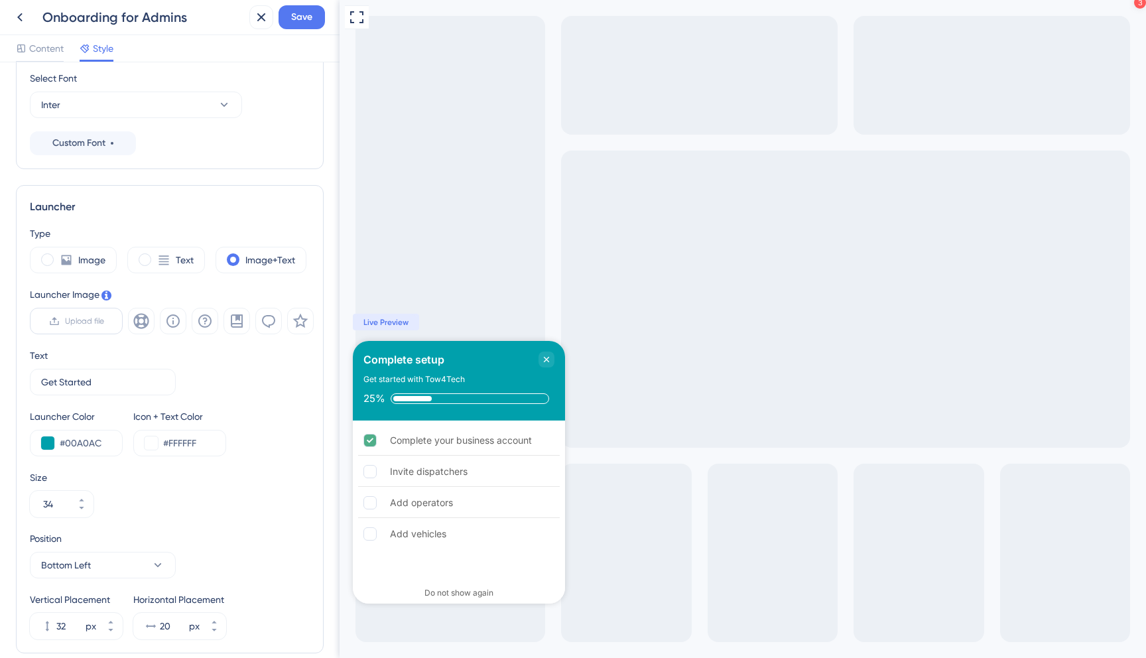
click at [60, 319] on label "Upload file" at bounding box center [76, 321] width 93 height 27
click at [104, 321] on input "Upload file" at bounding box center [104, 321] width 0 height 0
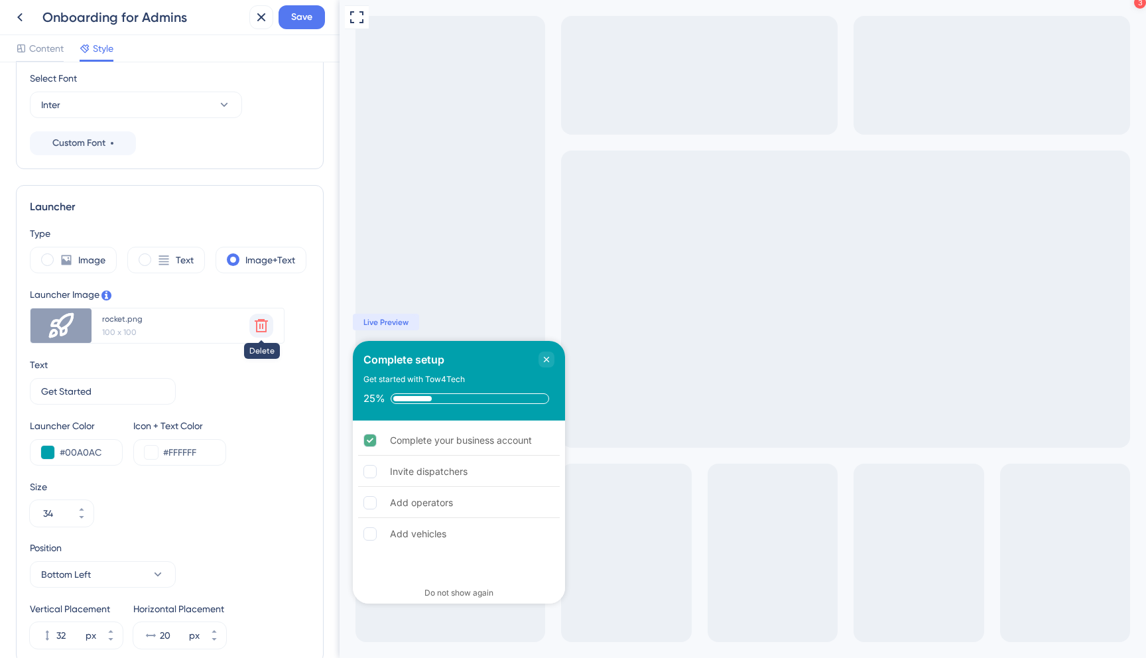
click at [259, 320] on icon at bounding box center [261, 325] width 13 height 13
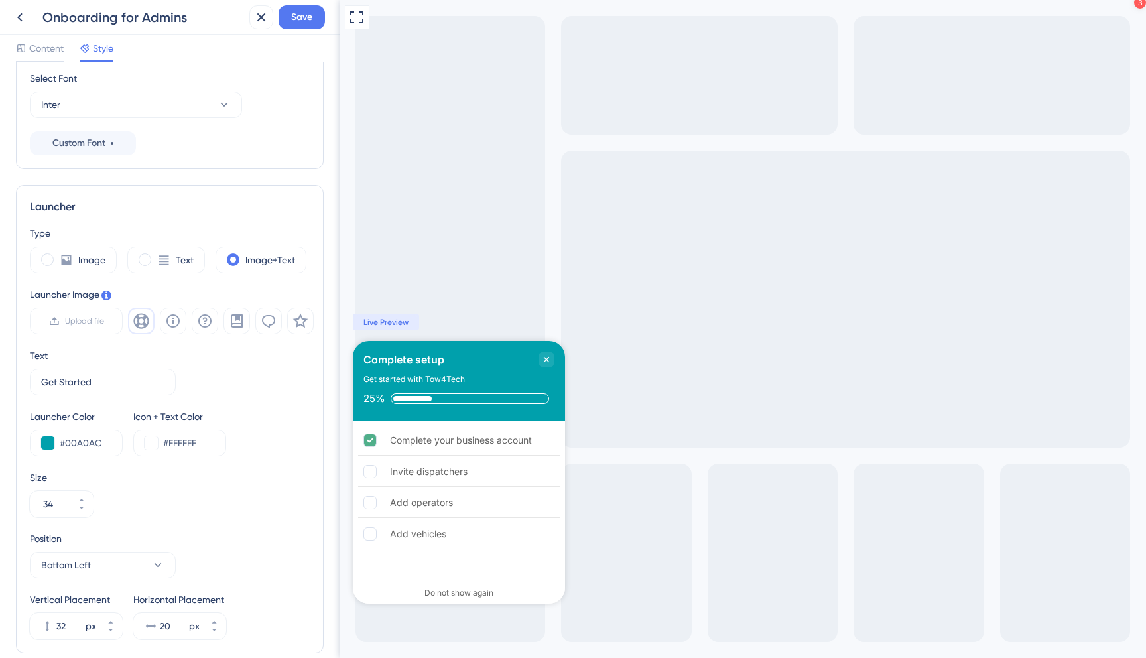
click at [143, 322] on icon at bounding box center [141, 321] width 16 height 16
click at [239, 326] on icon at bounding box center [237, 321] width 16 height 16
click at [141, 316] on icon at bounding box center [141, 321] width 16 height 16
click at [239, 322] on icon at bounding box center [237, 321] width 16 height 16
click at [526, 282] on div "Full Screen Preview 3 Get Started Complete setup Get started with Tow4Tech 25% …" at bounding box center [742, 340] width 806 height 680
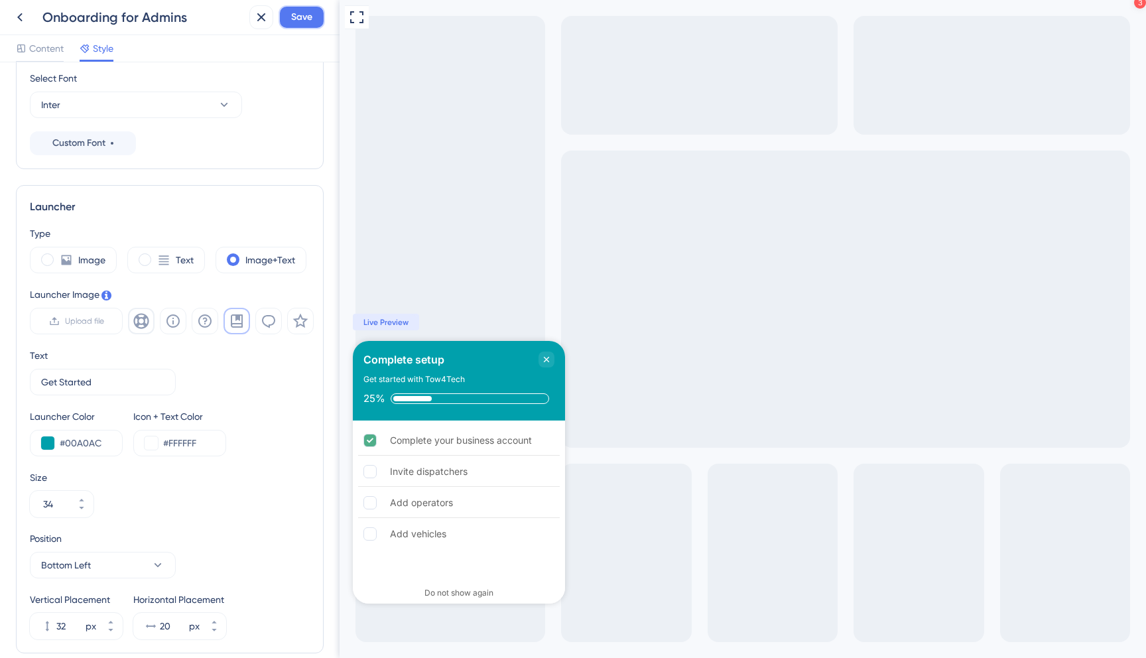
click at [298, 16] on span "Save" at bounding box center [301, 17] width 21 height 16
click at [22, 20] on icon at bounding box center [20, 17] width 16 height 16
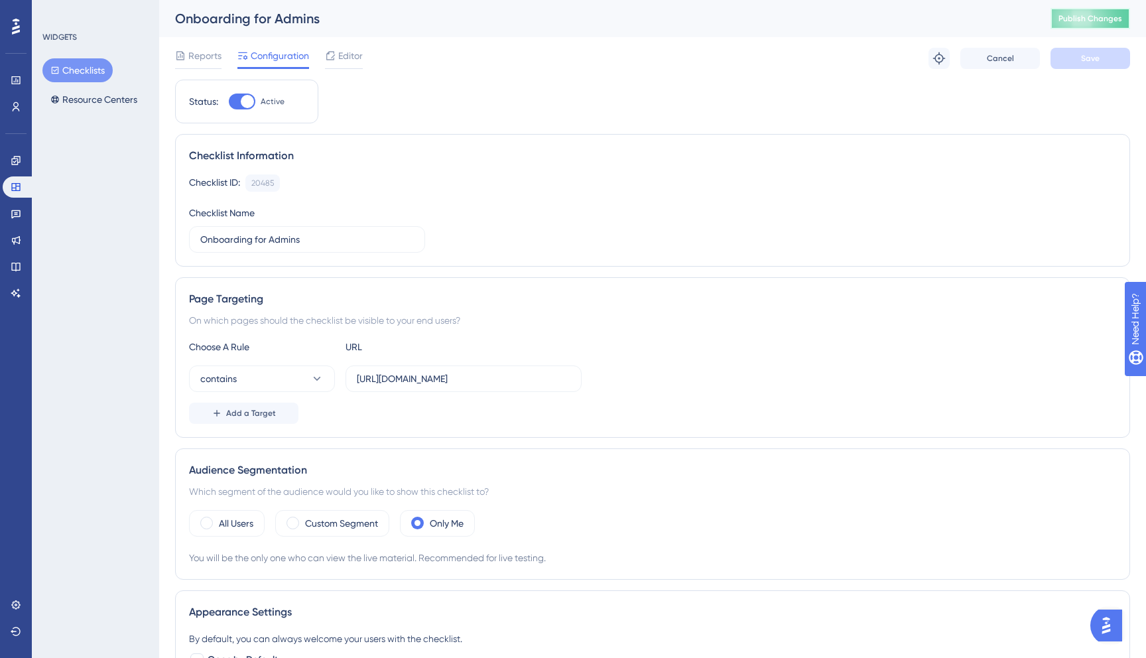
click at [1099, 19] on span "Publish Changes" at bounding box center [1090, 18] width 64 height 11
click at [11, 156] on icon at bounding box center [16, 160] width 11 height 11
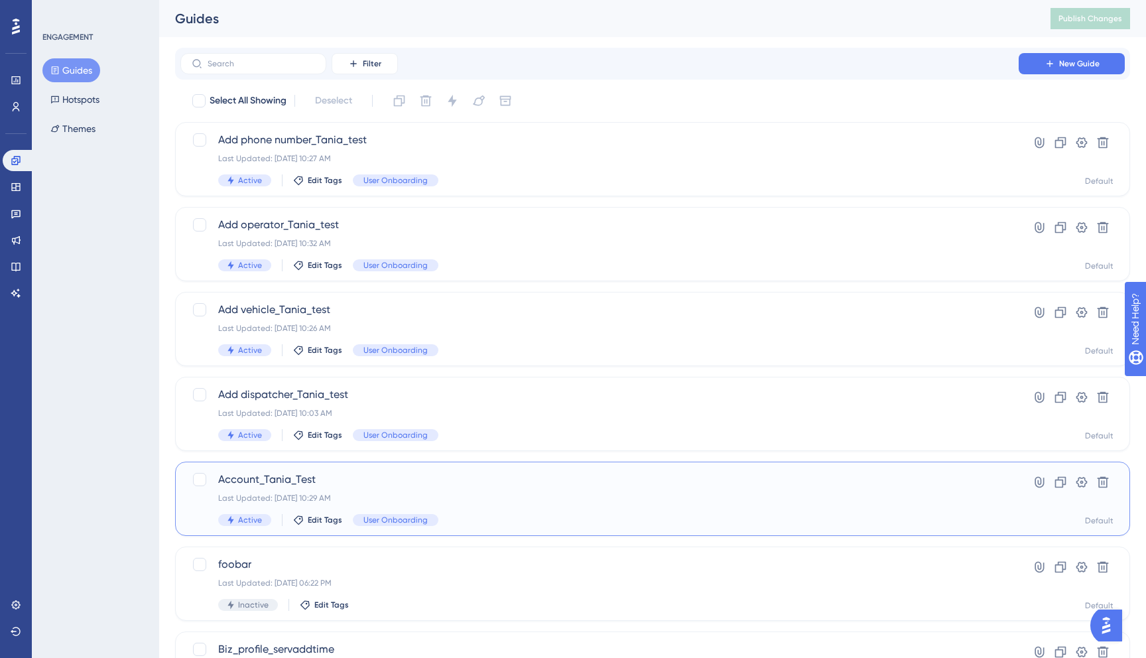
click at [345, 487] on div "Account_Tania_Test Last Updated: Sep 15 2025, 10:29 AM Active Edit Tags User On…" at bounding box center [599, 498] width 762 height 54
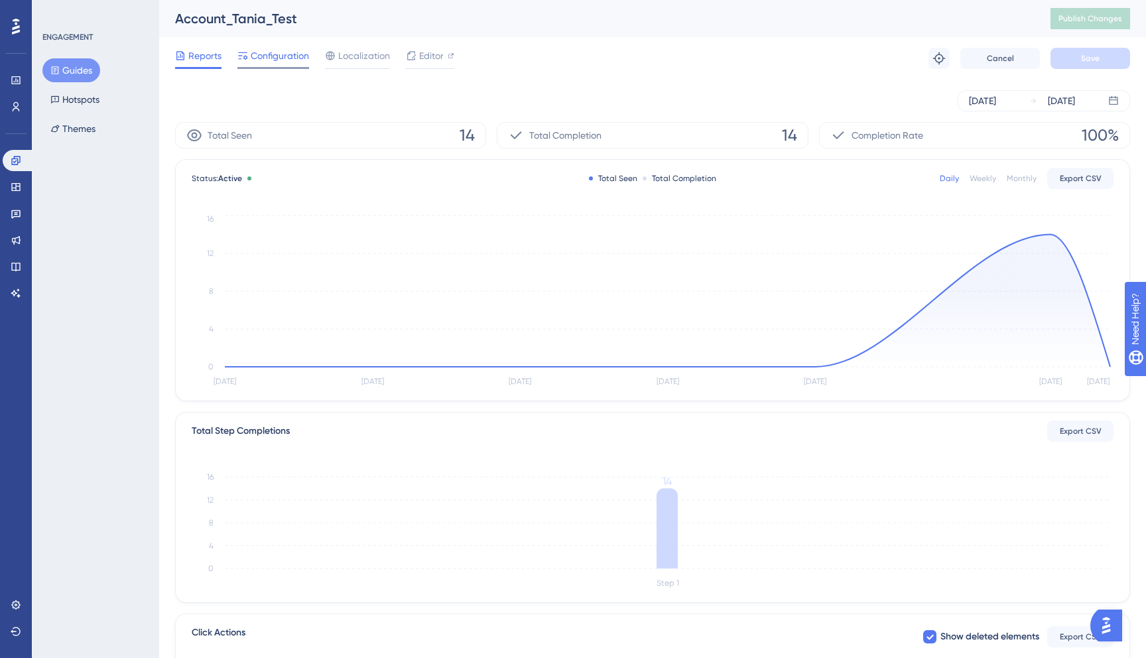
click at [289, 57] on span "Configuration" at bounding box center [280, 56] width 58 height 16
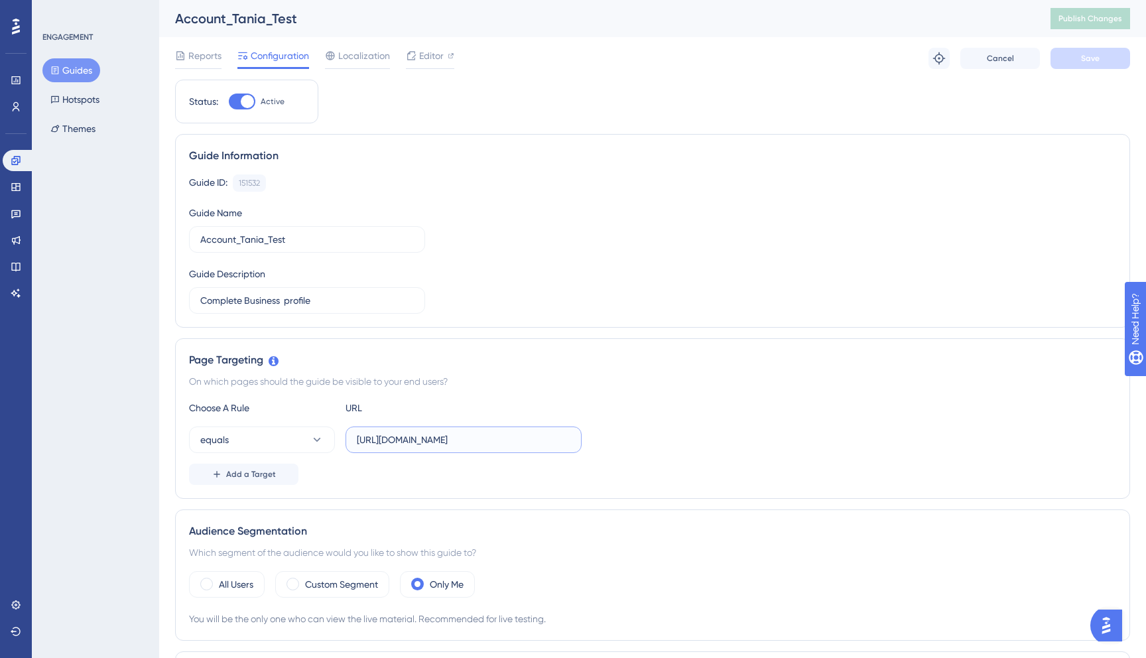
click at [517, 441] on input "https://dispatcher.tow4tech.com/account/business-profile" at bounding box center [463, 439] width 213 height 15
click at [434, 58] on span "Editor" at bounding box center [431, 56] width 25 height 16
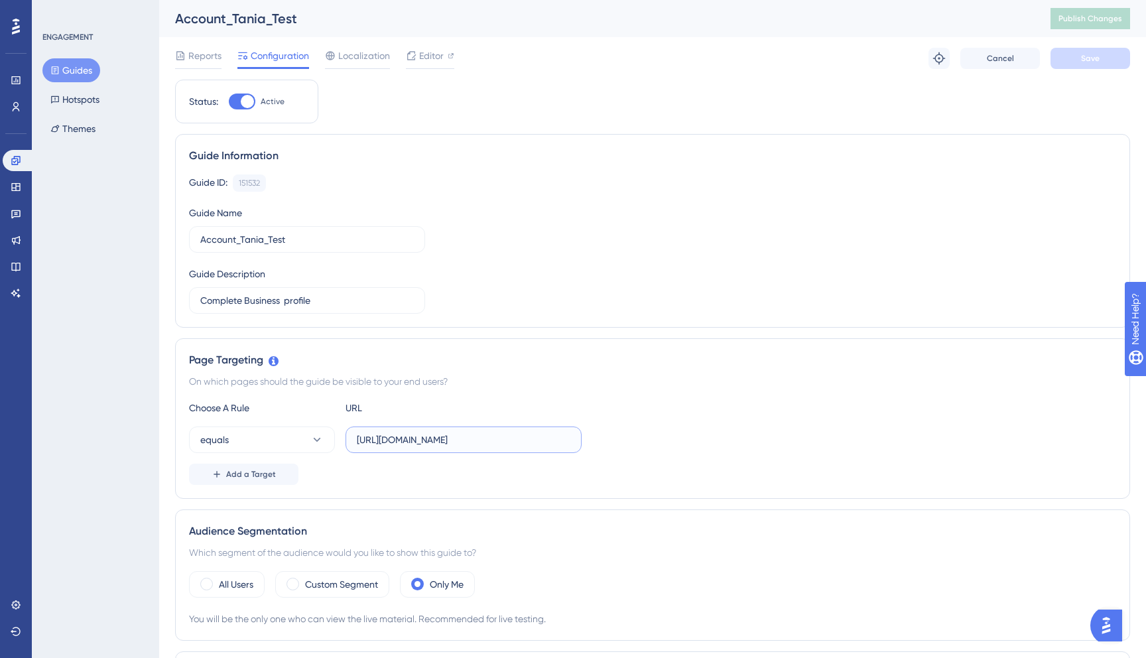
click at [433, 445] on input "https://dispatcher.tow4tech.com/account/business-profile" at bounding box center [463, 439] width 213 height 15
click at [427, 64] on div "Editor" at bounding box center [430, 58] width 48 height 21
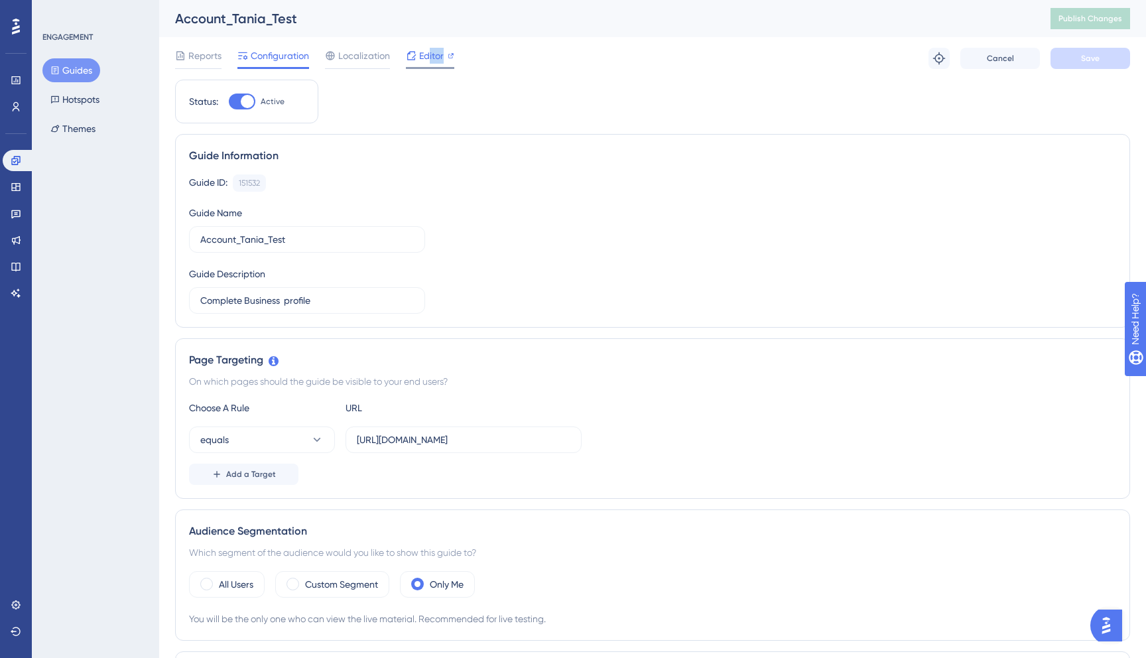
scroll to position [0, 0]
click at [1113, 25] on button "Publish Changes" at bounding box center [1090, 18] width 80 height 21
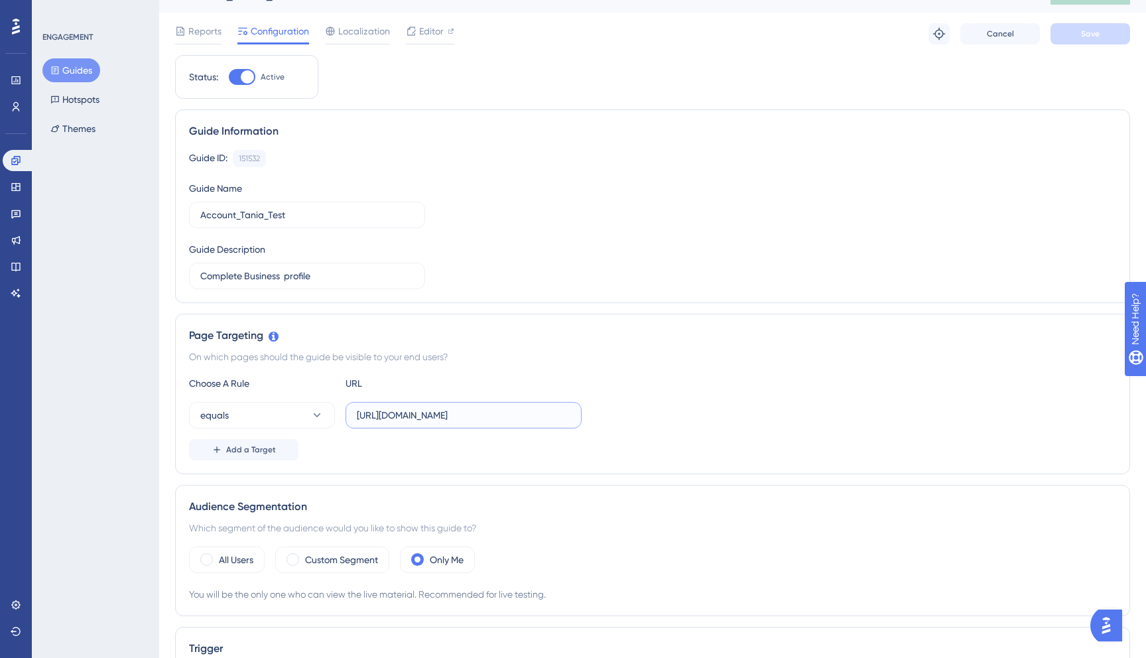
click at [458, 414] on input "https://dispatcher.tow4tech.com/account/business-profile" at bounding box center [463, 415] width 213 height 15
click at [430, 19] on div "Reports Configuration Localization Editor Troubleshoot Cancel Save" at bounding box center [652, 34] width 955 height 42
click at [430, 25] on span "Editor" at bounding box center [431, 31] width 25 height 16
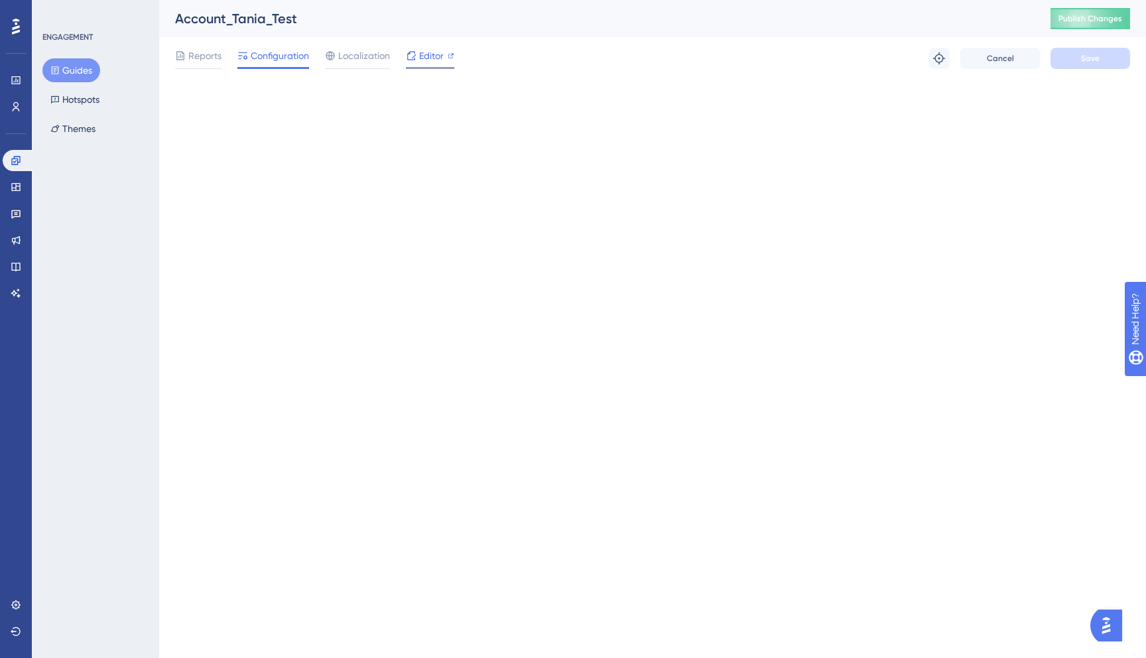
scroll to position [0, 0]
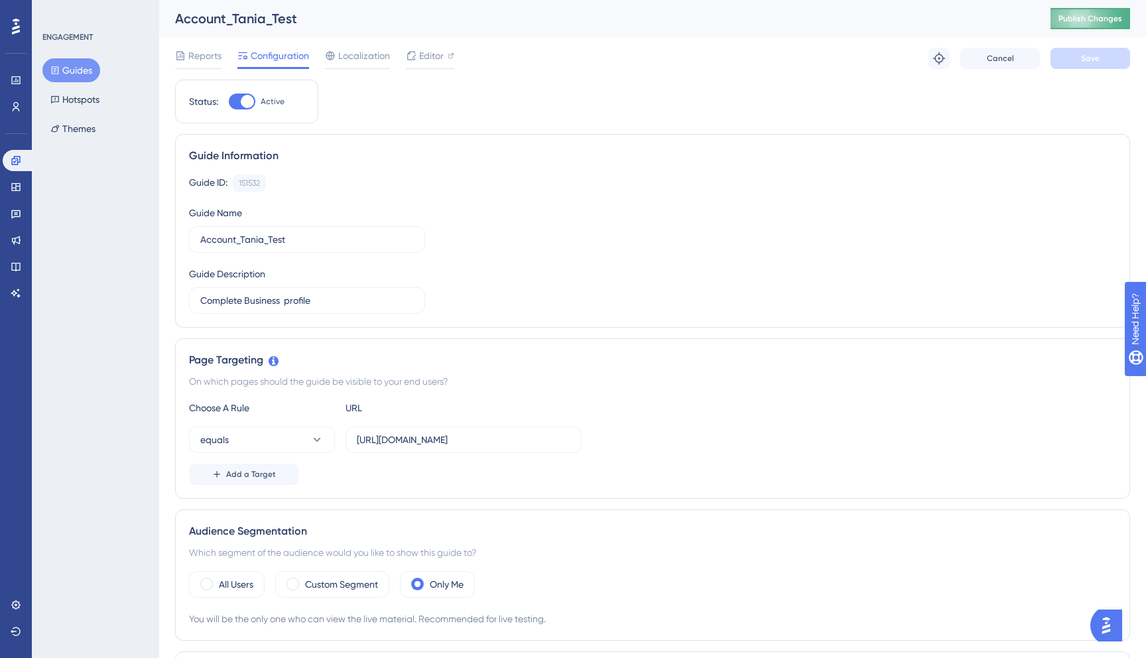
click at [1113, 19] on span "Publish Changes" at bounding box center [1090, 18] width 64 height 11
click at [26, 194] on link at bounding box center [16, 186] width 27 height 21
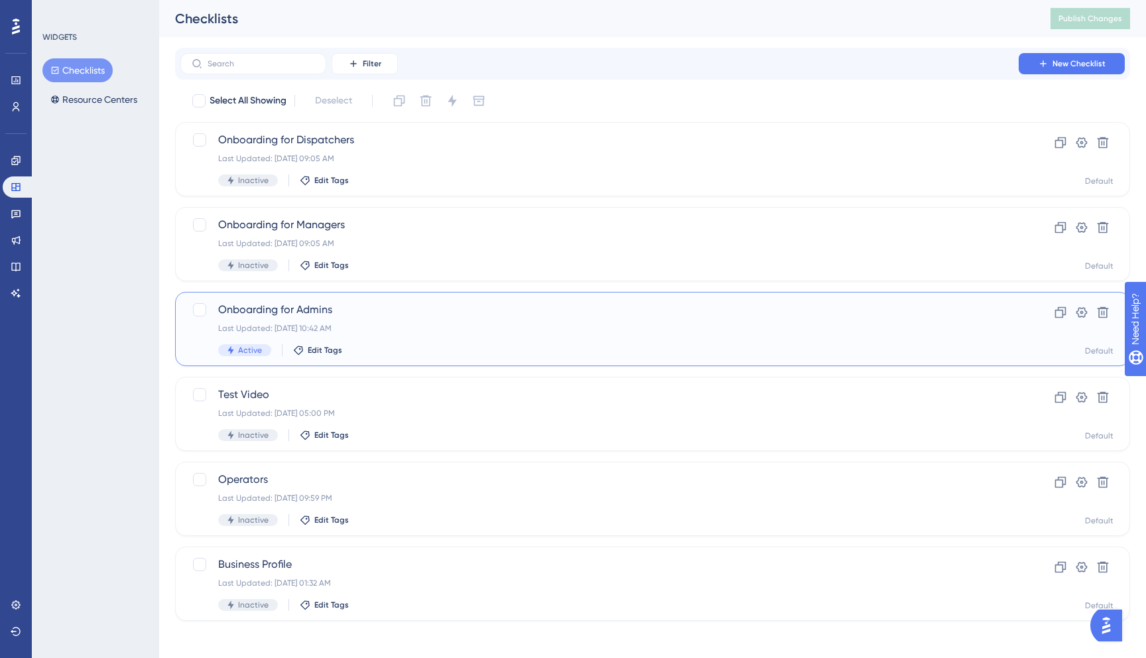
click at [361, 324] on div "Last Updated: Sep 15 2025, 10:42 AM" at bounding box center [599, 328] width 762 height 11
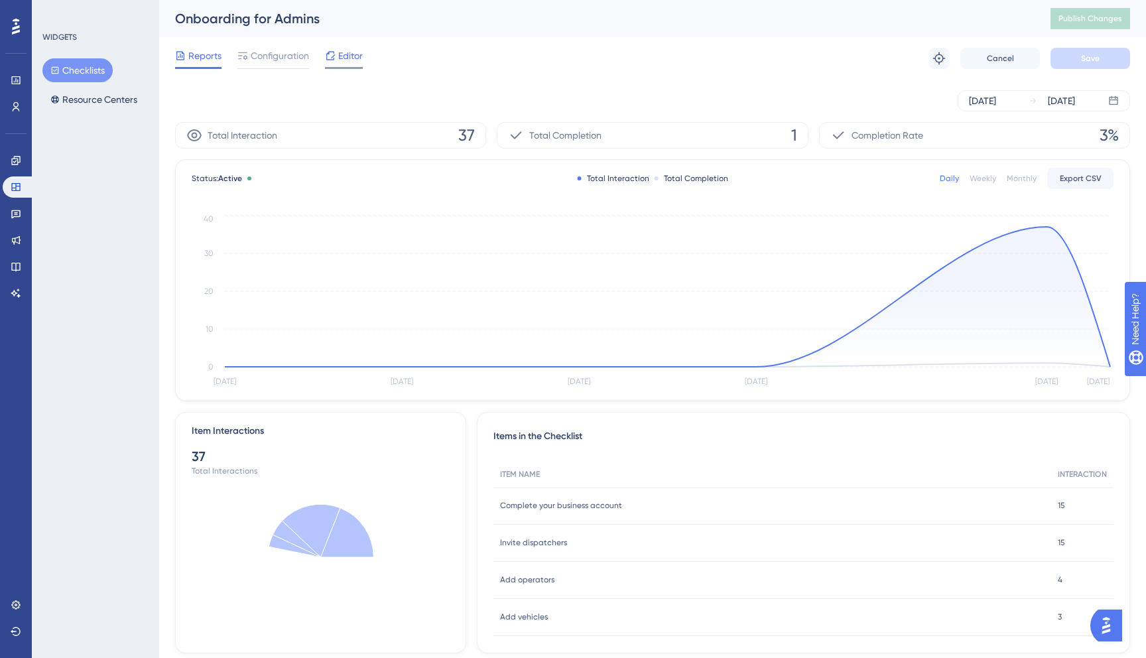
click at [333, 67] on div at bounding box center [344, 68] width 38 height 2
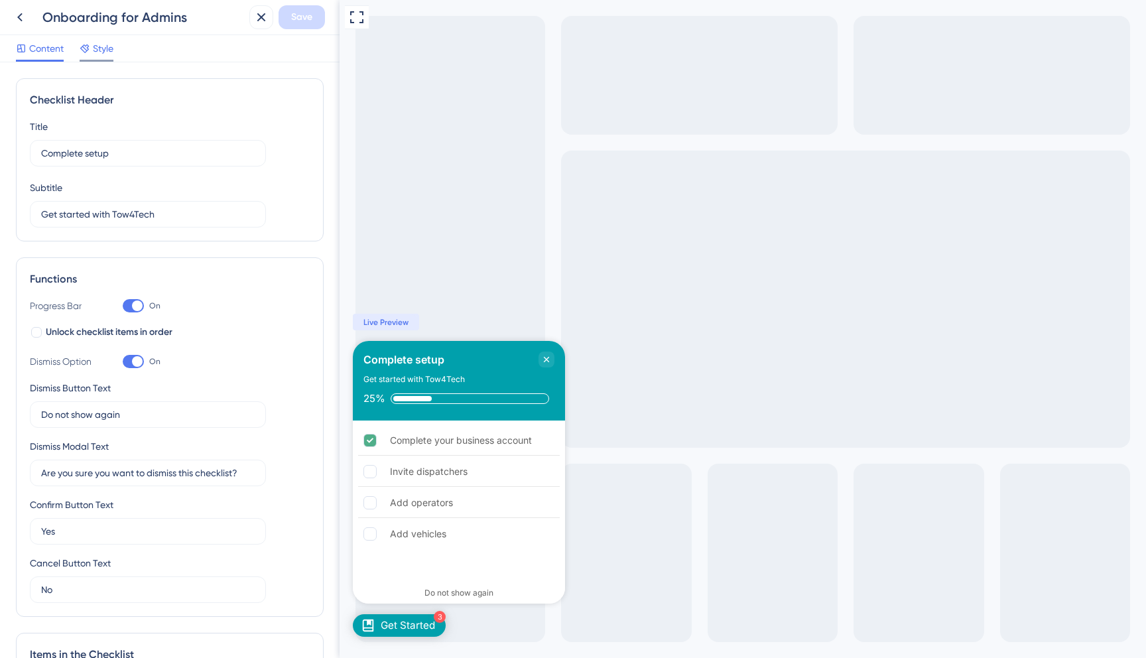
click at [99, 55] on span "Style" at bounding box center [103, 48] width 21 height 16
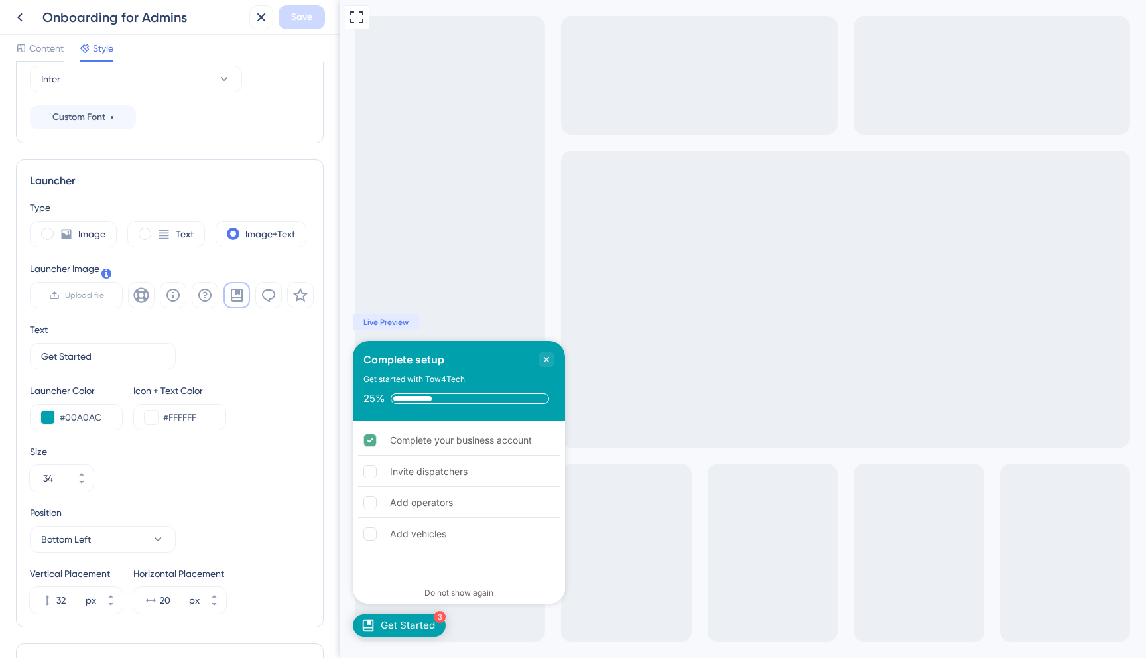
scroll to position [227, 0]
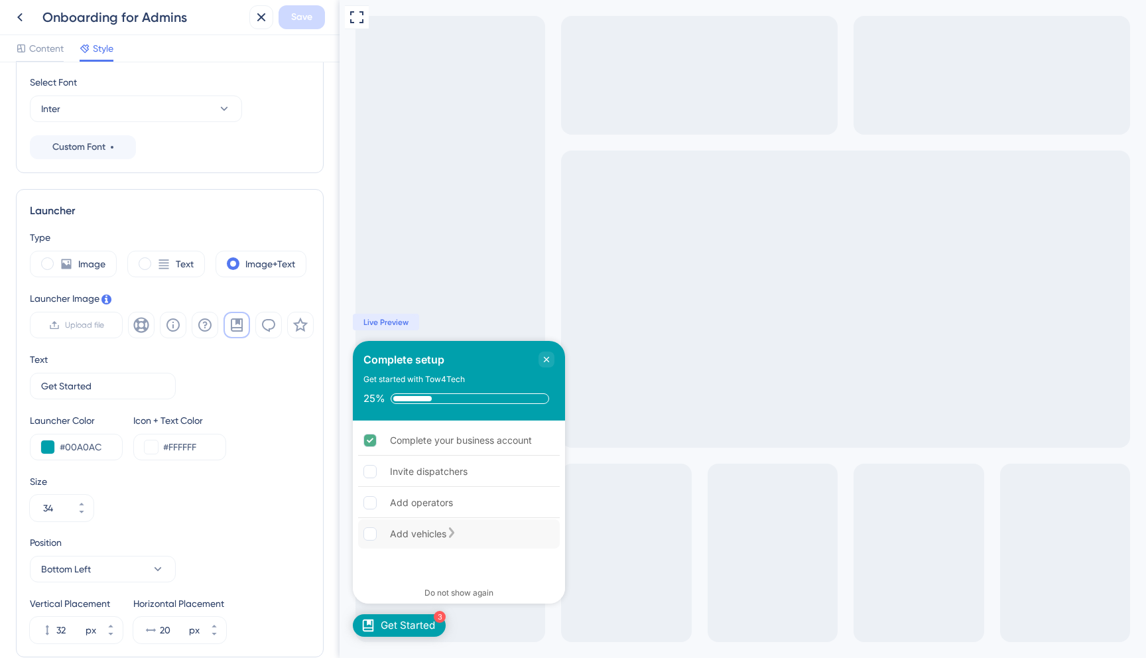
click at [369, 530] on rect "Add vehicles is incomplete." at bounding box center [370, 534] width 13 height 13
click at [372, 495] on div "Add operators" at bounding box center [459, 503] width 202 height 30
click at [371, 460] on div "Invite dispatchers" at bounding box center [459, 472] width 202 height 30
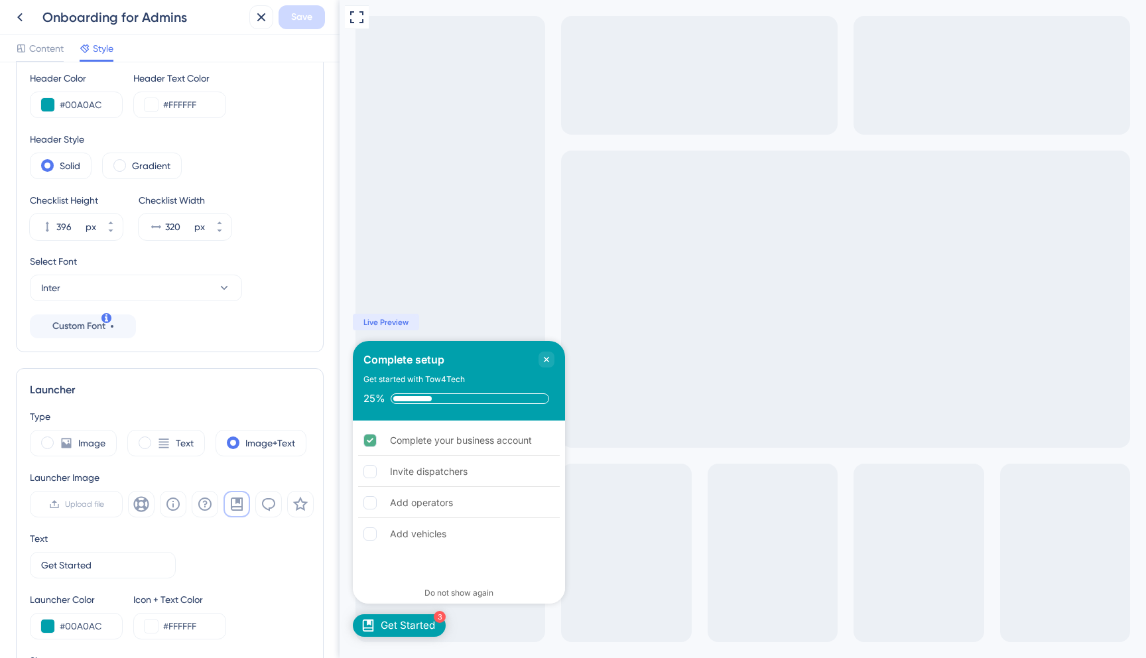
scroll to position [0, 0]
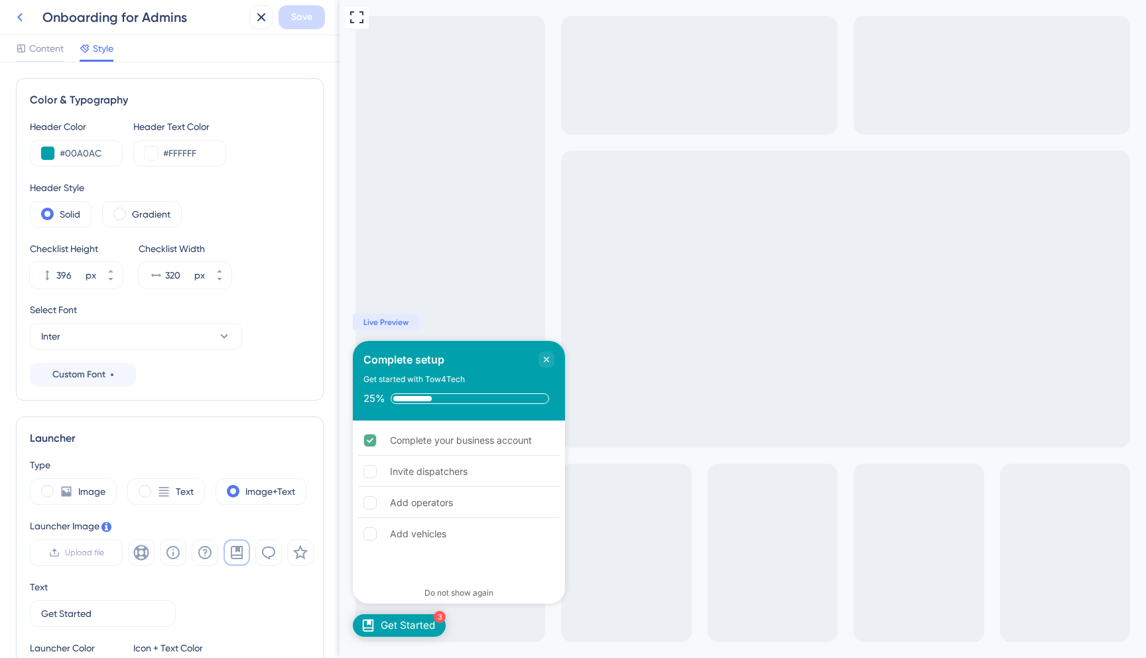
click at [21, 11] on icon at bounding box center [20, 17] width 16 height 16
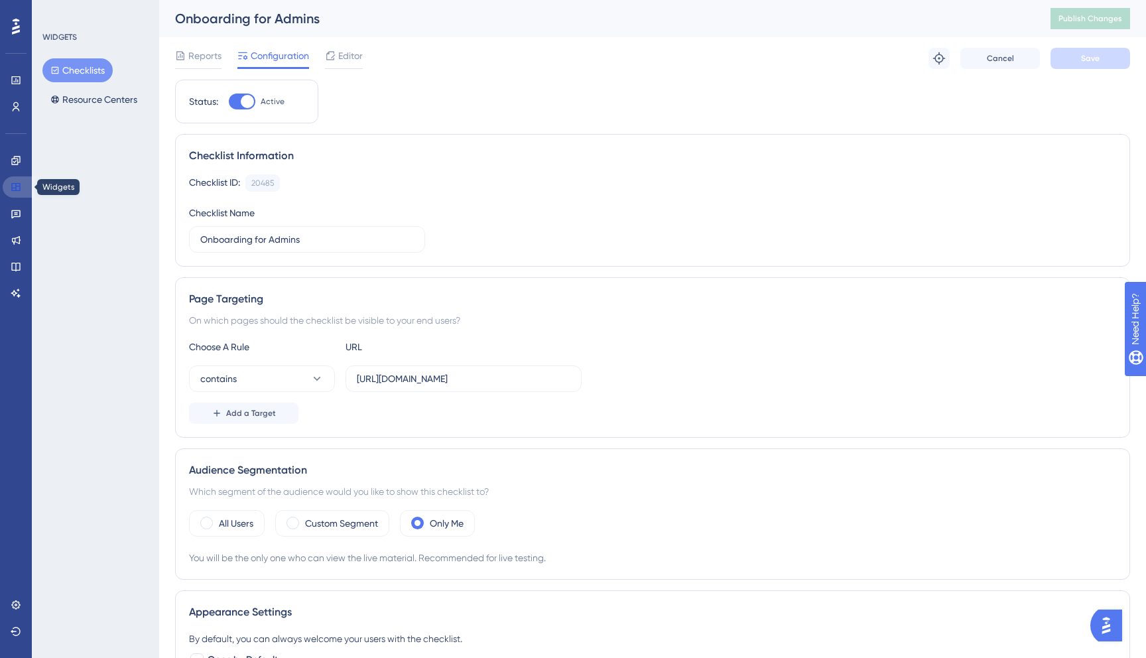
click at [19, 186] on icon at bounding box center [16, 187] width 11 height 11
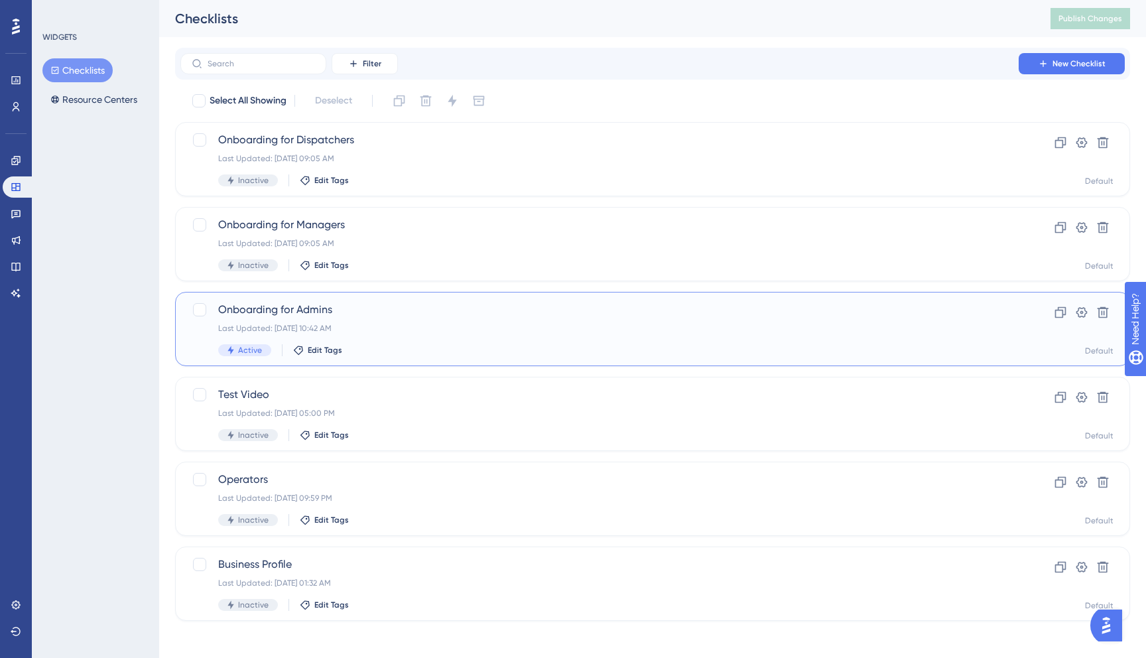
click at [235, 323] on div "Last Updated: Sep 15 2025, 10:42 AM" at bounding box center [599, 328] width 762 height 11
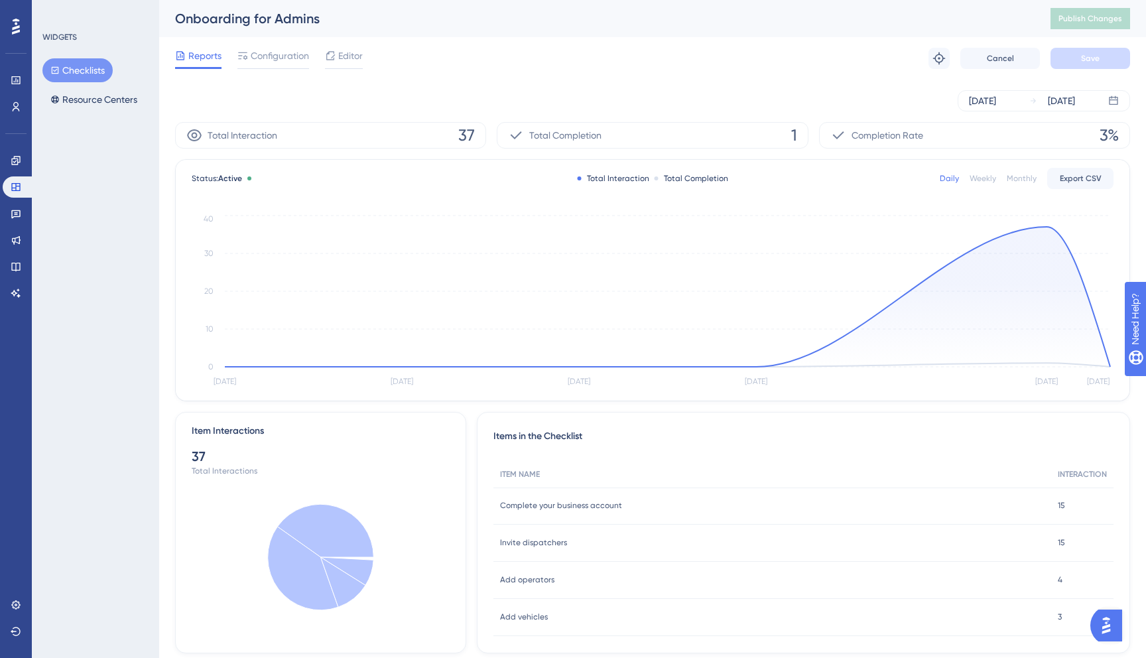
click at [274, 42] on div "Reports Configuration Editor Troubleshoot Cancel Save" at bounding box center [652, 58] width 955 height 42
click at [274, 50] on span "Configuration" at bounding box center [280, 56] width 58 height 16
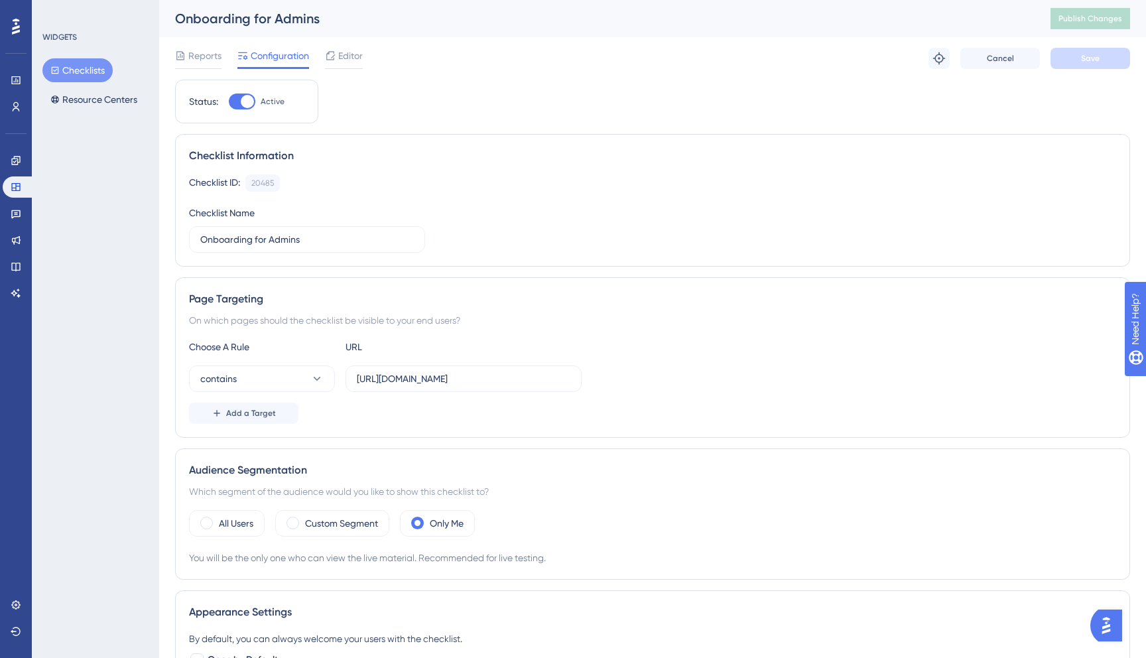
click at [238, 105] on div at bounding box center [242, 101] width 27 height 16
click at [229, 102] on input "Active" at bounding box center [228, 101] width 1 height 1
checkbox input "false"
click at [1095, 58] on span "Save" at bounding box center [1090, 58] width 19 height 11
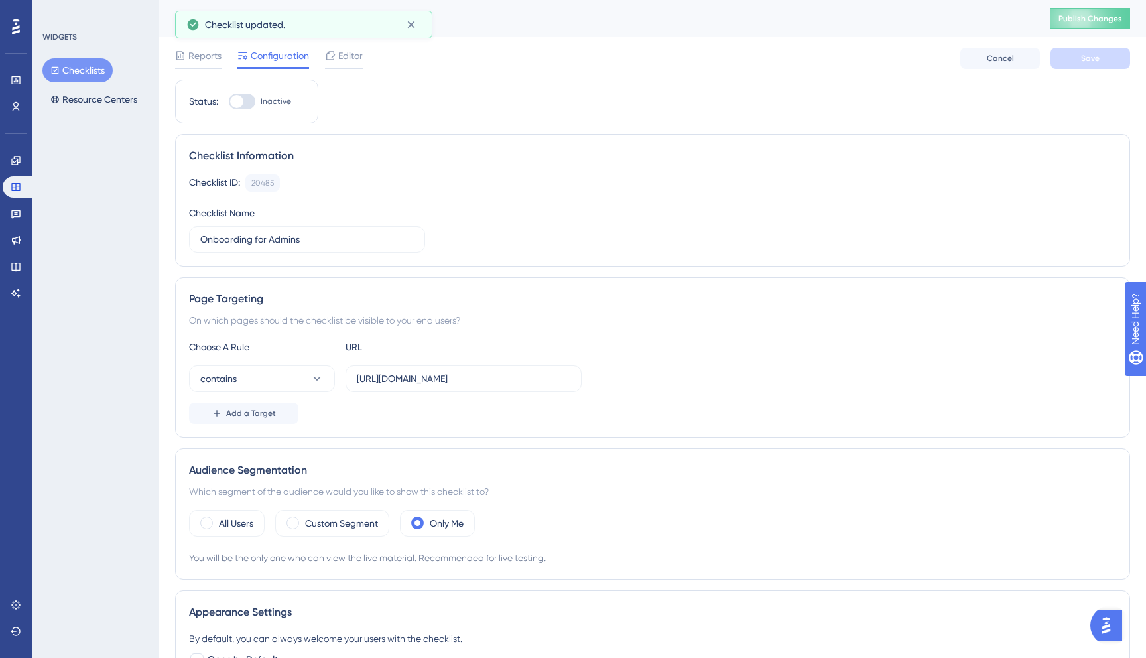
click at [72, 72] on button "Checklists" at bounding box center [77, 70] width 70 height 24
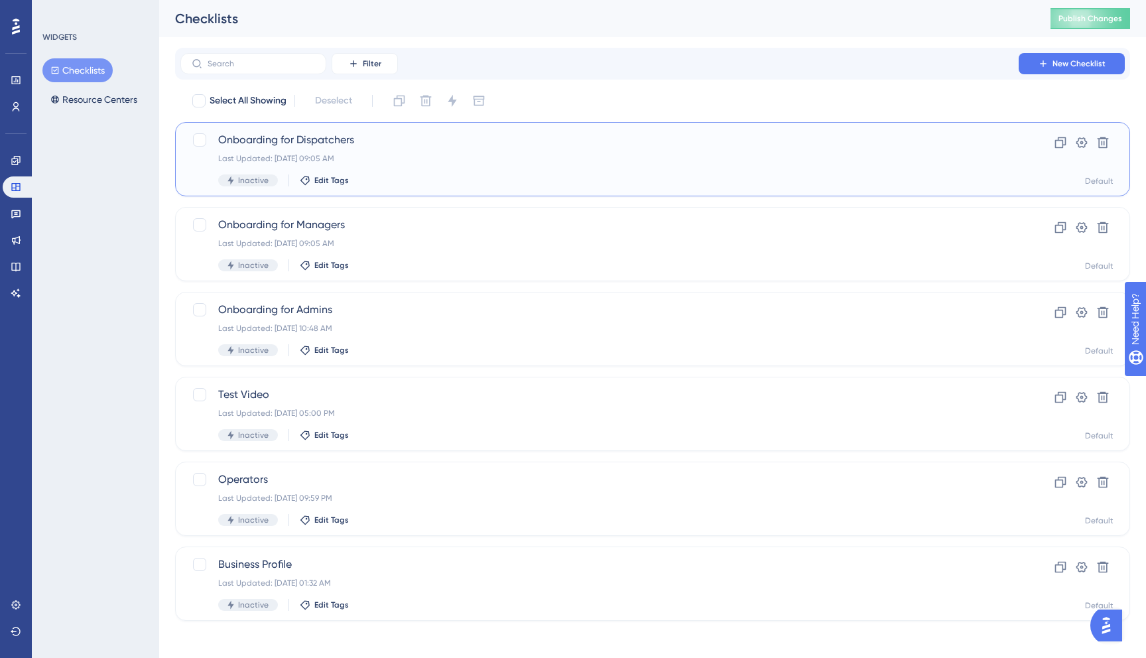
click at [266, 175] on span "Inactive" at bounding box center [253, 180] width 30 height 11
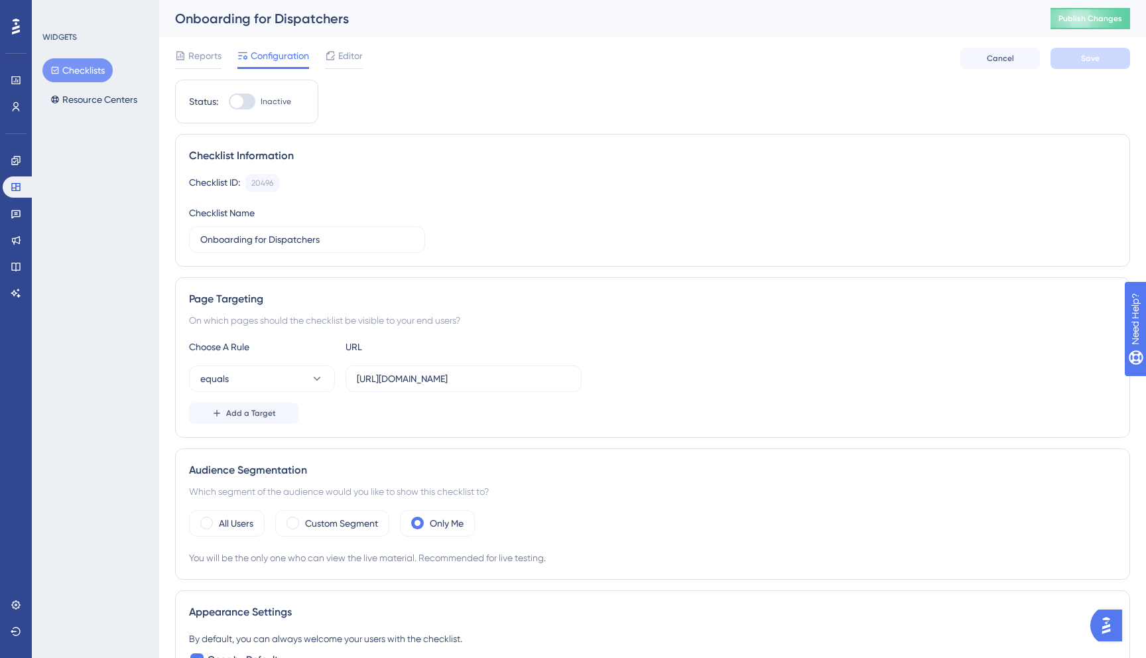
click at [243, 97] on div at bounding box center [242, 101] width 27 height 16
click at [229, 101] on input "Inactive" at bounding box center [228, 101] width 1 height 1
checkbox input "true"
click at [1094, 60] on span "Save" at bounding box center [1090, 58] width 19 height 11
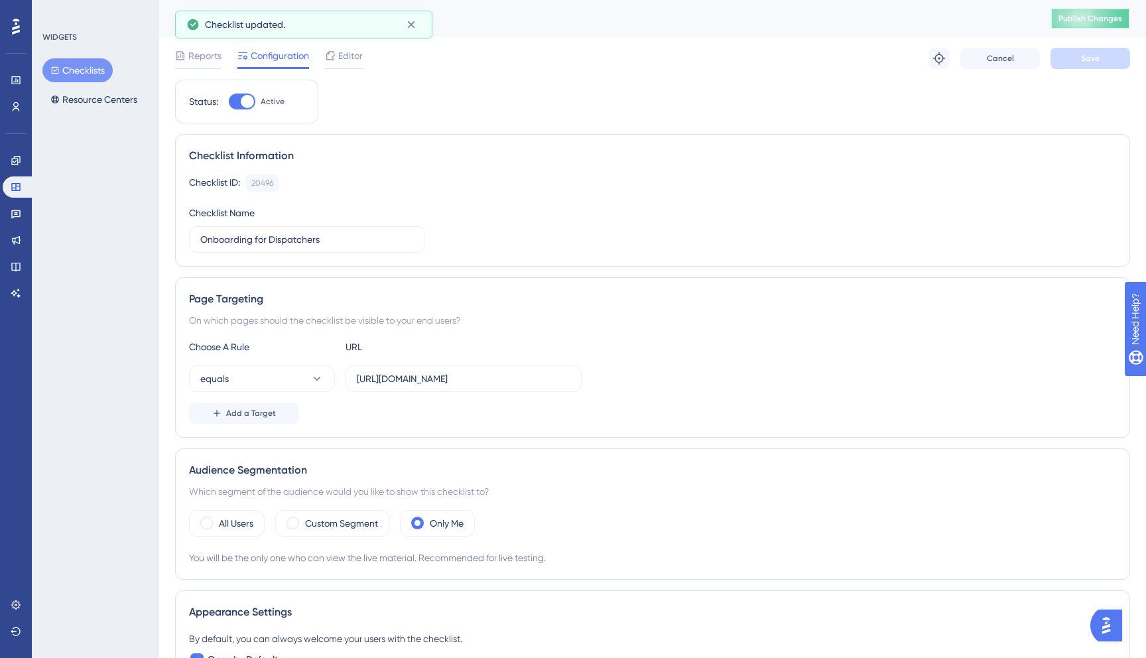
click at [1065, 15] on button "Publish Changes" at bounding box center [1090, 18] width 80 height 21
click at [308, 376] on button "equals" at bounding box center [262, 378] width 146 height 27
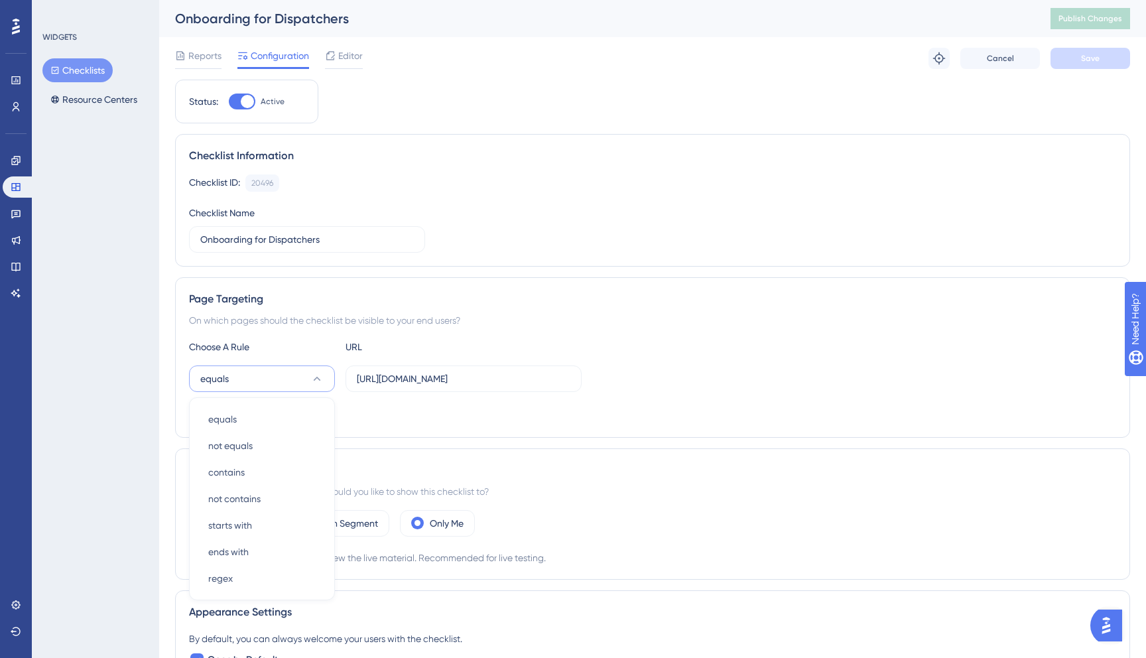
scroll to position [170, 0]
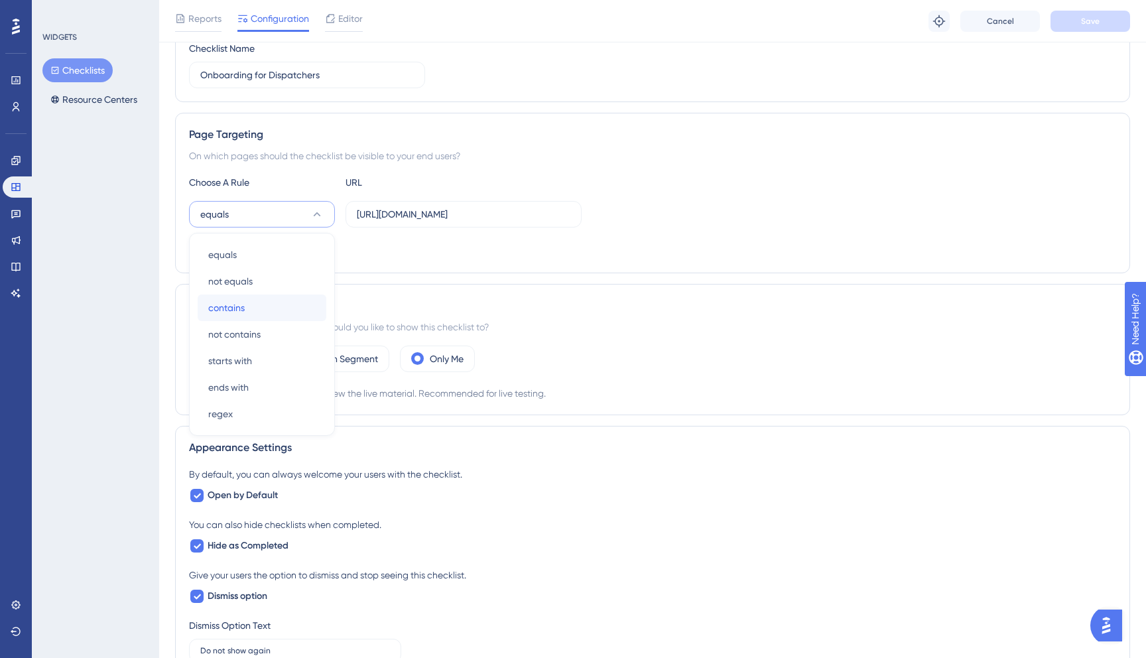
click at [256, 304] on div "contains contains" at bounding box center [261, 307] width 107 height 27
click at [1089, 23] on span "Save" at bounding box center [1090, 21] width 19 height 11
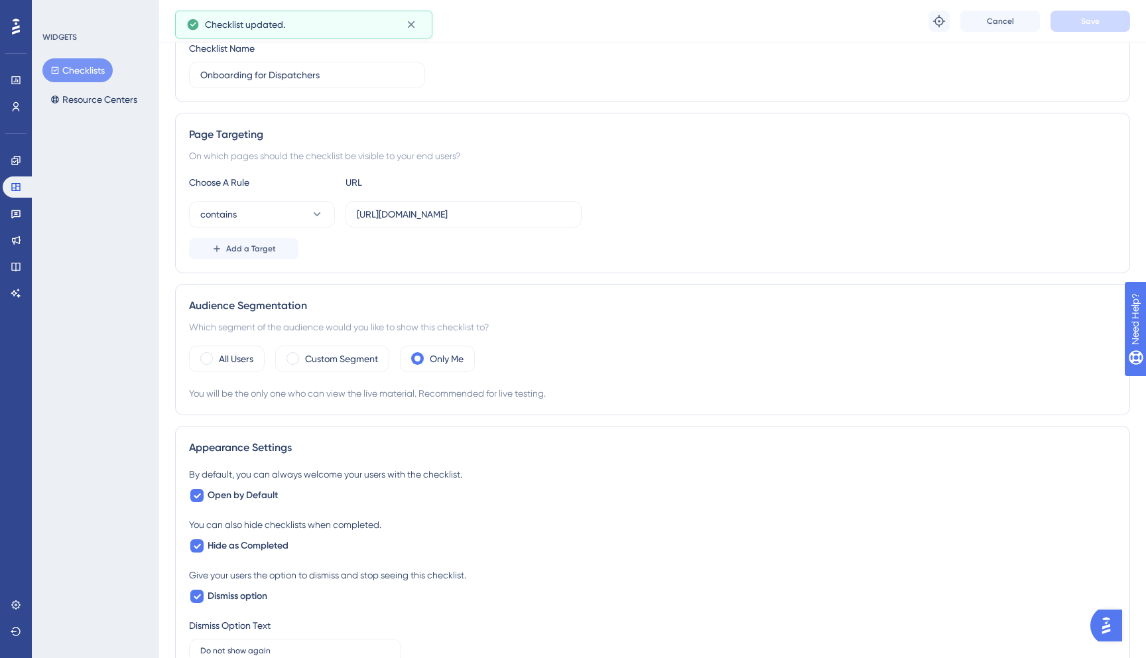
scroll to position [0, 0]
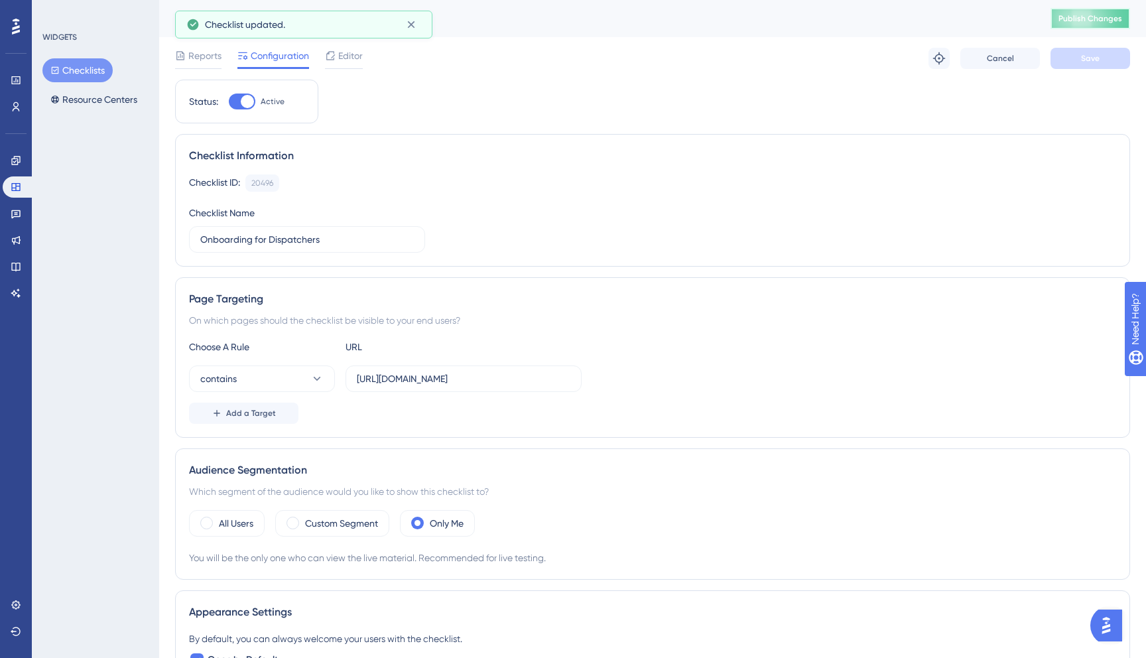
click at [1078, 17] on span "Publish Changes" at bounding box center [1090, 18] width 64 height 11
click at [3, 196] on div "Widgets" at bounding box center [16, 186] width 27 height 21
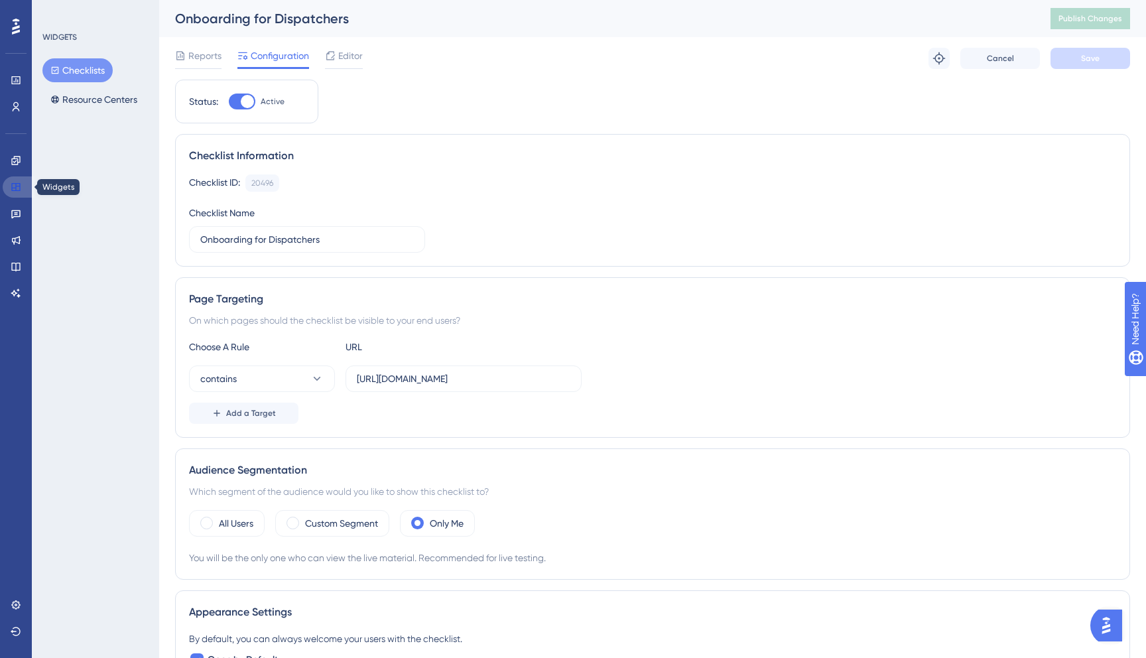
click at [17, 184] on icon at bounding box center [16, 187] width 11 height 11
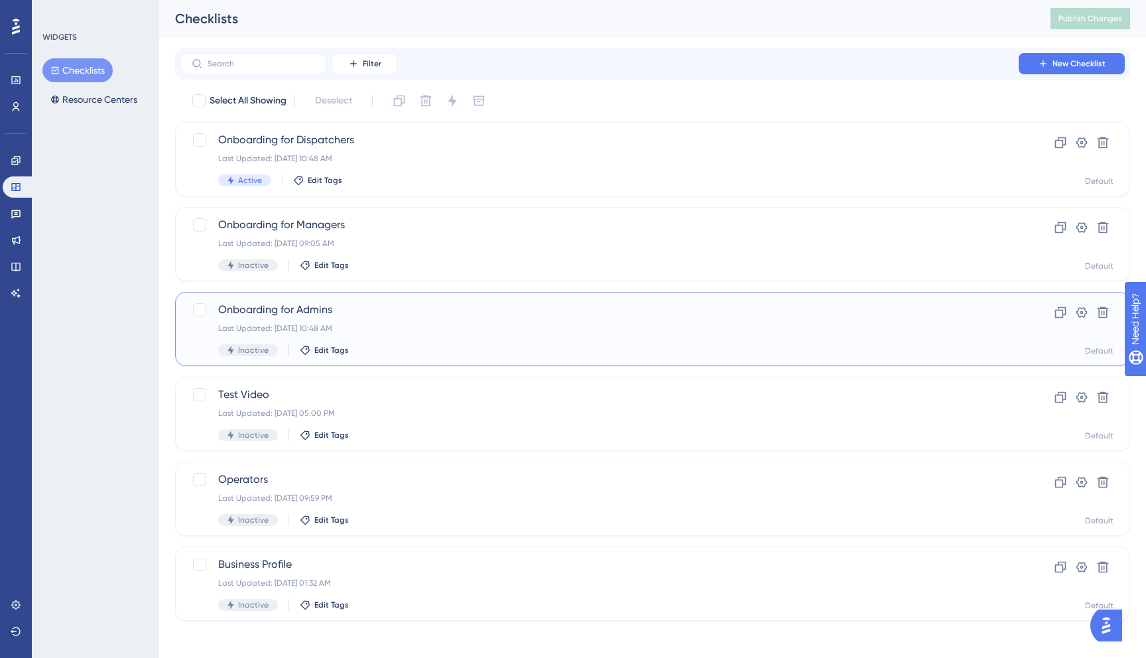
click at [400, 325] on div "Last Updated: Sep 15 2025, 10:48 AM" at bounding box center [599, 328] width 762 height 11
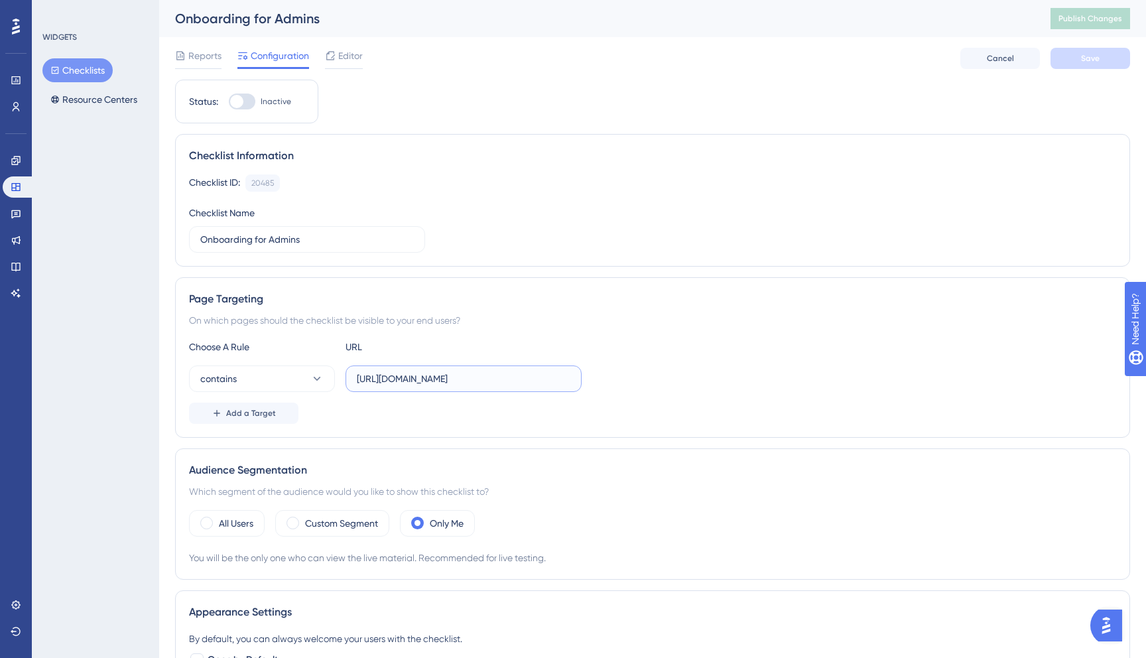
click at [526, 379] on input "https://dispatcher.tow4tech.com/" at bounding box center [463, 378] width 213 height 15
click at [17, 180] on link at bounding box center [19, 186] width 32 height 21
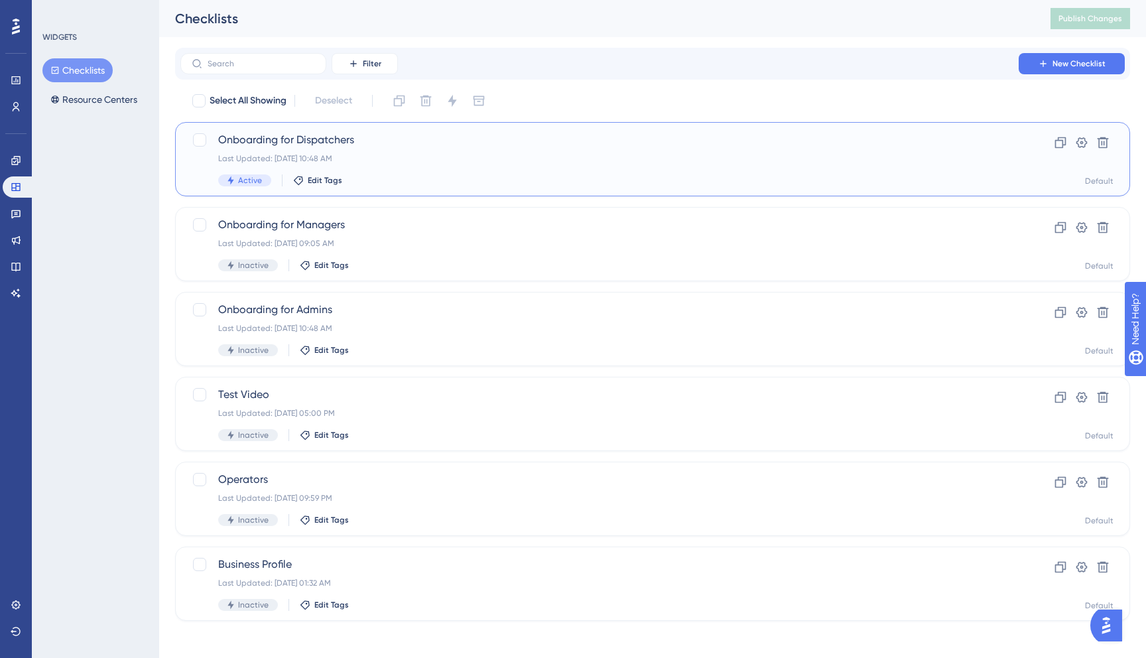
click at [378, 144] on span "Onboarding for Dispatchers" at bounding box center [599, 140] width 762 height 16
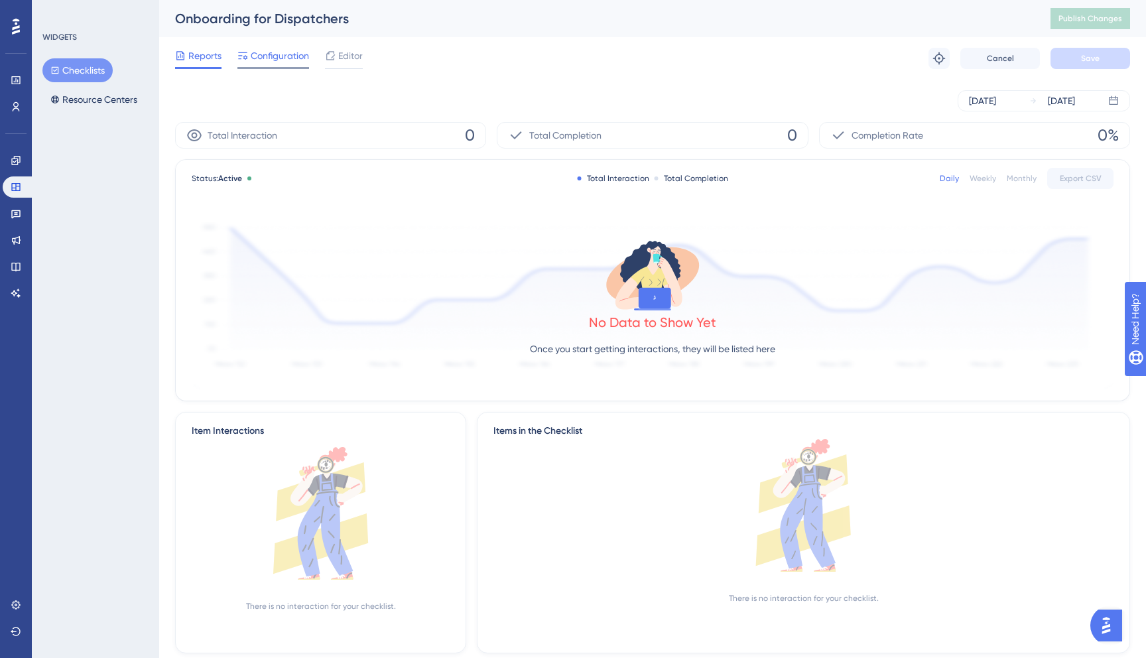
click at [292, 49] on span "Configuration" at bounding box center [280, 56] width 58 height 16
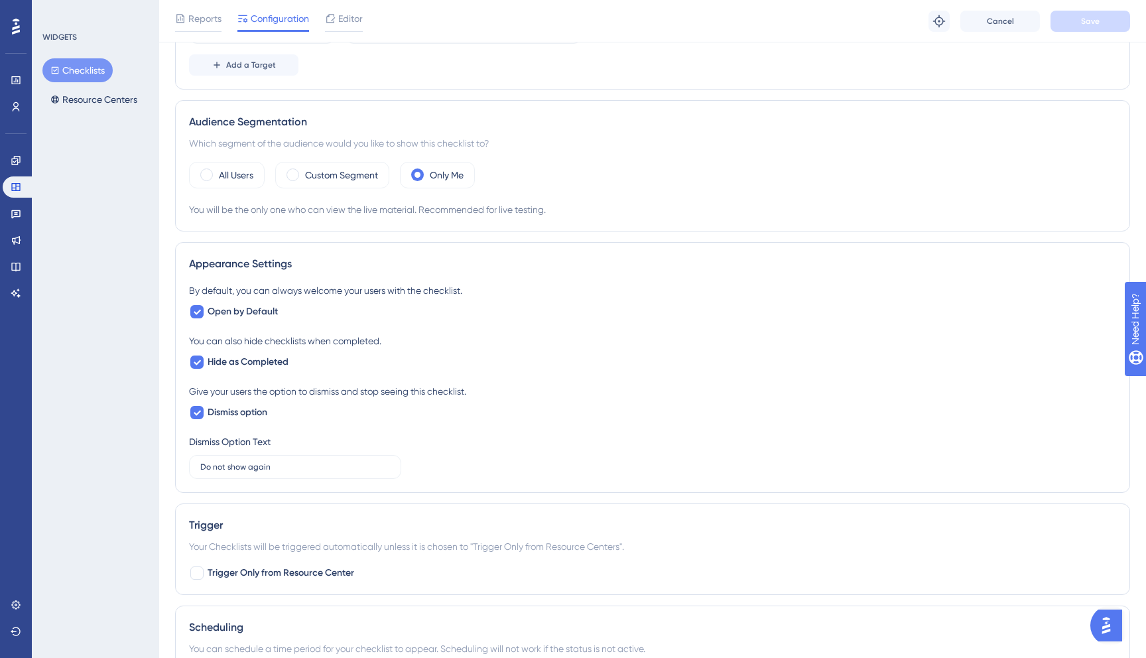
scroll to position [356, 0]
click at [198, 359] on icon at bounding box center [197, 359] width 7 height 5
checkbox input "false"
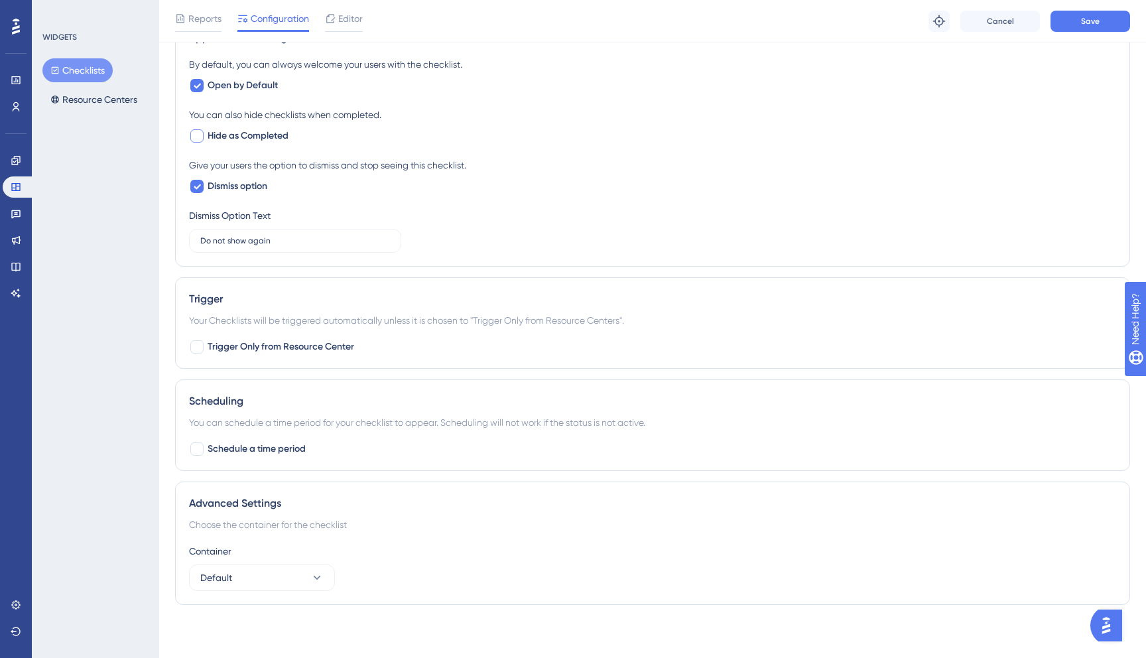
scroll to position [0, 0]
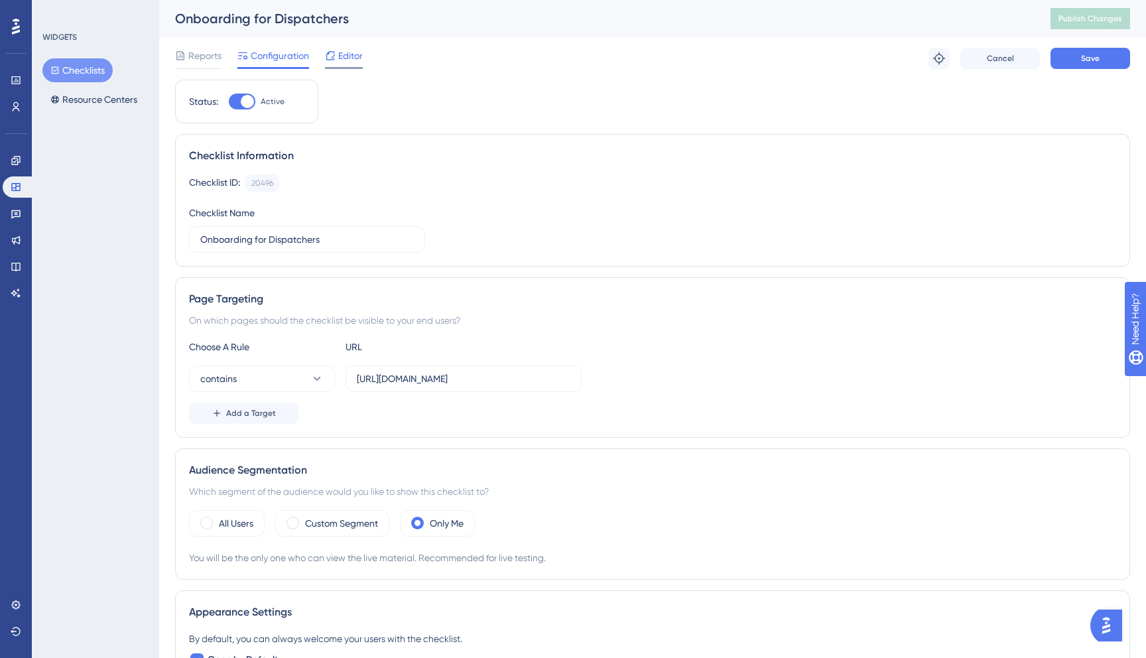
click at [337, 51] on div "Editor" at bounding box center [344, 56] width 38 height 16
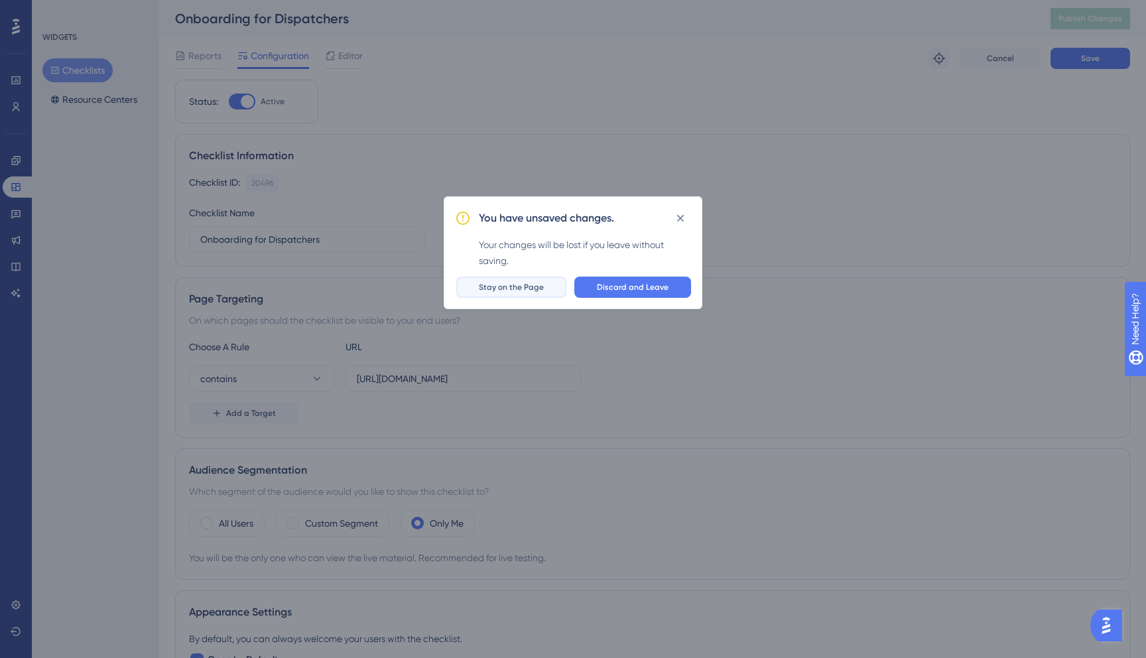
click at [540, 289] on span "Stay on the Page" at bounding box center [511, 287] width 65 height 11
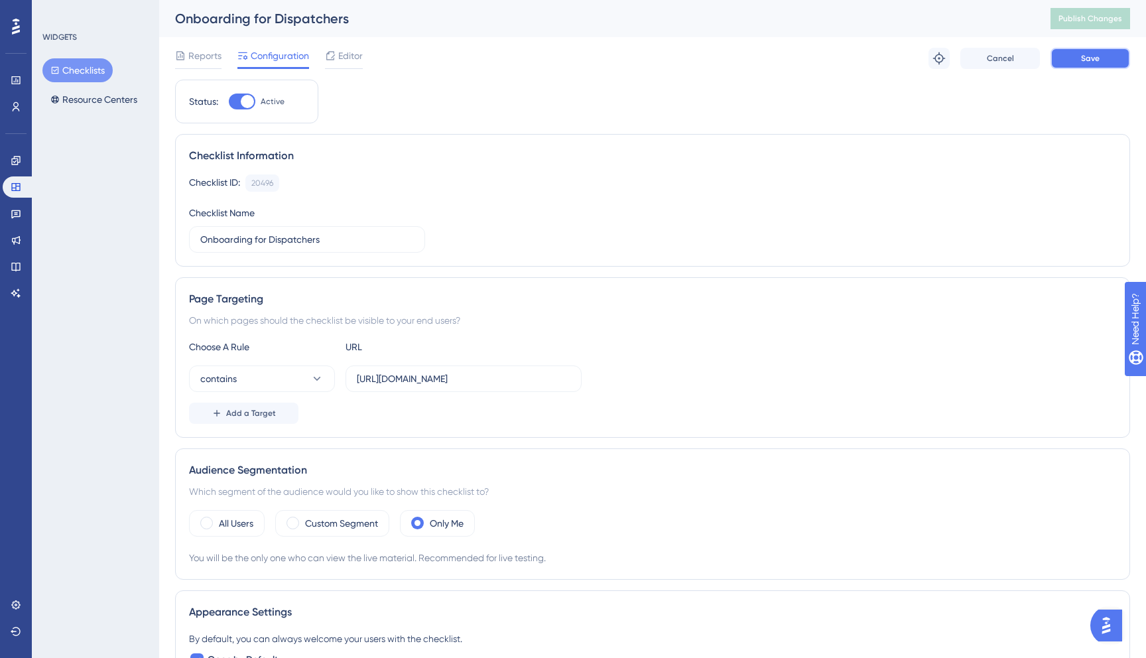
click at [1080, 54] on button "Save" at bounding box center [1090, 58] width 80 height 21
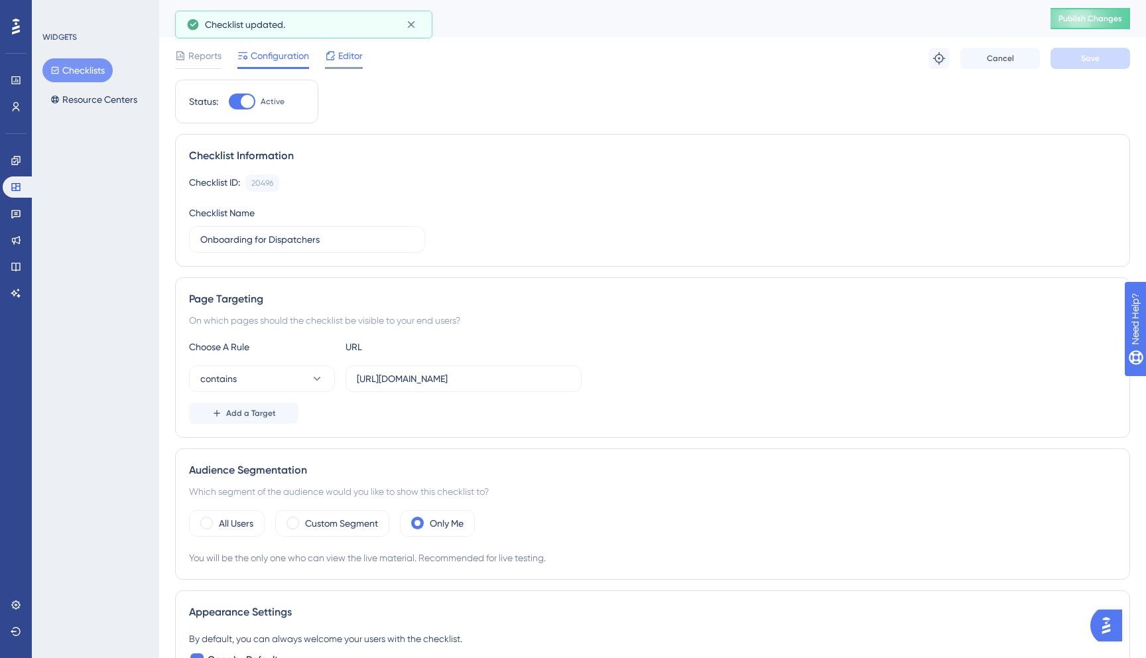
click at [336, 59] on div "Editor" at bounding box center [344, 56] width 38 height 16
click at [1084, 23] on span "Publish Changes" at bounding box center [1090, 18] width 64 height 11
click at [346, 54] on span "Editor" at bounding box center [350, 56] width 25 height 16
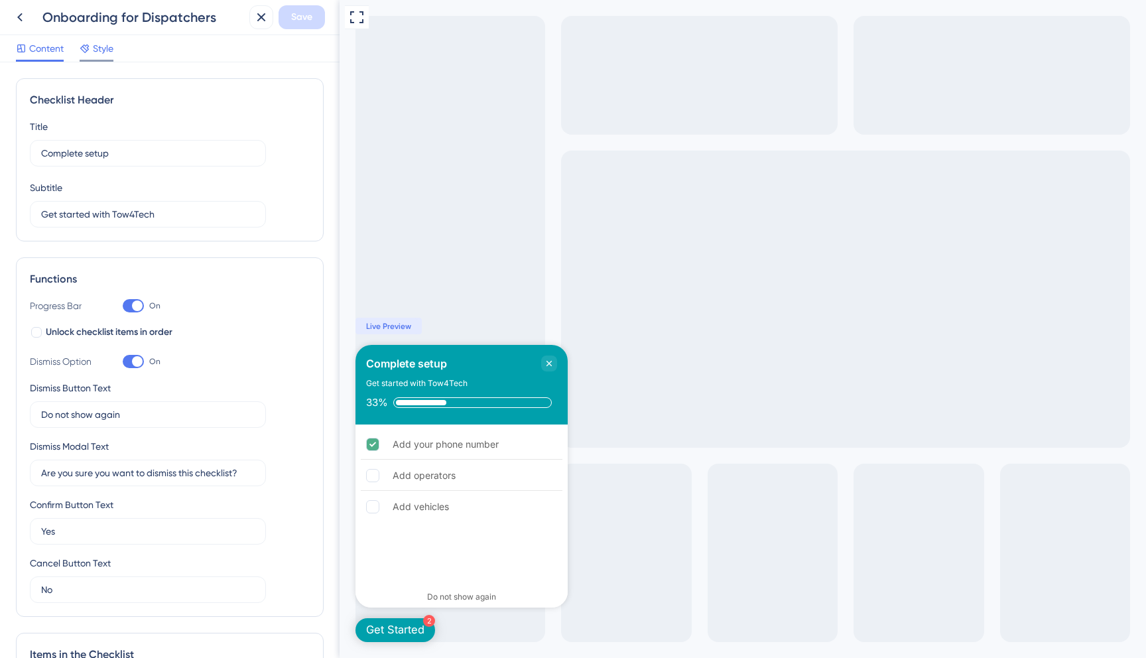
click at [99, 51] on span "Style" at bounding box center [103, 48] width 21 height 16
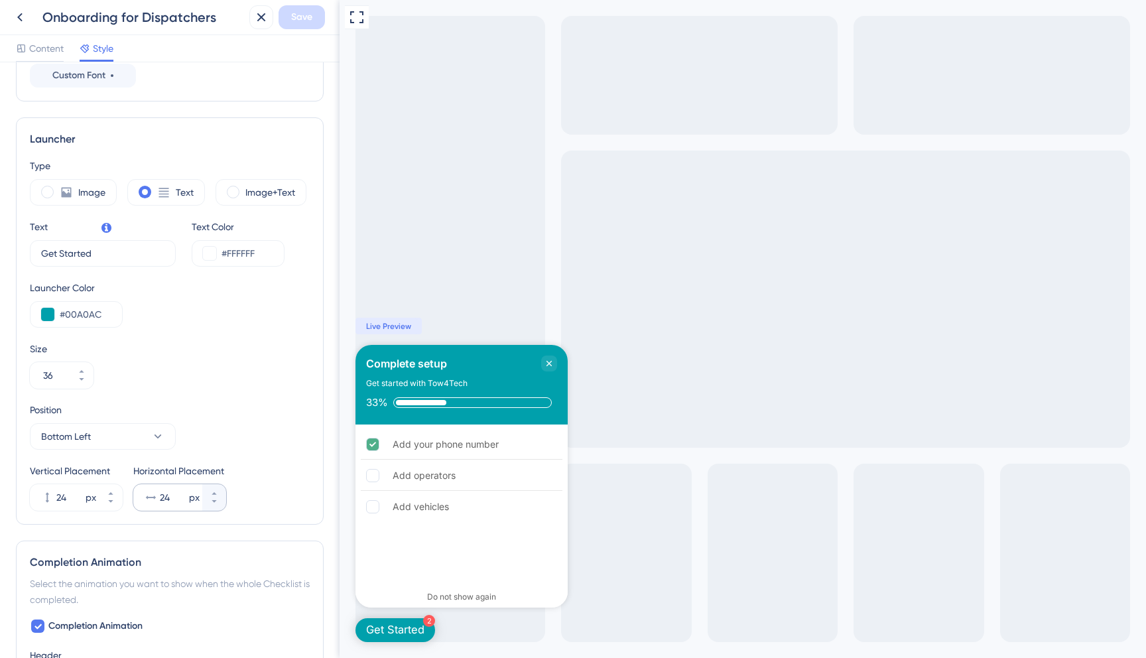
scroll to position [311, 0]
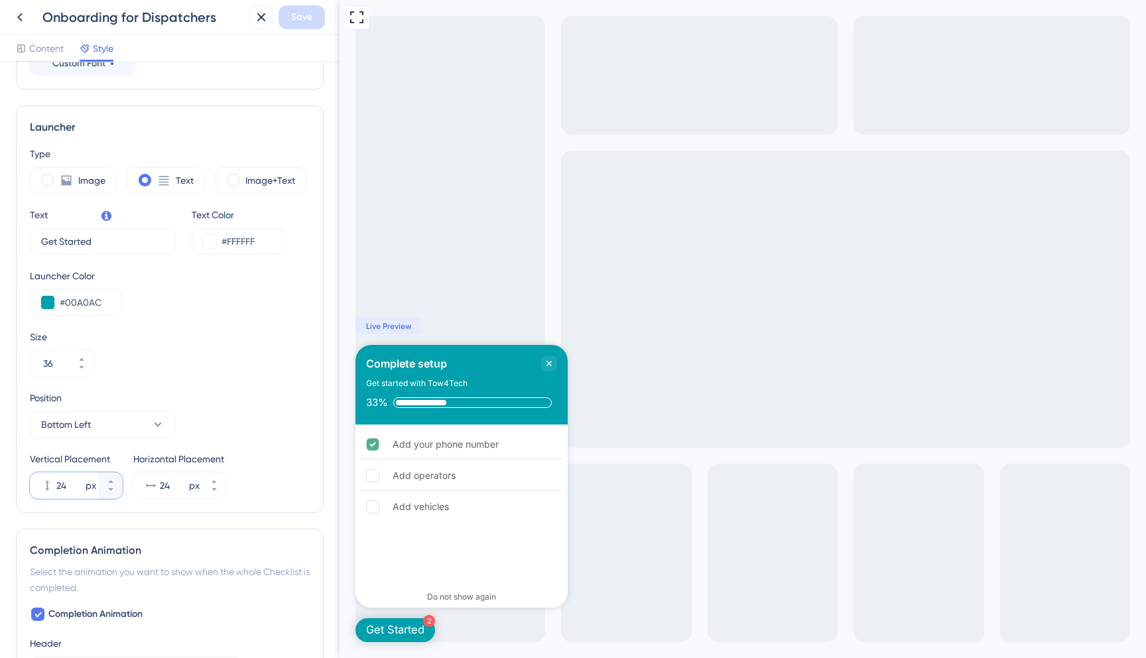
click at [70, 481] on input "24" at bounding box center [69, 485] width 27 height 16
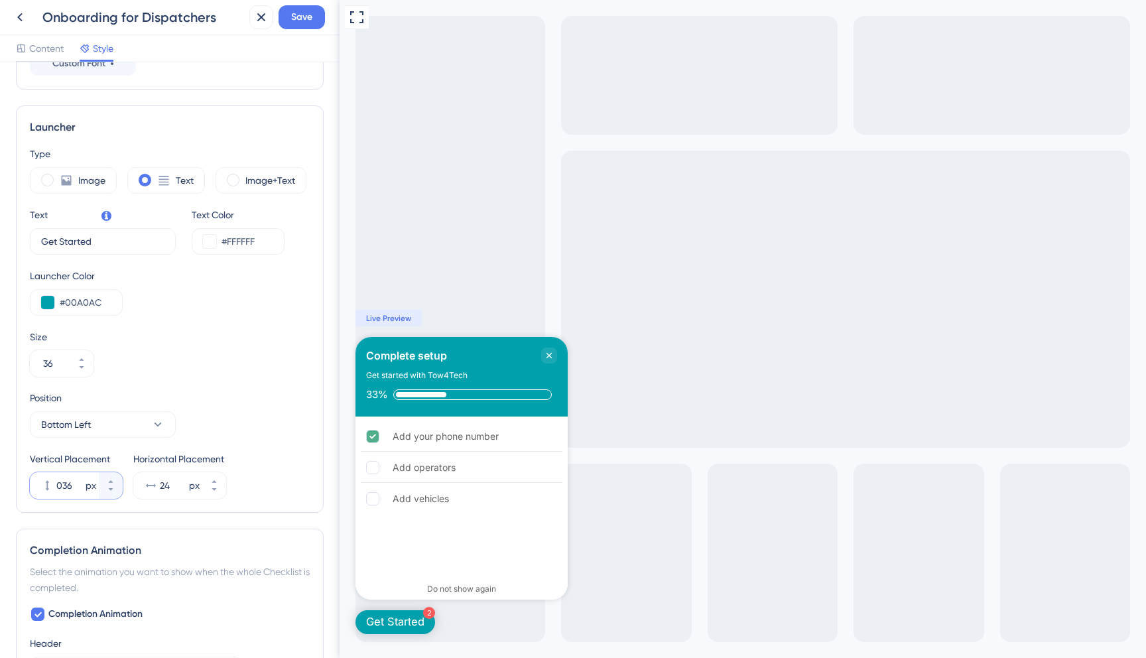
click at [60, 487] on input "036" at bounding box center [69, 485] width 27 height 16
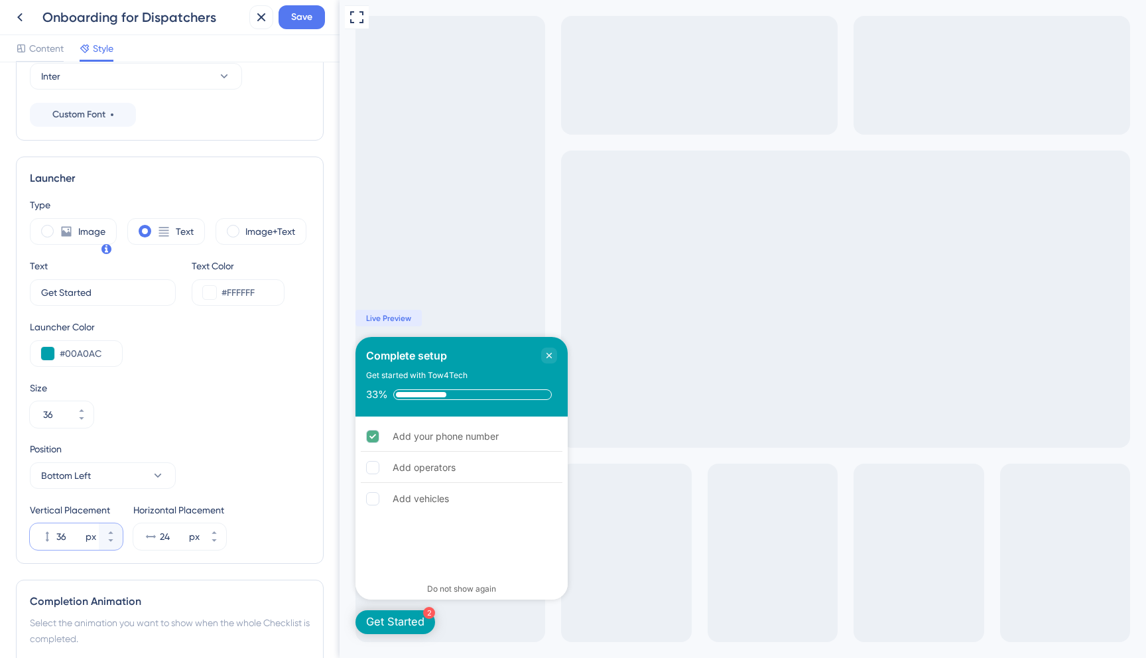
scroll to position [248, 0]
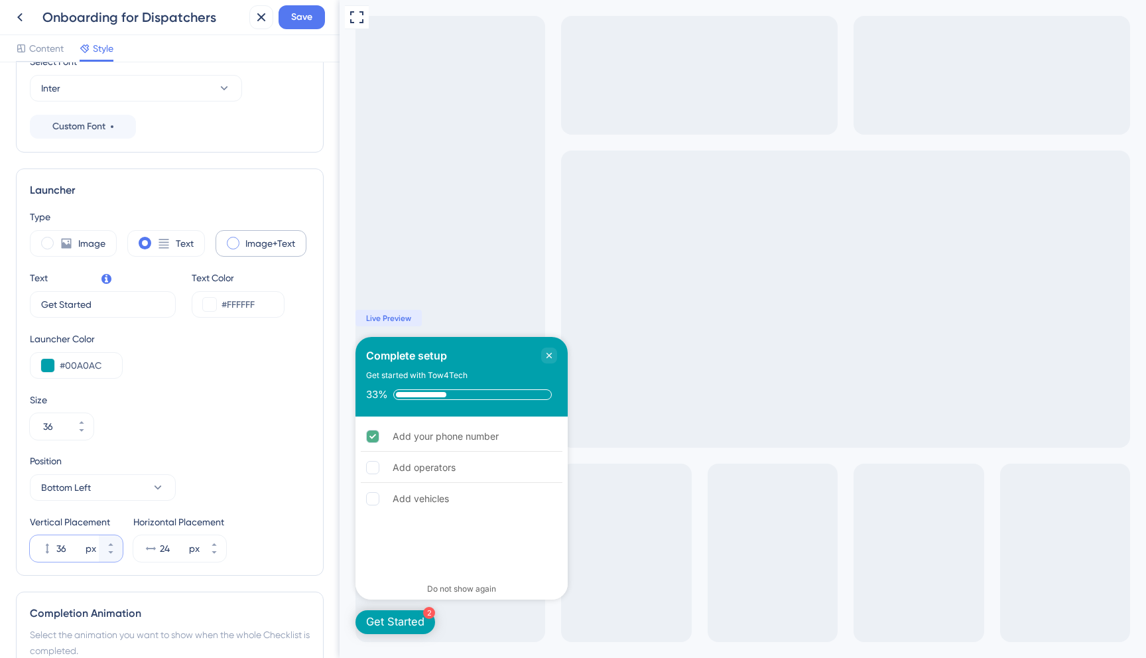
type input "36"
click at [231, 243] on span at bounding box center [233, 243] width 13 height 13
click at [243, 239] on input "radio" at bounding box center [243, 239] width 0 height 0
type input "34"
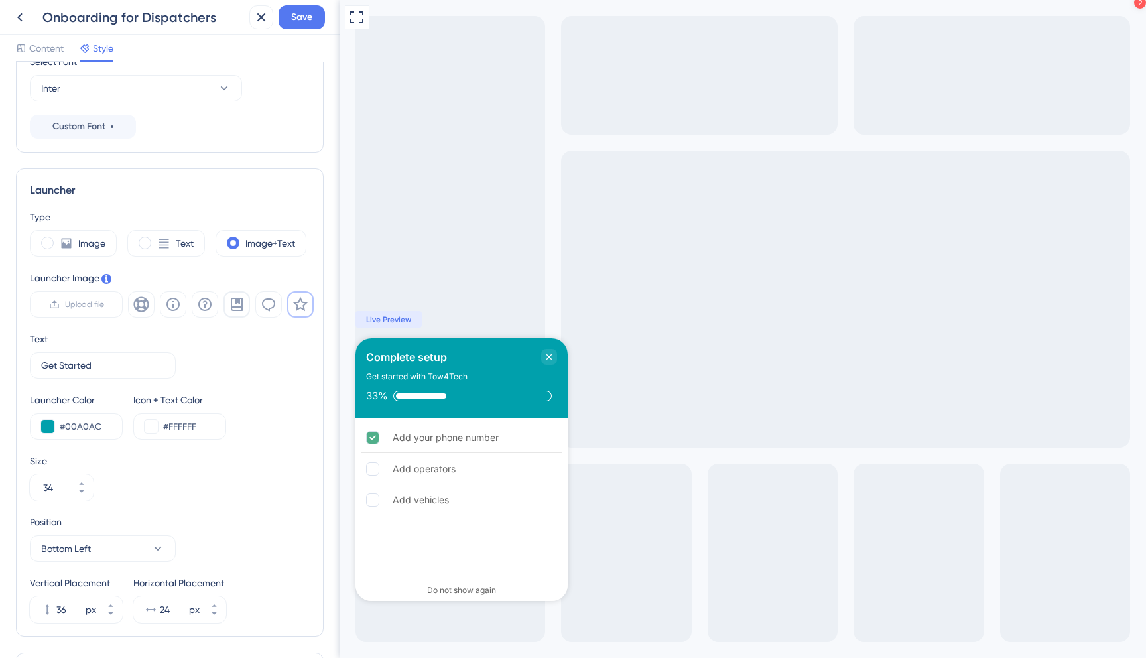
click at [229, 300] on icon at bounding box center [237, 304] width 16 height 16
click at [134, 298] on icon at bounding box center [141, 304] width 16 height 16
click at [245, 308] on button at bounding box center [236, 304] width 27 height 27
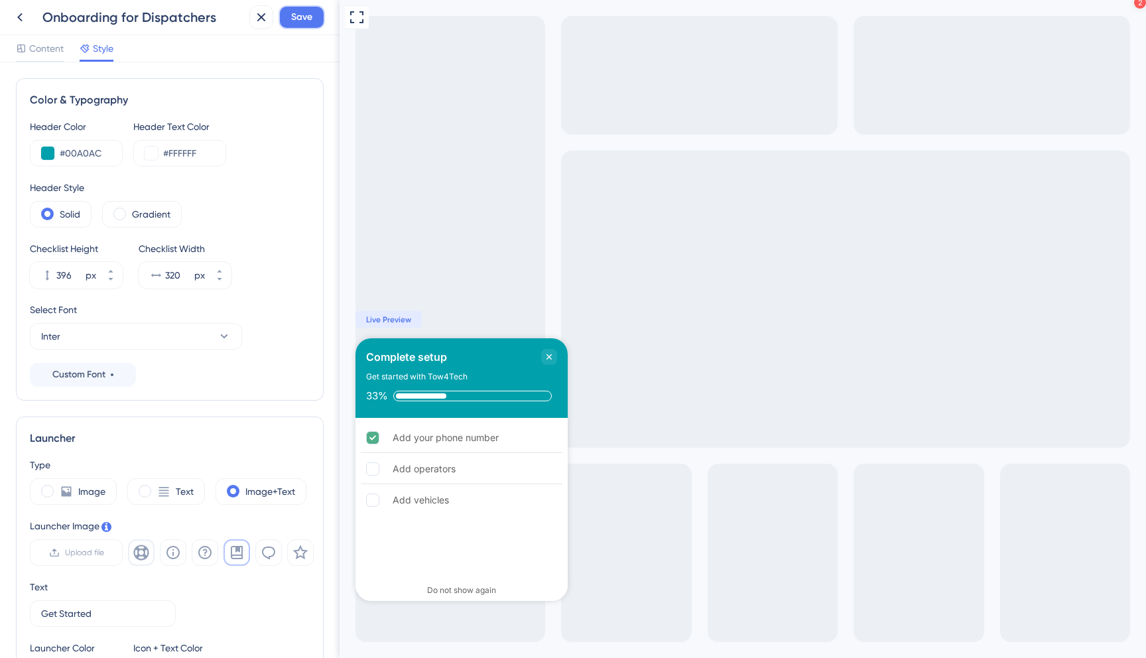
click at [309, 28] on button "Save" at bounding box center [301, 17] width 46 height 24
click at [19, 19] on icon at bounding box center [19, 17] width 5 height 9
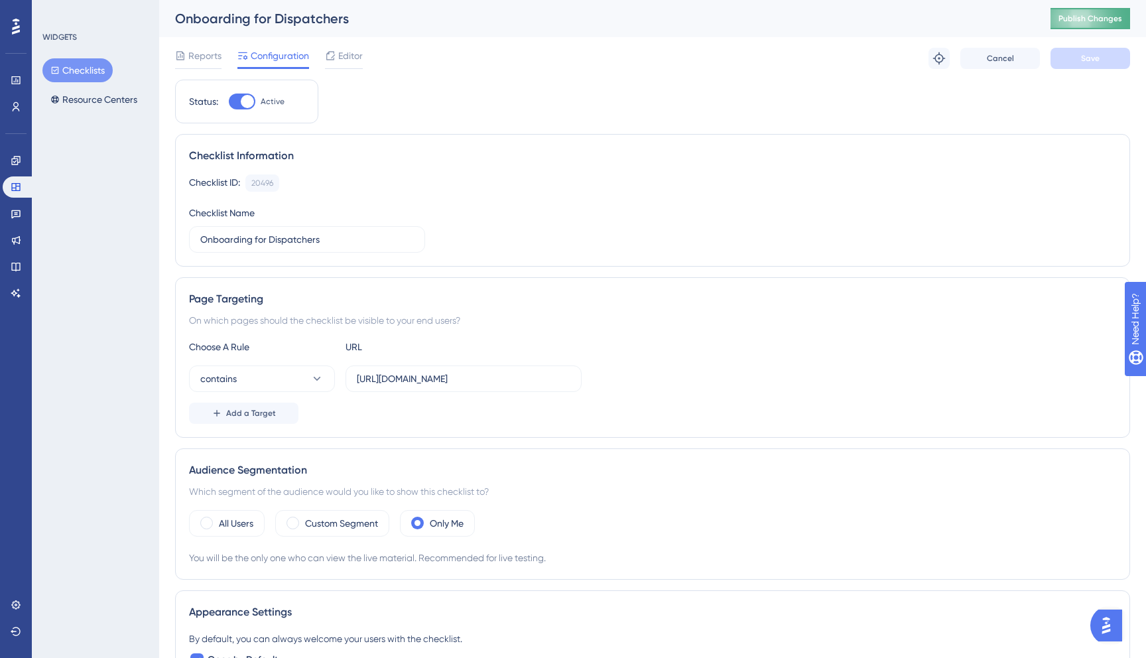
click at [1076, 23] on span "Publish Changes" at bounding box center [1090, 18] width 64 height 11
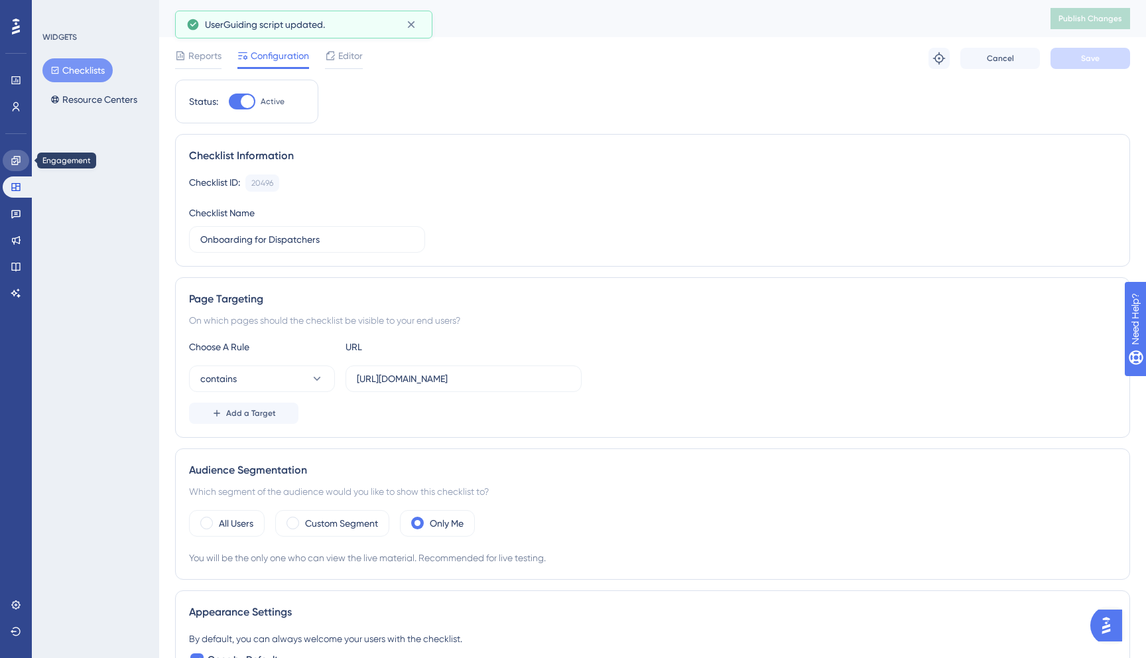
click at [17, 162] on icon at bounding box center [15, 160] width 9 height 9
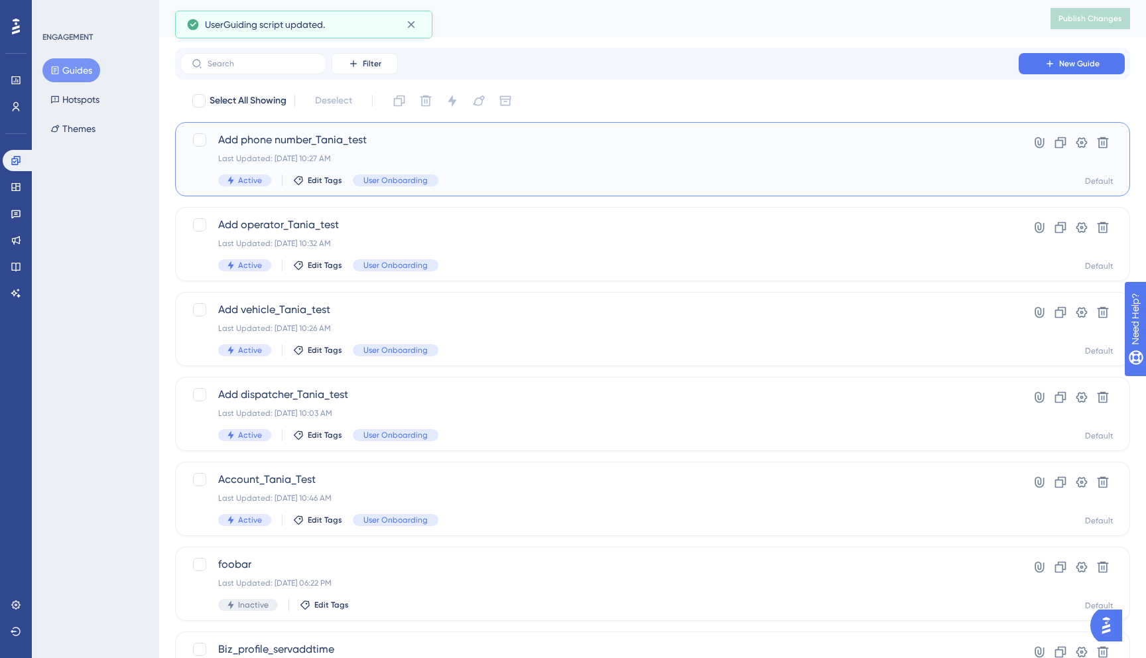
click at [331, 137] on span "Add phone number_Tania_test" at bounding box center [599, 140] width 762 height 16
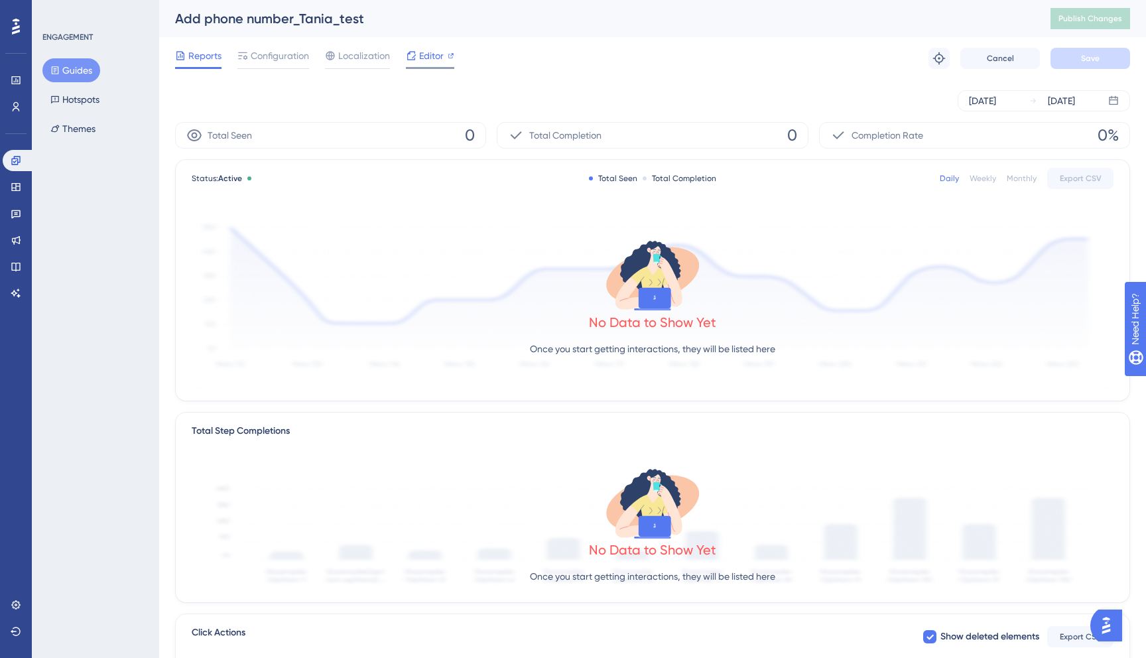
click at [414, 50] on icon at bounding box center [411, 55] width 11 height 11
click at [19, 153] on link at bounding box center [19, 160] width 32 height 21
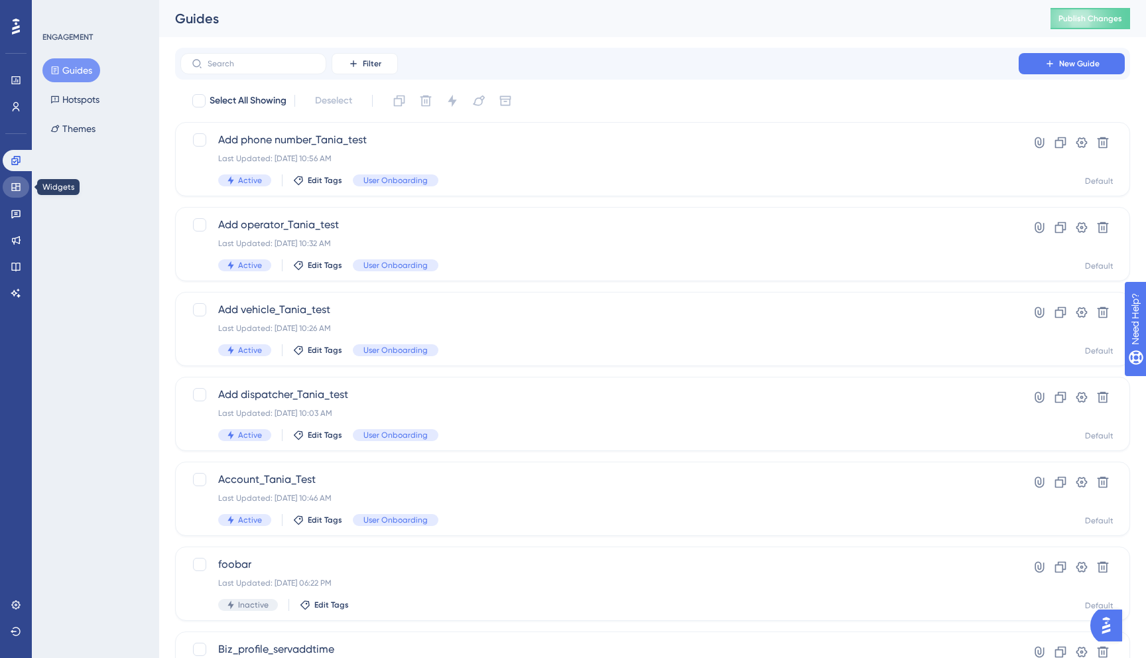
click at [19, 190] on icon at bounding box center [15, 187] width 9 height 8
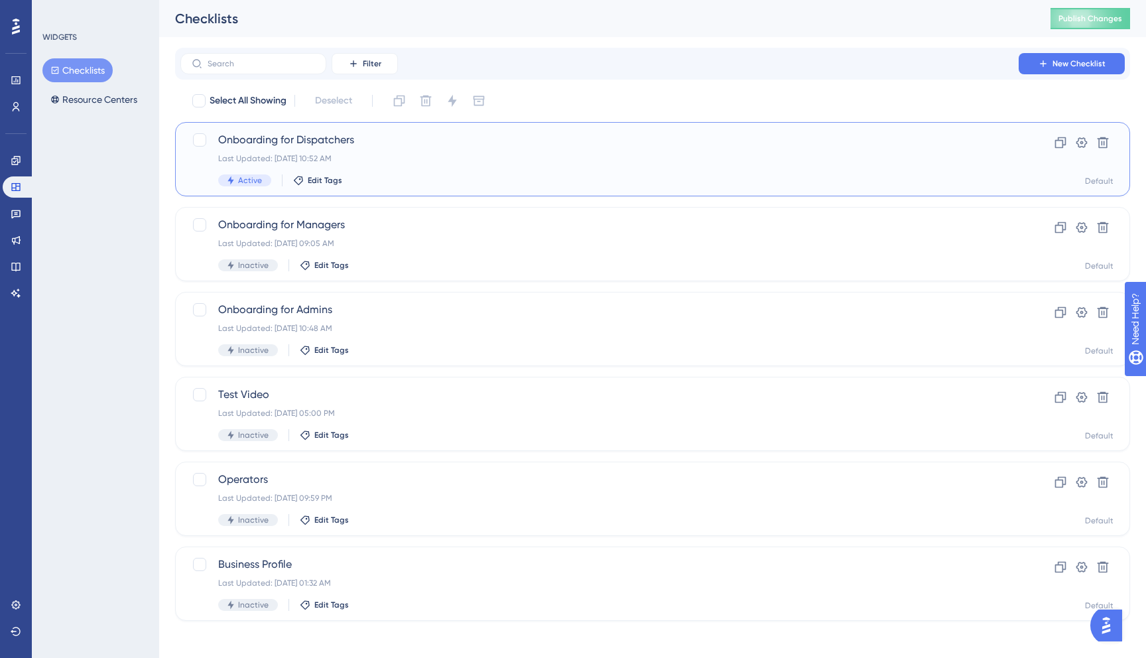
click at [373, 153] on div "Last Updated: Sep 15 2025, 10:52 AM" at bounding box center [599, 158] width 762 height 11
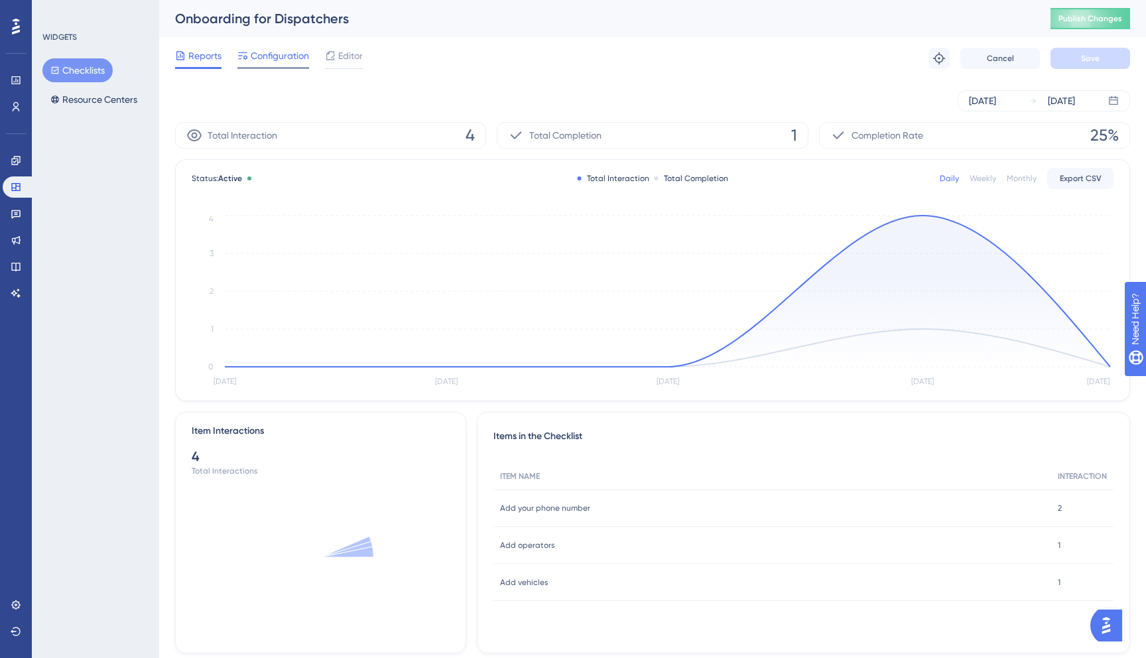
click at [292, 59] on span "Configuration" at bounding box center [280, 56] width 58 height 16
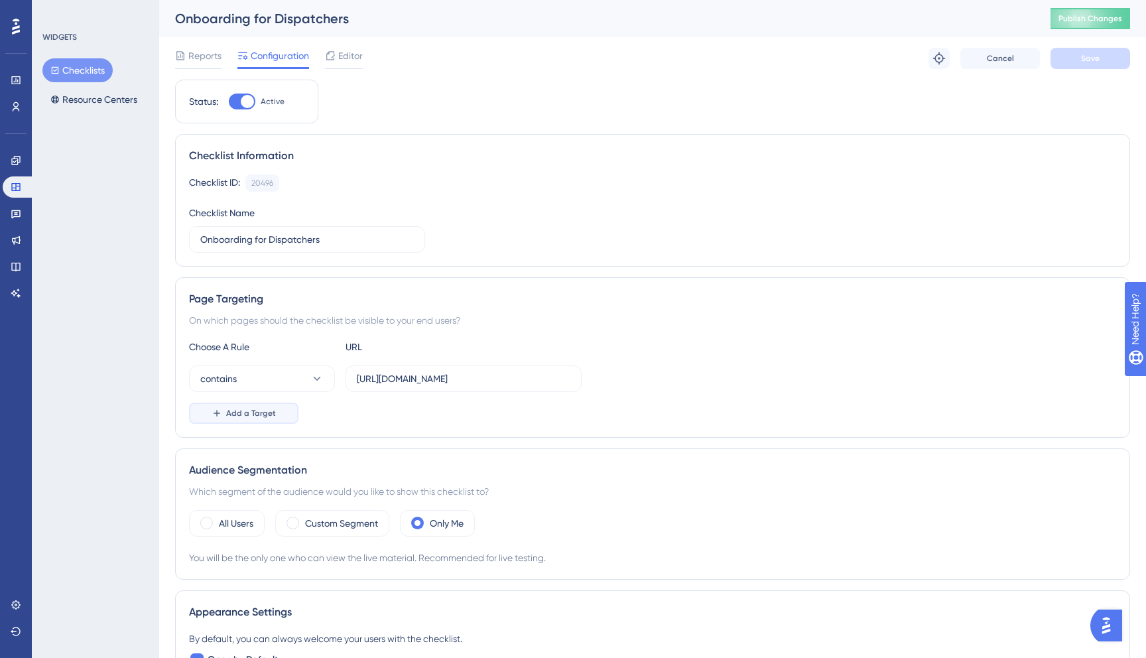
click at [244, 414] on span "Add a Target" at bounding box center [251, 413] width 50 height 11
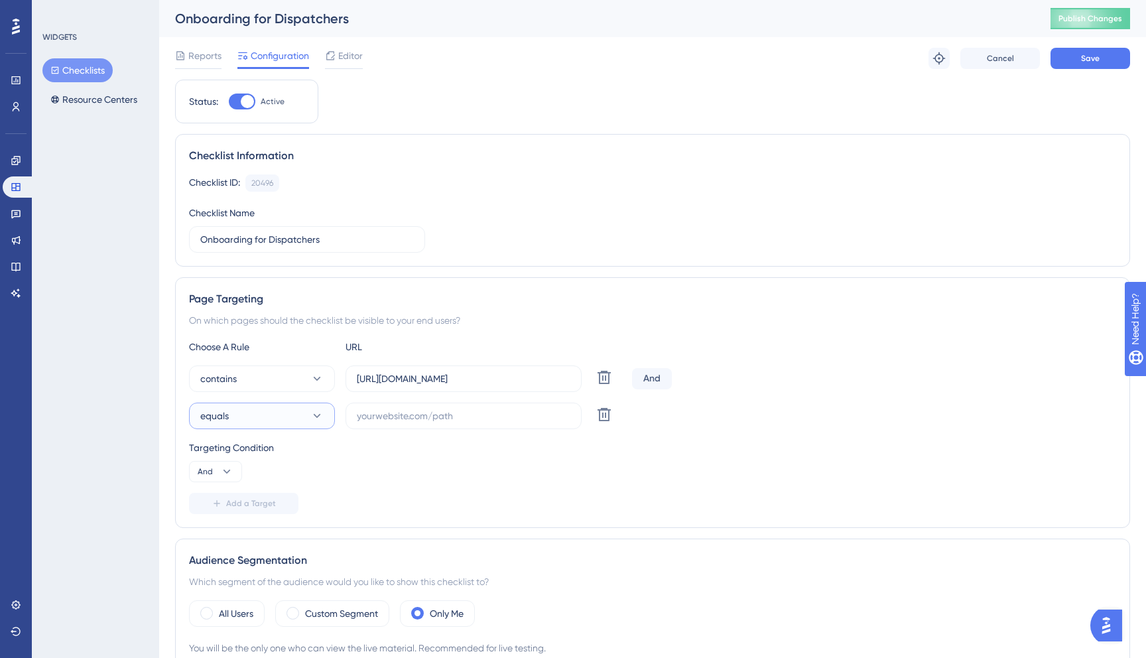
click at [294, 420] on button "equals" at bounding box center [262, 415] width 146 height 27
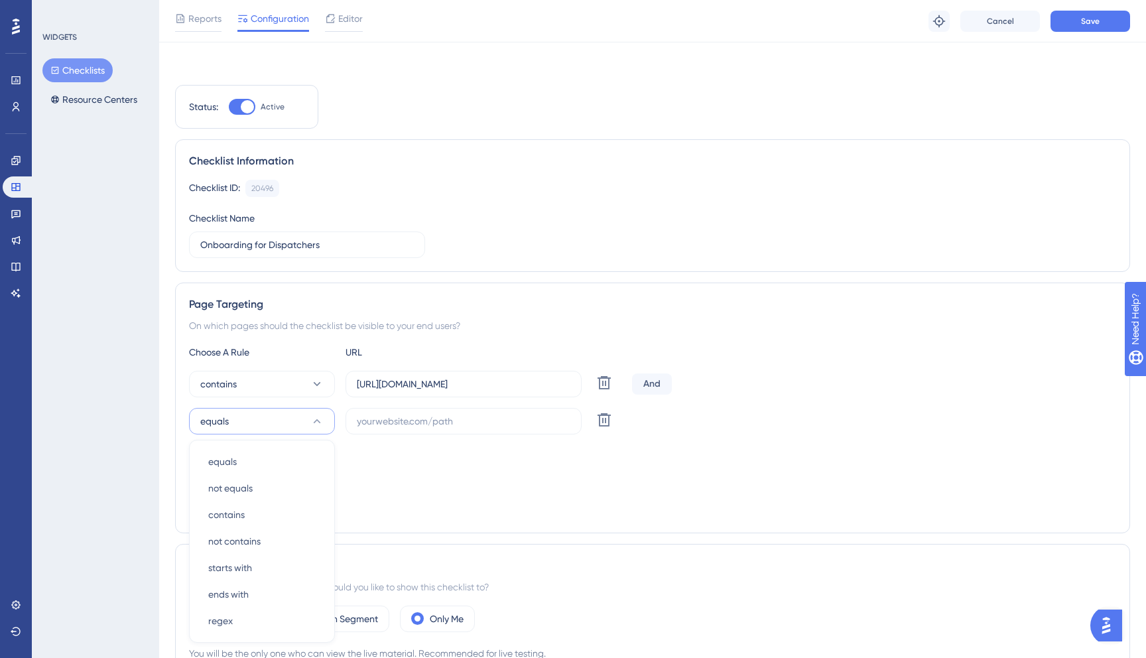
scroll to position [207, 0]
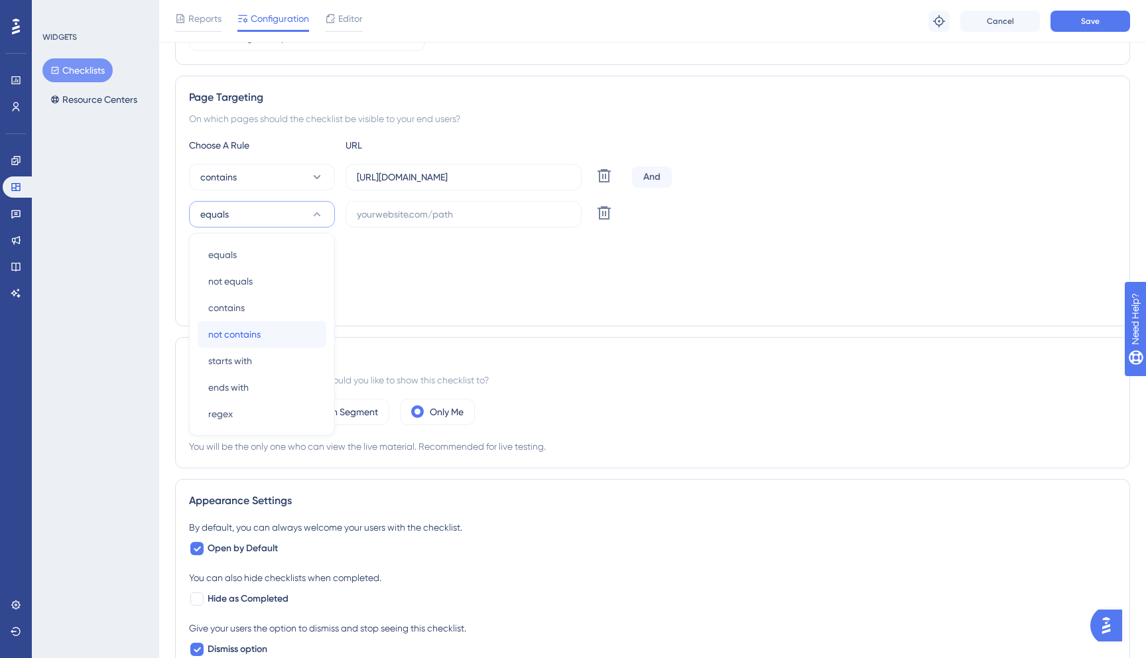
click at [267, 330] on div "not contains not contains" at bounding box center [261, 334] width 107 height 27
click at [416, 213] on input "text" at bounding box center [463, 214] width 213 height 15
paste input "sign-in"
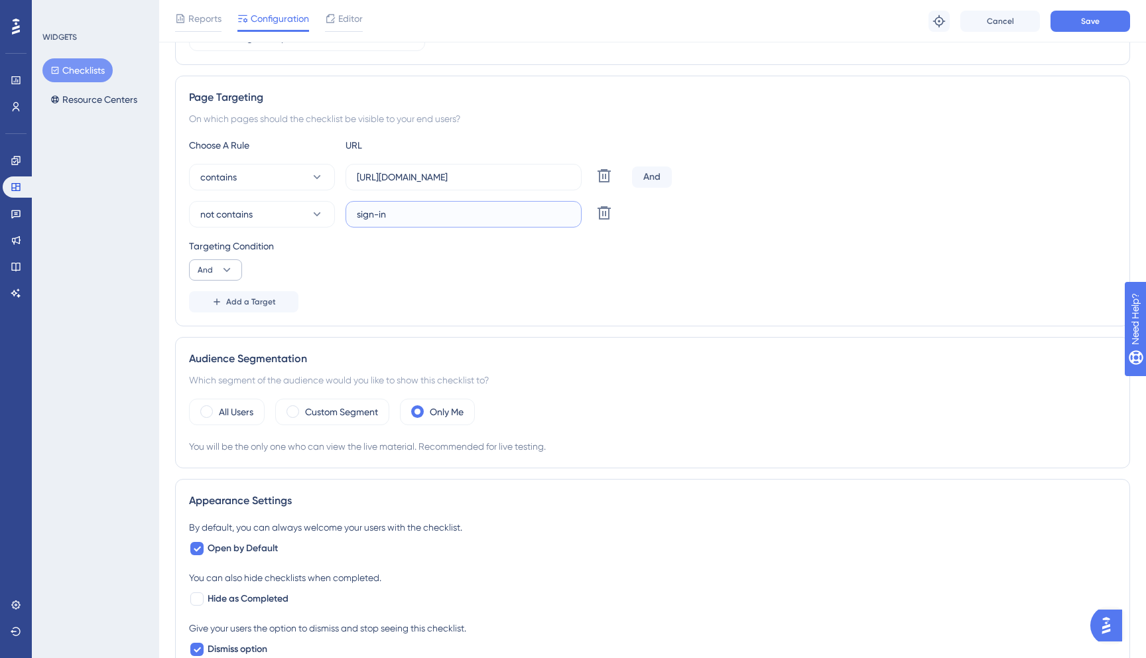
type input "sign-in"
click at [226, 274] on icon at bounding box center [226, 269] width 13 height 13
click at [225, 295] on div "And And" at bounding box center [215, 307] width 25 height 27
click at [247, 293] on button "Add a Target" at bounding box center [243, 301] width 109 height 21
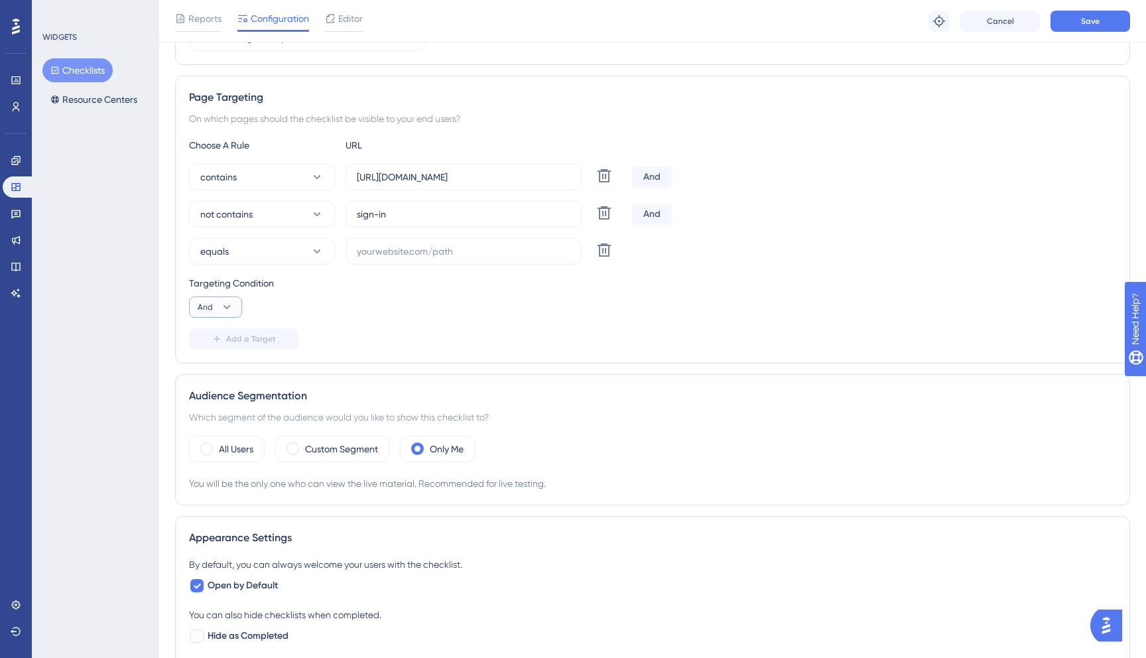
click at [233, 313] on icon at bounding box center [226, 306] width 13 height 13
click at [244, 259] on button "equals" at bounding box center [262, 251] width 146 height 27
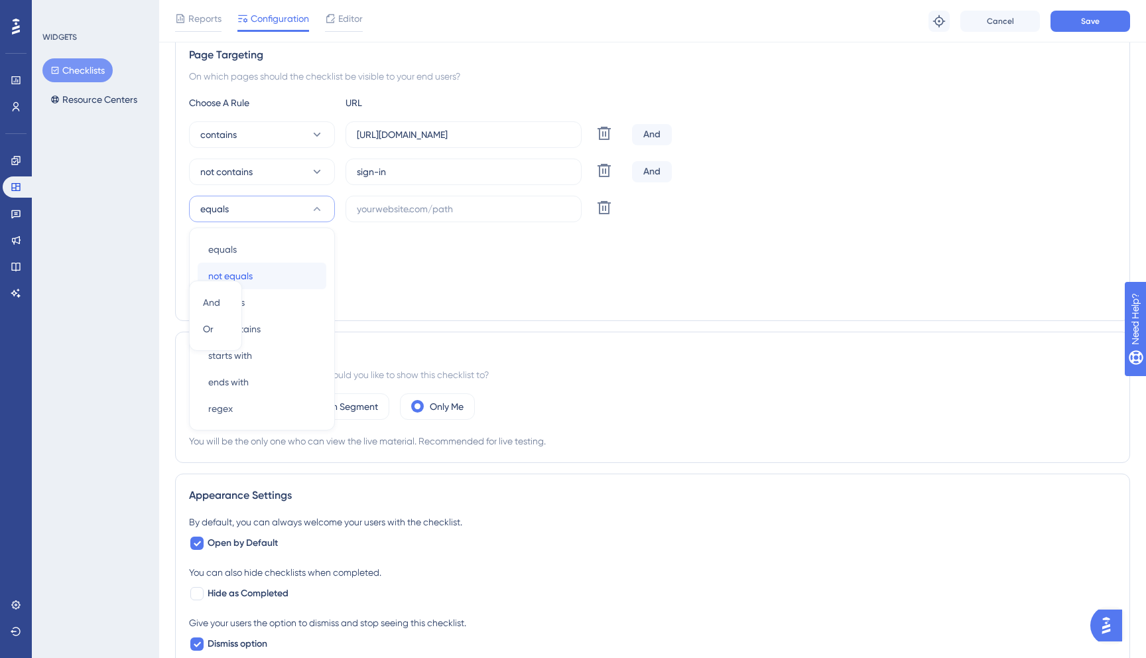
click at [251, 284] on div "not equals not equals" at bounding box center [261, 276] width 107 height 27
click at [298, 225] on div "Choose A Rule URL contains https://dispatcher.tow4tech.com/ Delete And not cont…" at bounding box center [652, 201] width 927 height 212
click at [298, 214] on button "not equals" at bounding box center [262, 209] width 146 height 27
click at [280, 325] on div "not contains not contains" at bounding box center [261, 329] width 107 height 27
click at [455, 208] on input "text" at bounding box center [463, 209] width 213 height 15
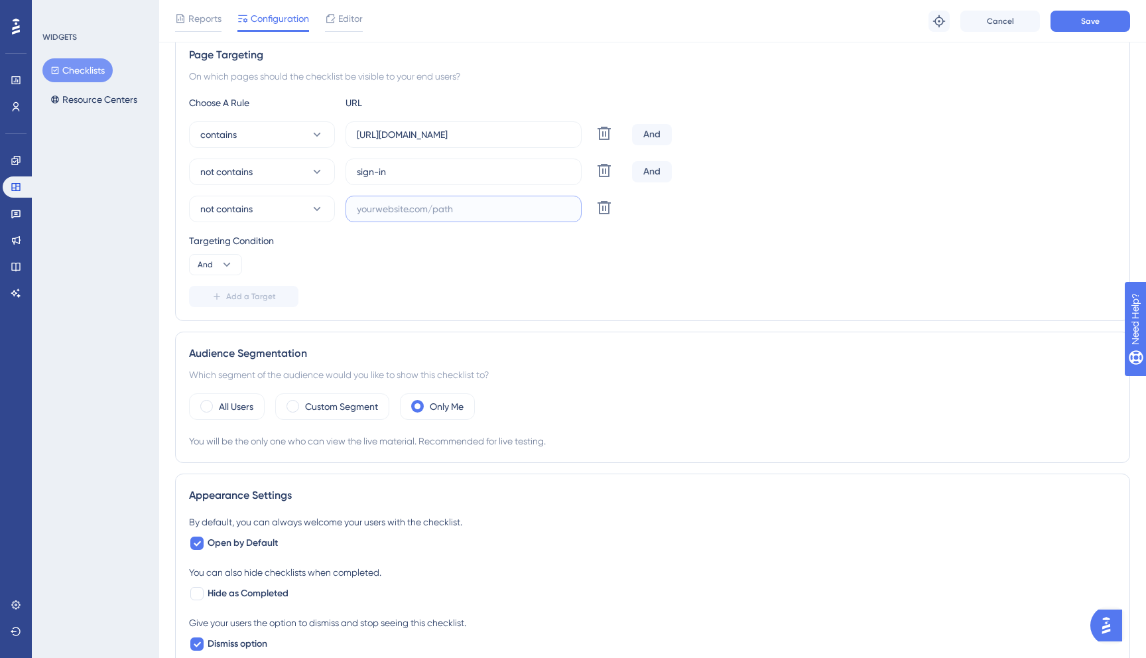
click at [390, 210] on input "text" at bounding box center [463, 209] width 213 height 15
paste input "registration"
type input "registration"
click at [1089, 24] on span "Save" at bounding box center [1090, 21] width 19 height 11
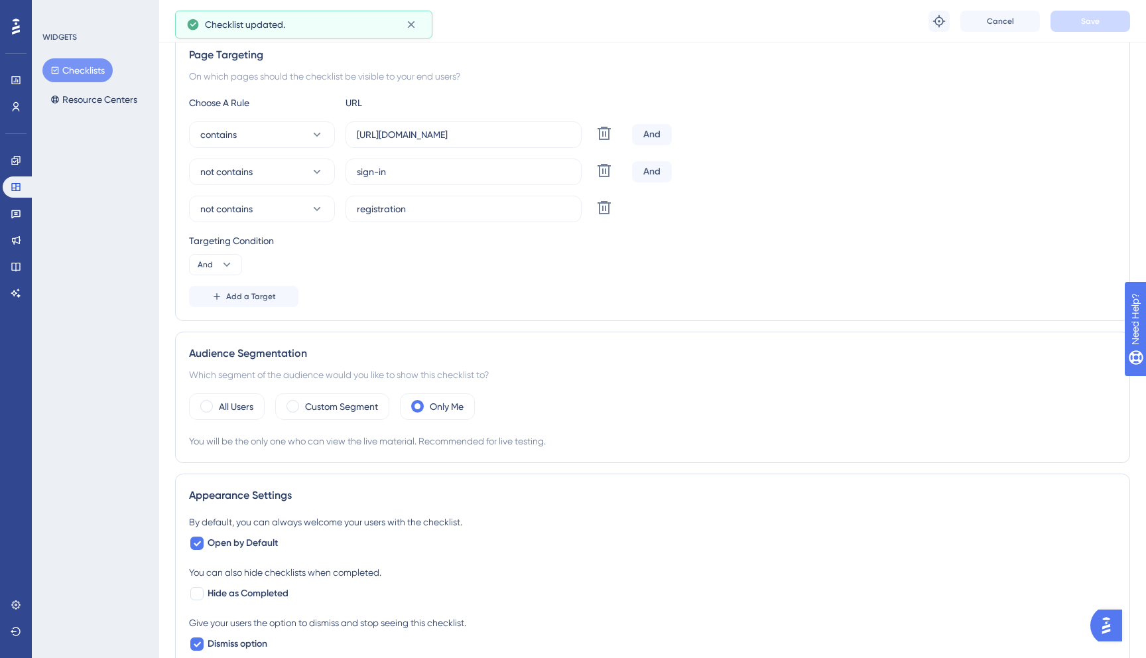
scroll to position [0, 0]
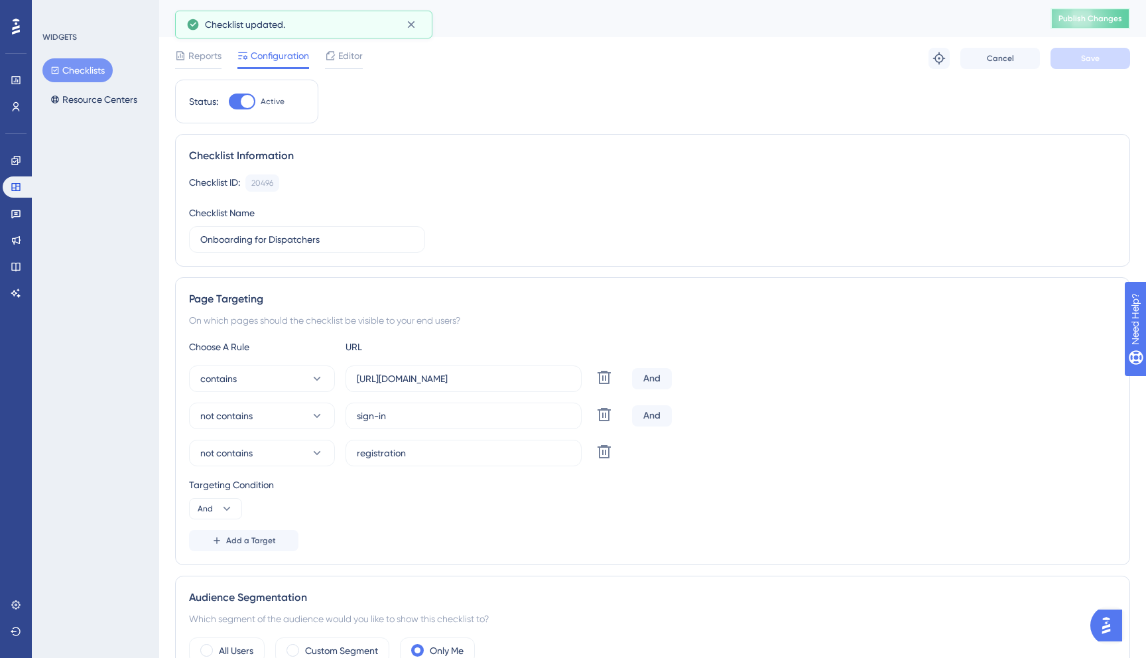
click at [1123, 13] on button "Publish Changes" at bounding box center [1090, 18] width 80 height 21
